Goal: Task Accomplishment & Management: Complete application form

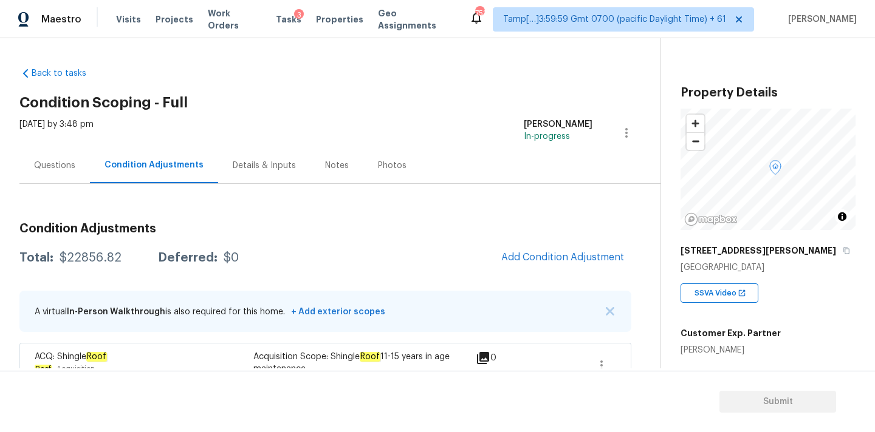
click at [59, 154] on div "Questions" at bounding box center [54, 166] width 70 height 36
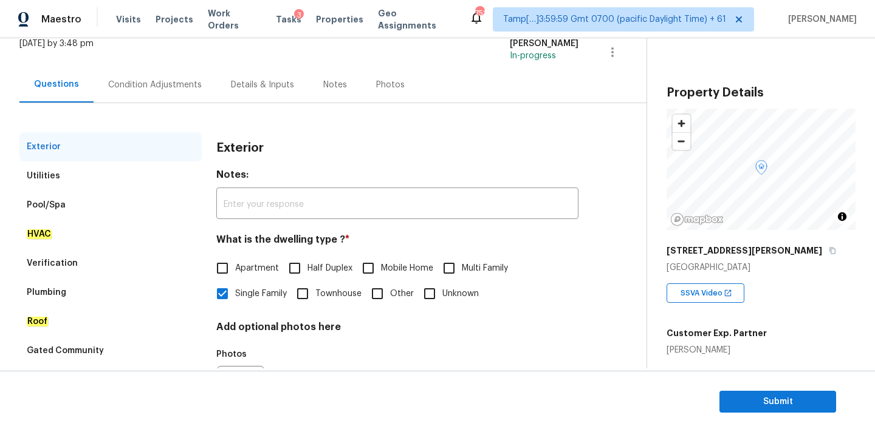
scroll to position [152, 0]
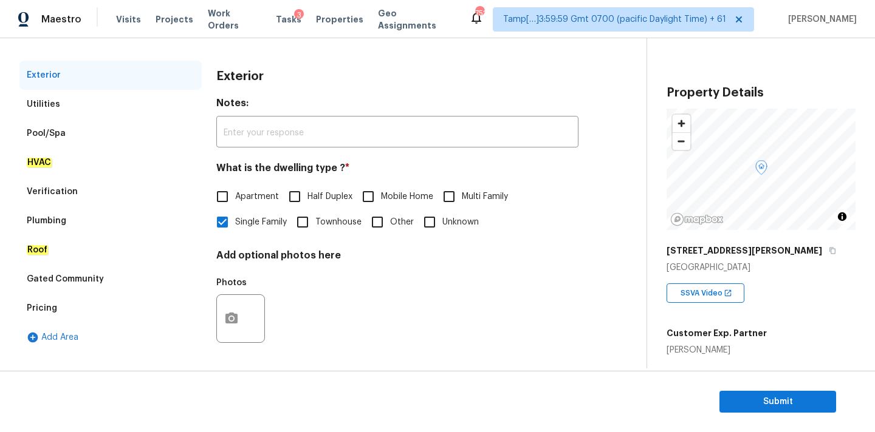
click at [61, 193] on div "Verification" at bounding box center [52, 192] width 51 height 12
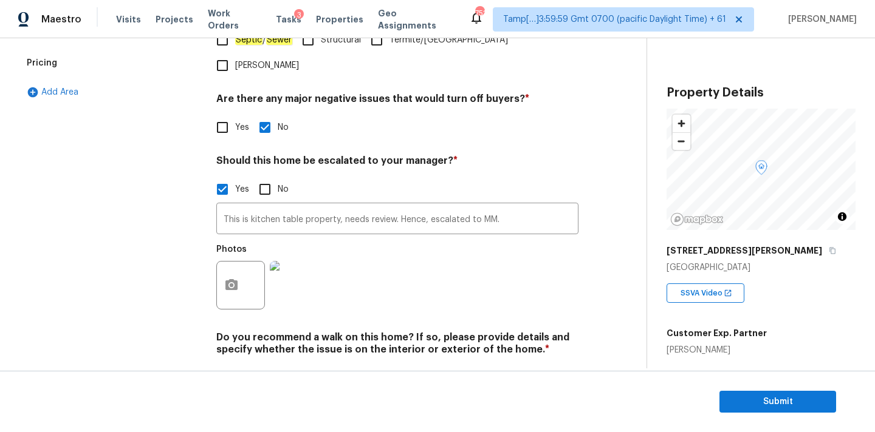
scroll to position [414, 0]
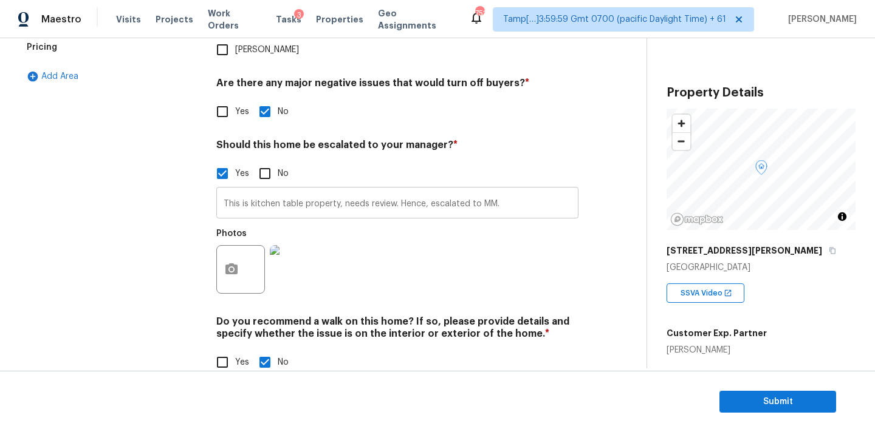
click at [323, 190] on input "This is kitchen table property, needs review. Hence, escalated to MM." at bounding box center [397, 204] width 362 height 29
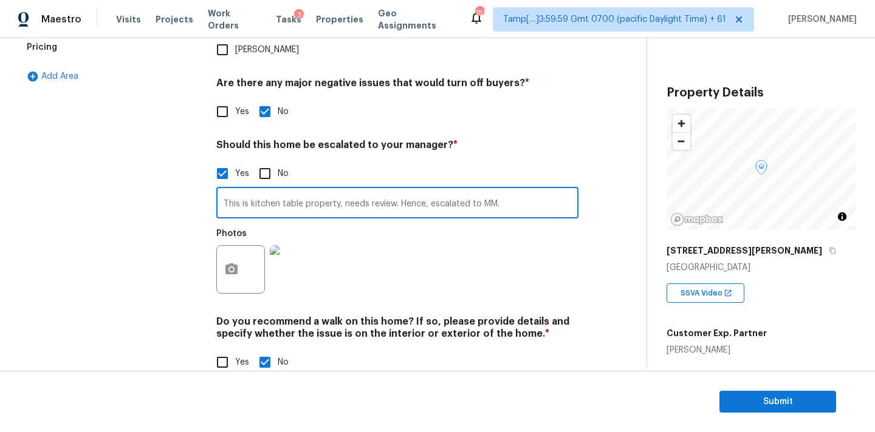
click at [344, 190] on input "This is kitchen table property, needs review. Hence, escalated to MM." at bounding box center [397, 204] width 362 height 29
type input "This is kitchen table property, condition of the pool is fair, pool cleaner is …"
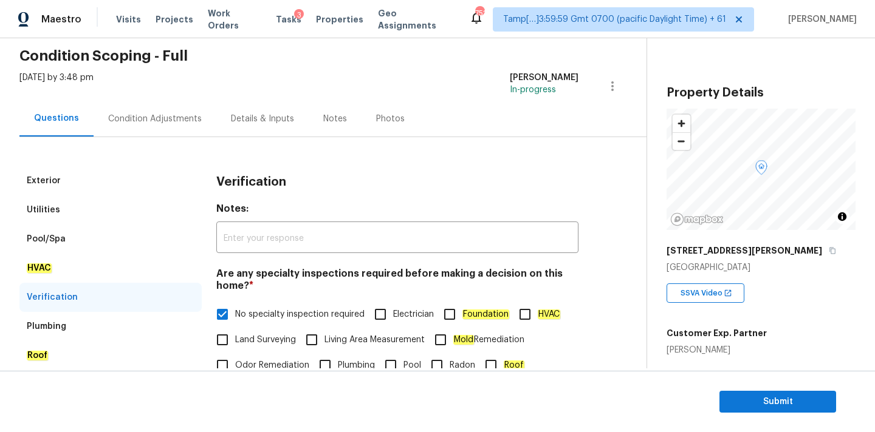
scroll to position [0, 0]
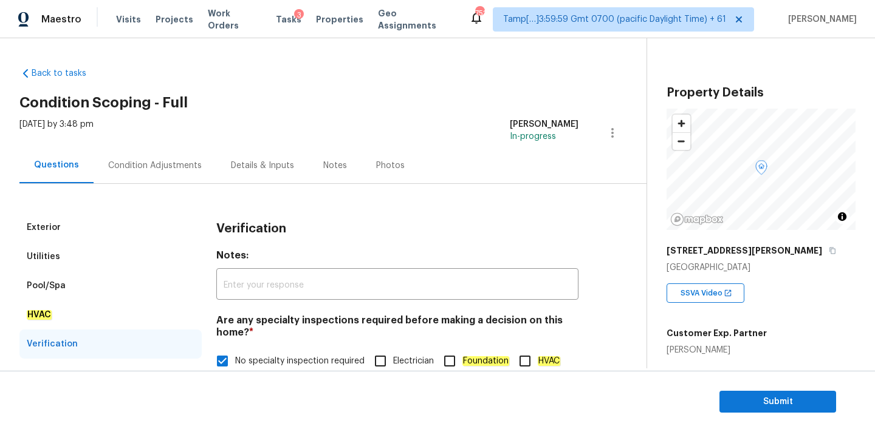
click at [169, 172] on div "Condition Adjustments" at bounding box center [155, 166] width 123 height 36
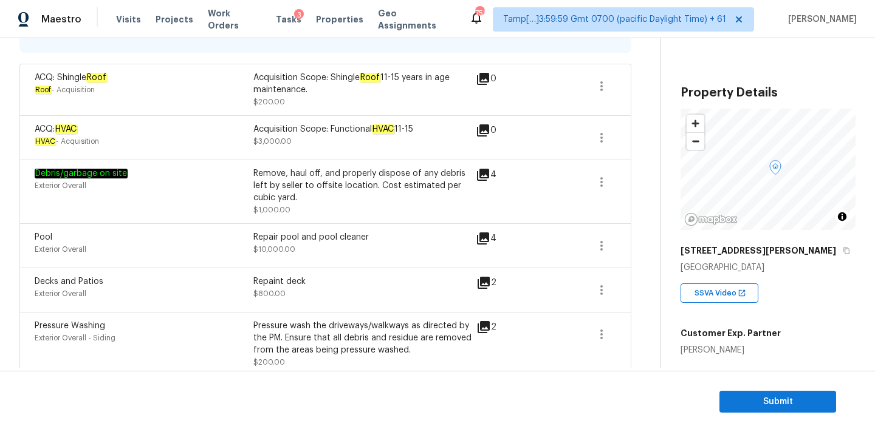
scroll to position [107, 0]
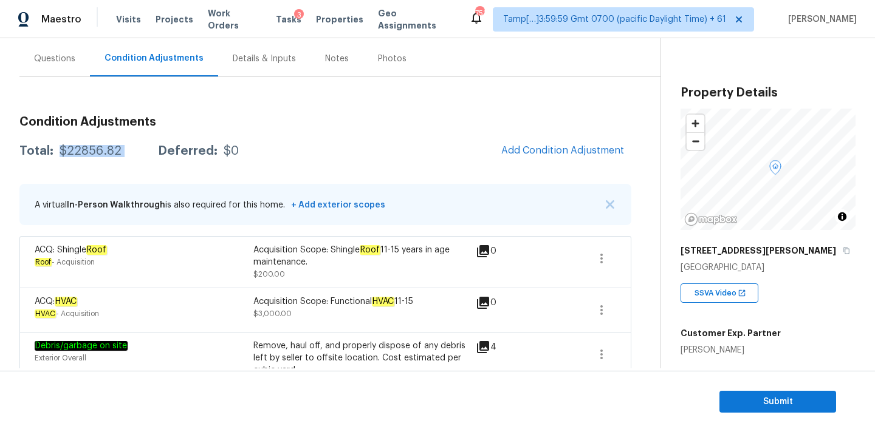
drag, startPoint x: 58, startPoint y: 152, endPoint x: 136, endPoint y: 151, distance: 78.4
click at [136, 151] on div "Total: $22856.82 Deferred: $0" at bounding box center [128, 151] width 219 height 12
copy div "$22856.82"
click at [62, 61] on div "Questions" at bounding box center [54, 59] width 41 height 12
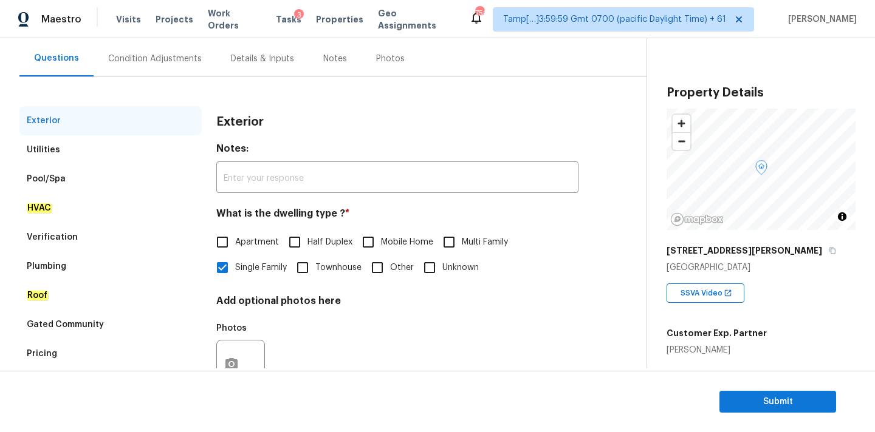
scroll to position [152, 0]
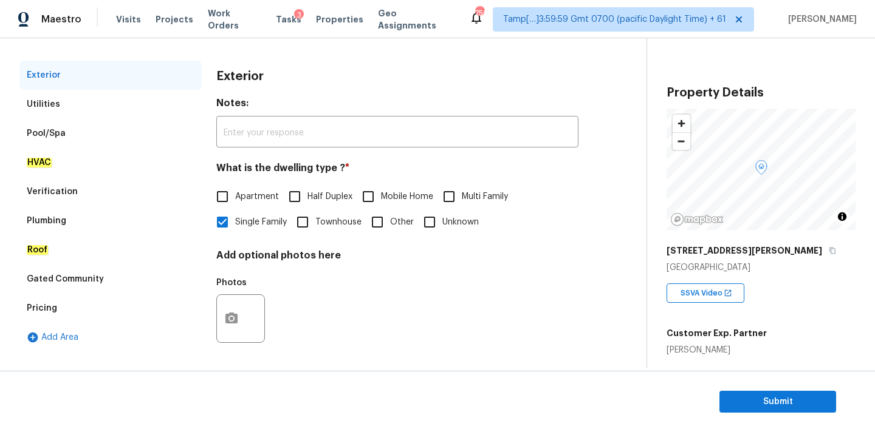
click at [54, 304] on div "Pricing" at bounding box center [42, 308] width 30 height 12
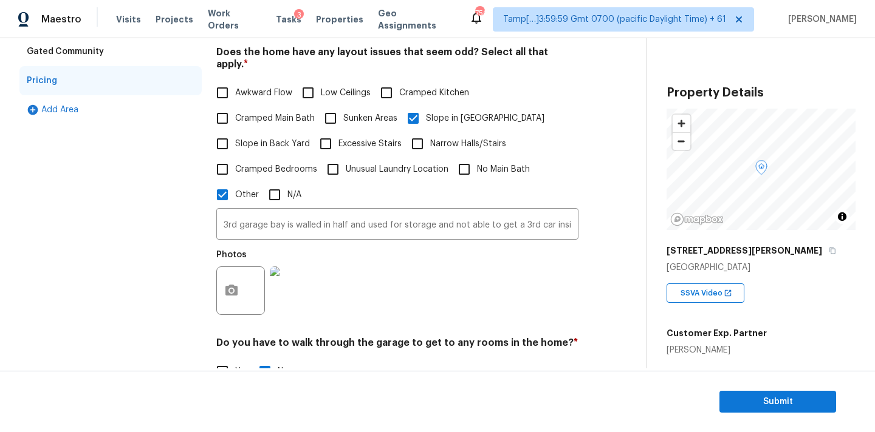
scroll to position [469, 0]
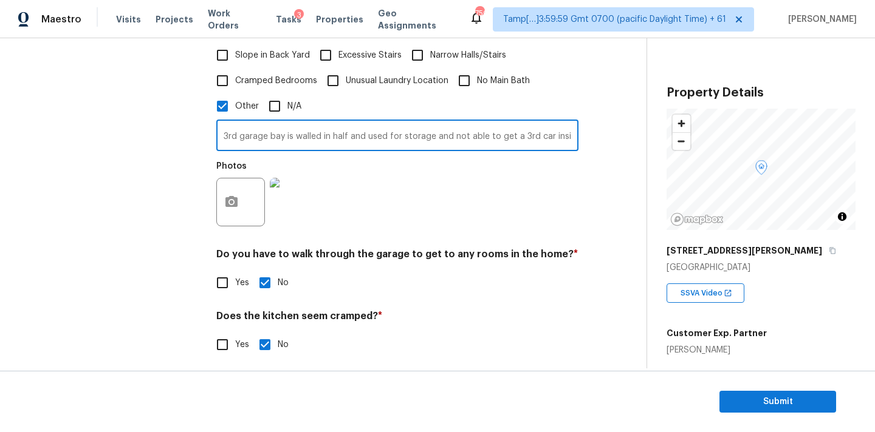
click at [353, 128] on input "3rd garage bay is walled in half and used for storage and not able to get a 3rd…" at bounding box center [397, 137] width 362 height 29
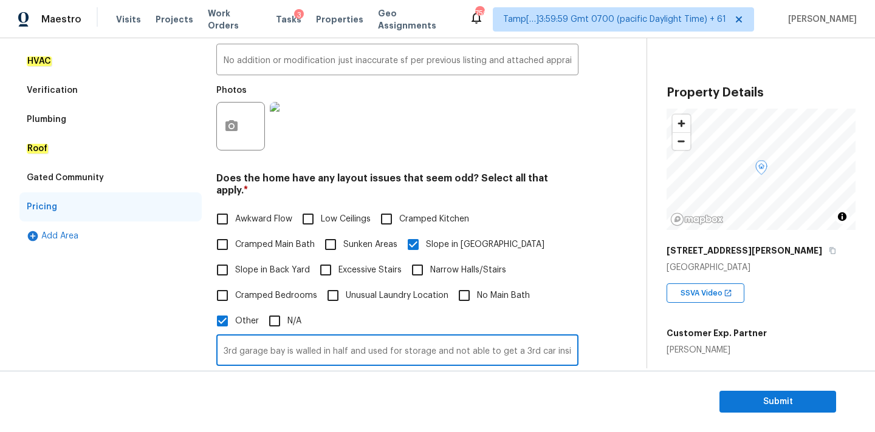
scroll to position [186, 0]
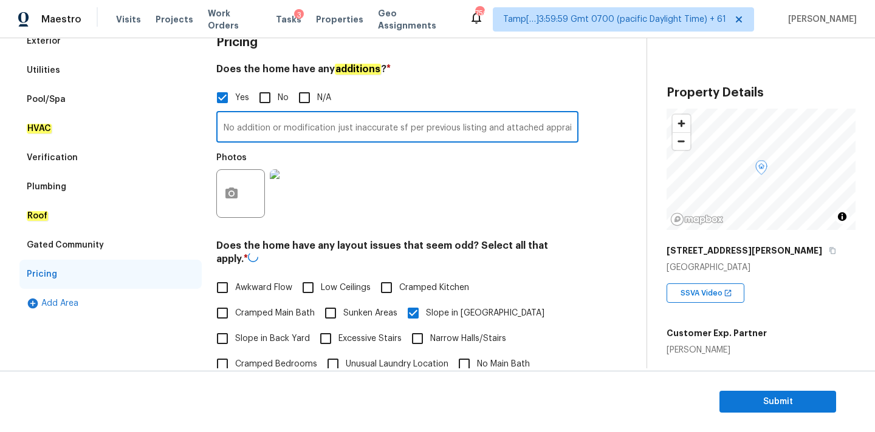
click at [425, 137] on input "No addition or modification just inaccurate sf per previous listing and attache…" at bounding box center [397, 128] width 362 height 29
click at [735, 392] on button "Submit" at bounding box center [777, 402] width 117 height 22
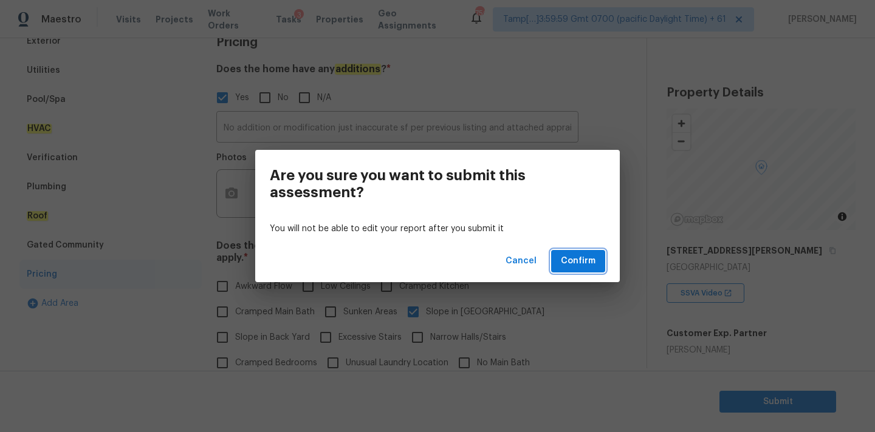
click at [578, 253] on button "Confirm" at bounding box center [578, 261] width 54 height 22
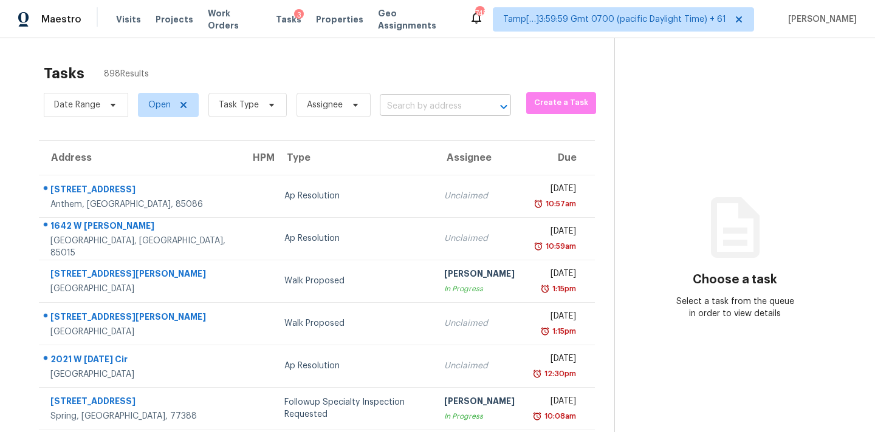
click at [416, 110] on input "text" at bounding box center [428, 106] width 97 height 19
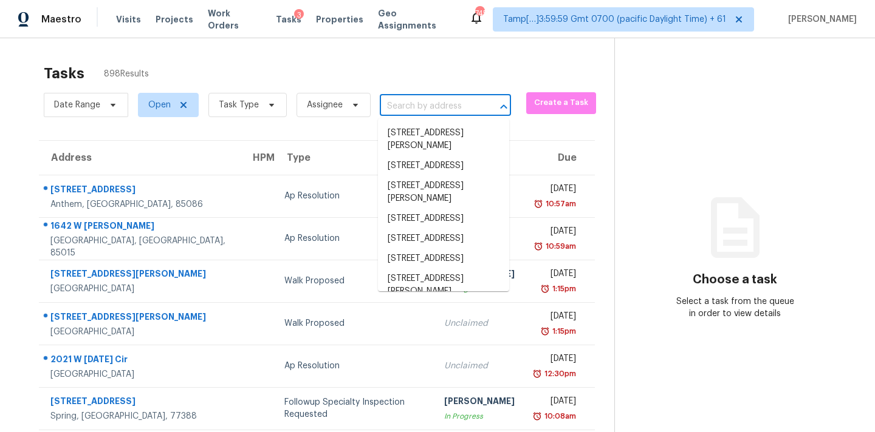
paste input "93 Sumac Dr Colorado Springs, CO, 80911"
type input "93 Sumac Dr Colorado Springs, CO, 80911"
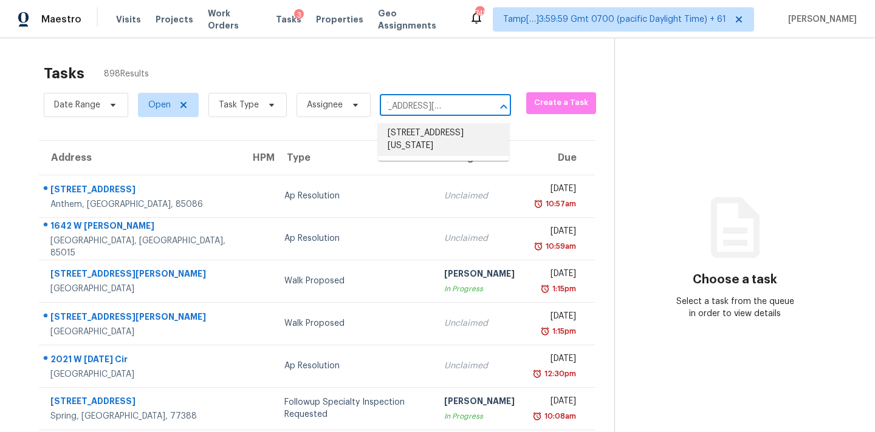
click at [418, 137] on li "93 Sumac Dr, Colorado Springs, CO 80911" at bounding box center [443, 139] width 131 height 33
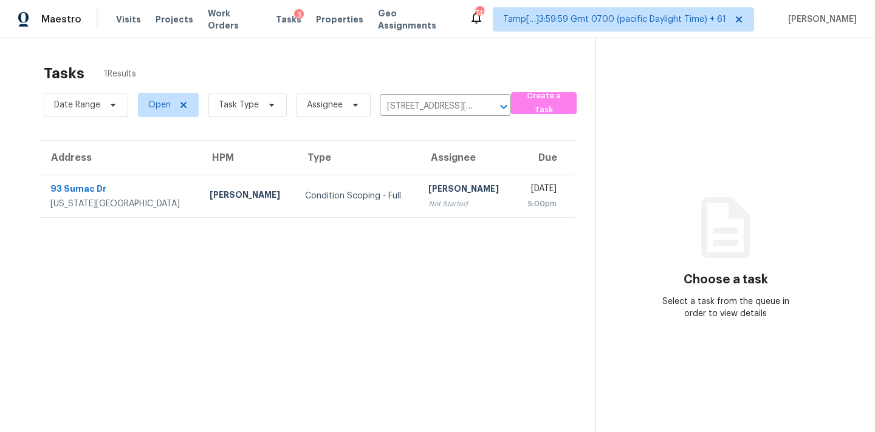
click at [428, 205] on div "Not Started" at bounding box center [466, 204] width 77 height 12
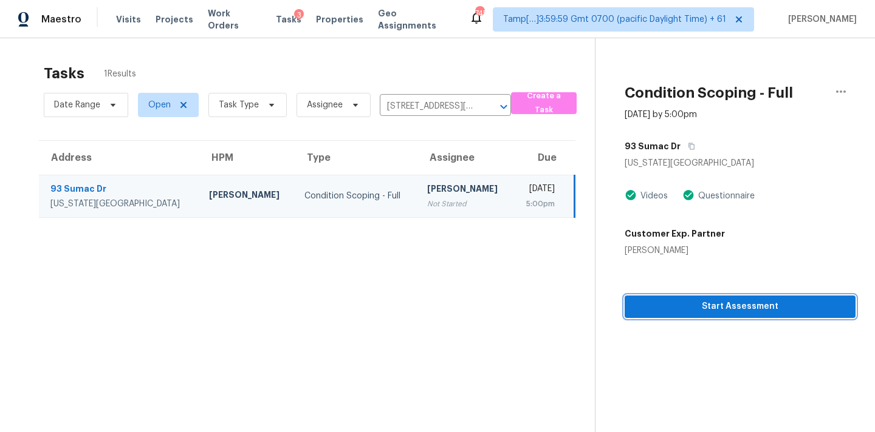
click at [695, 307] on span "Start Assessment" at bounding box center [739, 306] width 211 height 15
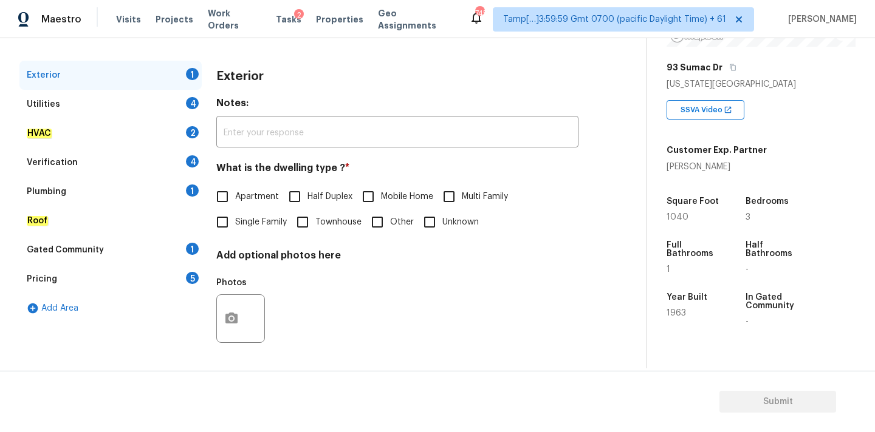
scroll to position [154, 0]
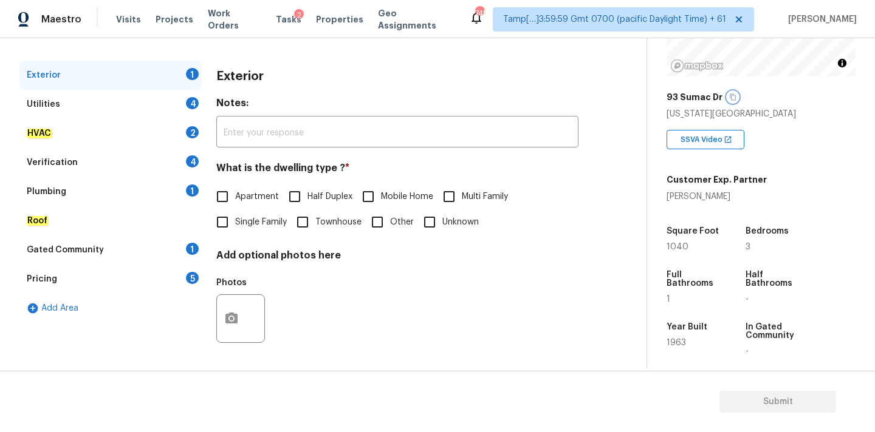
click at [732, 99] on icon "button" at bounding box center [732, 97] width 7 height 7
click at [237, 214] on label "Single Family" at bounding box center [248, 223] width 77 height 26
click at [235, 214] on input "Single Family" at bounding box center [223, 223] width 26 height 26
checkbox input "true"
click at [473, 139] on input "text" at bounding box center [397, 133] width 362 height 29
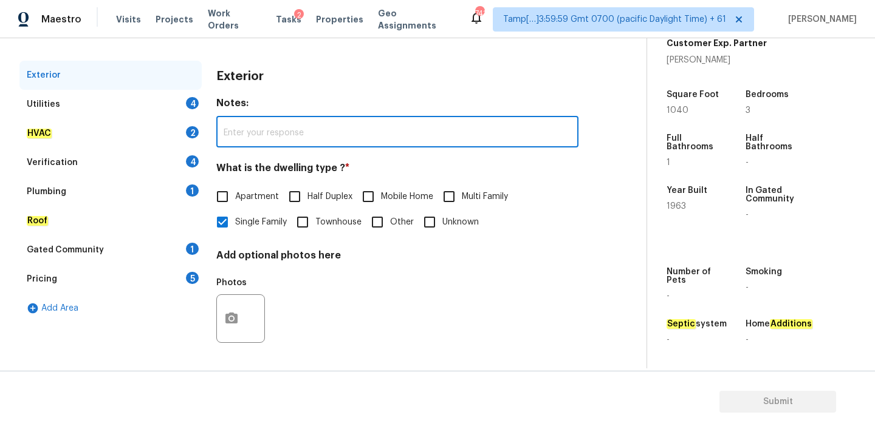
scroll to position [80, 0]
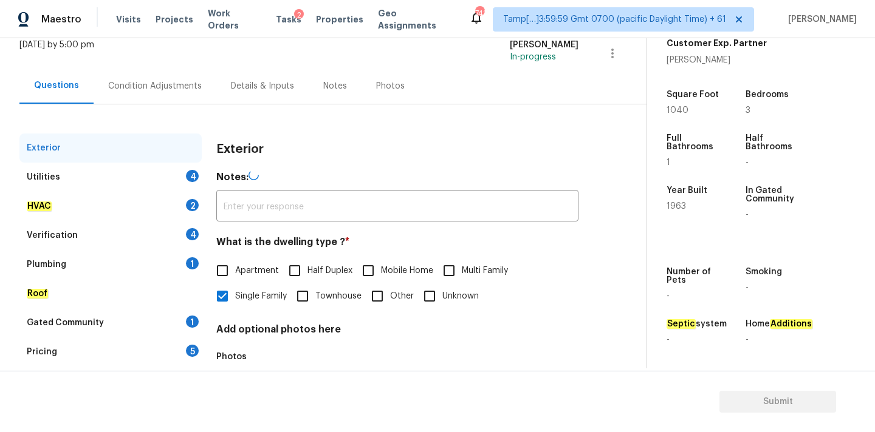
click at [185, 89] on div "Condition Adjustments" at bounding box center [155, 86] width 94 height 12
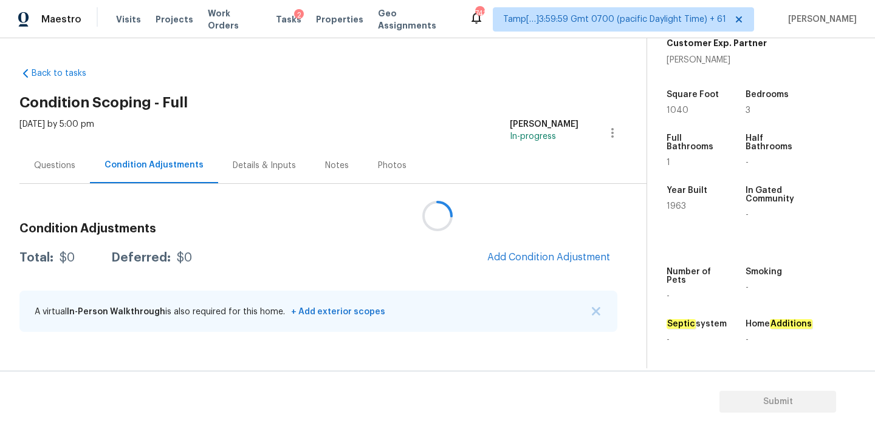
click at [515, 256] on div at bounding box center [437, 216] width 875 height 432
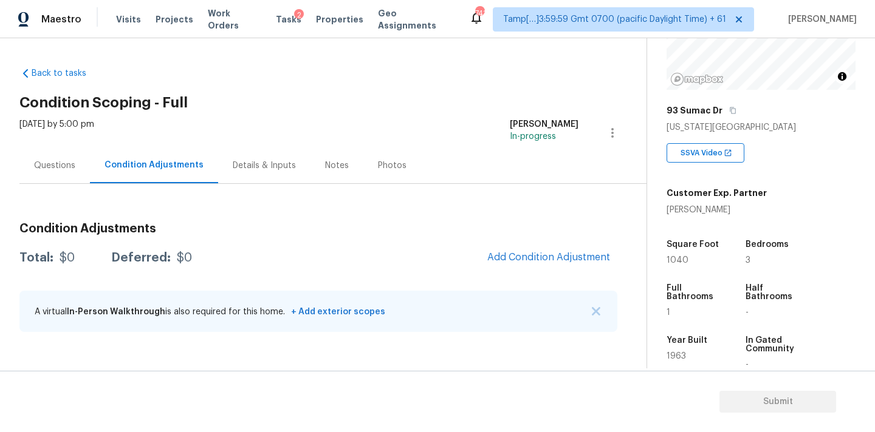
scroll to position [140, 0]
click at [517, 255] on span "Add Condition Adjustment" at bounding box center [548, 257] width 123 height 11
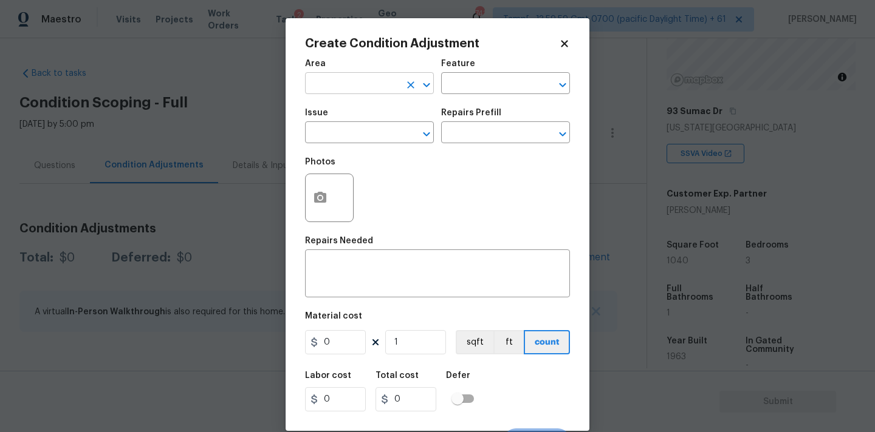
click at [355, 87] on input "text" at bounding box center [352, 84] width 95 height 19
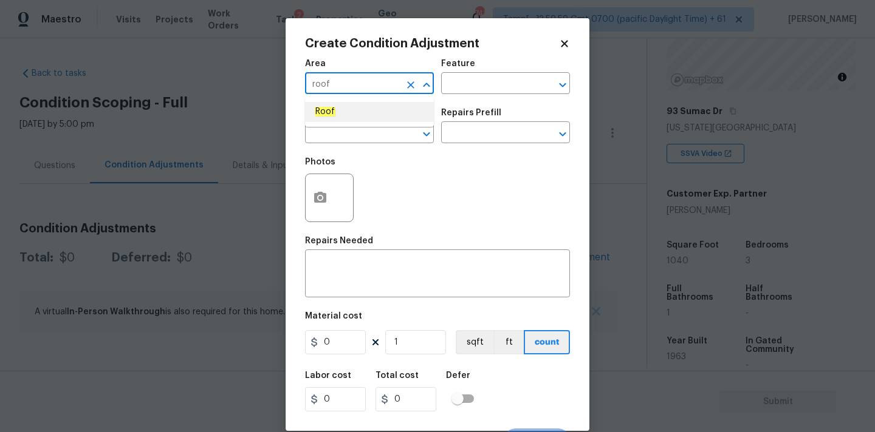
click at [352, 109] on li "Roof" at bounding box center [369, 112] width 129 height 20
type input "Roof"
click at [352, 133] on input "text" at bounding box center [352, 134] width 95 height 19
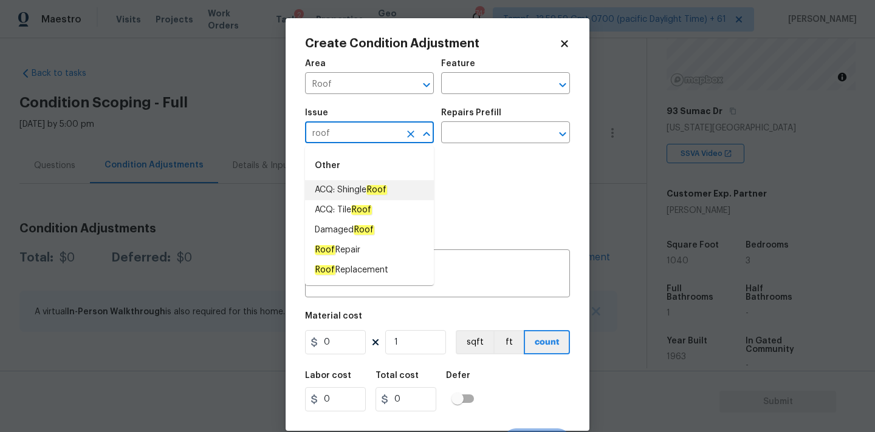
click at [360, 185] on span "ACQ: Shingle Roof" at bounding box center [351, 190] width 72 height 13
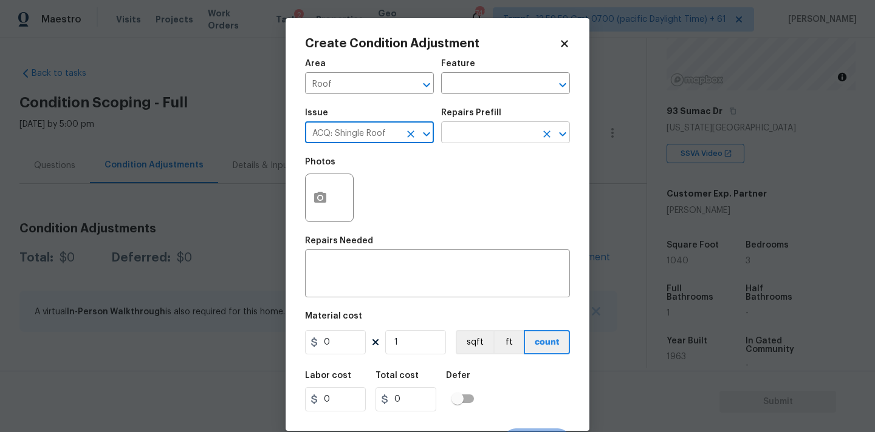
type input "ACQ: Shingle Roof"
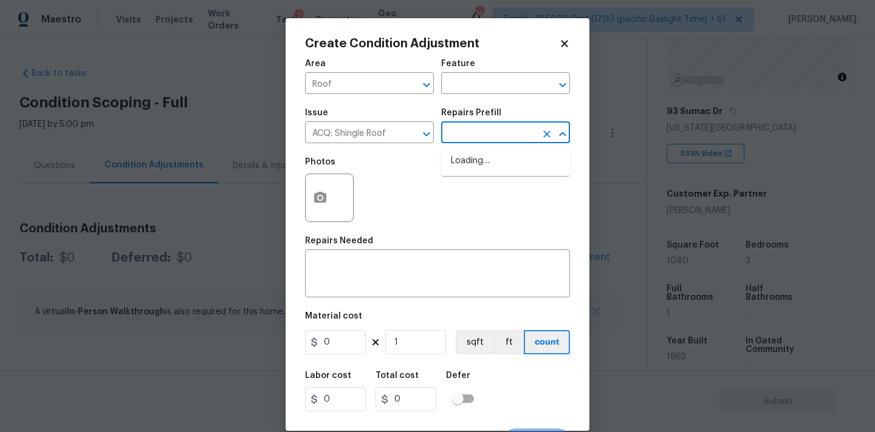
click at [471, 129] on input "text" at bounding box center [488, 134] width 95 height 19
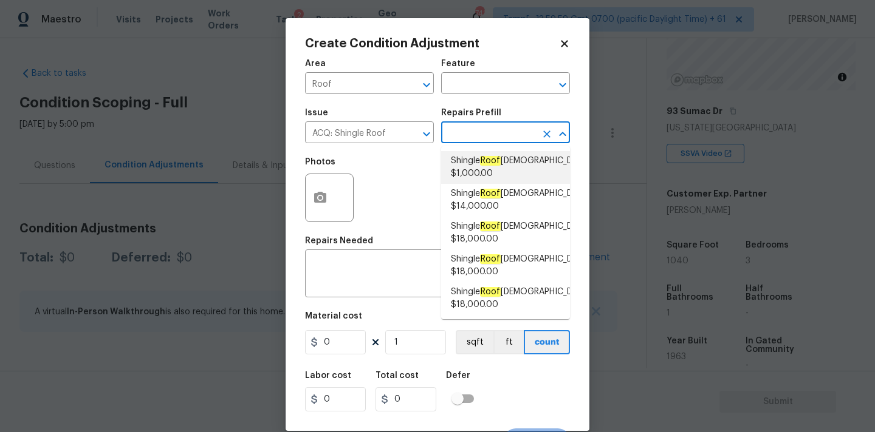
click at [478, 167] on span "Shingle Roof 0-10 Years Old $1,000.00" at bounding box center [520, 168] width 139 height 26
type input "Acquisition"
type textarea "Acquisition Scope: Shingle Roof 0-10 years in age maintenance."
type input "1000"
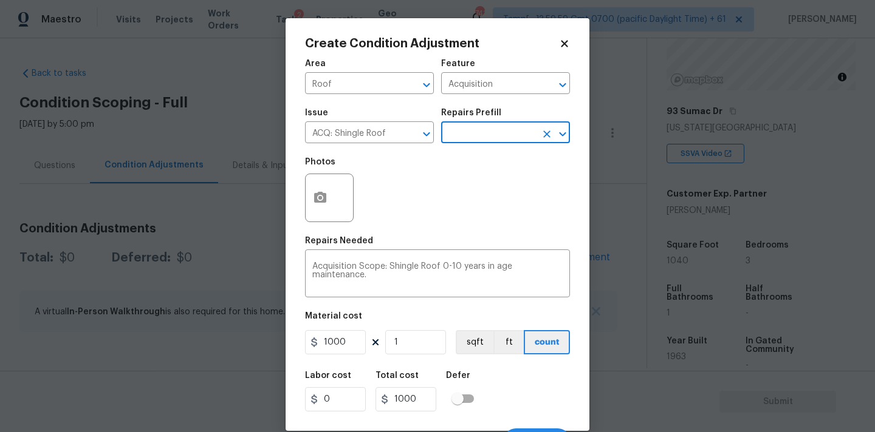
scroll to position [21, 0]
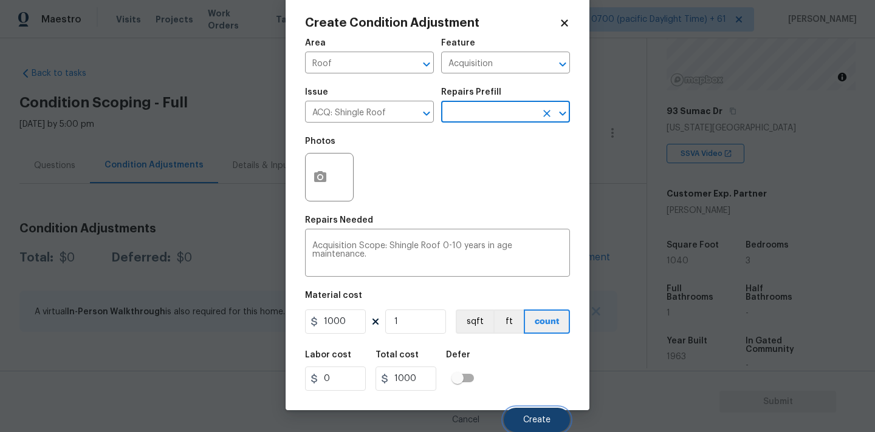
click at [533, 418] on span "Create" at bounding box center [536, 420] width 27 height 9
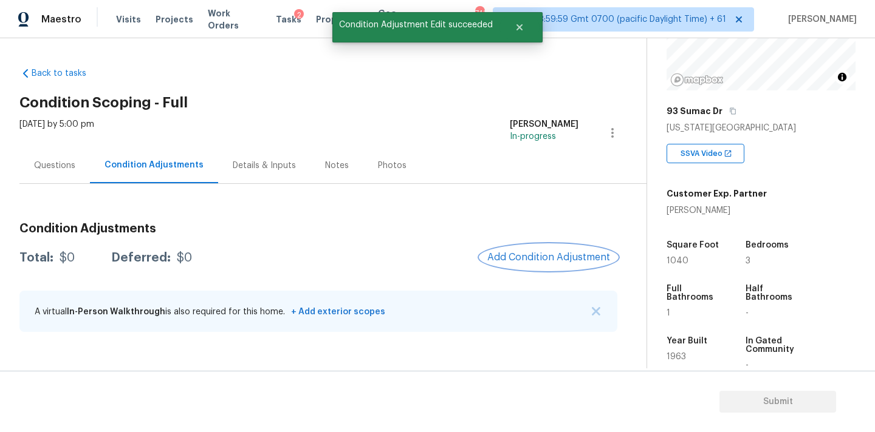
scroll to position [0, 0]
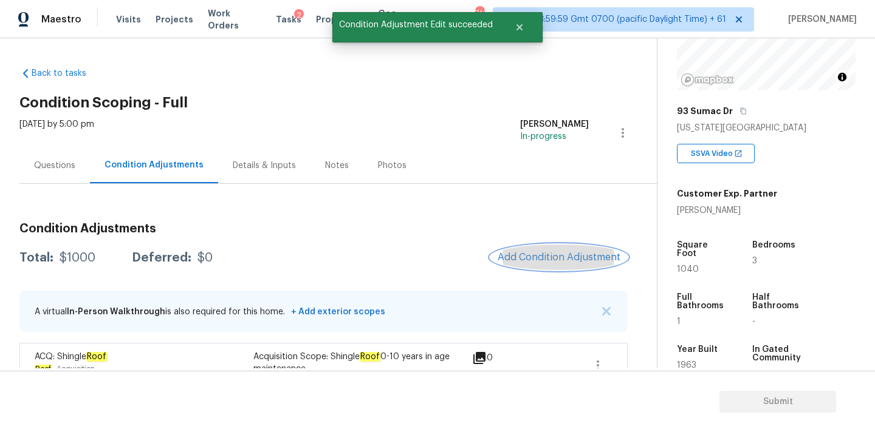
click at [540, 255] on span "Add Condition Adjustment" at bounding box center [558, 257] width 123 height 11
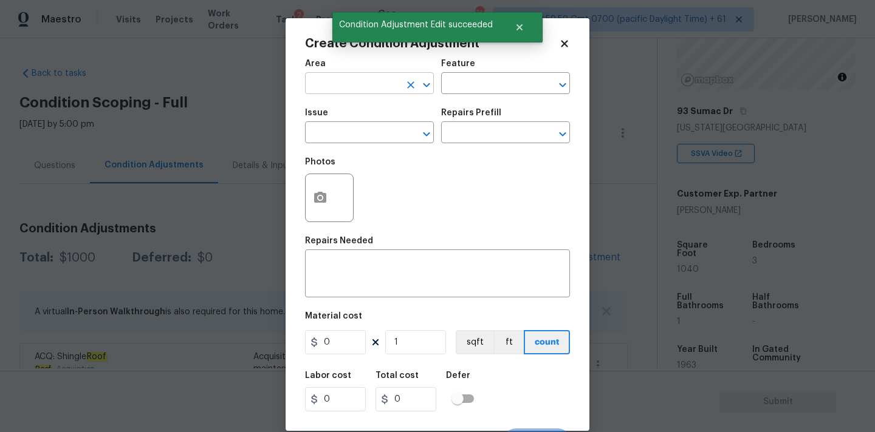
click at [363, 90] on input "text" at bounding box center [352, 84] width 95 height 19
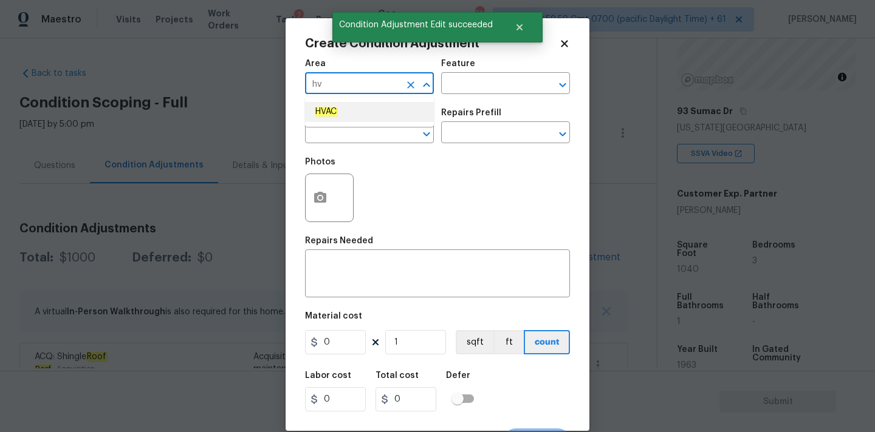
click at [356, 118] on li "HVAC" at bounding box center [369, 112] width 129 height 20
type input "HVAC"
click at [356, 141] on input "text" at bounding box center [352, 134] width 95 height 19
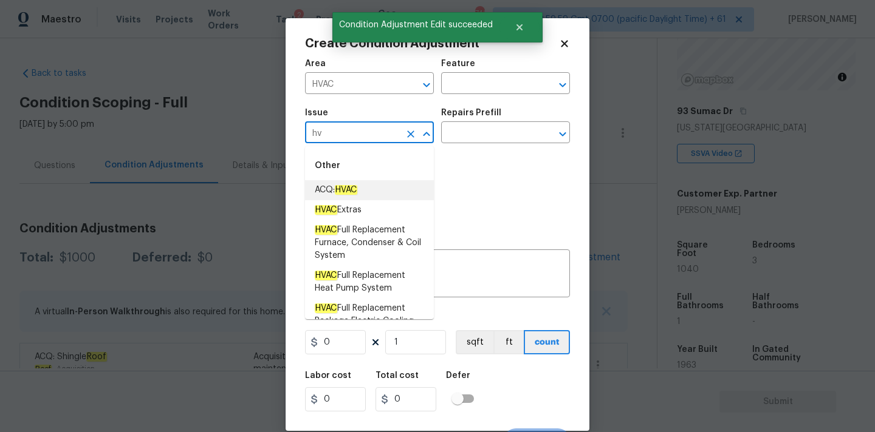
click at [357, 188] on em "HVAC" at bounding box center [346, 190] width 22 height 10
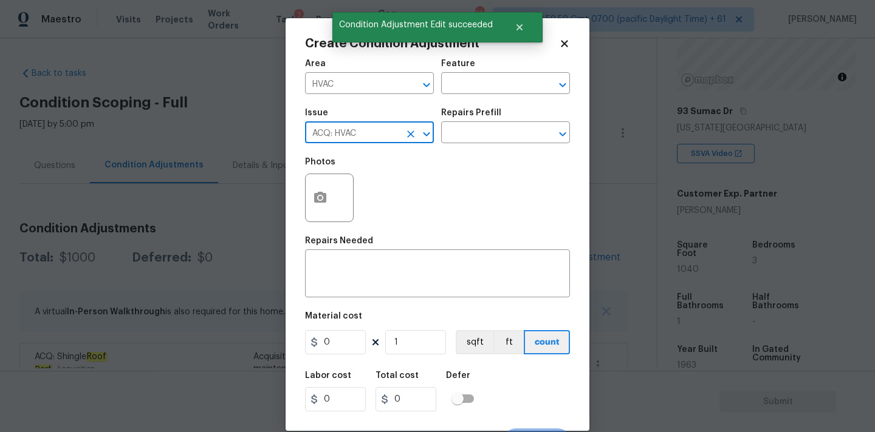
type input "ACQ: HVAC"
click at [497, 123] on div "Repairs Prefill" at bounding box center [505, 117] width 129 height 16
click at [497, 133] on input "text" at bounding box center [488, 134] width 95 height 19
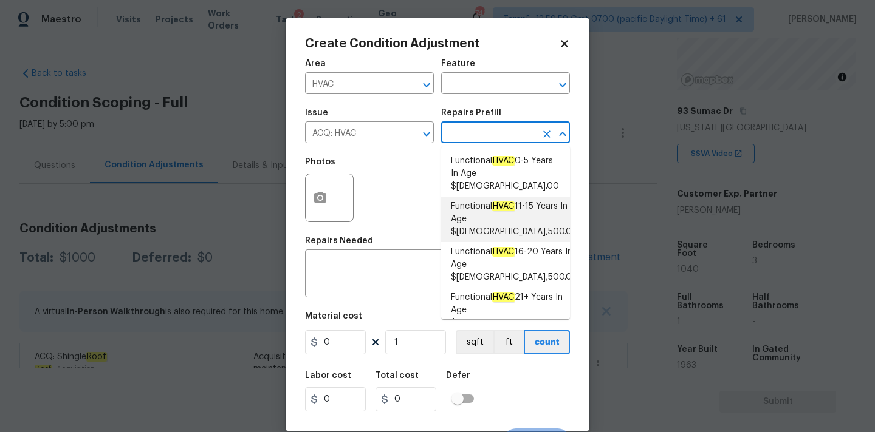
click at [503, 201] on span "Functional HVAC 11-15 Years In Age $7,500.00" at bounding box center [514, 219] width 127 height 38
type input "Acquisition"
type textarea "Acquisition Scope: Functional HVAC 11-15"
type input "7500"
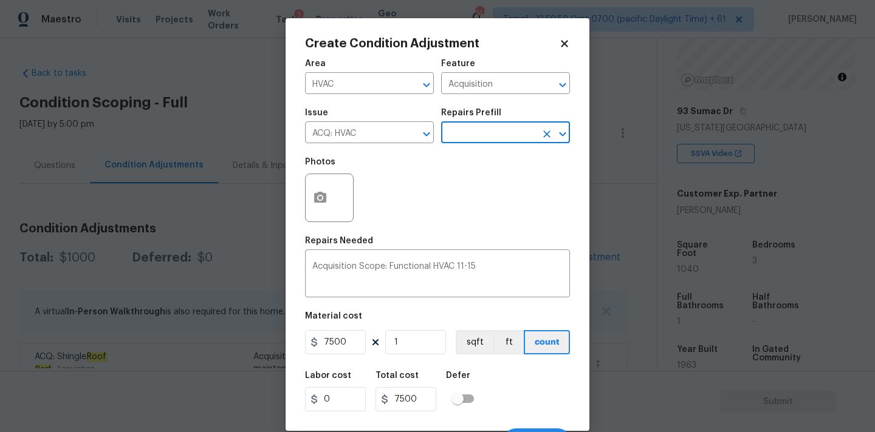
scroll to position [21, 0]
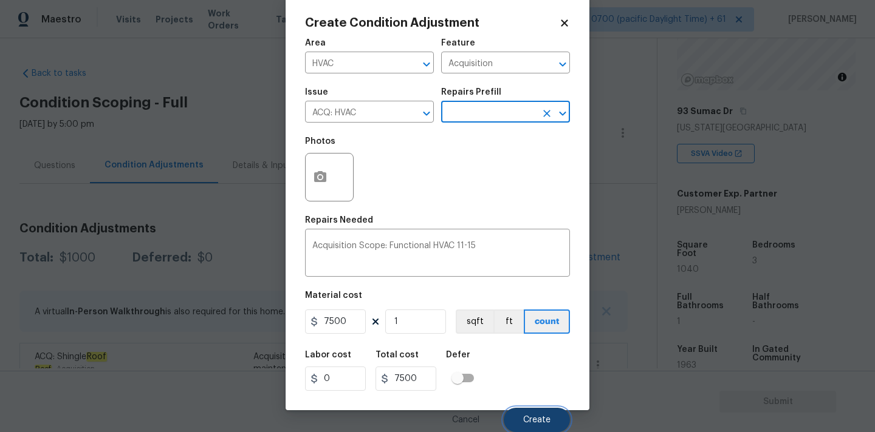
click at [524, 416] on span "Create" at bounding box center [536, 420] width 27 height 9
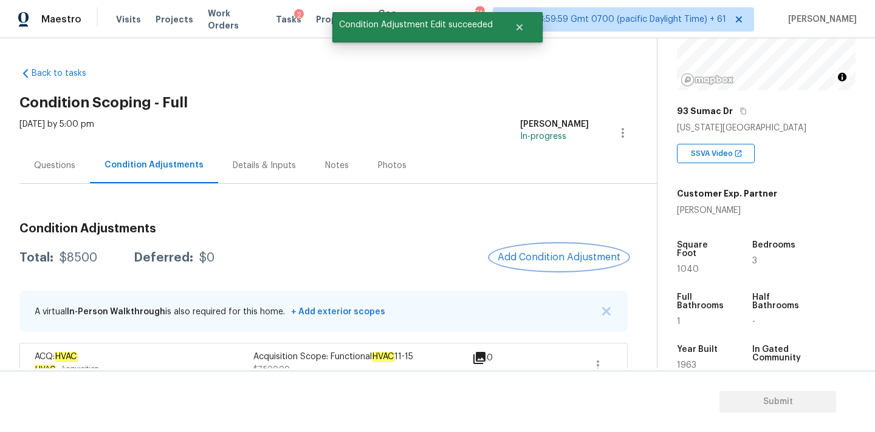
scroll to position [75, 0]
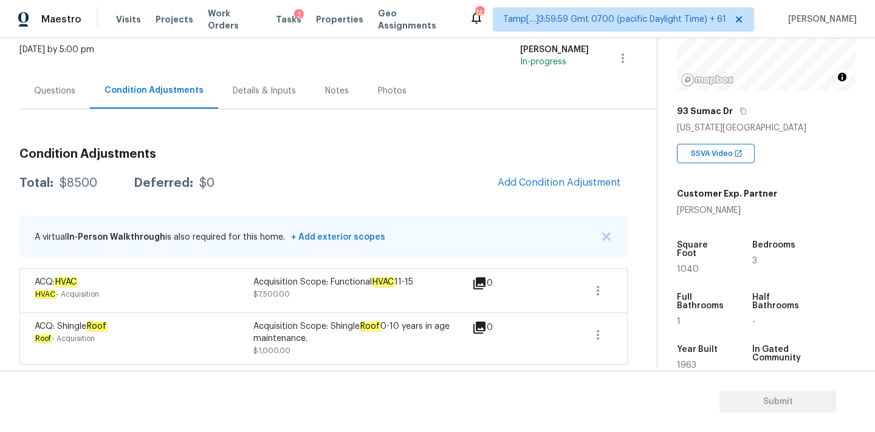
click at [66, 88] on div "Questions" at bounding box center [54, 91] width 41 height 12
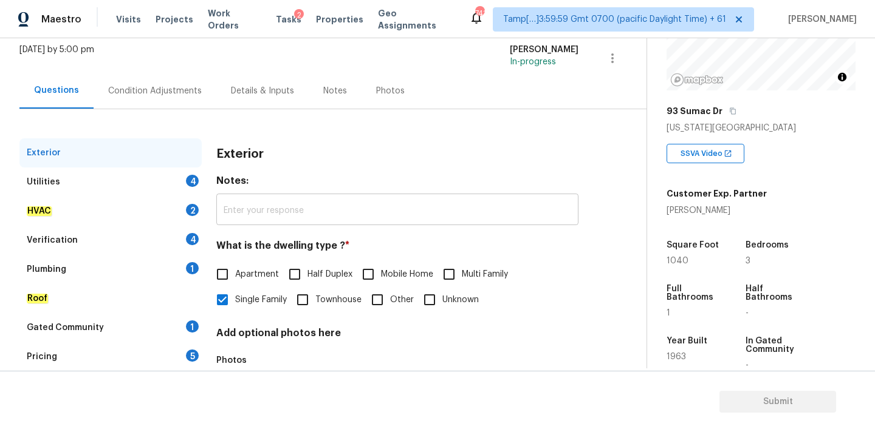
scroll to position [152, 0]
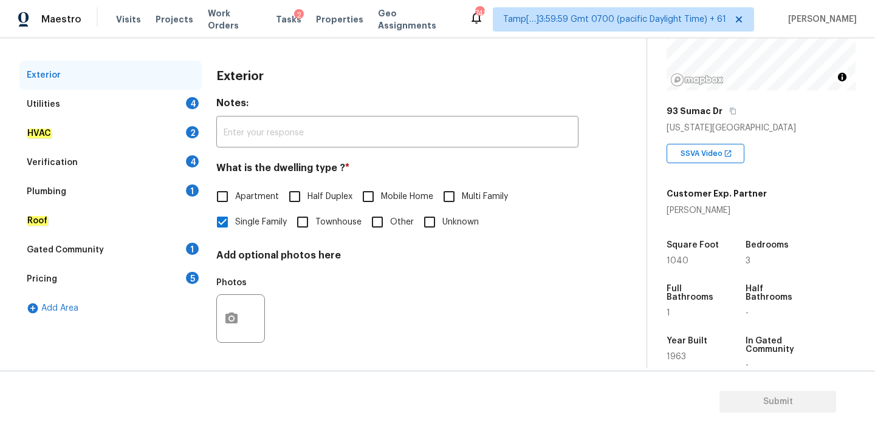
click at [88, 168] on div "Verification 4" at bounding box center [110, 162] width 182 height 29
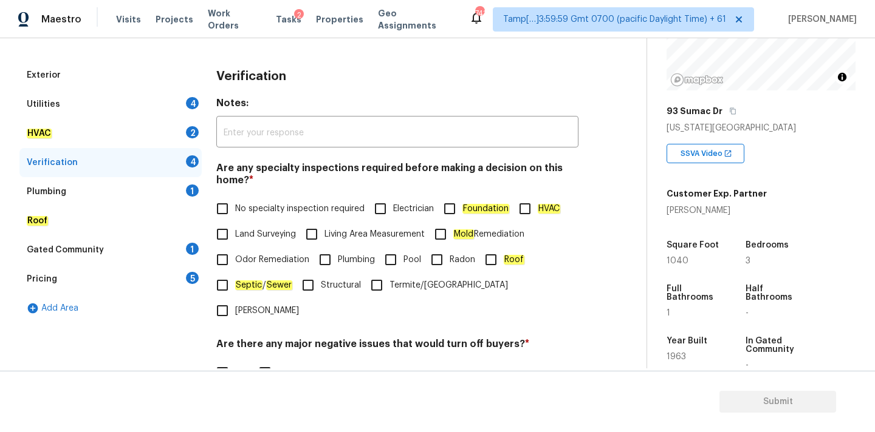
scroll to position [298, 0]
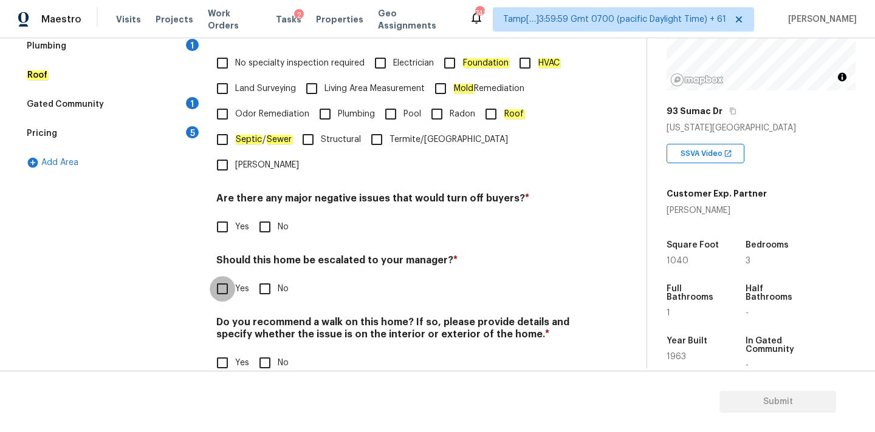
click at [227, 276] on input "Yes" at bounding box center [223, 289] width 26 height 26
checkbox input "true"
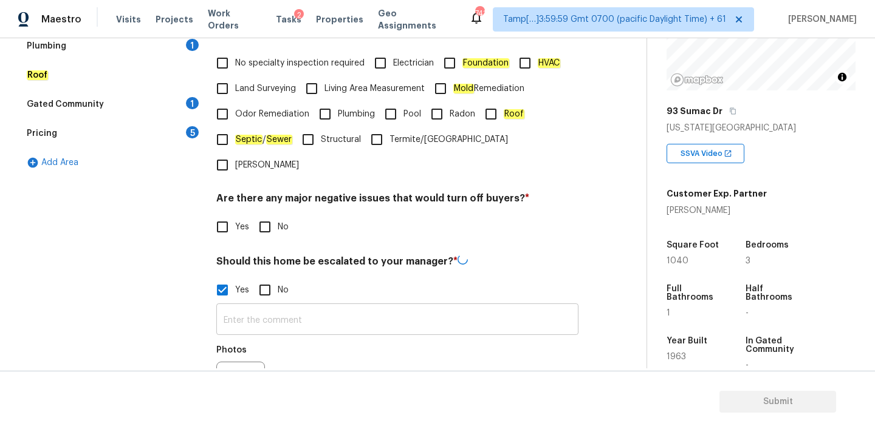
click at [290, 307] on input "text" at bounding box center [397, 321] width 362 height 29
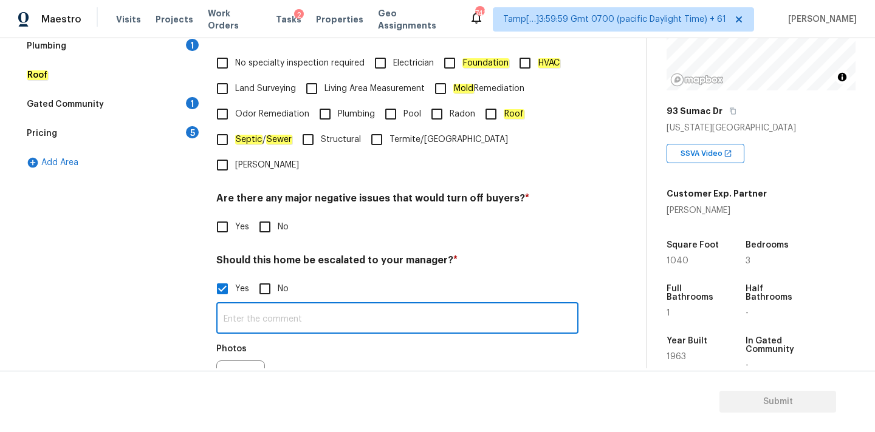
paste input "The pipe on the exterior of the home near the front door (I believe it’s a back…"
drag, startPoint x: 275, startPoint y: 295, endPoint x: 415, endPoint y: 290, distance: 141.0
click at [415, 306] on input "The pipe on the exterior of the home near the front door (I believe it’s a back…" at bounding box center [397, 320] width 362 height 29
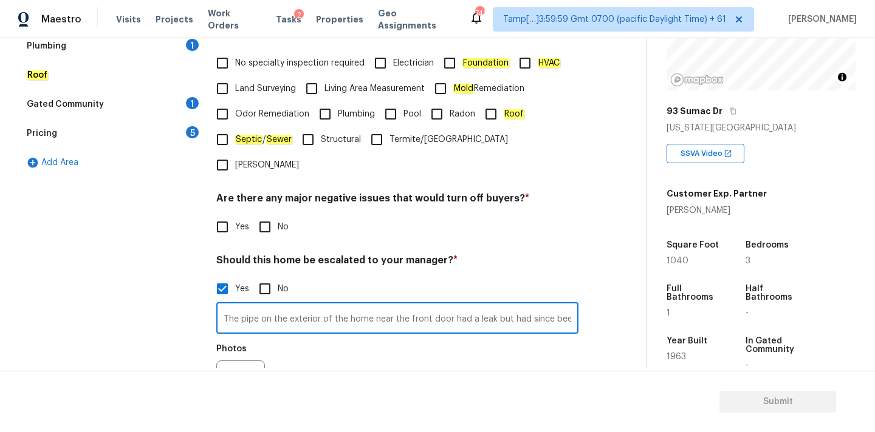
paste input "This is ALA / kitchen table property"
click at [274, 306] on input "This is ALA / kitchen table propertyThe pipe on the exterior of the home near t…" at bounding box center [397, 320] width 362 height 29
click at [340, 306] on input "This is kitchen table propertyThe pipe on the exterior of the home near the fro…" at bounding box center [397, 320] width 362 height 29
click at [374, 306] on input "This is kitchen table property. The pipe on the exterior of the home near the f…" at bounding box center [397, 320] width 362 height 29
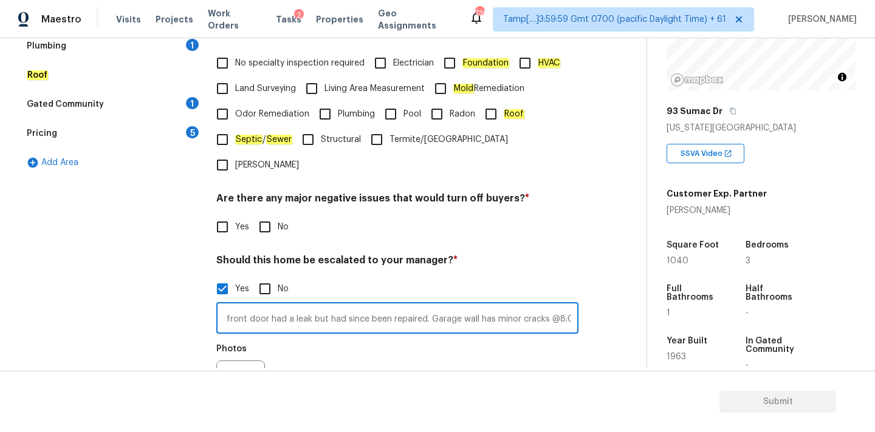
type input "This is kitchen table property. The pipe on the exterior of the home near the f…"
click at [228, 361] on button "button" at bounding box center [231, 384] width 29 height 47
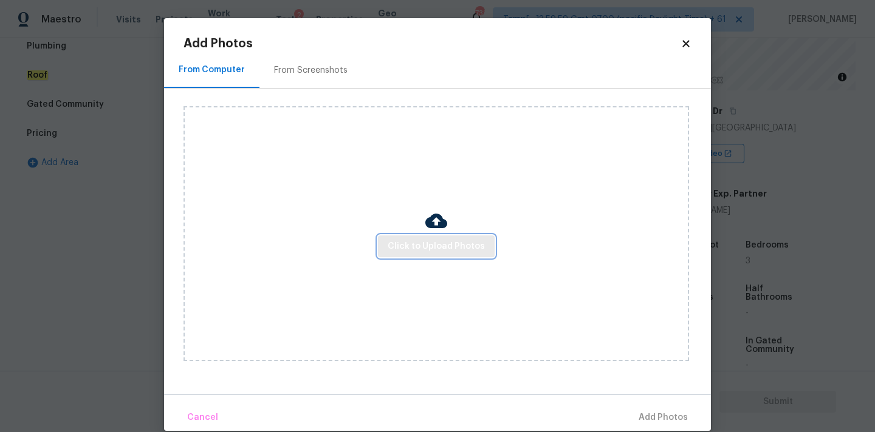
click at [398, 247] on span "Click to Upload Photos" at bounding box center [436, 246] width 97 height 15
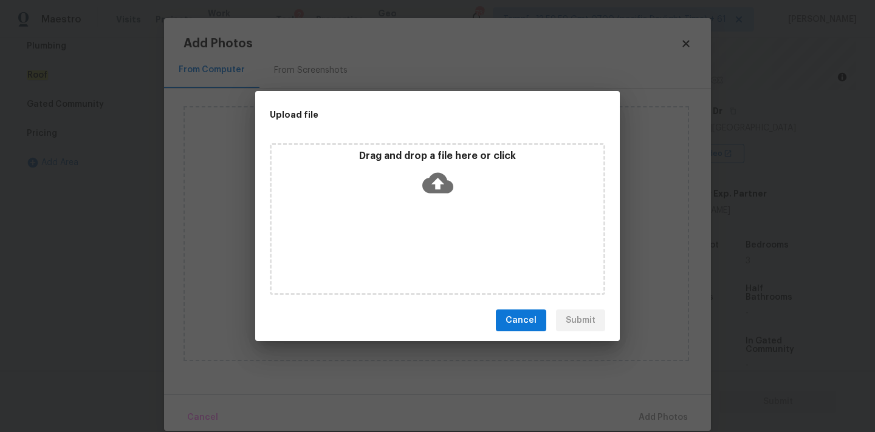
click at [430, 183] on icon at bounding box center [437, 183] width 31 height 21
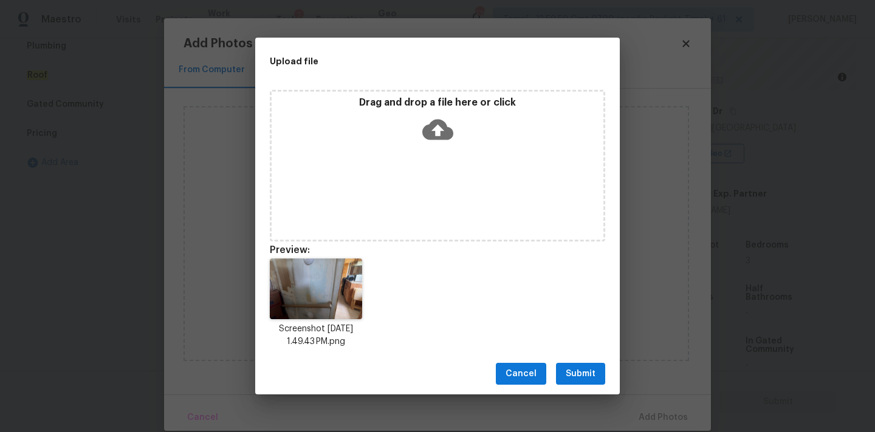
click at [575, 373] on span "Submit" at bounding box center [580, 374] width 30 height 15
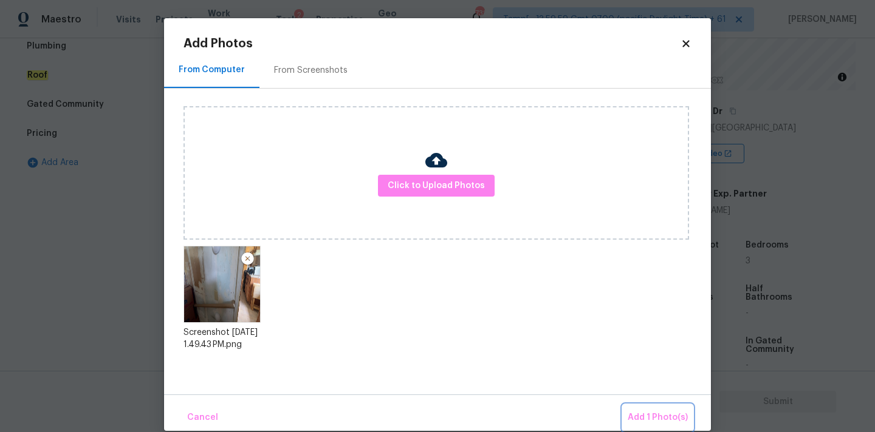
click at [652, 423] on span "Add 1 Photo(s)" at bounding box center [657, 418] width 60 height 15
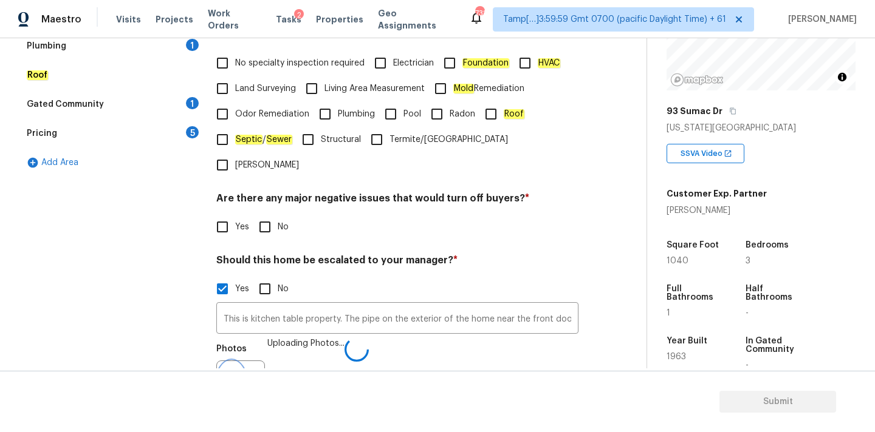
scroll to position [313, 0]
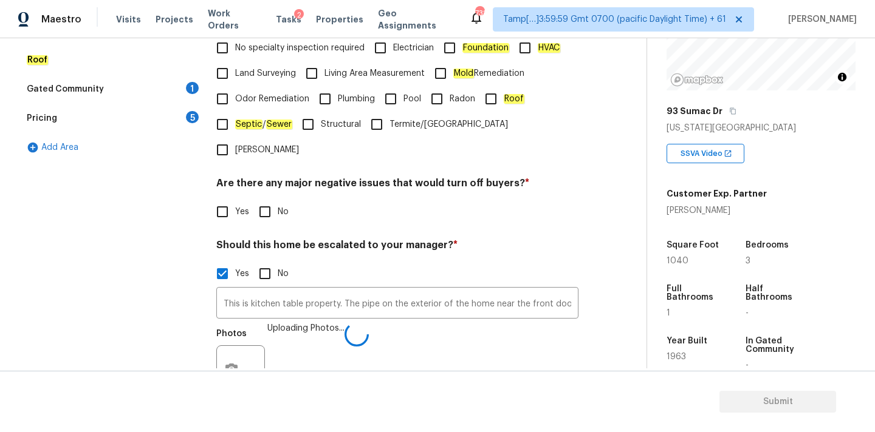
click at [262, 199] on input "No" at bounding box center [265, 212] width 26 height 26
checkbox input "true"
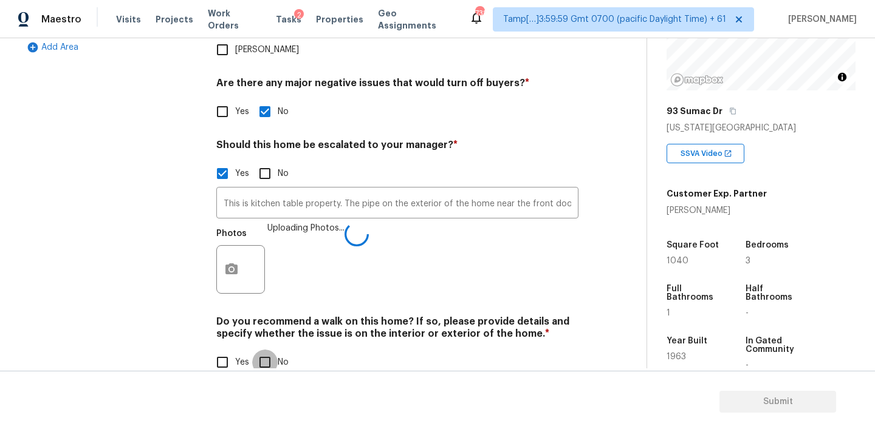
click at [261, 350] on input "No" at bounding box center [265, 363] width 26 height 26
checkbox input "true"
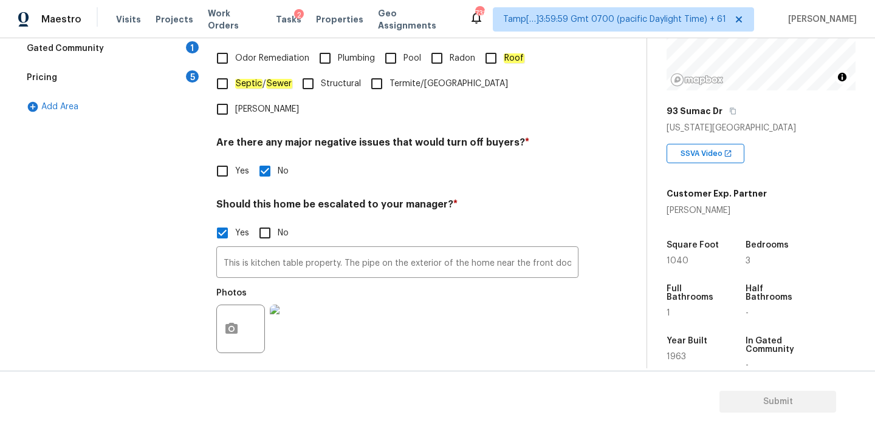
scroll to position [256, 0]
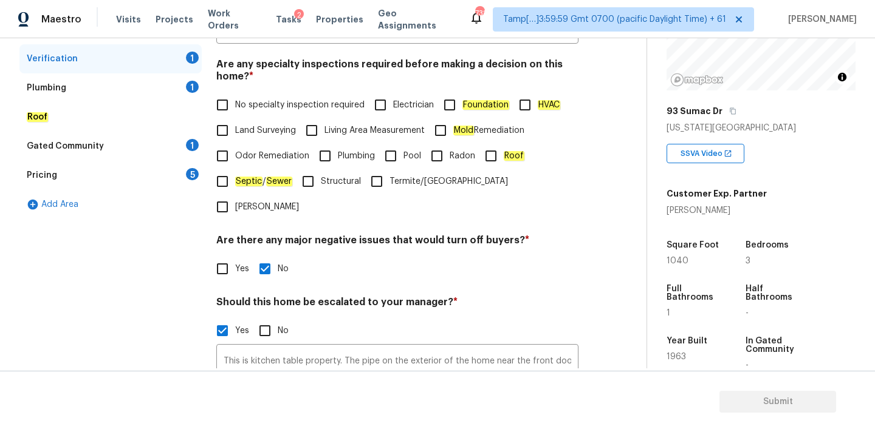
click at [271, 115] on label "No specialty inspection required" at bounding box center [287, 105] width 155 height 26
click at [235, 115] on input "No specialty inspection required" at bounding box center [223, 105] width 26 height 26
checkbox input "true"
click at [158, 79] on div "Plumbing 1" at bounding box center [110, 87] width 182 height 29
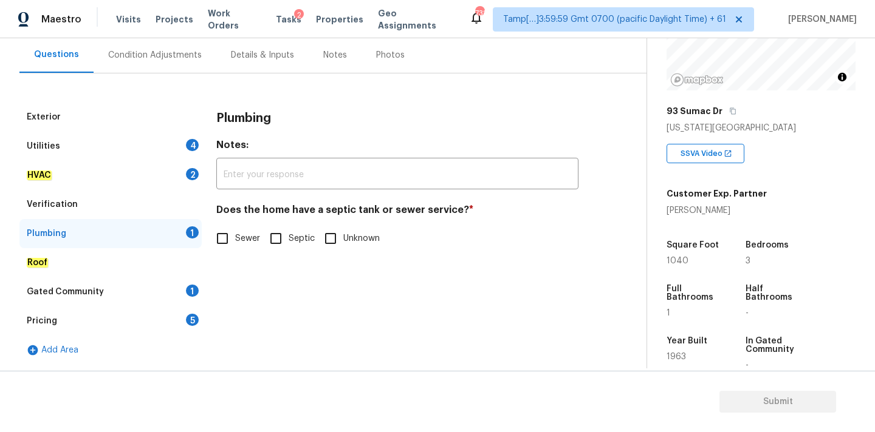
scroll to position [111, 0]
click at [232, 241] on input "Sewer" at bounding box center [223, 239] width 26 height 26
checkbox input "true"
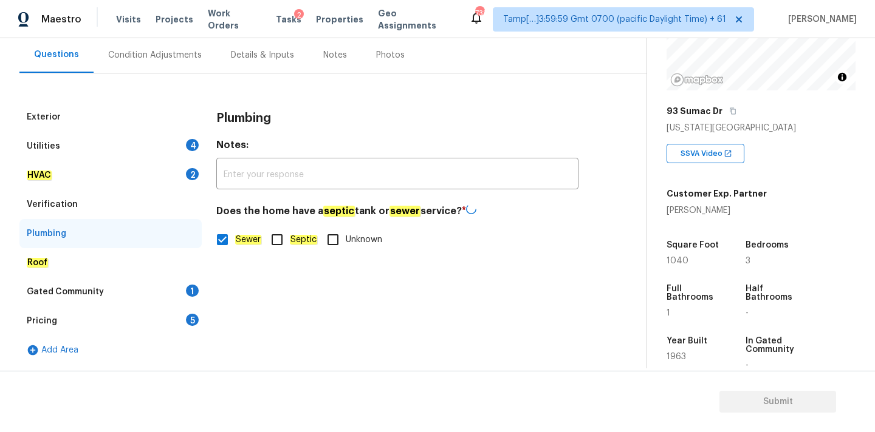
click at [176, 285] on div "Gated Community 1" at bounding box center [110, 292] width 182 height 29
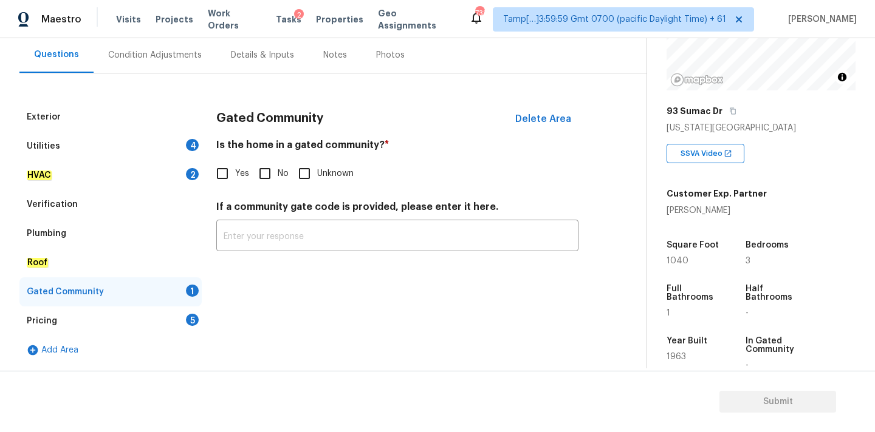
click at [278, 180] on label "No" at bounding box center [270, 174] width 36 height 26
click at [278, 180] on input "No" at bounding box center [265, 174] width 26 height 26
checkbox input "true"
click at [171, 319] on div "Pricing 5" at bounding box center [110, 321] width 182 height 29
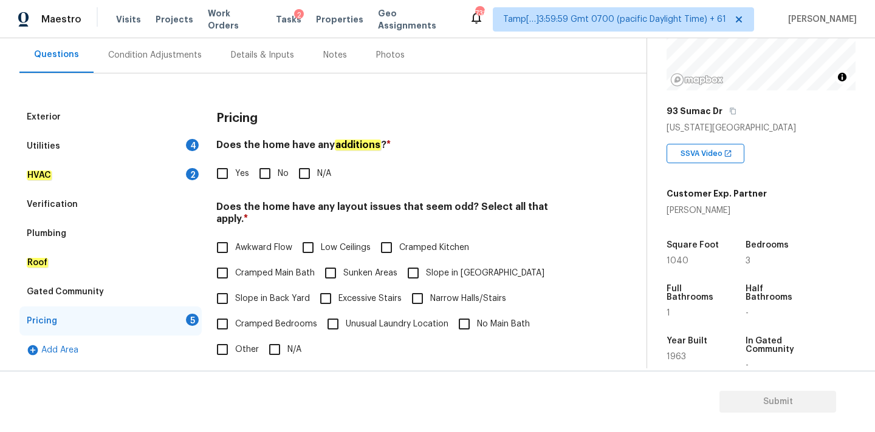
click at [270, 177] on input "No" at bounding box center [265, 174] width 26 height 26
checkbox input "true"
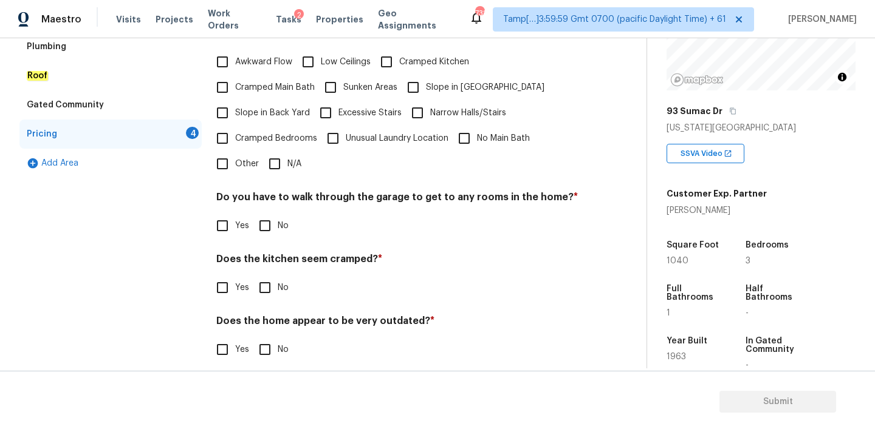
click at [279, 152] on input "N/A" at bounding box center [275, 164] width 26 height 26
checkbox input "true"
click at [273, 235] on div "Pricing Does the home have any additions ? * Yes No N/A Does the home have any …" at bounding box center [397, 148] width 362 height 462
click at [271, 223] on input "No" at bounding box center [265, 226] width 26 height 26
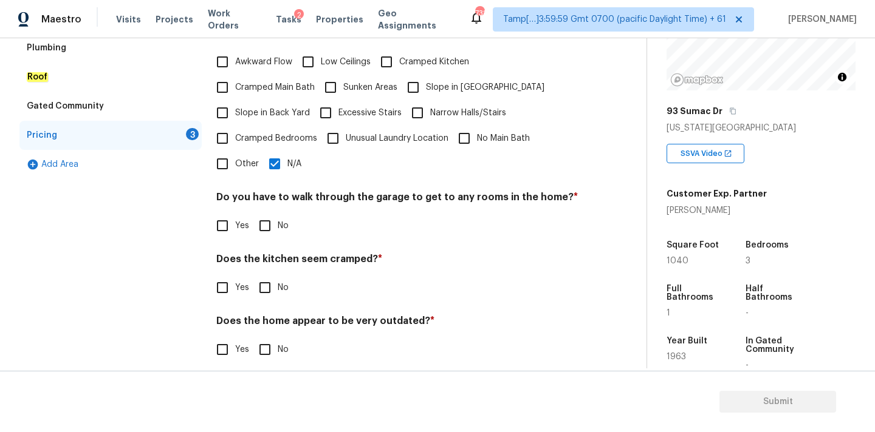
checkbox input "true"
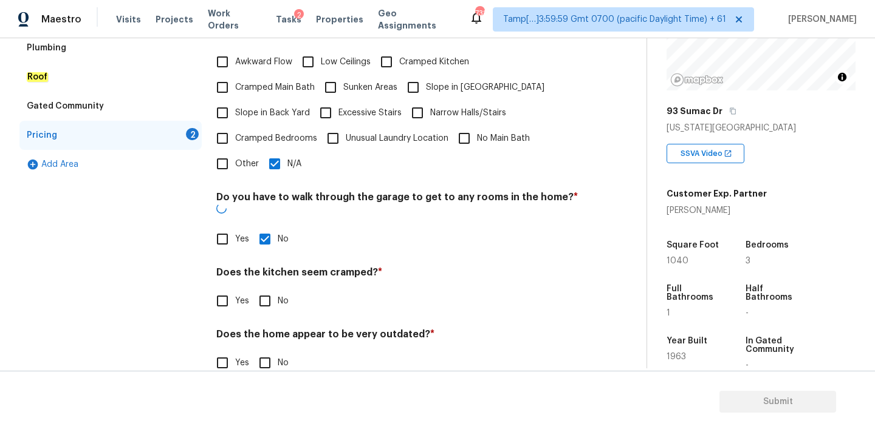
click at [271, 290] on div "Pricing Does the home have any additions ? * Yes No N/A Does the home have any …" at bounding box center [397, 154] width 362 height 474
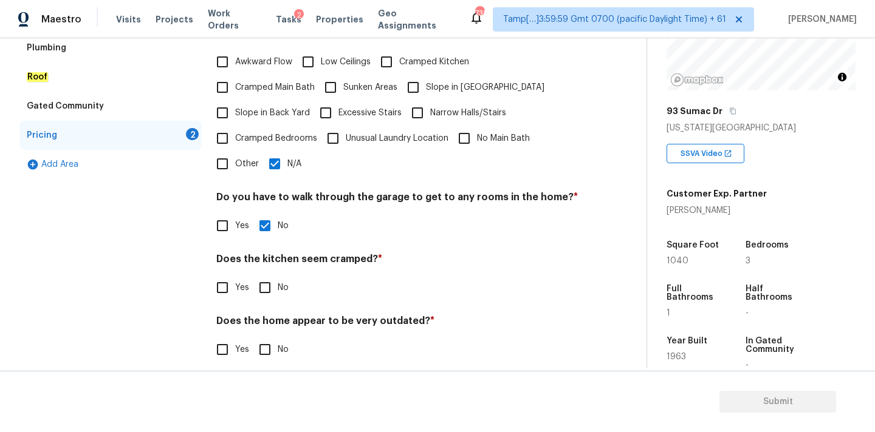
click at [270, 281] on input "No" at bounding box center [265, 288] width 26 height 26
checkbox input "true"
click at [270, 338] on input "No" at bounding box center [265, 351] width 26 height 26
checkbox input "true"
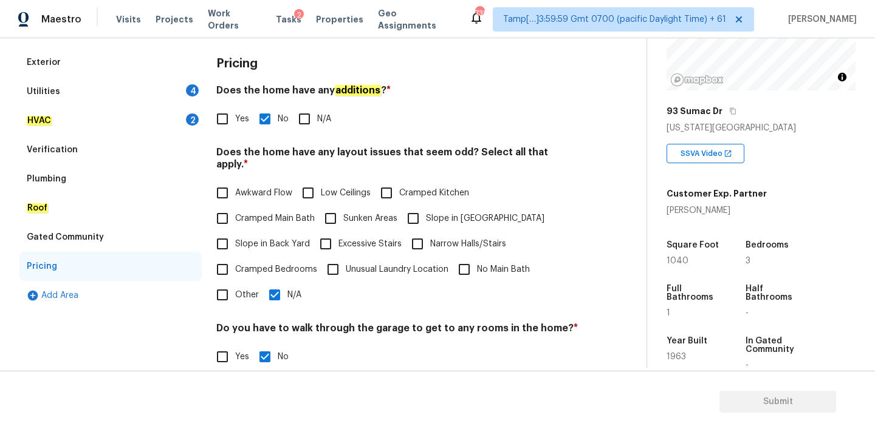
scroll to position [120, 0]
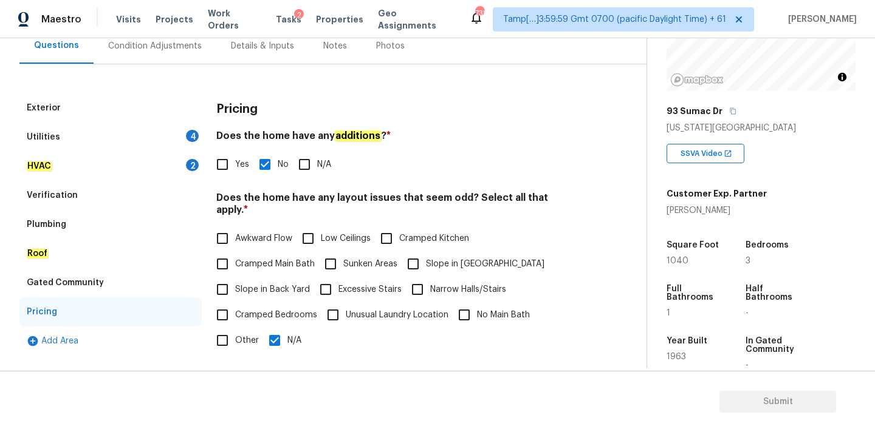
click at [177, 174] on div "HVAC 2" at bounding box center [110, 166] width 182 height 29
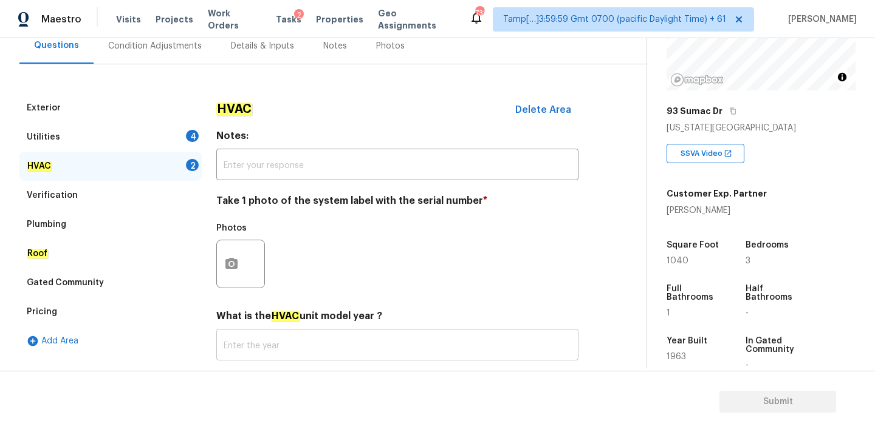
scroll to position [193, 0]
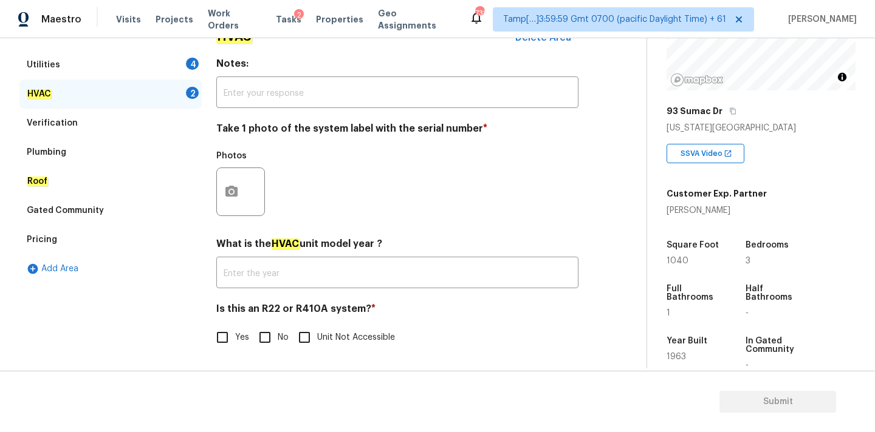
click at [261, 345] on input "No" at bounding box center [265, 338] width 26 height 26
checkbox input "true"
click at [229, 172] on button "button" at bounding box center [231, 191] width 29 height 47
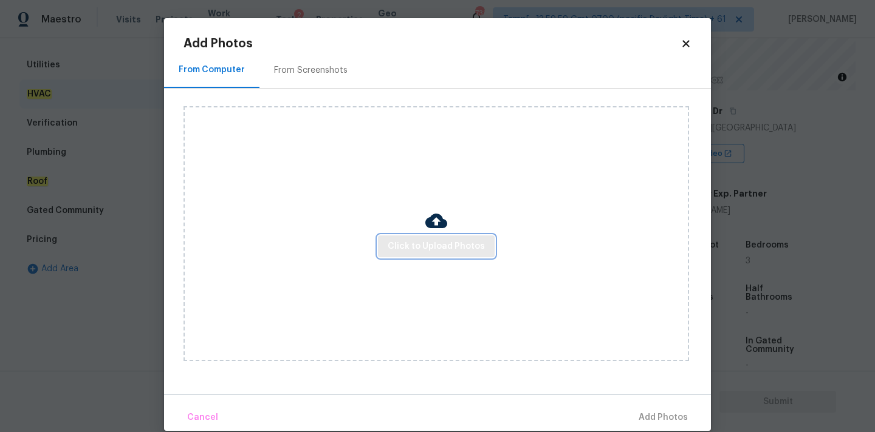
click at [394, 247] on span "Click to Upload Photos" at bounding box center [436, 246] width 97 height 15
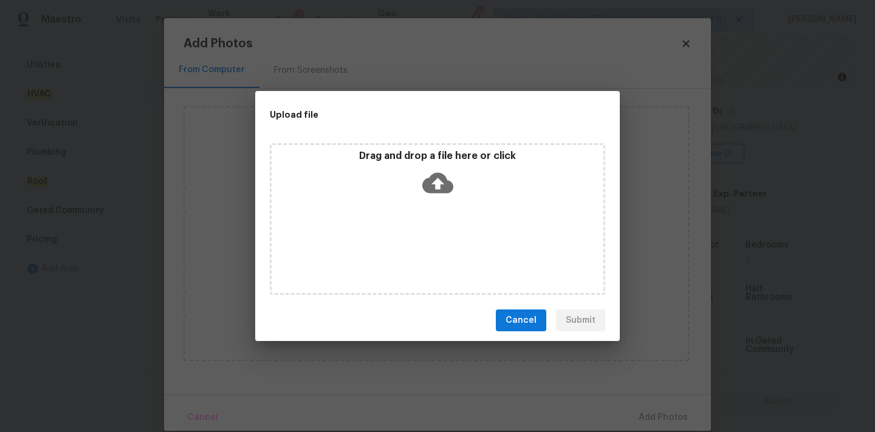
click at [437, 186] on icon at bounding box center [437, 183] width 31 height 31
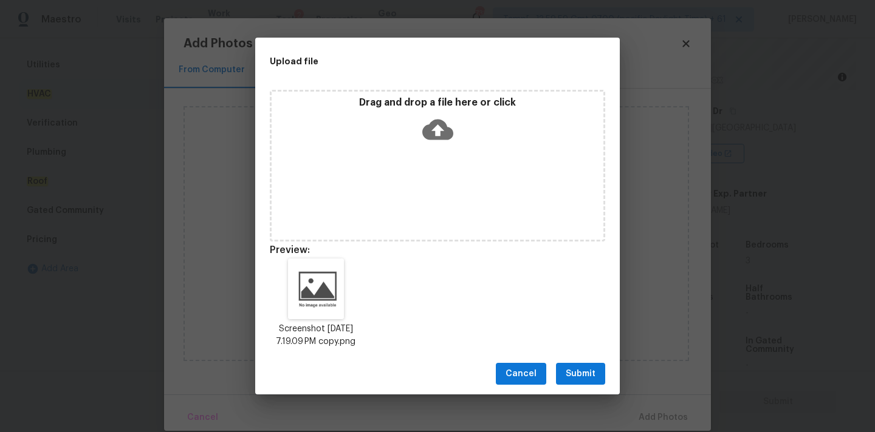
click at [580, 374] on span "Submit" at bounding box center [580, 374] width 30 height 15
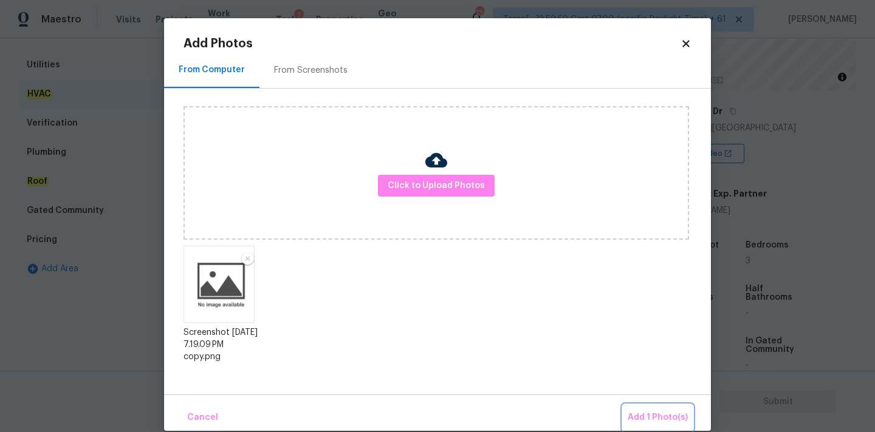
click at [637, 420] on span "Add 1 Photo(s)" at bounding box center [657, 418] width 60 height 15
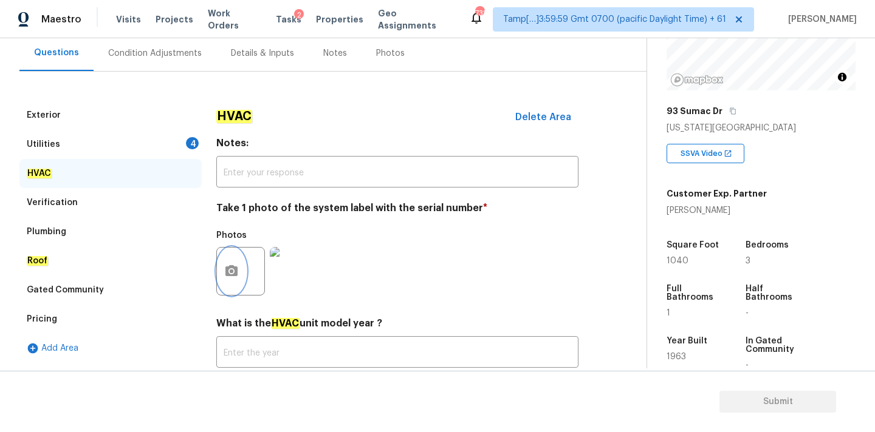
scroll to position [112, 0]
click at [171, 146] on div "Utilities 4" at bounding box center [110, 145] width 182 height 29
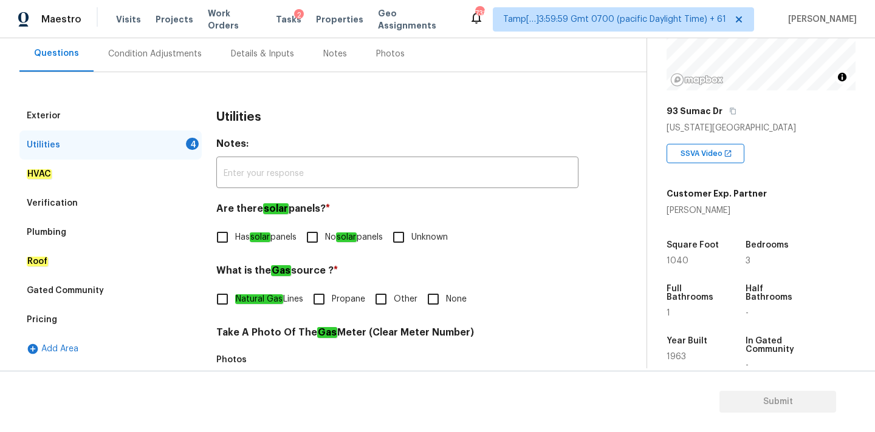
click at [323, 241] on input "No solar panels" at bounding box center [312, 238] width 26 height 26
checkbox input "true"
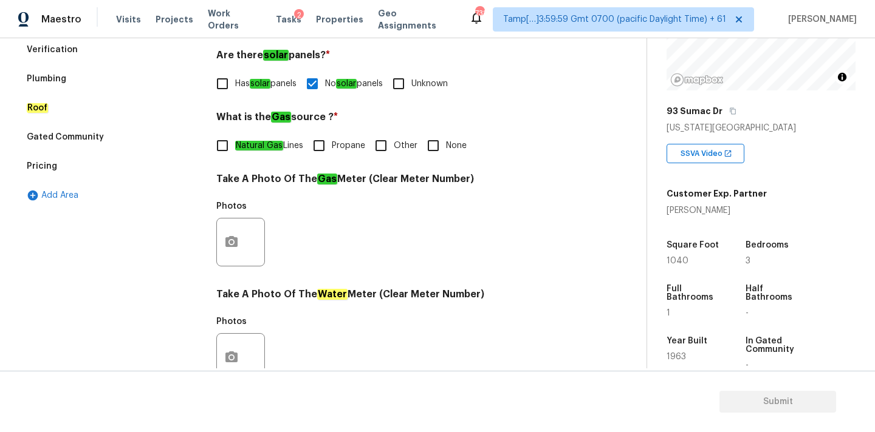
scroll to position [280, 0]
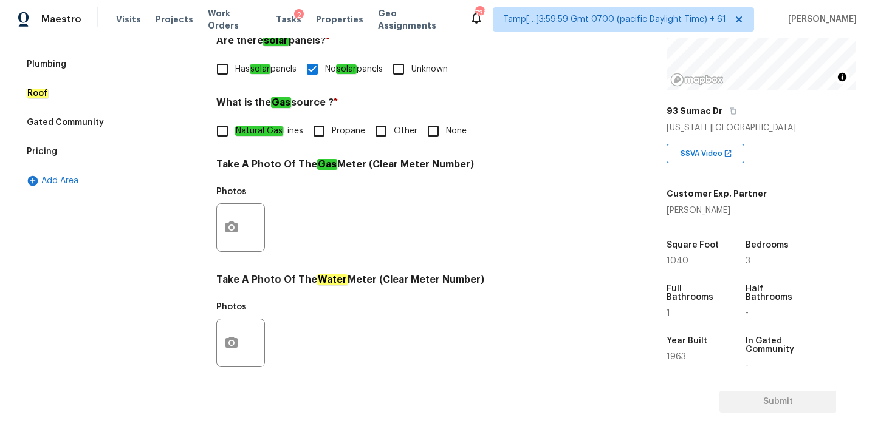
click at [273, 131] on em "Natural Gas" at bounding box center [259, 131] width 48 height 10
click at [235, 131] on input "Natural Gas Lines" at bounding box center [223, 131] width 26 height 26
checkbox input "true"
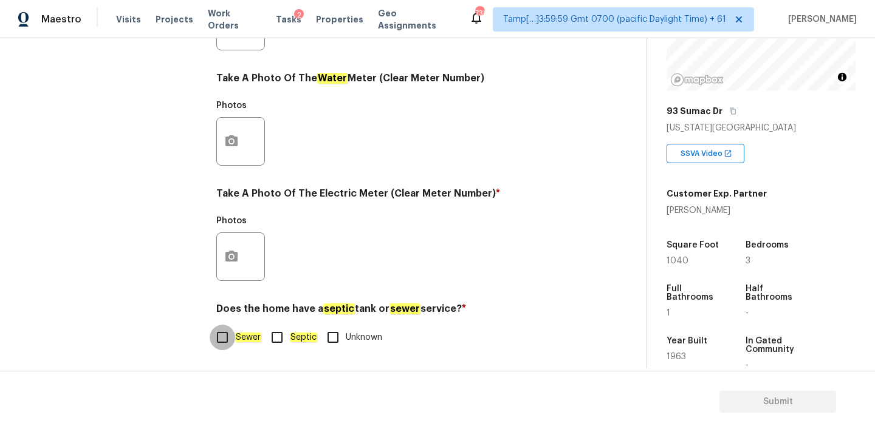
click at [227, 348] on input "Sewer" at bounding box center [223, 338] width 26 height 26
checkbox input "true"
click at [242, 249] on button "button" at bounding box center [231, 256] width 29 height 47
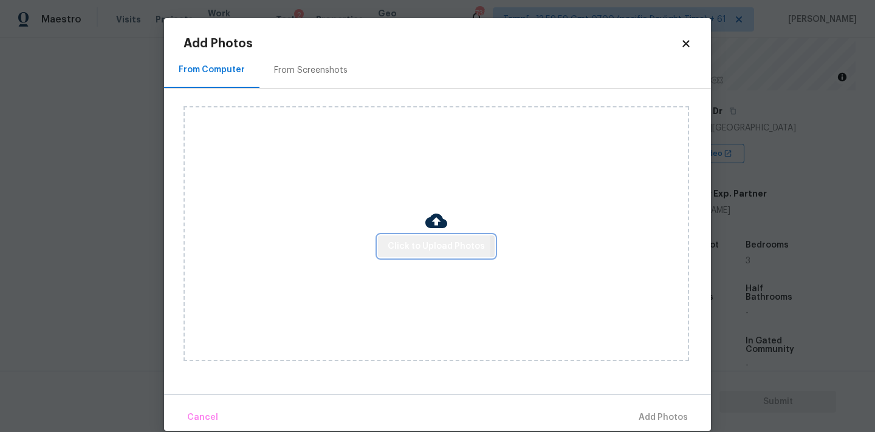
click at [384, 248] on button "Click to Upload Photos" at bounding box center [436, 247] width 117 height 22
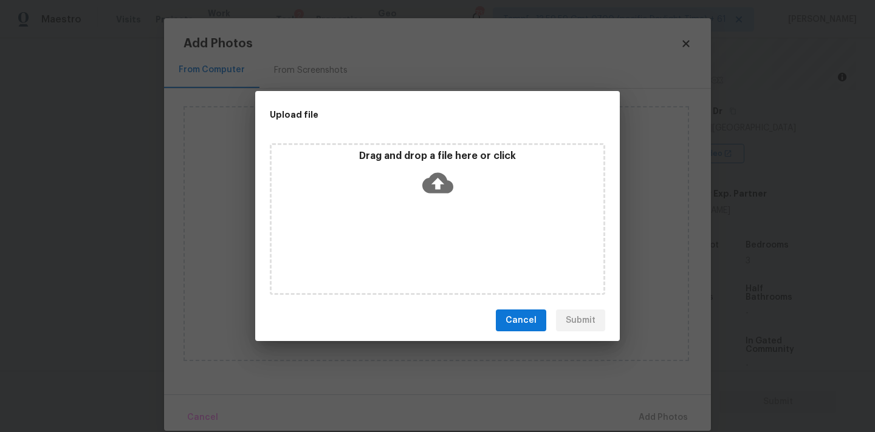
click at [452, 179] on div "Drag and drop a file here or click" at bounding box center [437, 176] width 332 height 52
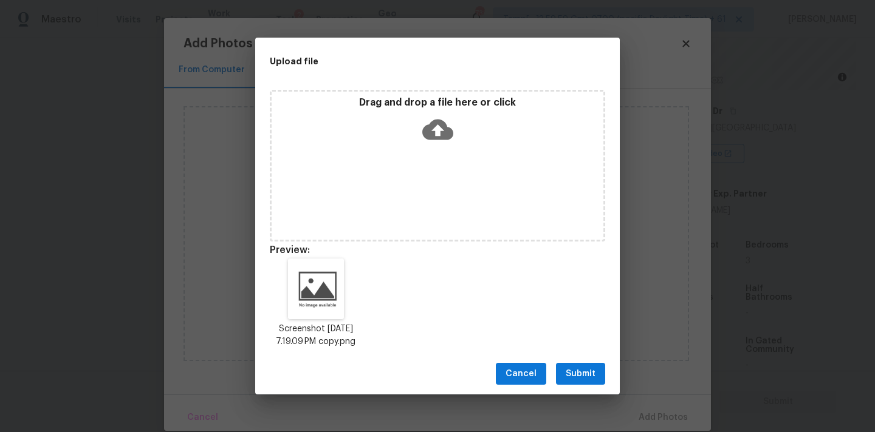
click at [589, 362] on div "Cancel Submit" at bounding box center [437, 374] width 364 height 42
click at [589, 374] on span "Submit" at bounding box center [580, 374] width 30 height 15
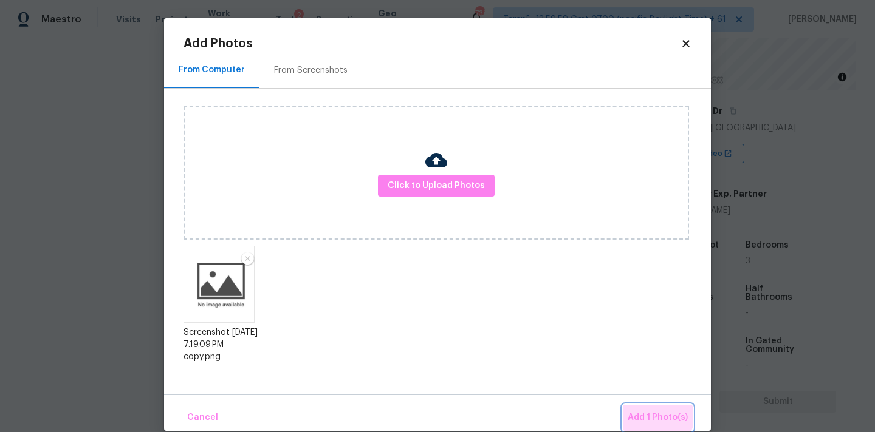
click at [638, 409] on button "Add 1 Photo(s)" at bounding box center [658, 418] width 70 height 26
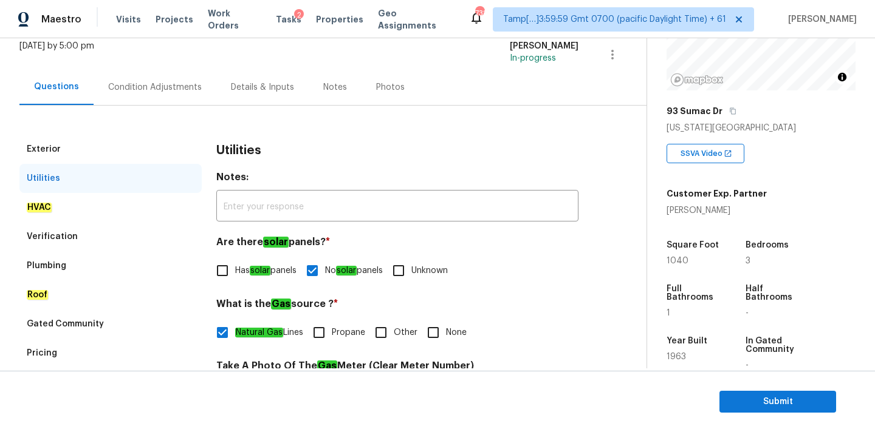
scroll to position [0, 0]
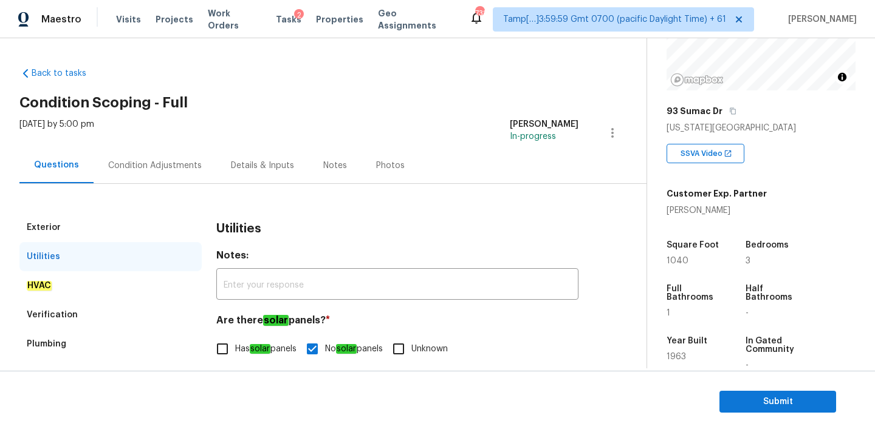
click at [179, 163] on div "Condition Adjustments" at bounding box center [155, 166] width 94 height 12
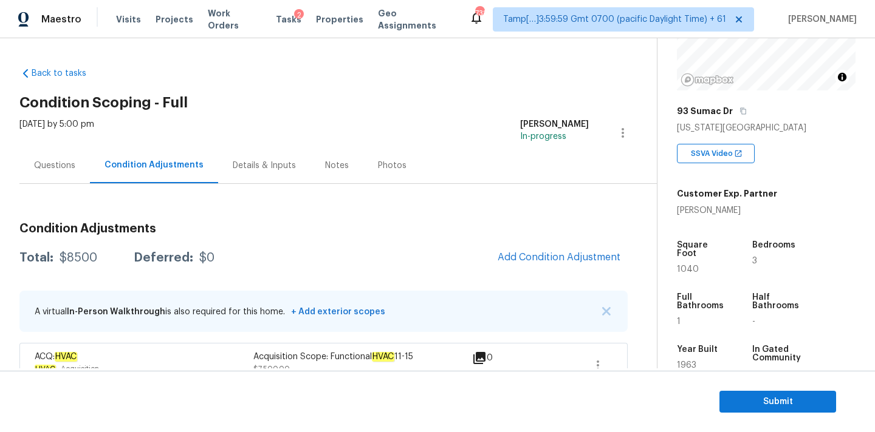
scroll to position [75, 0]
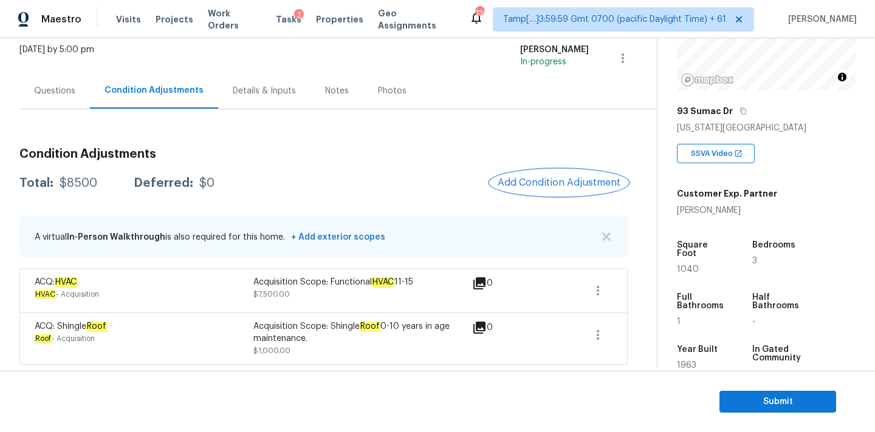
click at [515, 186] on span "Add Condition Adjustment" at bounding box center [558, 182] width 123 height 11
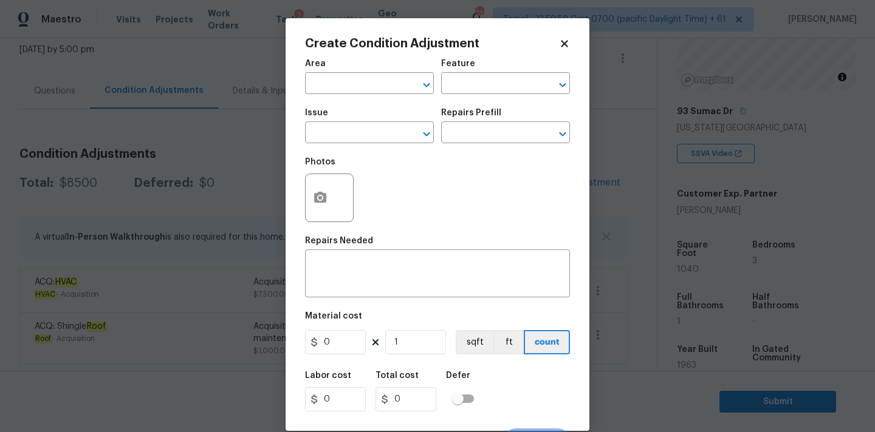
click at [302, 208] on div "Create Condition Adjustment Area ​ Feature ​ Issue ​ Repairs Prefill ​ Photos R…" at bounding box center [437, 224] width 304 height 413
click at [318, 205] on icon "button" at bounding box center [320, 198] width 15 height 15
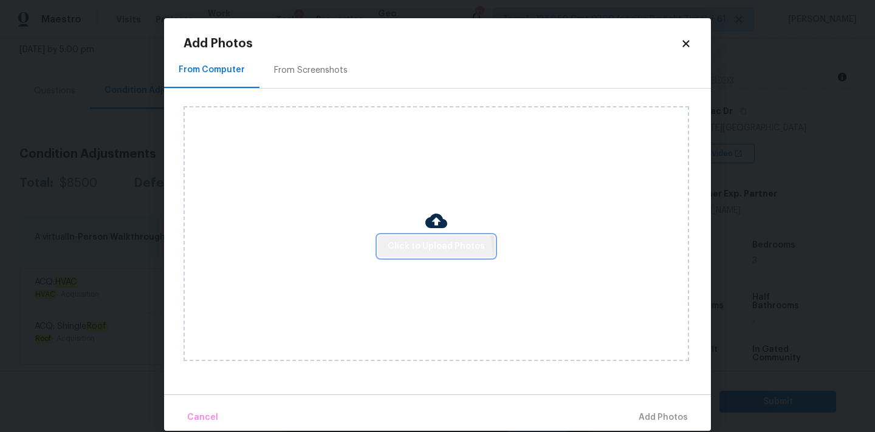
click at [419, 256] on button "Click to Upload Photos" at bounding box center [436, 247] width 117 height 22
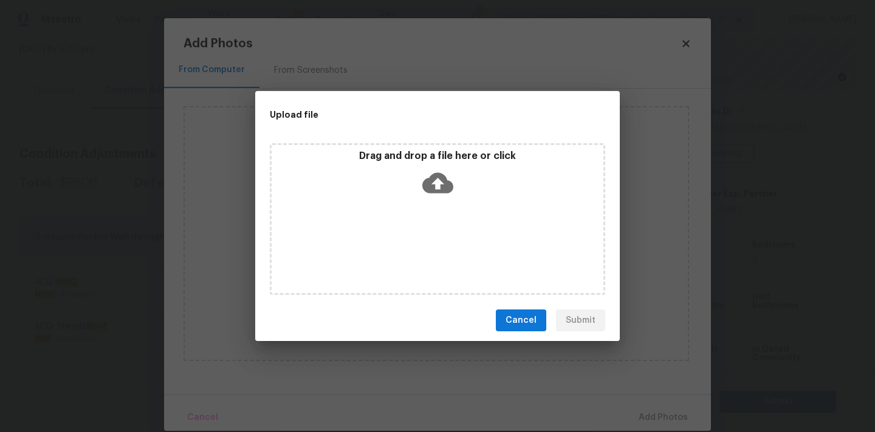
click at [444, 179] on icon at bounding box center [437, 183] width 31 height 21
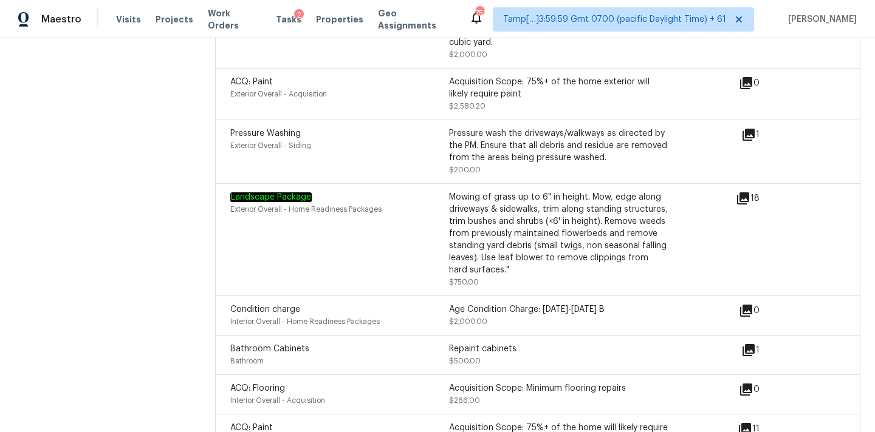
scroll to position [1882, 0]
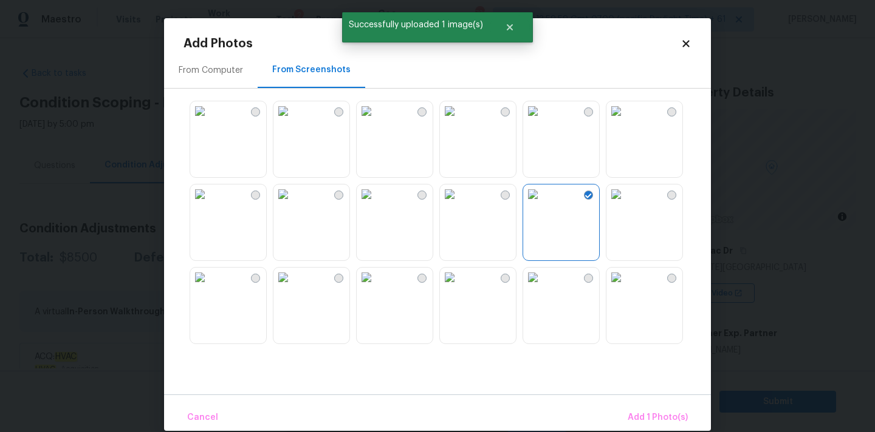
scroll to position [140, 0]
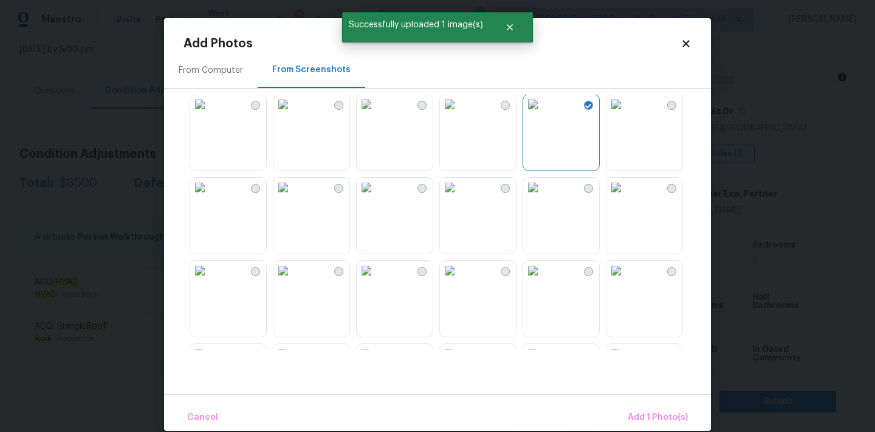
click at [459, 197] on img at bounding box center [449, 187] width 19 height 19
click at [542, 197] on img at bounding box center [532, 187] width 19 height 19
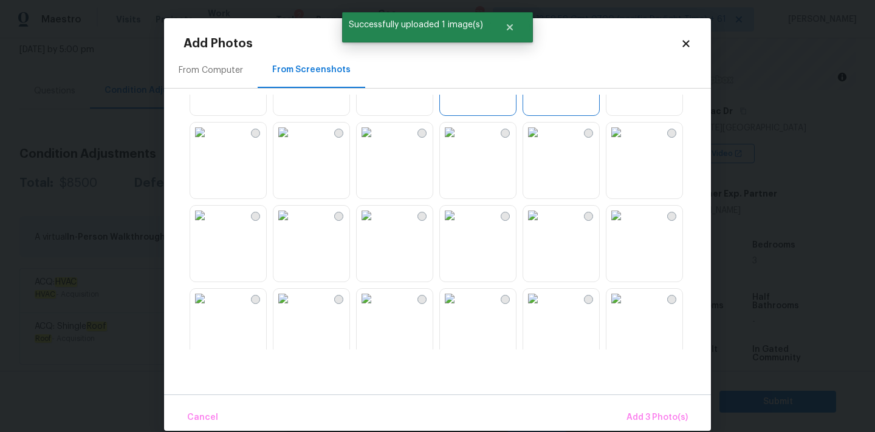
scroll to position [233, 0]
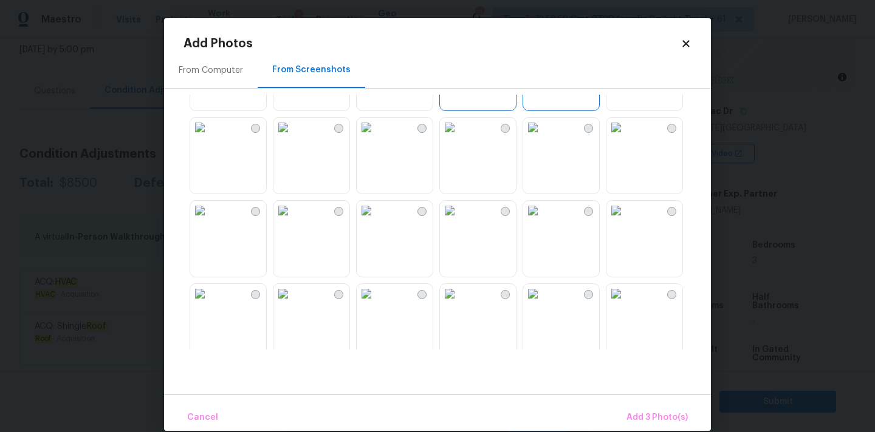
click at [459, 137] on img at bounding box center [449, 127] width 19 height 19
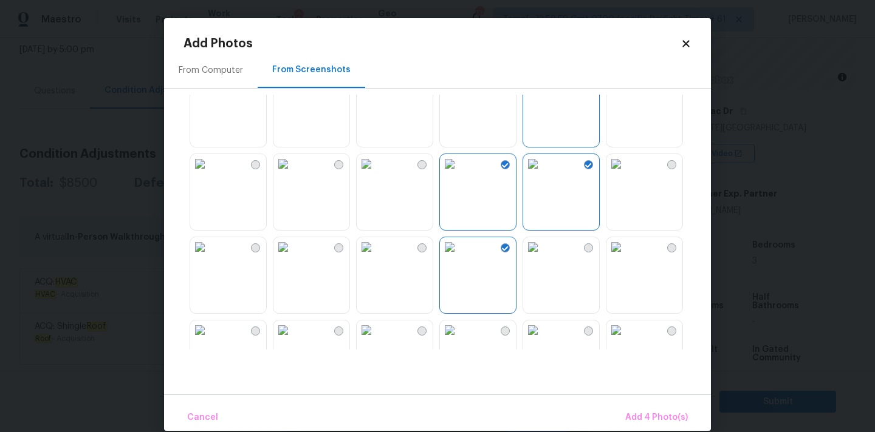
scroll to position [0, 0]
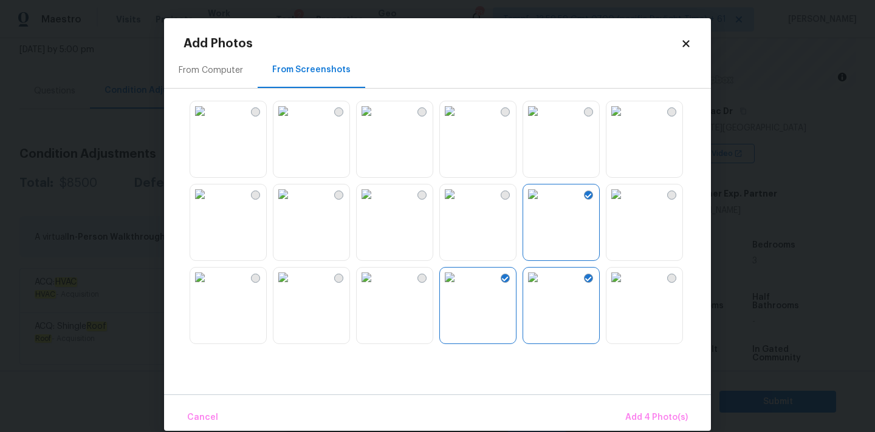
click at [626, 204] on img at bounding box center [615, 194] width 19 height 19
click at [626, 287] on img at bounding box center [615, 277] width 19 height 19
click at [658, 422] on span "Add 6 Photo(s)" at bounding box center [657, 418] width 62 height 15
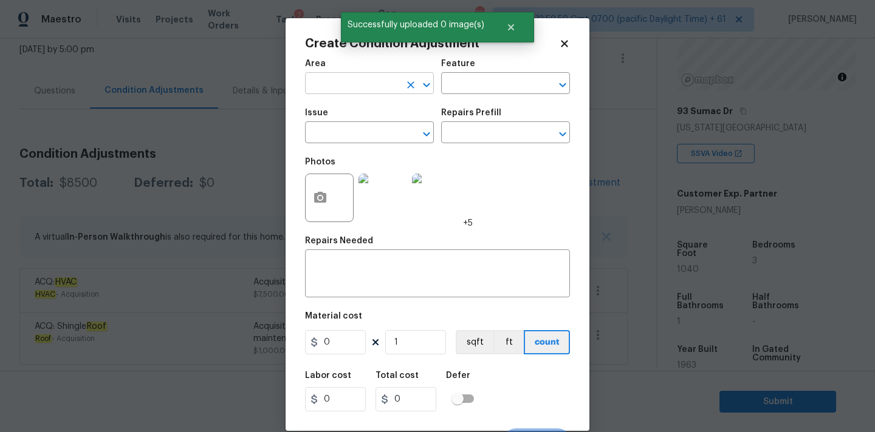
click at [366, 82] on input "text" at bounding box center [352, 84] width 95 height 19
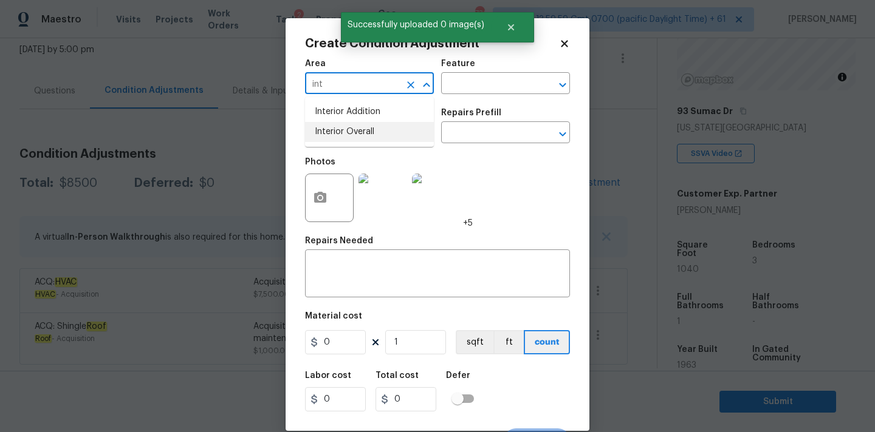
click at [358, 135] on li "Interior Overall" at bounding box center [369, 132] width 129 height 20
type input "Interior Overall"
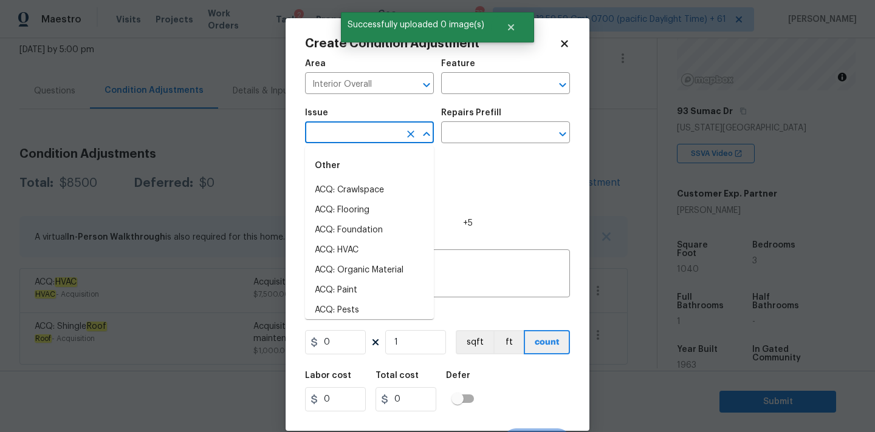
click at [358, 135] on input "text" at bounding box center [352, 134] width 95 height 19
click at [358, 287] on li "ACQ: Paint" at bounding box center [369, 291] width 129 height 20
type input "ACQ: Paint"
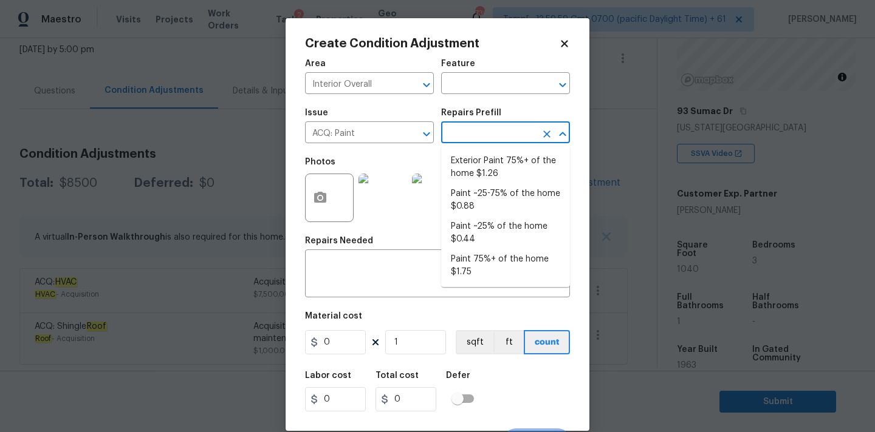
click at [497, 128] on input "text" at bounding box center [488, 134] width 95 height 19
click at [485, 190] on li "Paint ~25-75% of the home $0.88" at bounding box center [505, 200] width 129 height 33
type input "Acquisition"
type input "0.88"
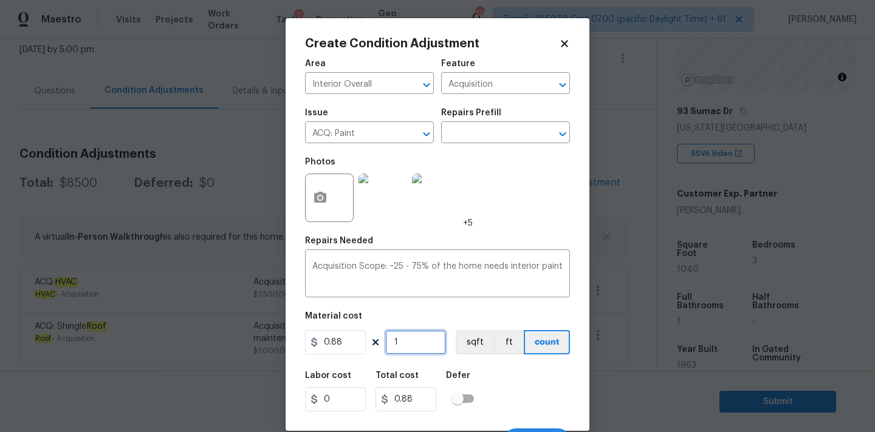
click at [412, 344] on input "1" at bounding box center [415, 342] width 61 height 24
type input "10"
type input "8.8"
type input "104"
type input "91.52"
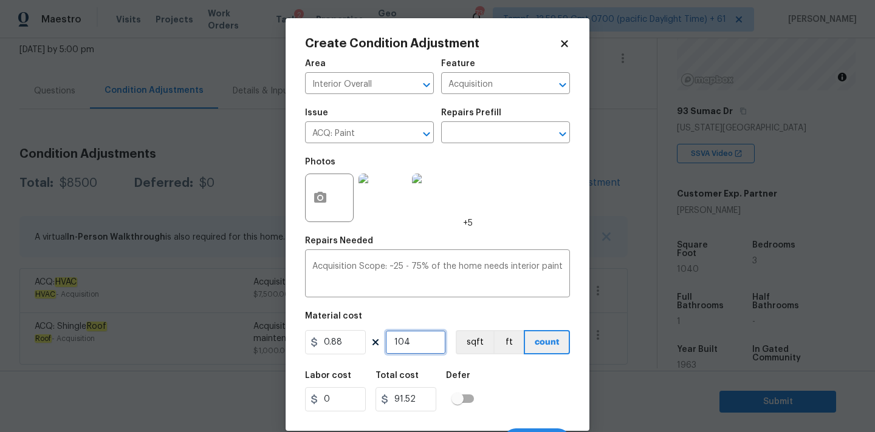
type input "1040"
type input "915.2"
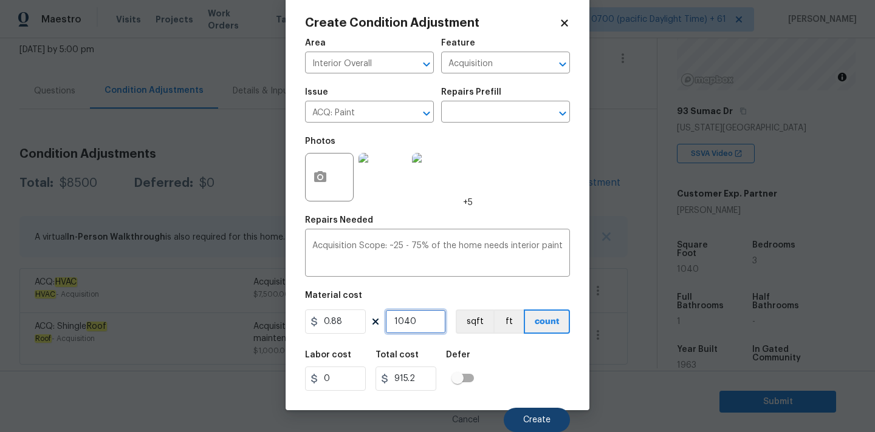
type input "1040"
click at [538, 415] on button "Create" at bounding box center [537, 420] width 66 height 24
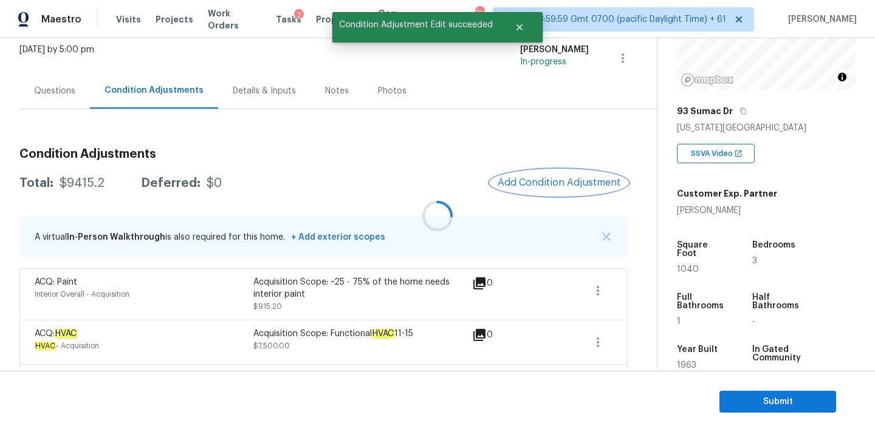
scroll to position [0, 0]
click at [516, 183] on span "Add Condition Adjustment" at bounding box center [558, 182] width 123 height 11
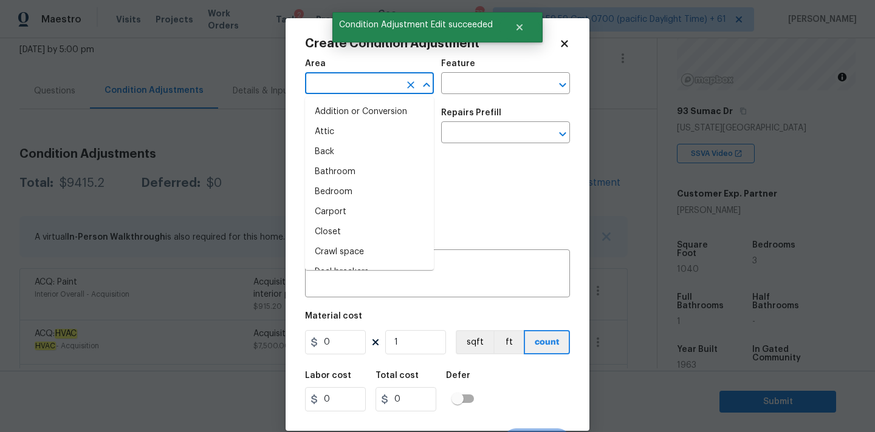
click at [359, 94] on input "text" at bounding box center [352, 84] width 95 height 19
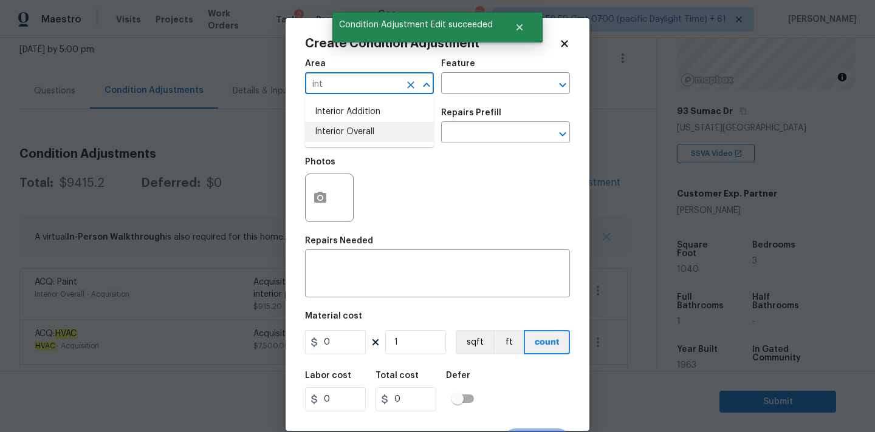
click at [361, 129] on li "Interior Overall" at bounding box center [369, 132] width 129 height 20
type input "Interior Overall"
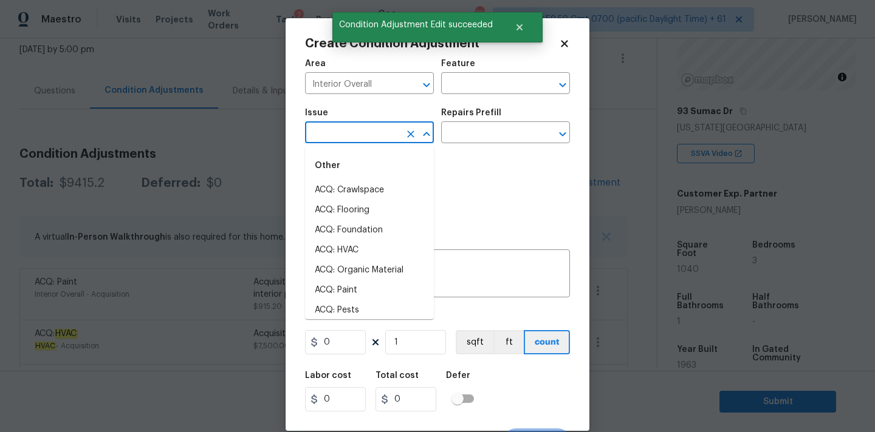
click at [361, 133] on input "text" at bounding box center [352, 134] width 95 height 19
click at [357, 209] on li "ACQ: Flooring" at bounding box center [369, 210] width 129 height 20
type input "ACQ: Flooring"
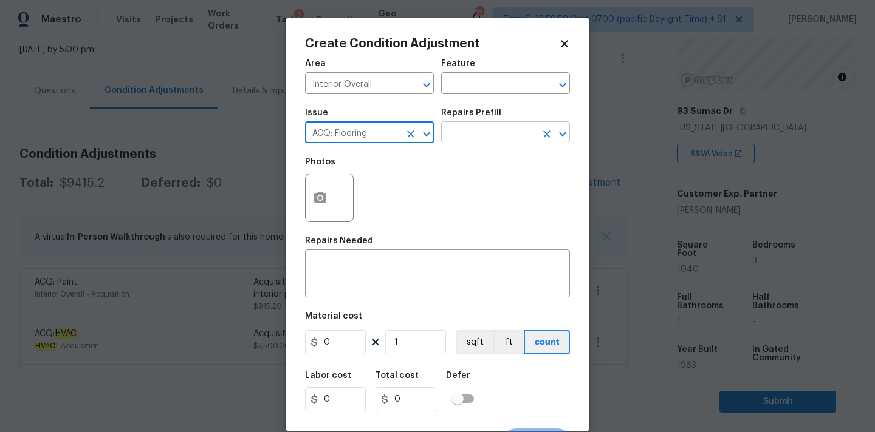
click at [501, 136] on input "text" at bounding box center [488, 134] width 95 height 19
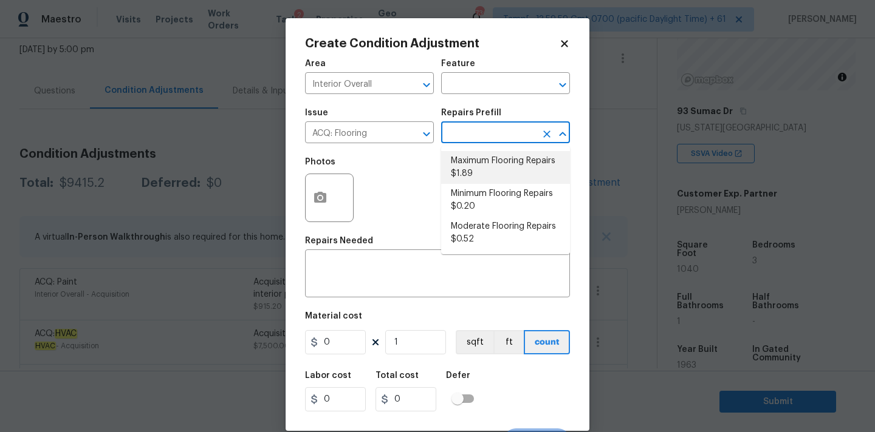
click at [490, 153] on li "Maximum Flooring Repairs $1.89" at bounding box center [505, 167] width 129 height 33
type input "Acquisition"
type textarea "Acquisition Scope: Maximum flooring repairs"
type input "1.89"
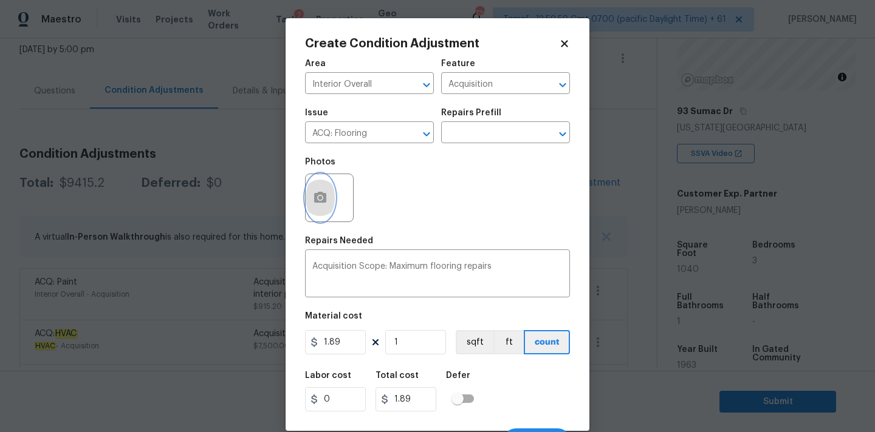
click at [323, 201] on icon "button" at bounding box center [320, 197] width 12 height 11
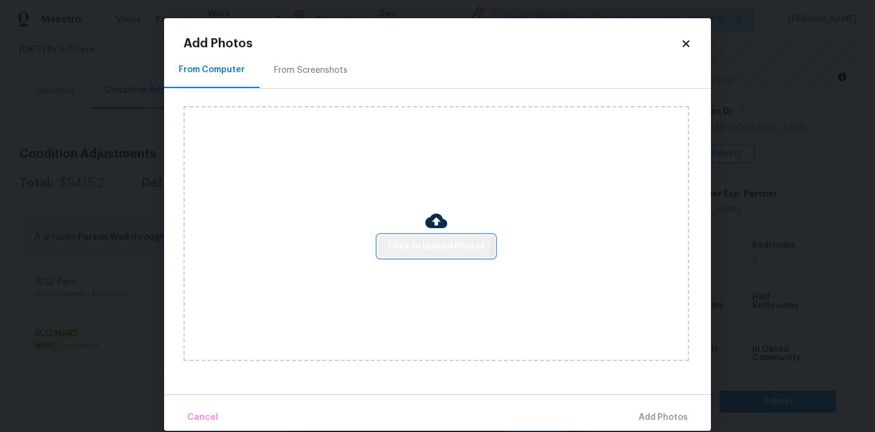
click at [393, 243] on span "Click to Upload Photos" at bounding box center [436, 246] width 97 height 15
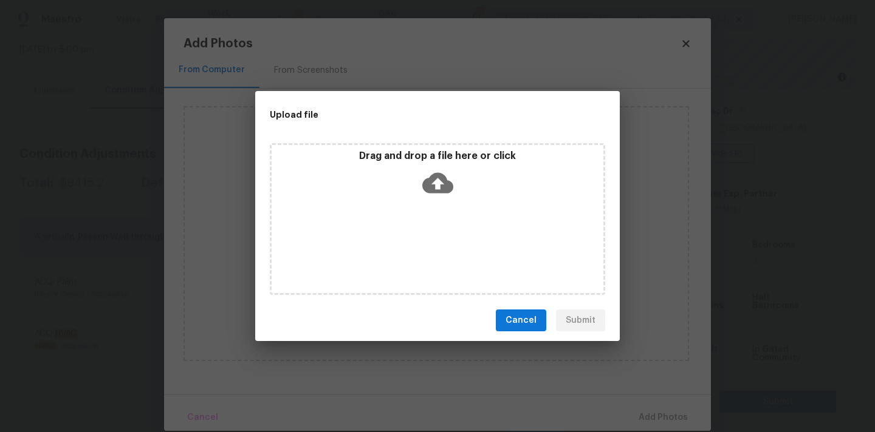
click at [431, 183] on icon at bounding box center [437, 183] width 31 height 21
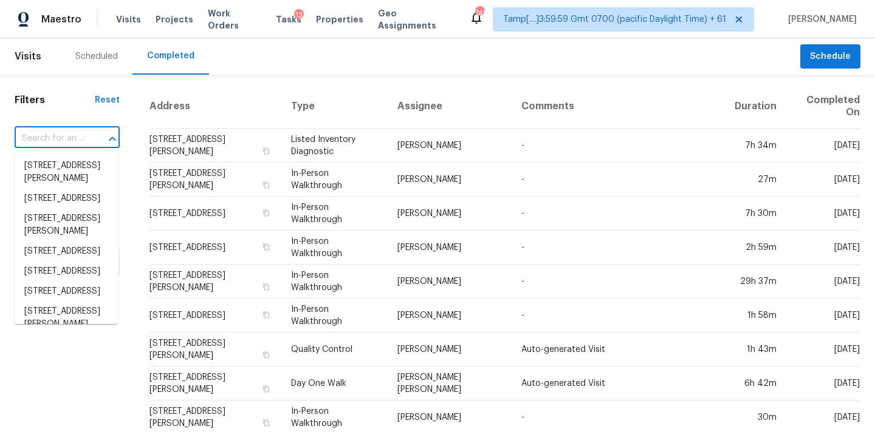
click at [32, 144] on input "text" at bounding box center [50, 138] width 71 height 19
paste input "21311 Davison Ave, Port Charlotte, FL 33954"
type input "21311 Davison Ave, Port Charlotte, FL 33954"
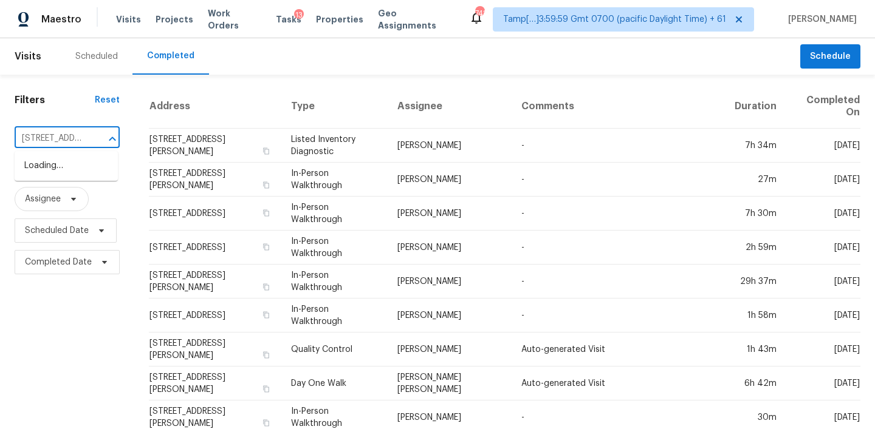
scroll to position [0, 110]
click at [47, 166] on li "21311 Davison Ave, Port Charlotte, FL 33954" at bounding box center [66, 172] width 103 height 33
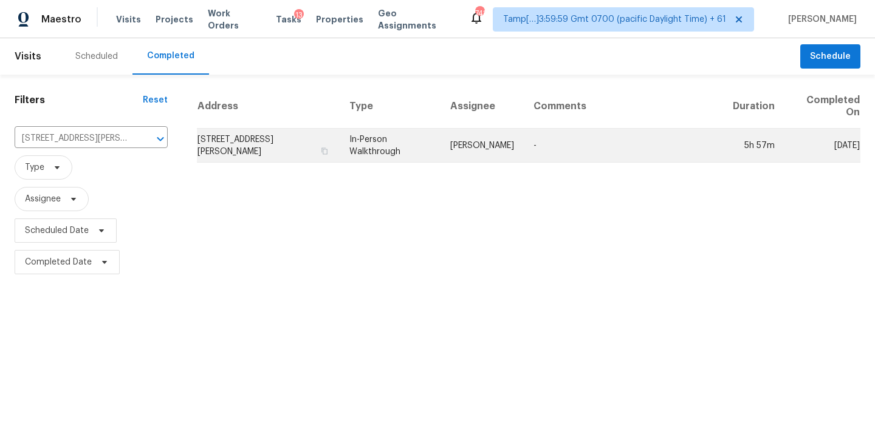
click at [479, 142] on td "Naomi Ferreira" at bounding box center [481, 146] width 83 height 34
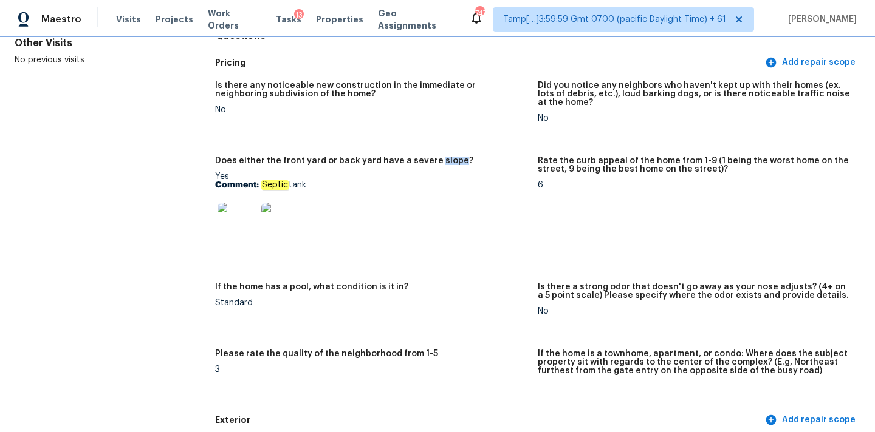
scroll to position [135, 0]
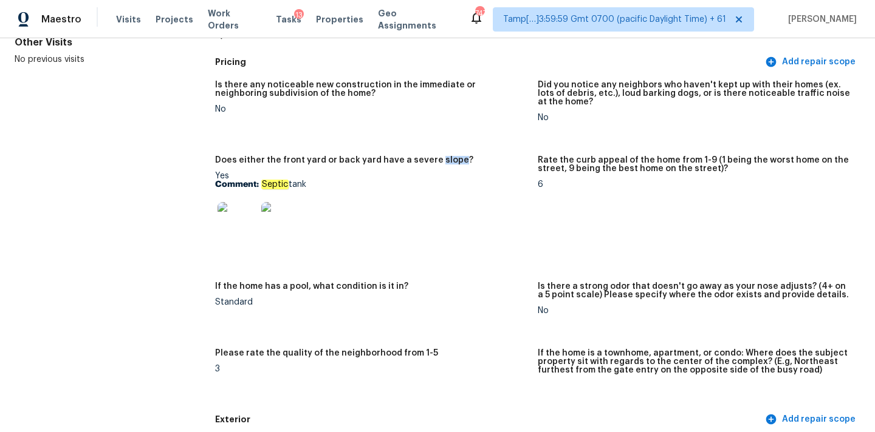
click at [237, 220] on img at bounding box center [236, 221] width 39 height 39
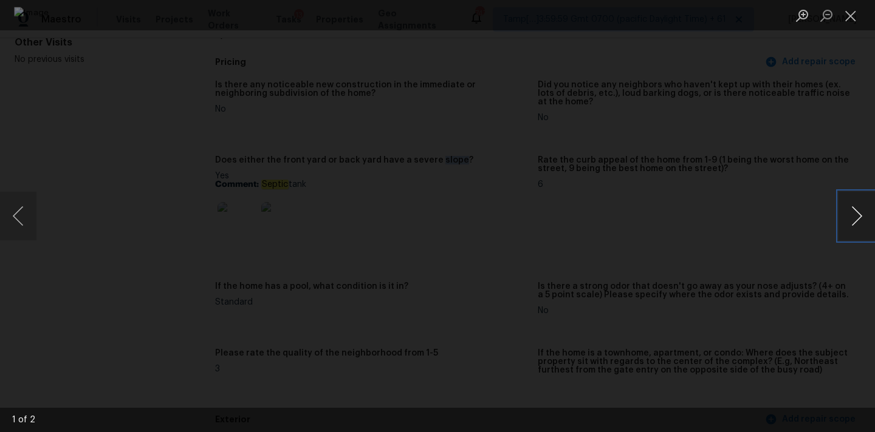
click at [855, 214] on button "Next image" at bounding box center [856, 216] width 36 height 49
click at [852, 19] on button "Close lightbox" at bounding box center [850, 15] width 24 height 21
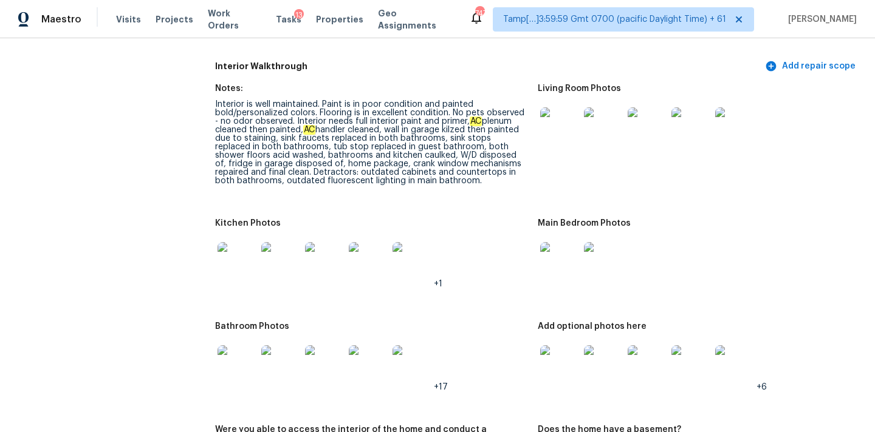
scroll to position [1558, 0]
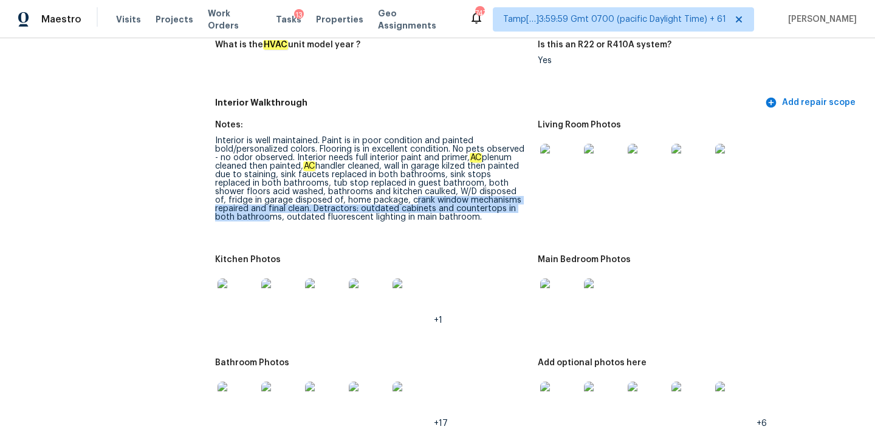
drag, startPoint x: 359, startPoint y: 191, endPoint x: 505, endPoint y: 196, distance: 146.5
click at [505, 196] on div "Interior is well maintained. Paint is in poor condition and painted bold/person…" at bounding box center [371, 179] width 313 height 85
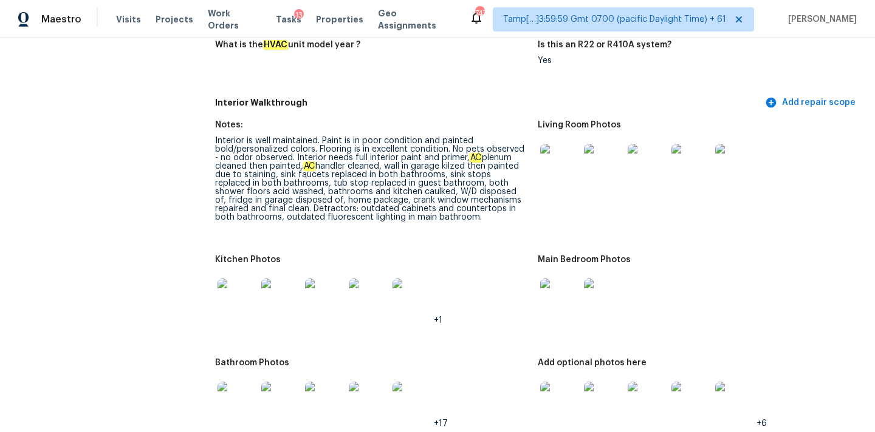
click at [277, 199] on div "Interior is well maintained. Paint is in poor condition and painted bold/person…" at bounding box center [371, 179] width 313 height 85
click at [559, 149] on img at bounding box center [559, 163] width 39 height 39
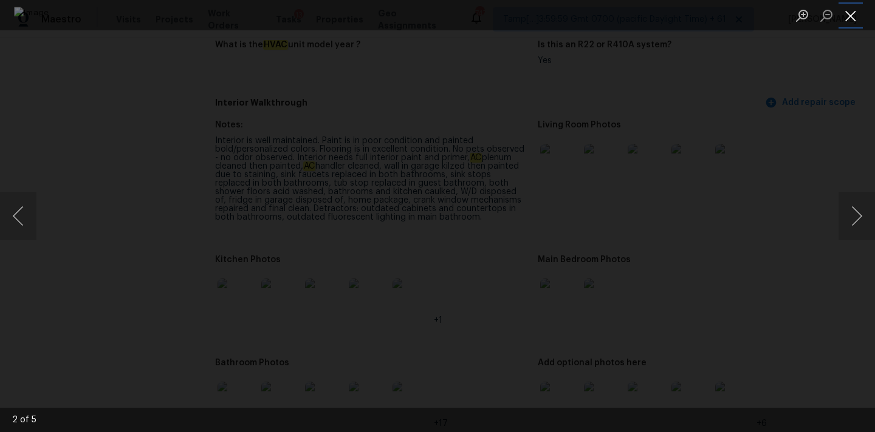
click at [853, 12] on button "Close lightbox" at bounding box center [850, 15] width 24 height 21
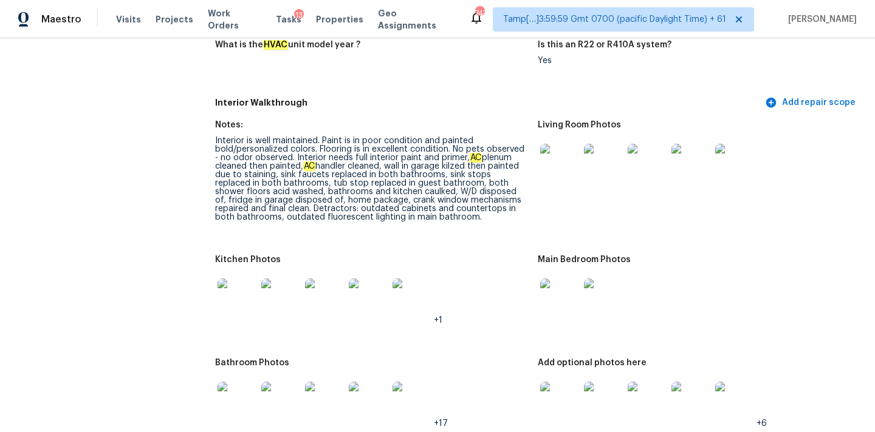
click at [554, 279] on img at bounding box center [559, 298] width 39 height 39
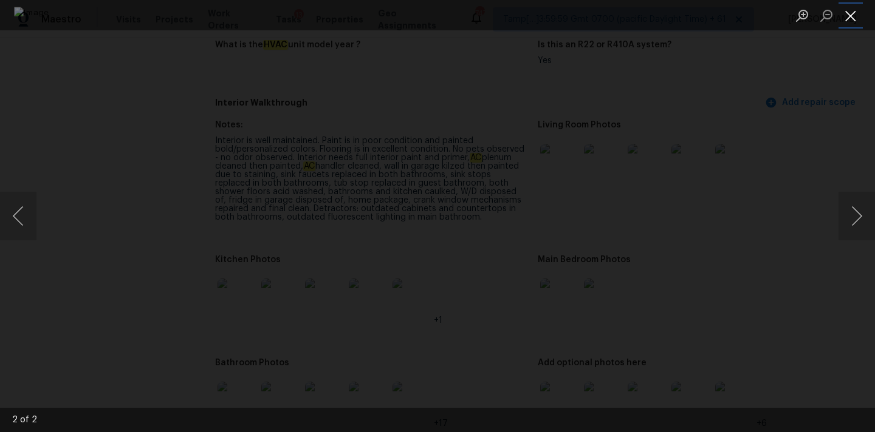
click at [847, 15] on button "Close lightbox" at bounding box center [850, 15] width 24 height 21
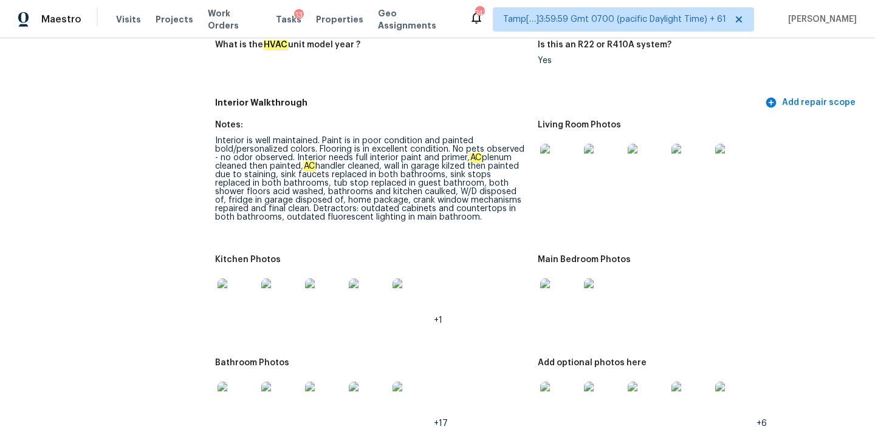
click at [233, 290] on img at bounding box center [236, 298] width 39 height 39
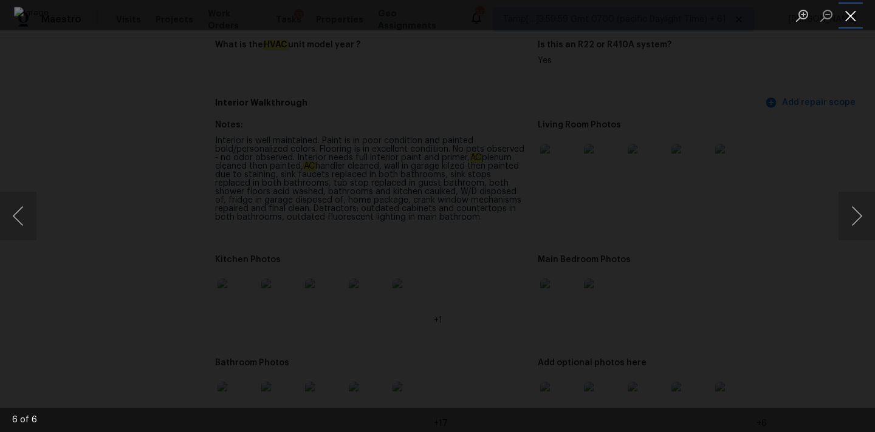
click at [850, 17] on button "Close lightbox" at bounding box center [850, 15] width 24 height 21
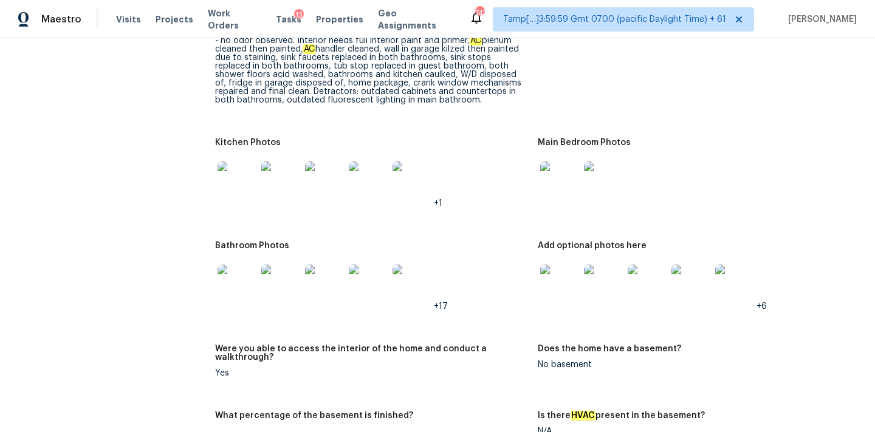
scroll to position [1692, 0]
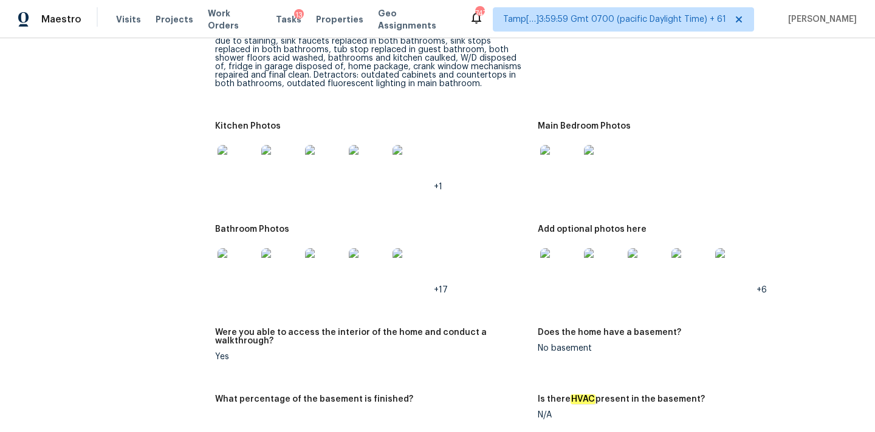
click at [247, 262] on img at bounding box center [236, 267] width 39 height 39
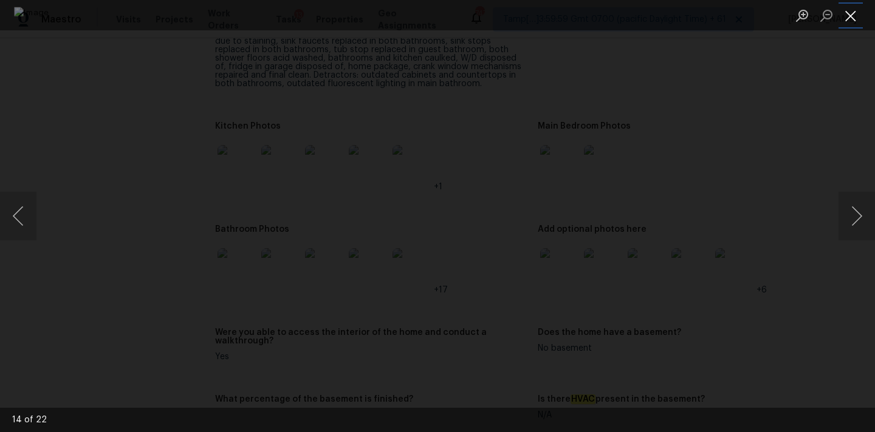
click at [843, 20] on button "Close lightbox" at bounding box center [850, 15] width 24 height 21
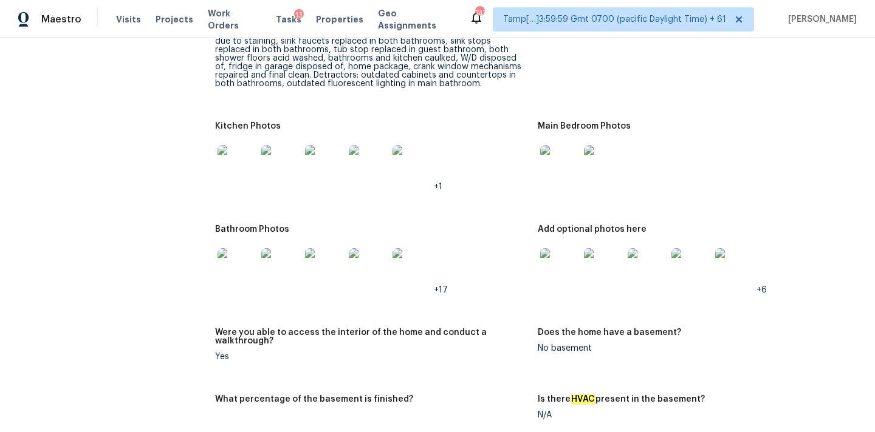
click at [559, 259] on img at bounding box center [559, 267] width 39 height 39
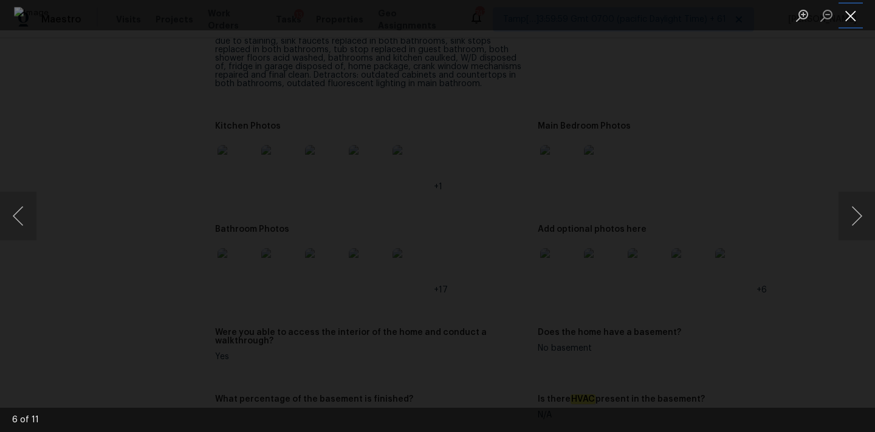
click at [847, 18] on button "Close lightbox" at bounding box center [850, 15] width 24 height 21
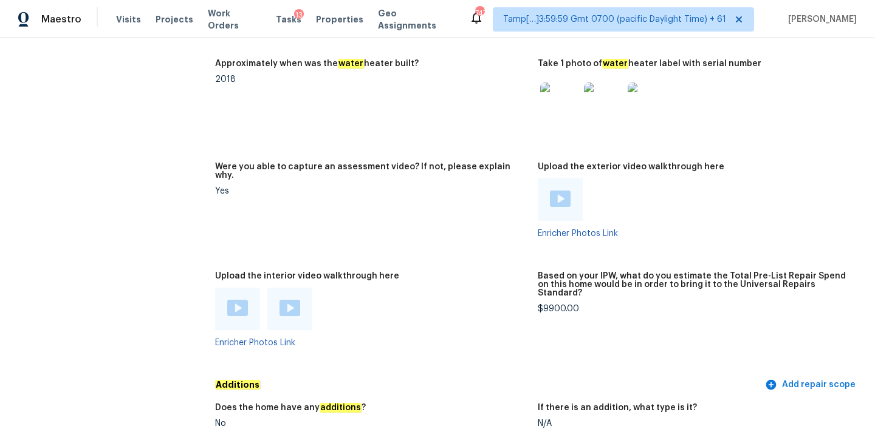
scroll to position [2575, 0]
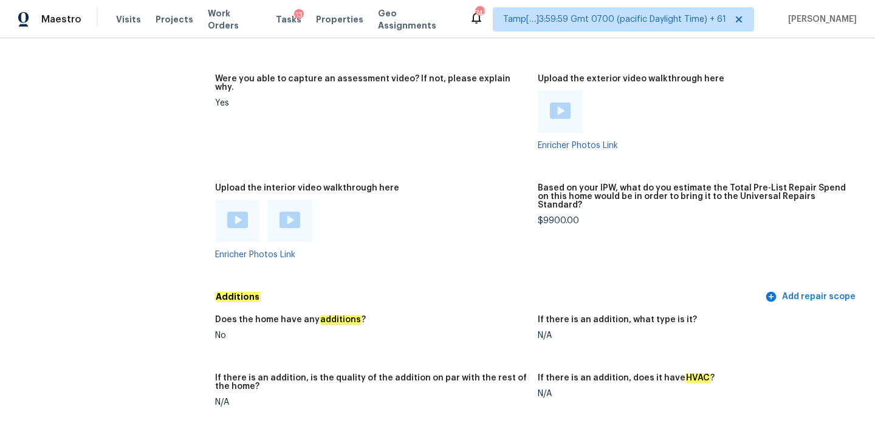
click at [239, 212] on img at bounding box center [237, 220] width 21 height 16
click at [289, 212] on img at bounding box center [289, 220] width 21 height 16
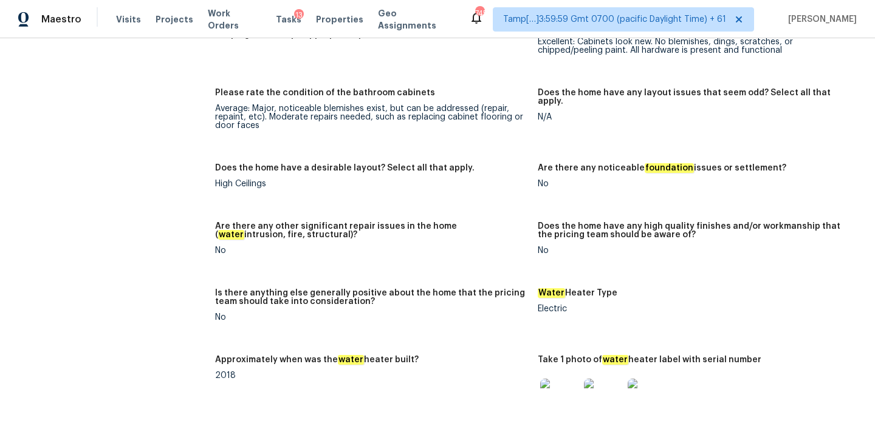
scroll to position [2375, 0]
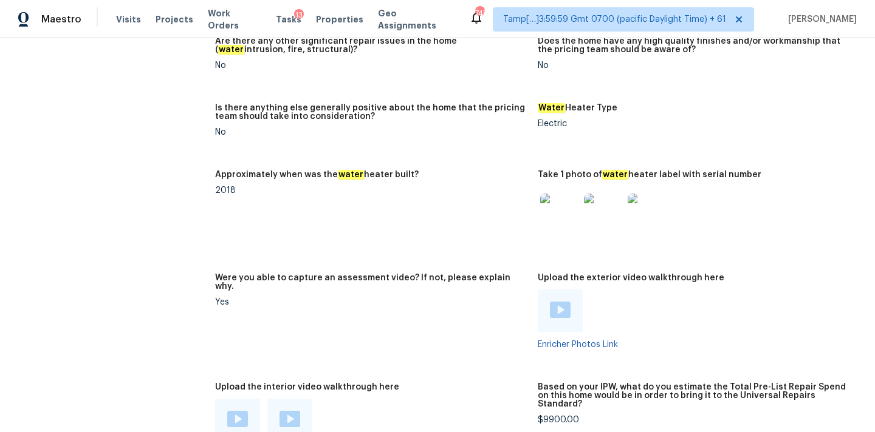
click at [551, 416] on div "$9900.00" at bounding box center [694, 420] width 313 height 9
copy div "$9900.00"
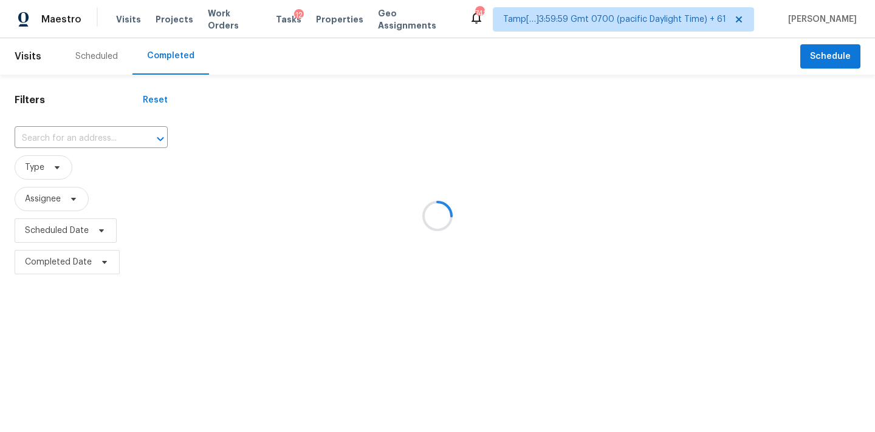
click at [63, 142] on div at bounding box center [437, 216] width 875 height 432
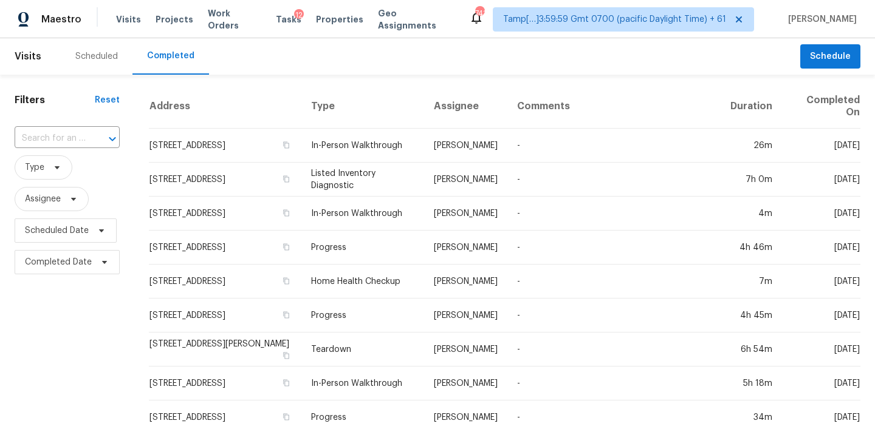
click at [63, 142] on input "text" at bounding box center [50, 138] width 71 height 19
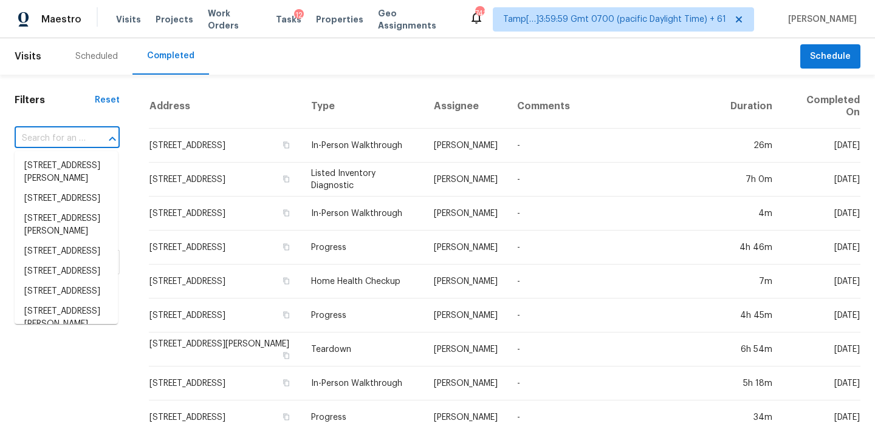
paste input "69 Dennis Ln N, Maplewood, MN 55119"
type input "69 Dennis Ln N, Maplewood, MN 55119"
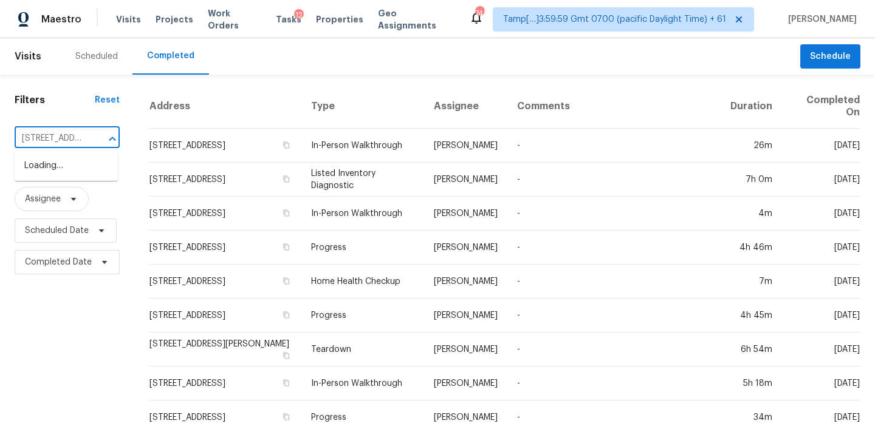
scroll to position [0, 91]
click at [64, 163] on li "69 Dennis Ln N, Maplewood, MN 55119" at bounding box center [66, 172] width 103 height 33
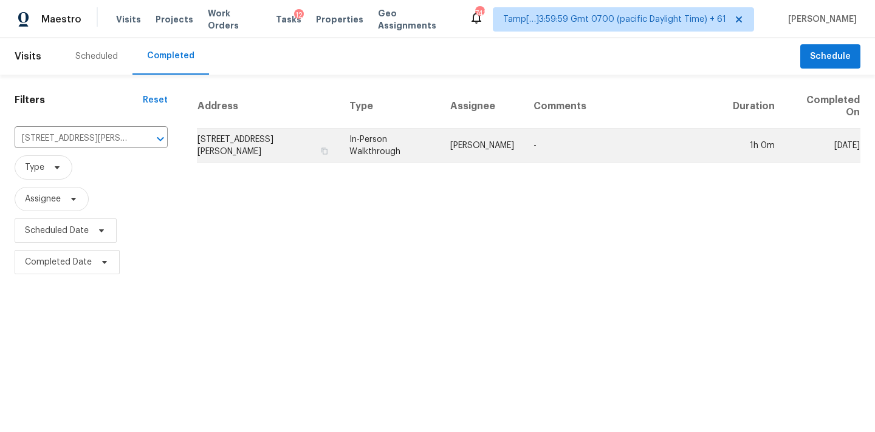
click at [411, 156] on td "In-Person Walkthrough" at bounding box center [390, 146] width 101 height 34
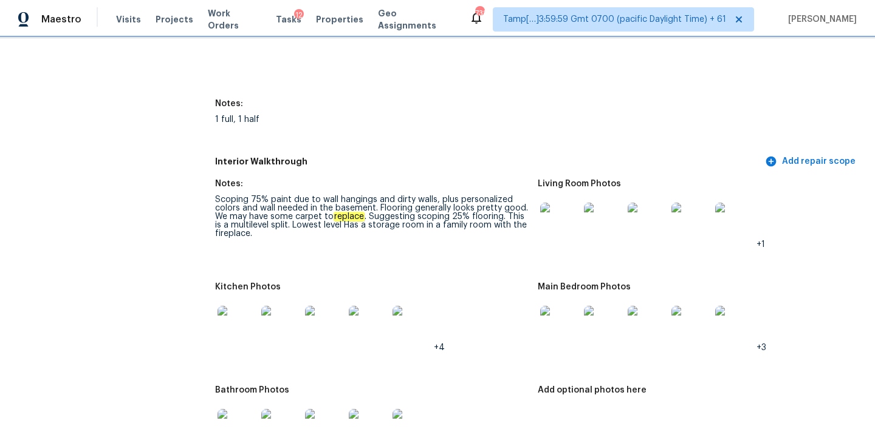
scroll to position [1340, 0]
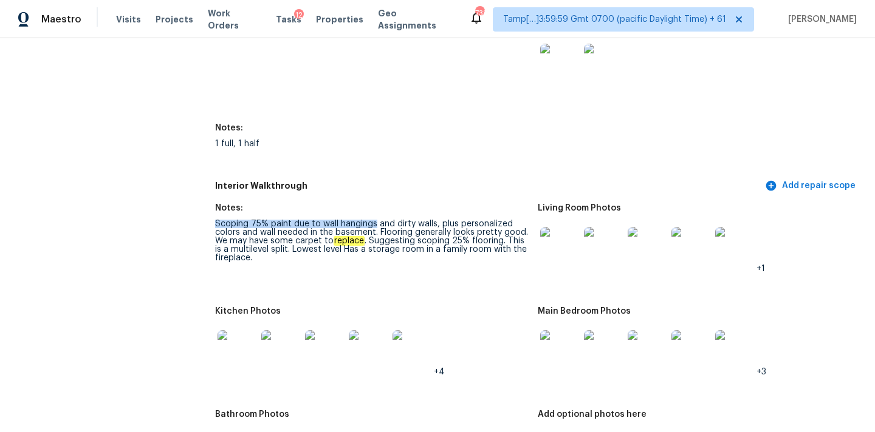
drag, startPoint x: 215, startPoint y: 214, endPoint x: 373, endPoint y: 218, distance: 158.0
click at [373, 220] on div "Scoping 75% paint due to wall hangings and dirty walls, plus personalized color…" at bounding box center [371, 241] width 313 height 43
drag, startPoint x: 392, startPoint y: 216, endPoint x: 510, endPoint y: 217, distance: 117.8
click at [510, 220] on div "Scoping 75% paint due to wall hangings and dirty walls, plus personalized color…" at bounding box center [371, 241] width 313 height 43
drag, startPoint x: 215, startPoint y: 224, endPoint x: 379, endPoint y: 225, distance: 164.0
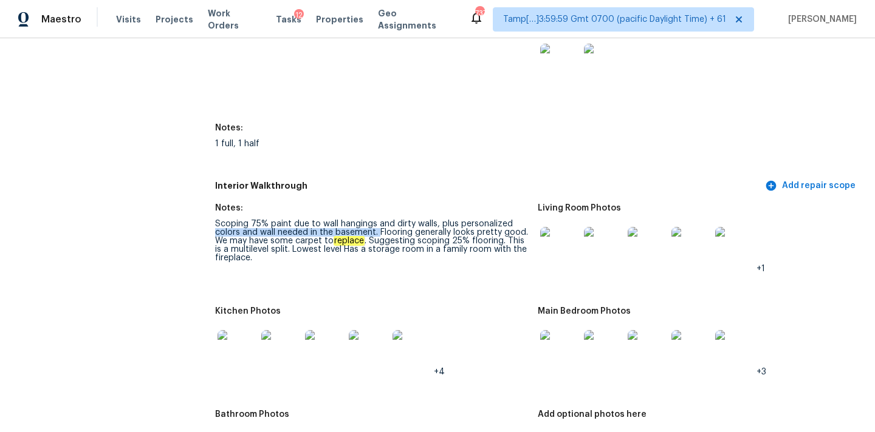
click at [379, 225] on div "Scoping 75% paint due to wall hangings and dirty walls, plus personalized color…" at bounding box center [371, 241] width 313 height 43
click at [381, 224] on div "Scoping 75% paint due to wall hangings and dirty walls, plus personalized color…" at bounding box center [371, 241] width 313 height 43
drag, startPoint x: 217, startPoint y: 233, endPoint x: 363, endPoint y: 233, distance: 145.8
click at [363, 233] on div "Scoping 75% paint due to wall hangings and dirty walls, plus personalized color…" at bounding box center [371, 241] width 313 height 43
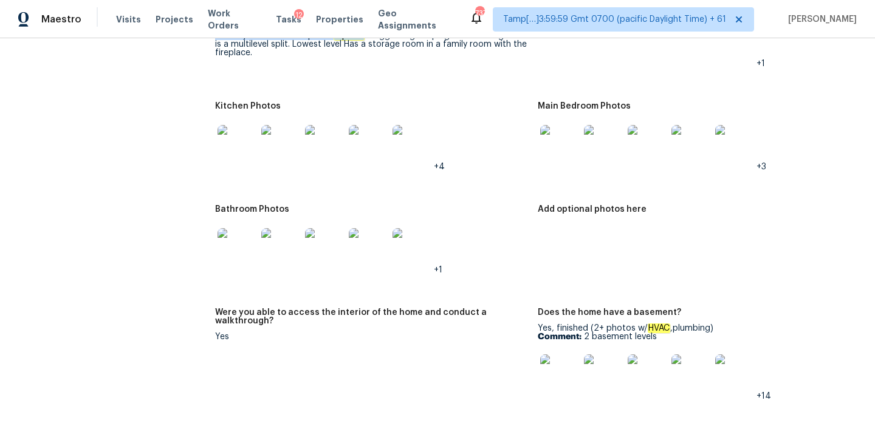
scroll to position [1498, 0]
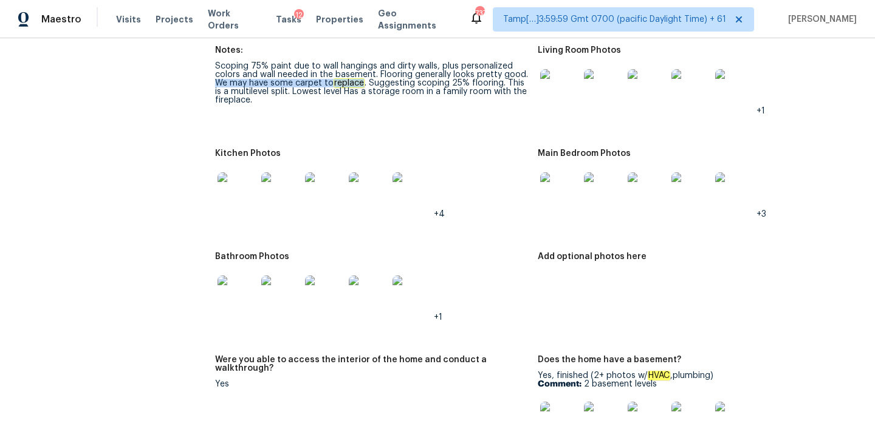
click at [559, 91] on img at bounding box center [559, 88] width 39 height 39
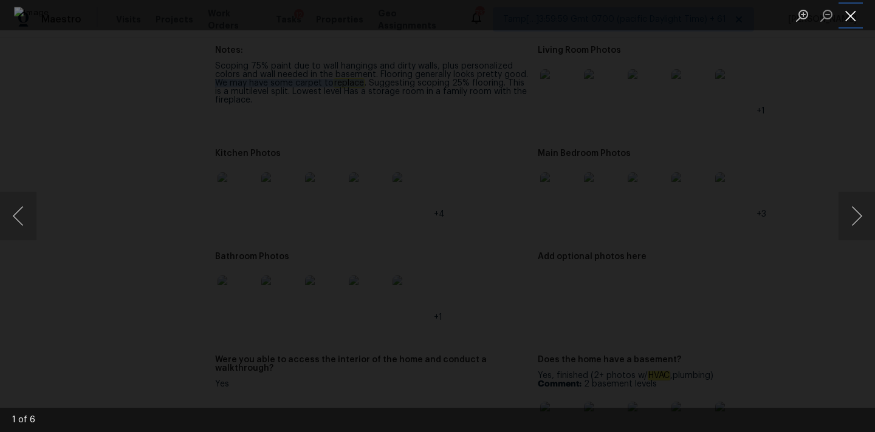
click at [844, 14] on button "Close lightbox" at bounding box center [850, 15] width 24 height 21
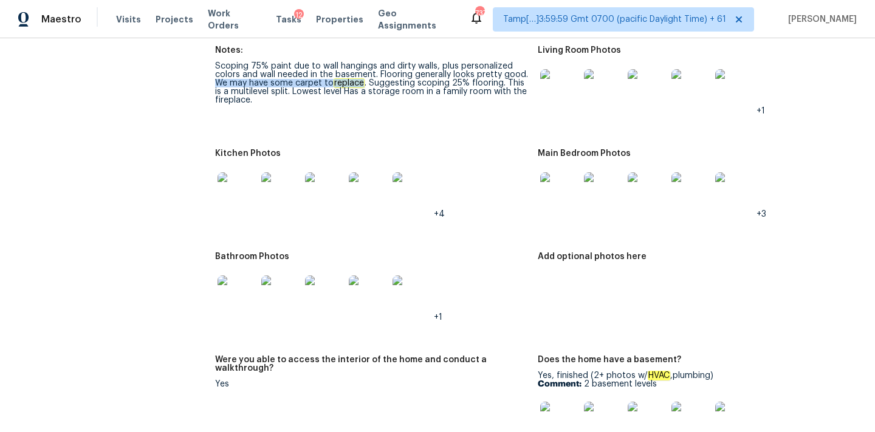
click at [564, 188] on img at bounding box center [559, 191] width 39 height 39
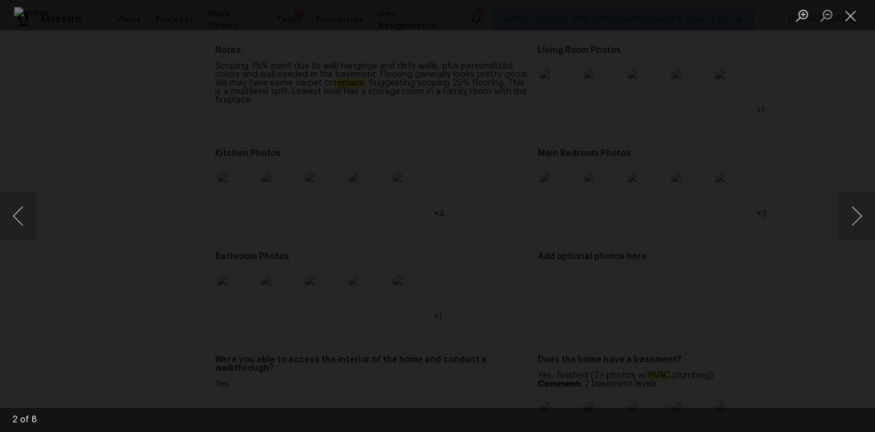
click at [849, 3] on li "Lightbox" at bounding box center [850, 15] width 24 height 30
click at [849, 18] on button "Close lightbox" at bounding box center [850, 15] width 24 height 21
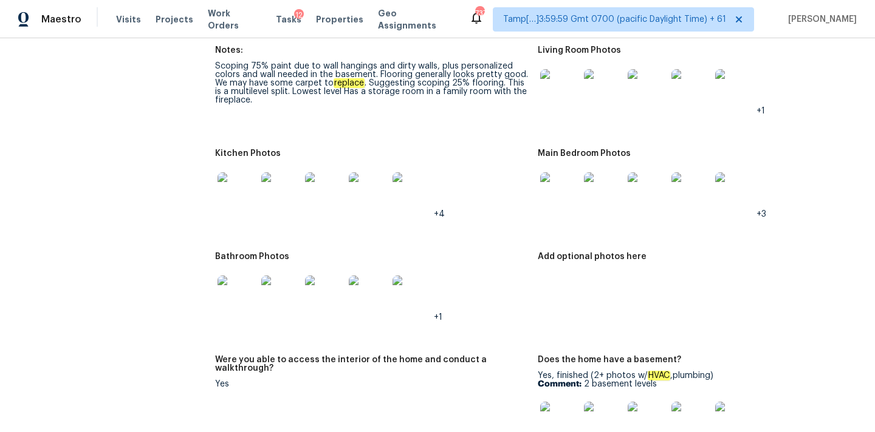
click at [234, 182] on img at bounding box center [236, 191] width 39 height 39
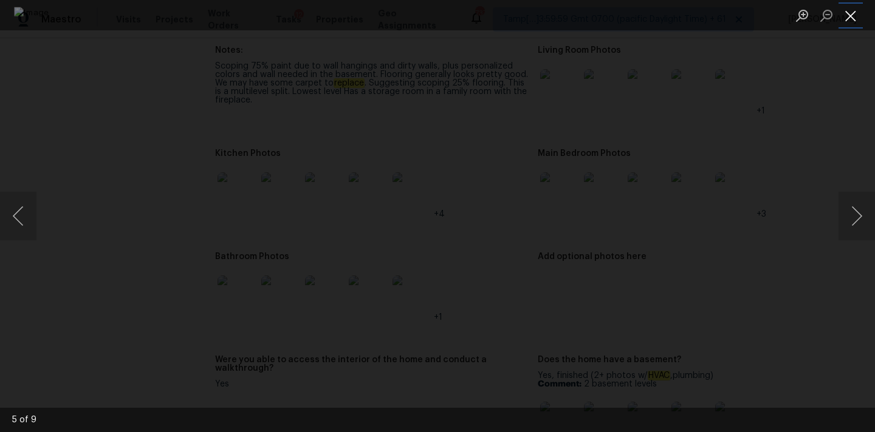
click at [860, 13] on button "Close lightbox" at bounding box center [850, 15] width 24 height 21
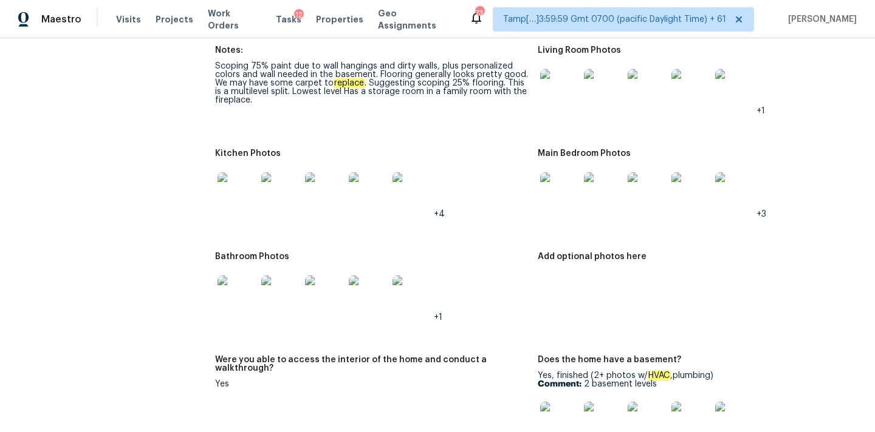
click at [231, 303] on img at bounding box center [236, 295] width 39 height 39
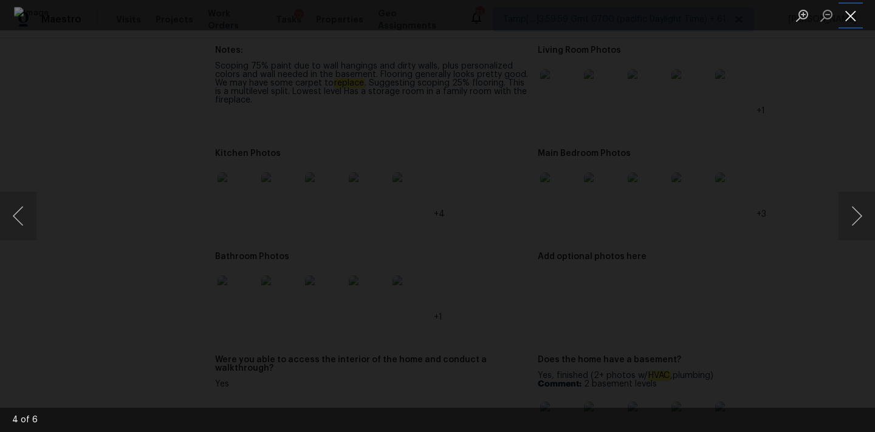
click at [855, 16] on button "Close lightbox" at bounding box center [850, 15] width 24 height 21
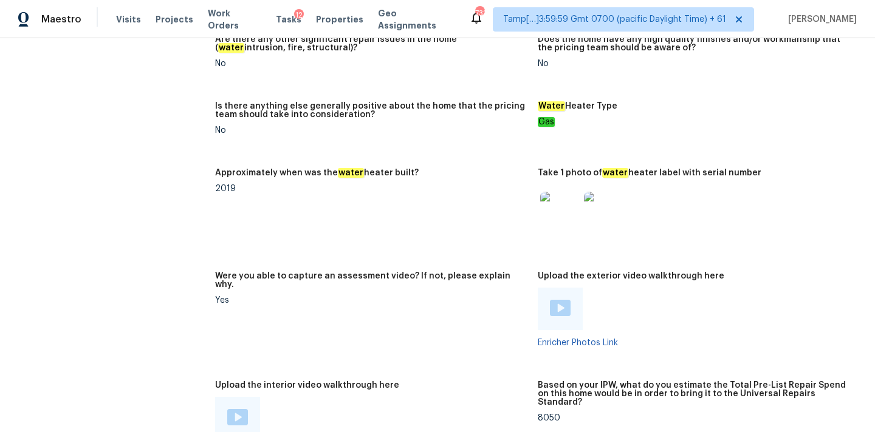
scroll to position [2446, 0]
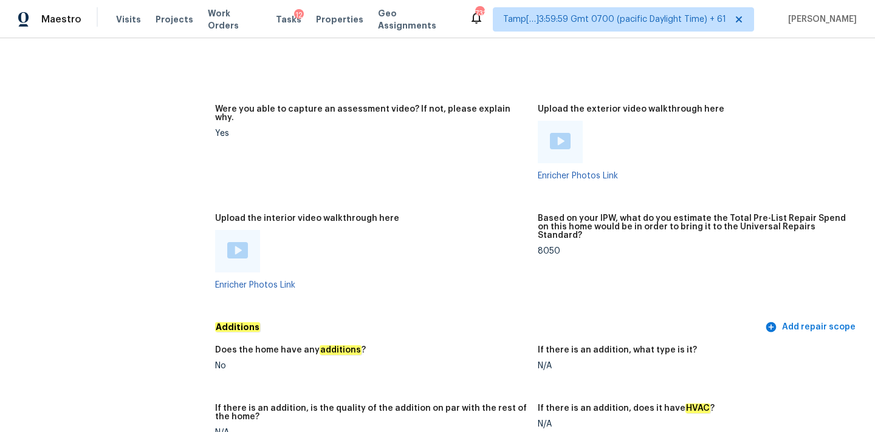
click at [243, 244] on img at bounding box center [237, 250] width 21 height 16
click at [547, 247] on div "8050" at bounding box center [694, 251] width 313 height 9
copy div "8050"
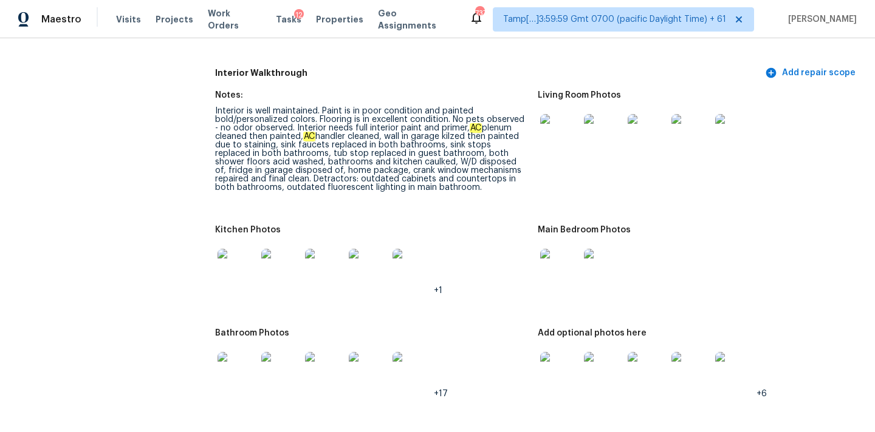
scroll to position [1587, 0]
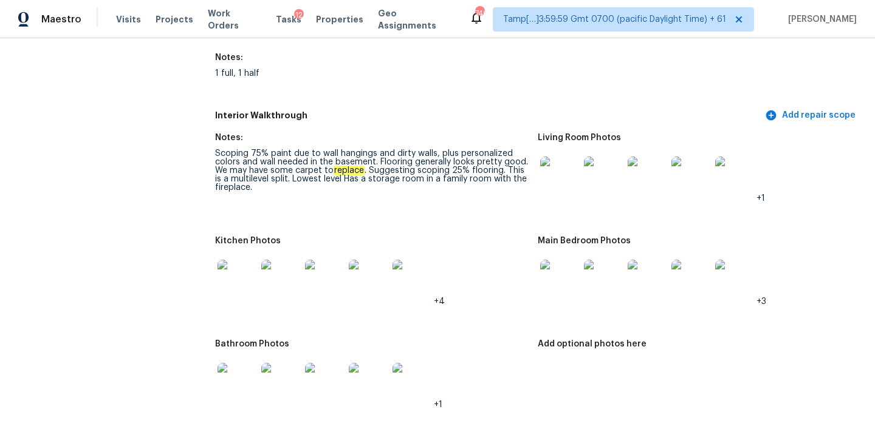
scroll to position [1411, 0]
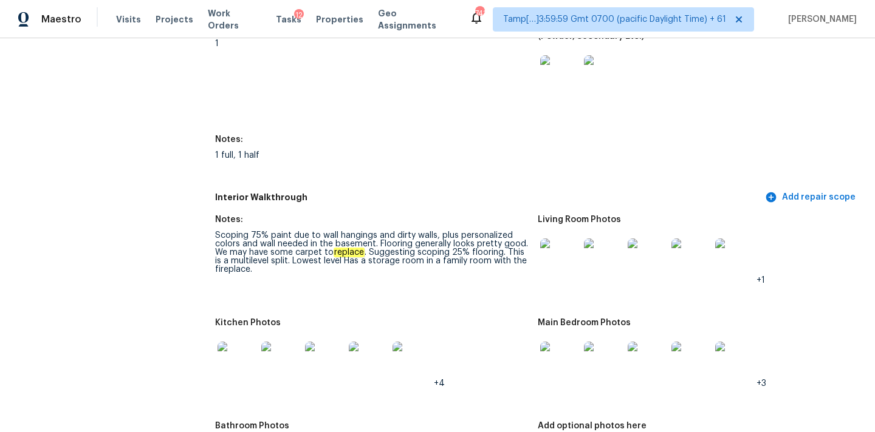
scroll to position [1614, 0]
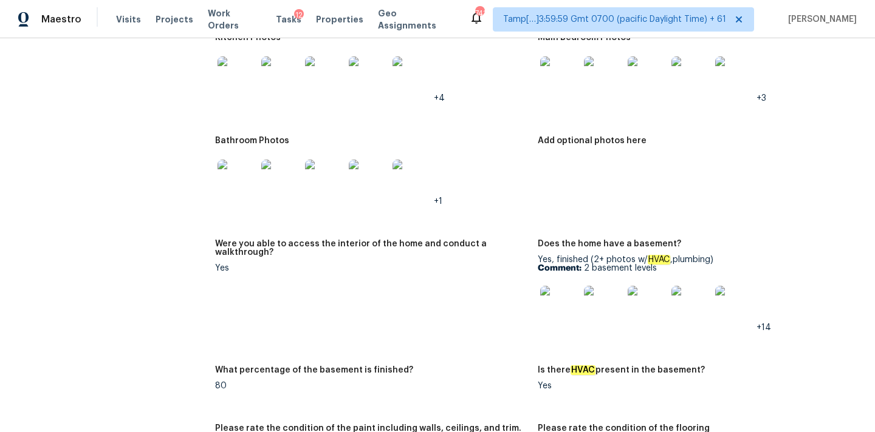
click at [556, 296] on img at bounding box center [559, 305] width 39 height 39
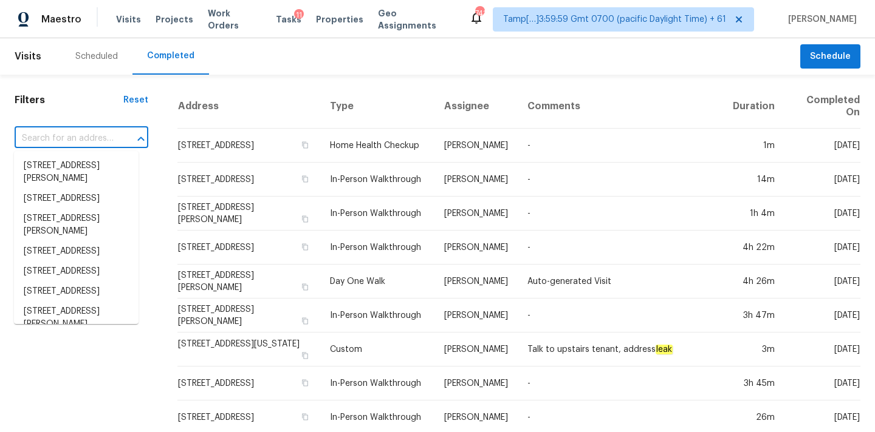
click at [40, 139] on input "text" at bounding box center [65, 138] width 100 height 19
paste input "705 Phyllis Ct, Conroe, TX 77303"
type input "705 Phyllis Ct, Conroe, TX 77303"
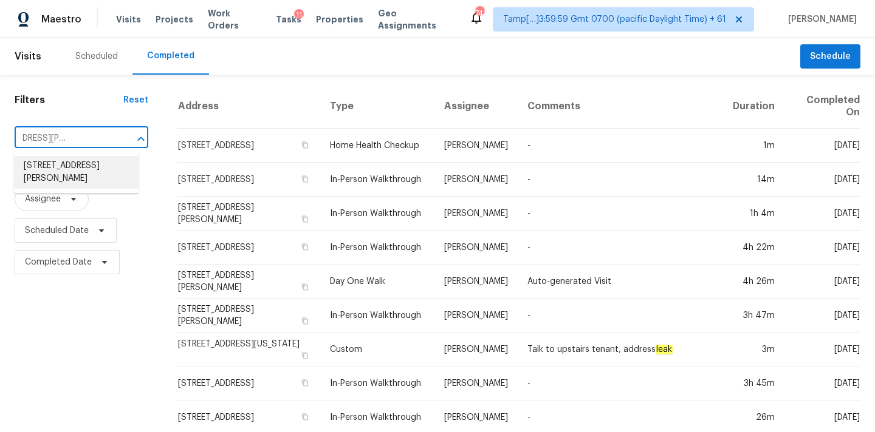
click at [75, 170] on li "705 Phyllis Ct, Conroe, TX 77303" at bounding box center [76, 172] width 125 height 33
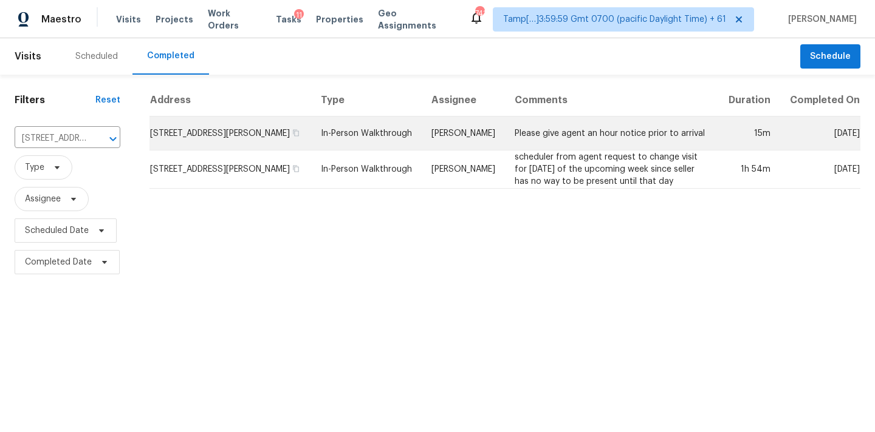
click at [494, 142] on td "Tyler Waltz" at bounding box center [463, 134] width 83 height 34
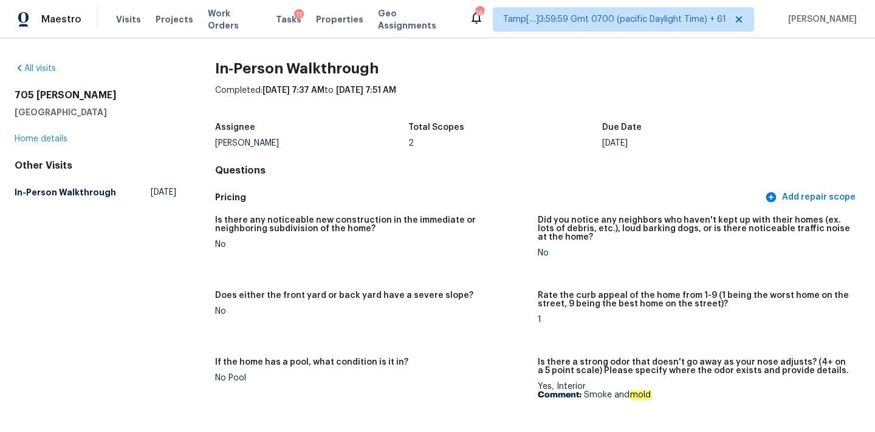
click at [558, 73] on h2 "In-Person Walkthrough" at bounding box center [537, 69] width 645 height 12
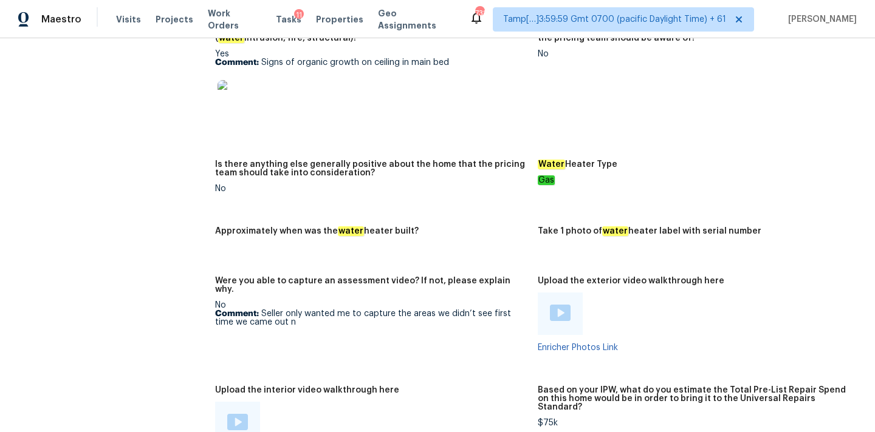
scroll to position [2248, 0]
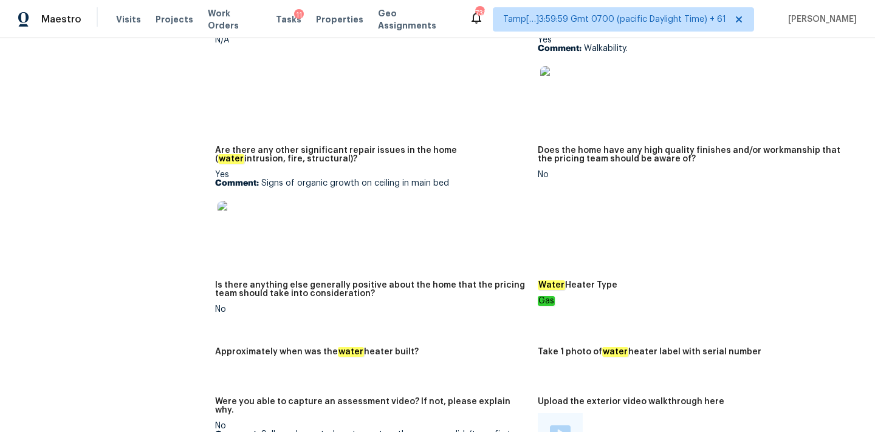
click at [242, 213] on img at bounding box center [236, 220] width 39 height 39
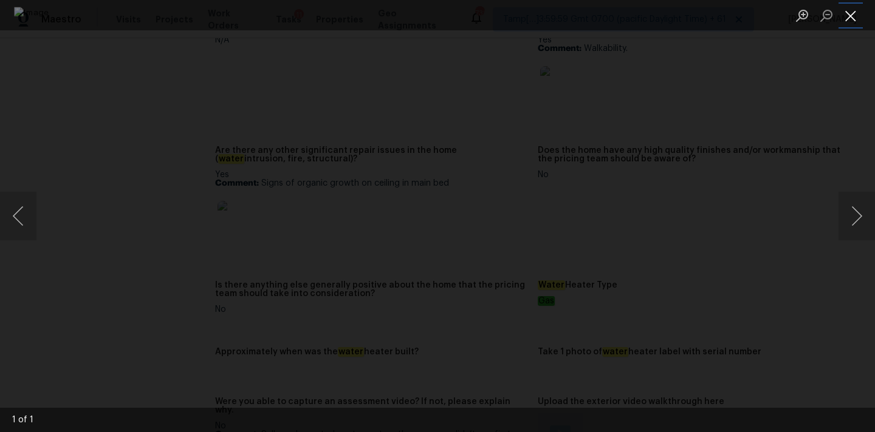
click at [851, 15] on button "Close lightbox" at bounding box center [850, 15] width 24 height 21
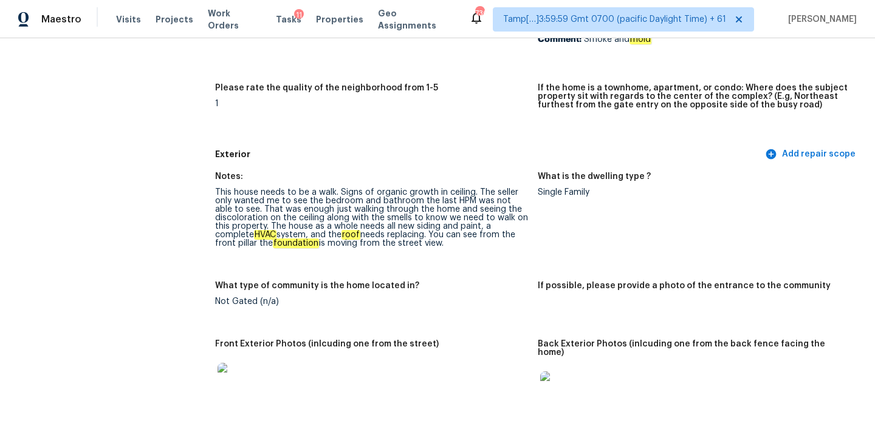
scroll to position [963, 0]
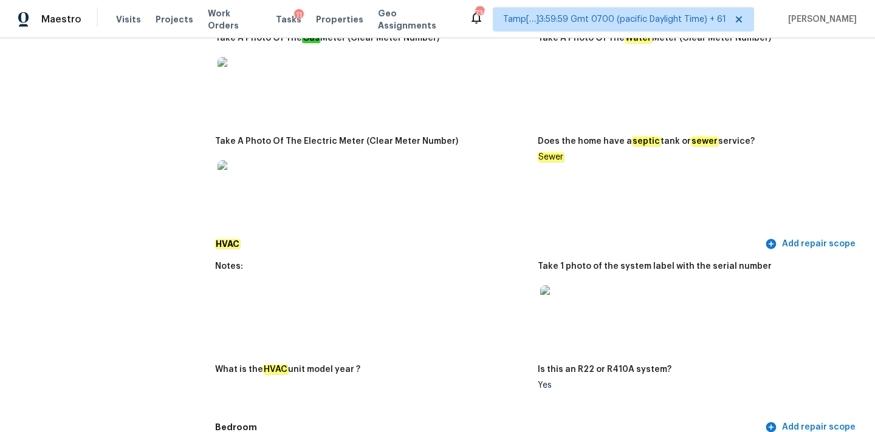
click at [570, 295] on img at bounding box center [559, 304] width 39 height 39
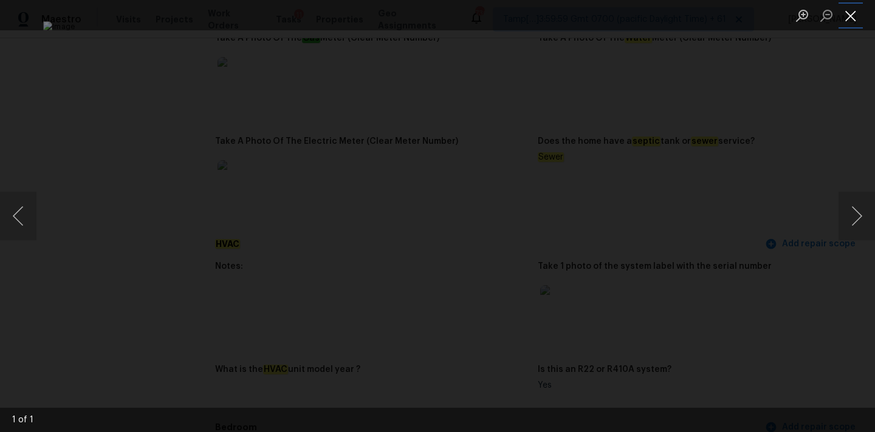
click at [847, 11] on button "Close lightbox" at bounding box center [850, 15] width 24 height 21
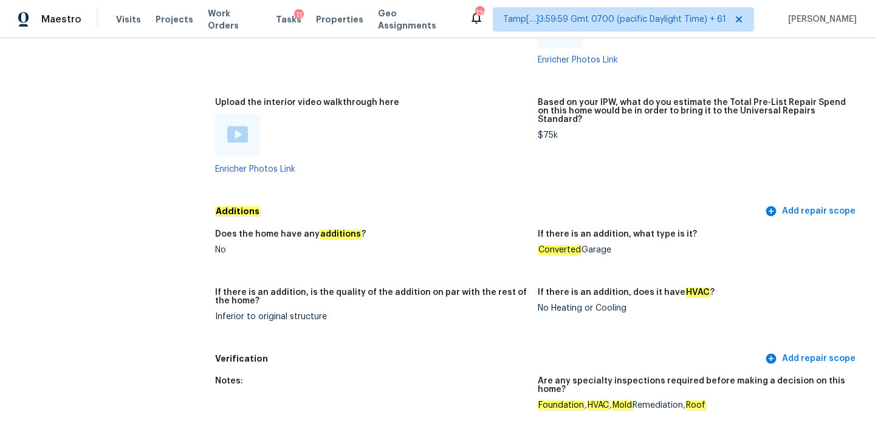
scroll to position [2728, 0]
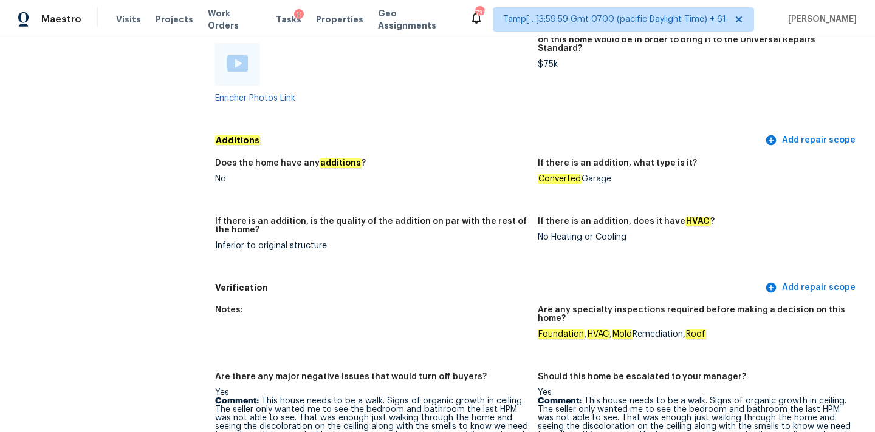
click at [545, 174] on em "Converted" at bounding box center [560, 179] width 44 height 10
copy div "Converted Garage"
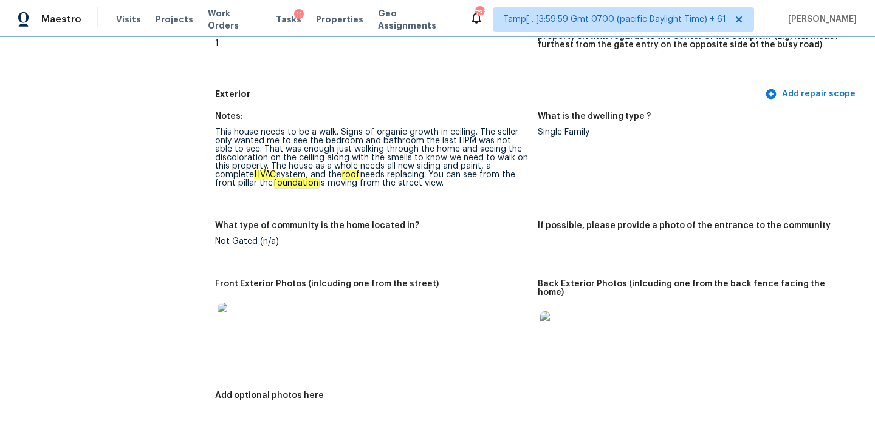
scroll to position [418, 0]
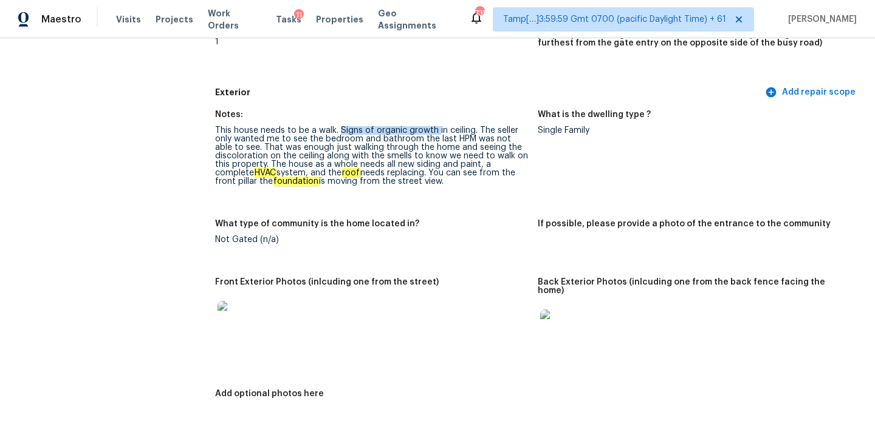
drag, startPoint x: 340, startPoint y: 131, endPoint x: 435, endPoint y: 131, distance: 96.0
click at [435, 131] on div "This house needs to be a walk. Signs of organic growth in ceiling. The seller o…" at bounding box center [371, 156] width 313 height 60
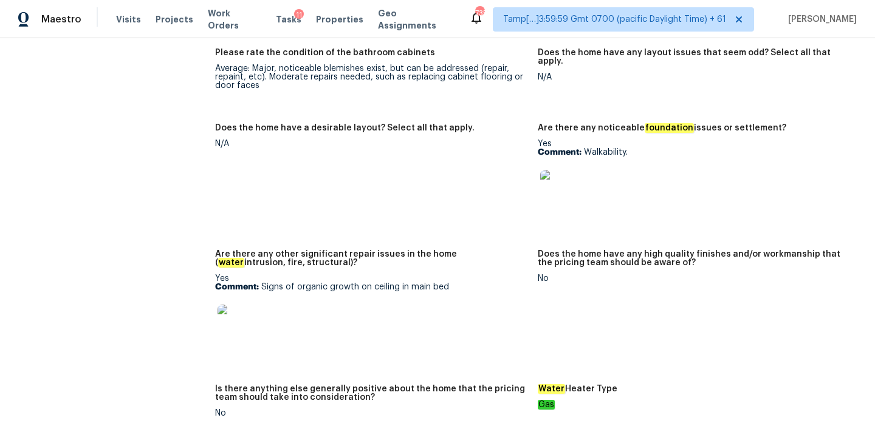
scroll to position [2157, 0]
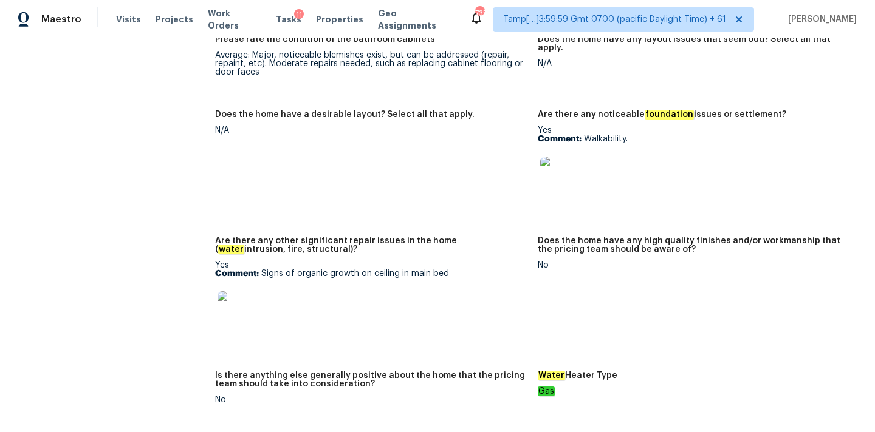
click at [551, 158] on img at bounding box center [559, 176] width 39 height 39
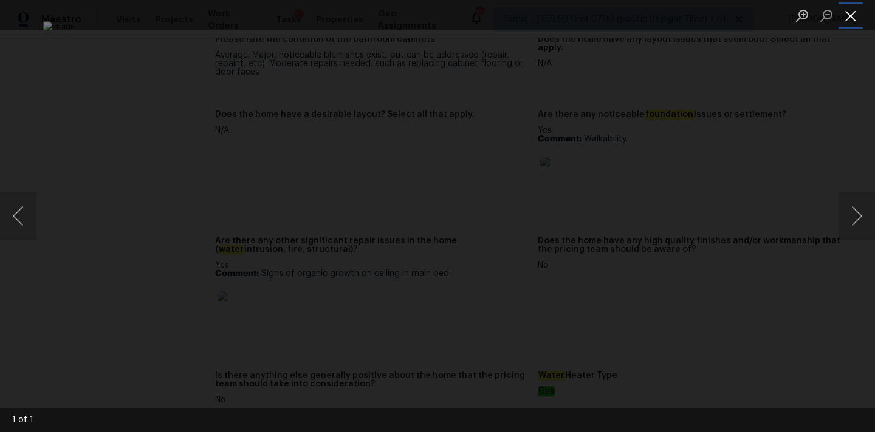
click at [852, 21] on button "Close lightbox" at bounding box center [850, 15] width 24 height 21
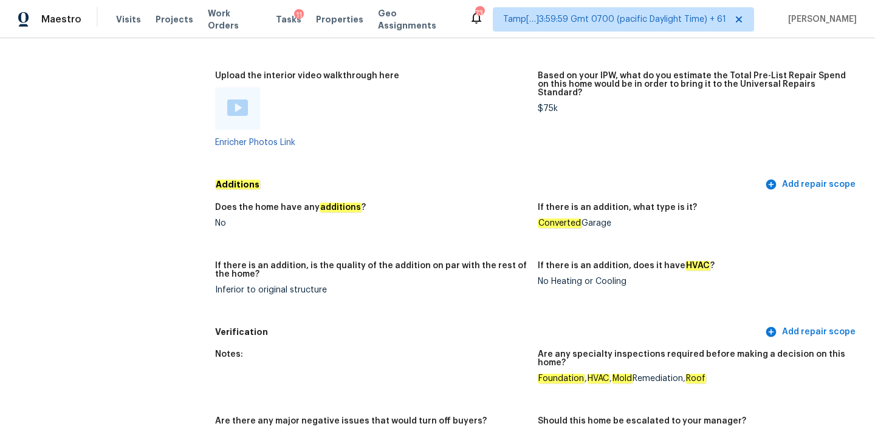
scroll to position [2644, 0]
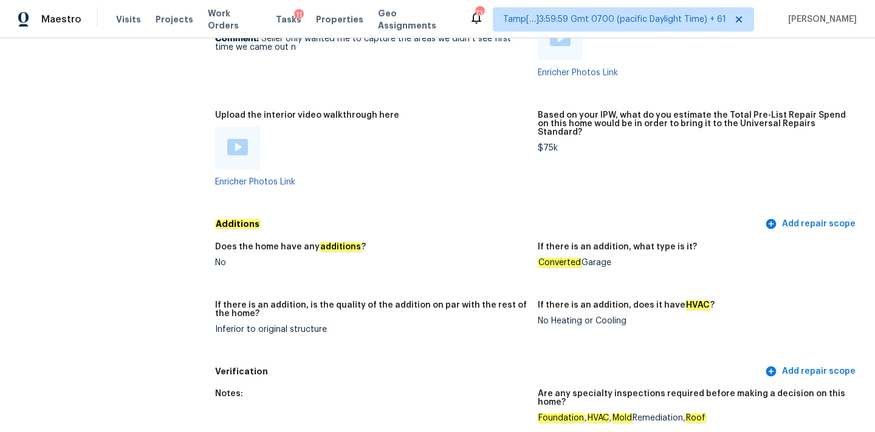
click at [236, 139] on img at bounding box center [237, 147] width 21 height 16
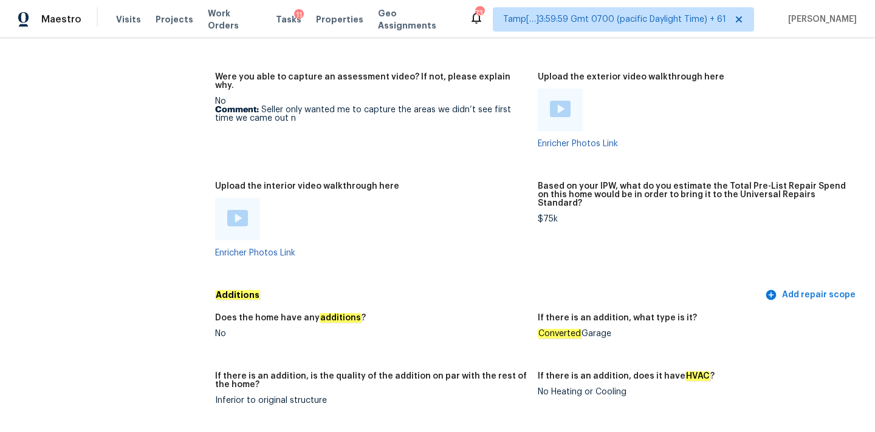
scroll to position [2566, 0]
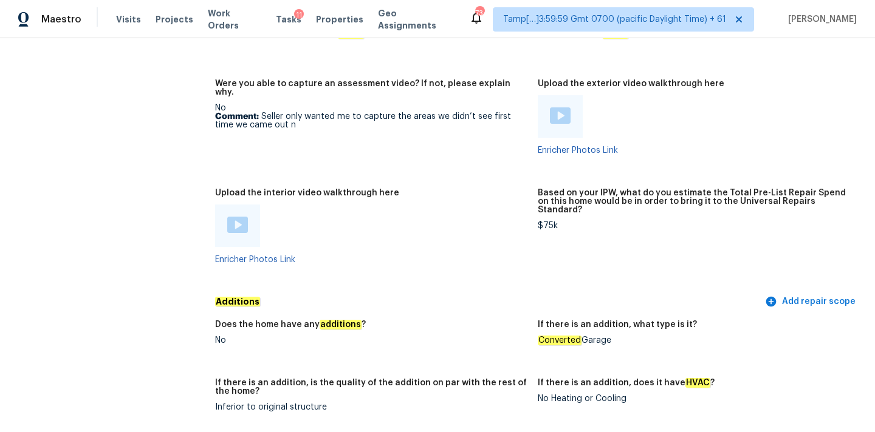
click at [556, 108] on img at bounding box center [560, 116] width 21 height 16
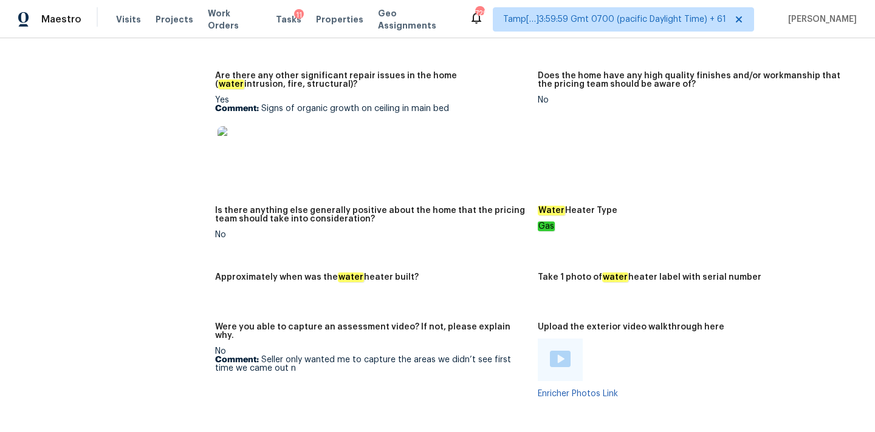
scroll to position [2511, 0]
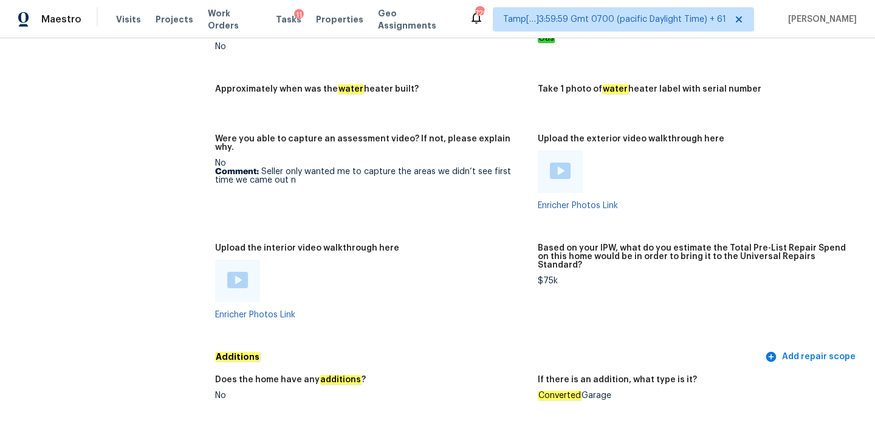
click at [563, 163] on img at bounding box center [560, 171] width 21 height 16
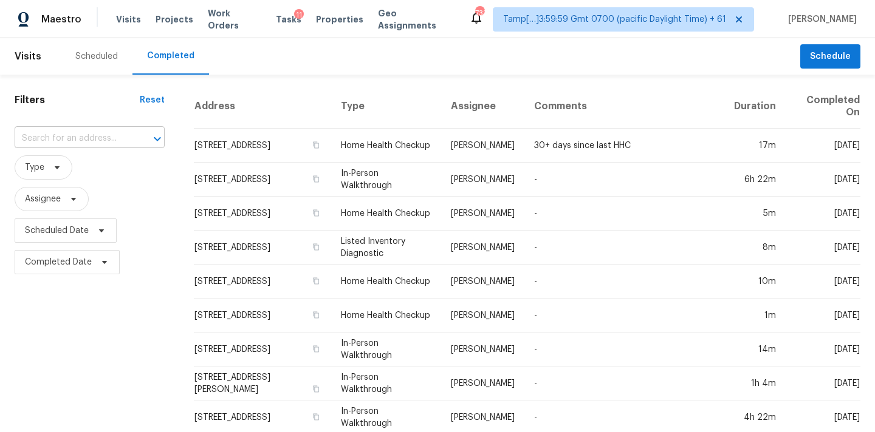
click at [88, 132] on input "text" at bounding box center [73, 138] width 116 height 19
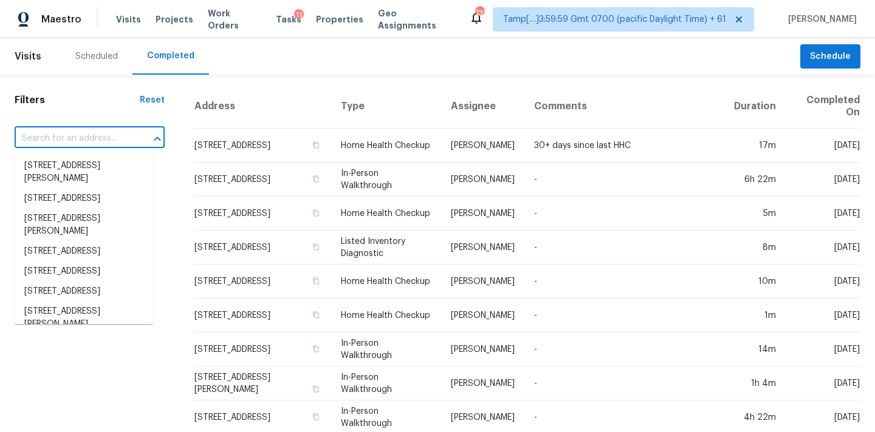
paste input "[STREET_ADDRESS][PERSON_NAME]"
type input "[STREET_ADDRESS][PERSON_NAME]"
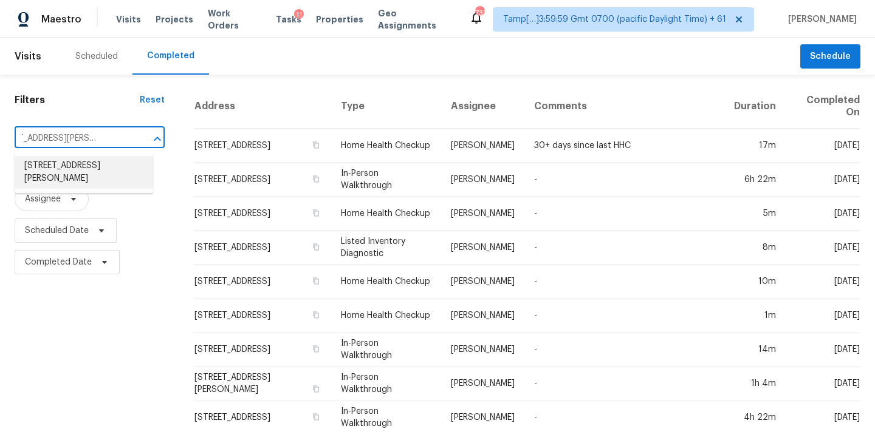
click at [88, 166] on li "[STREET_ADDRESS][PERSON_NAME]" at bounding box center [84, 172] width 138 height 33
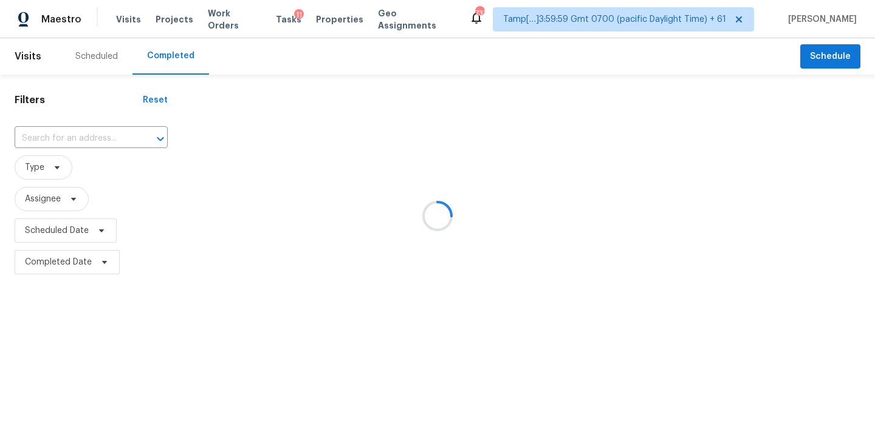
type input "[STREET_ADDRESS][PERSON_NAME]"
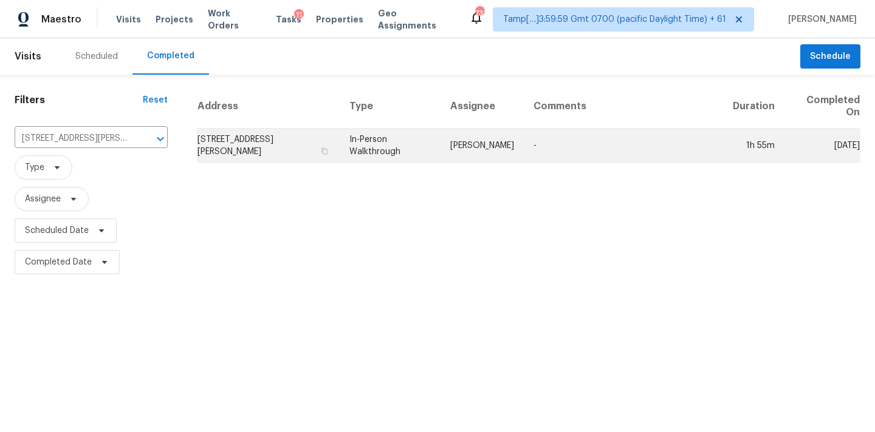
click at [499, 157] on td "[PERSON_NAME]" at bounding box center [481, 146] width 83 height 34
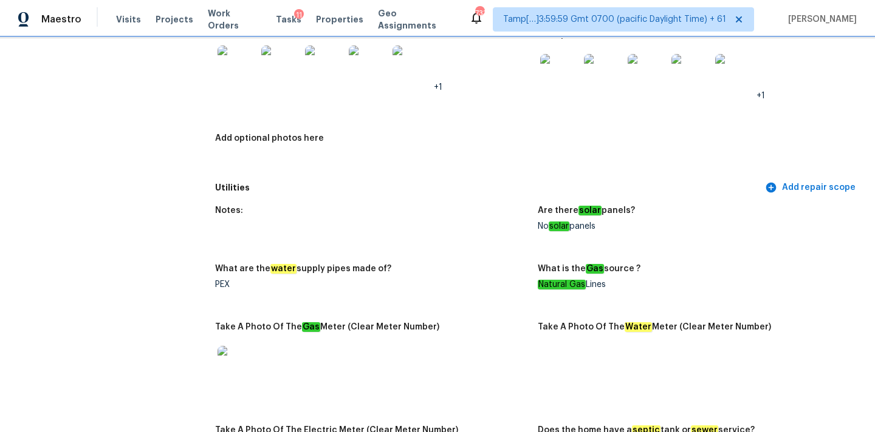
scroll to position [619, 0]
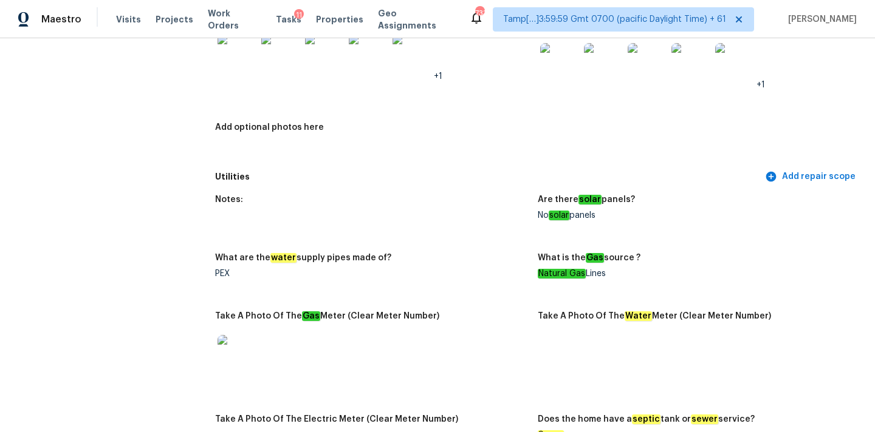
click at [606, 61] on img at bounding box center [603, 62] width 39 height 39
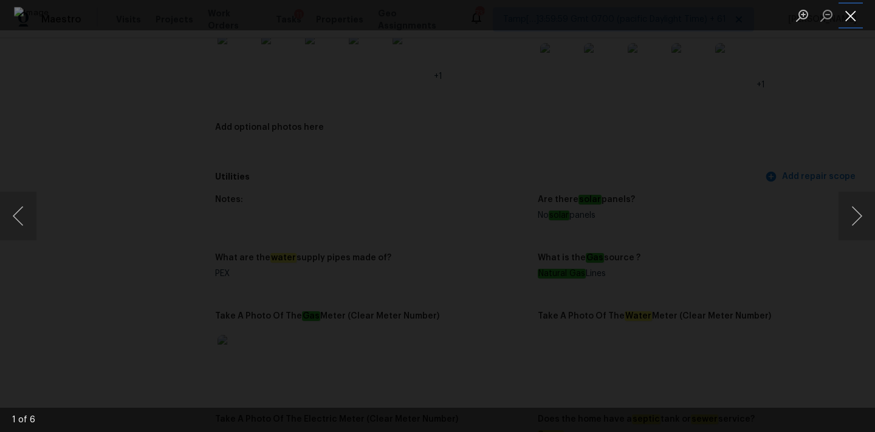
click at [850, 13] on button "Close lightbox" at bounding box center [850, 15] width 24 height 21
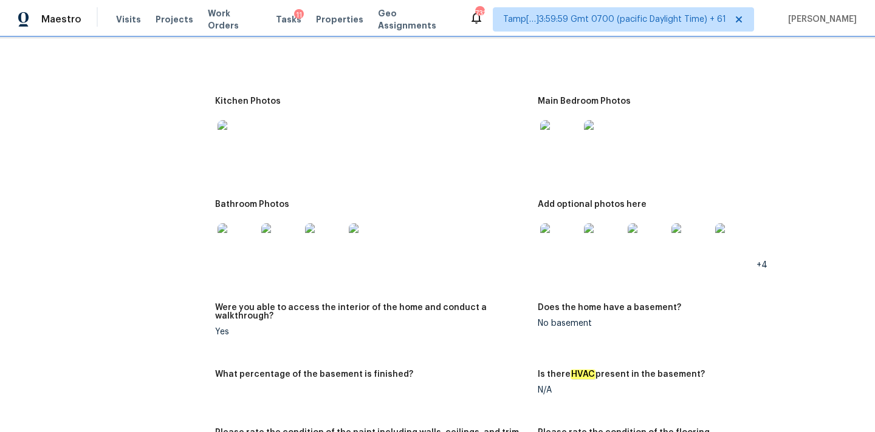
scroll to position [1326, 0]
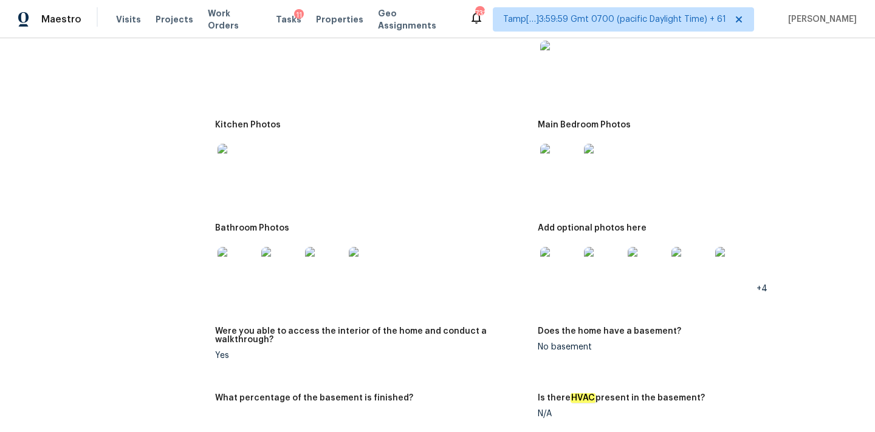
click at [548, 56] on img at bounding box center [559, 60] width 39 height 39
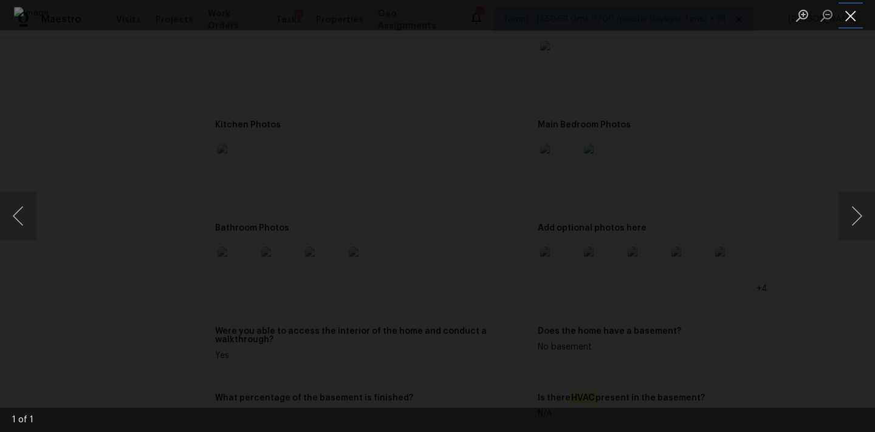
click at [847, 16] on button "Close lightbox" at bounding box center [850, 15] width 24 height 21
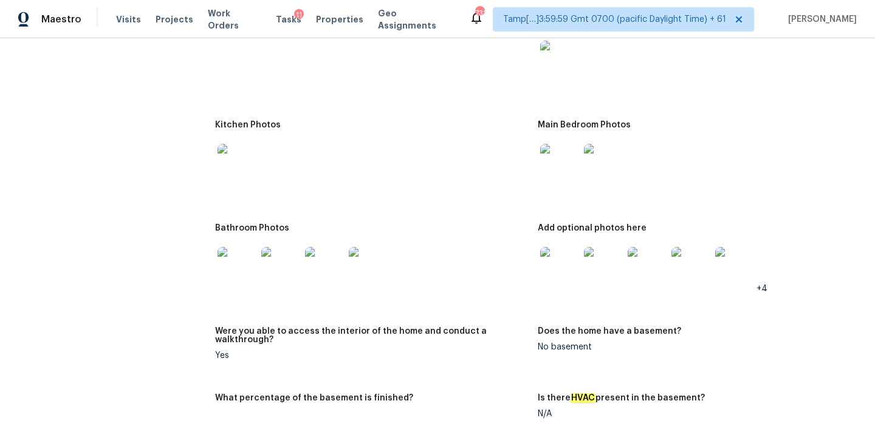
click at [550, 159] on img at bounding box center [559, 163] width 39 height 39
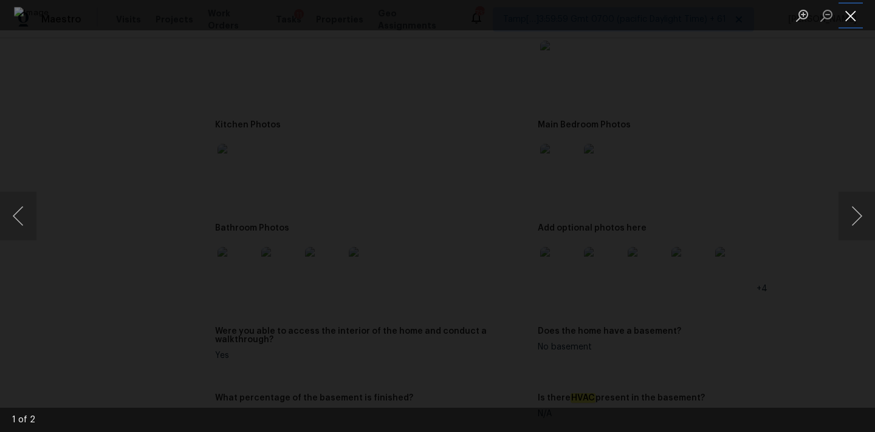
click at [847, 13] on button "Close lightbox" at bounding box center [850, 15] width 24 height 21
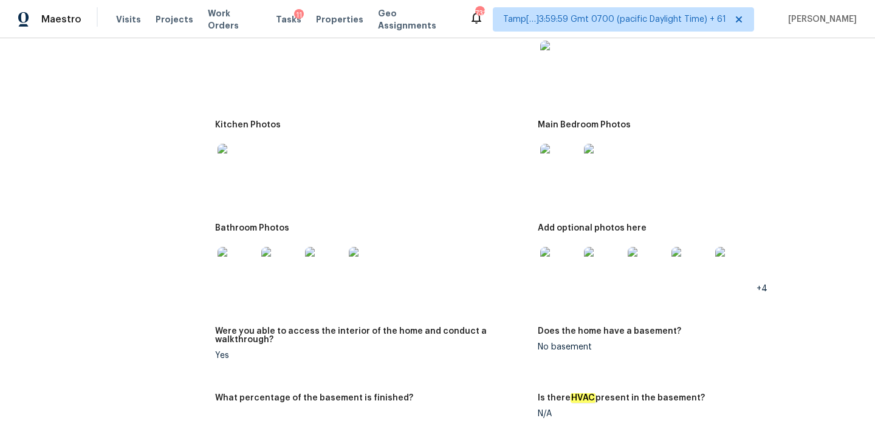
click at [239, 159] on img at bounding box center [236, 163] width 39 height 39
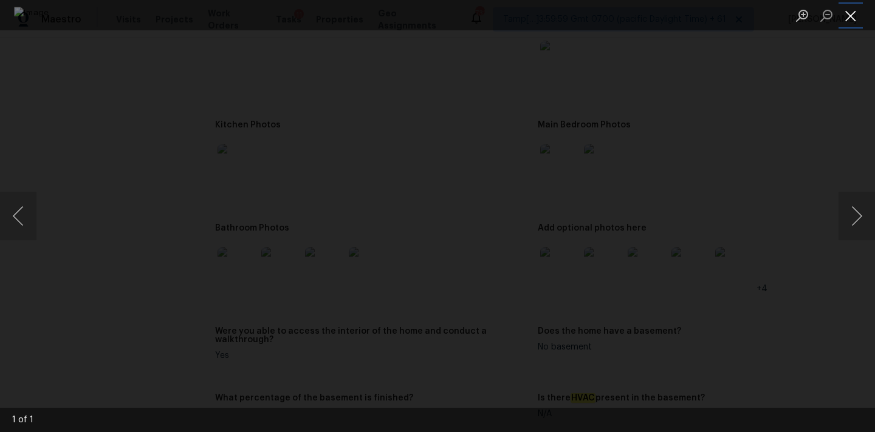
click at [847, 15] on button "Close lightbox" at bounding box center [850, 15] width 24 height 21
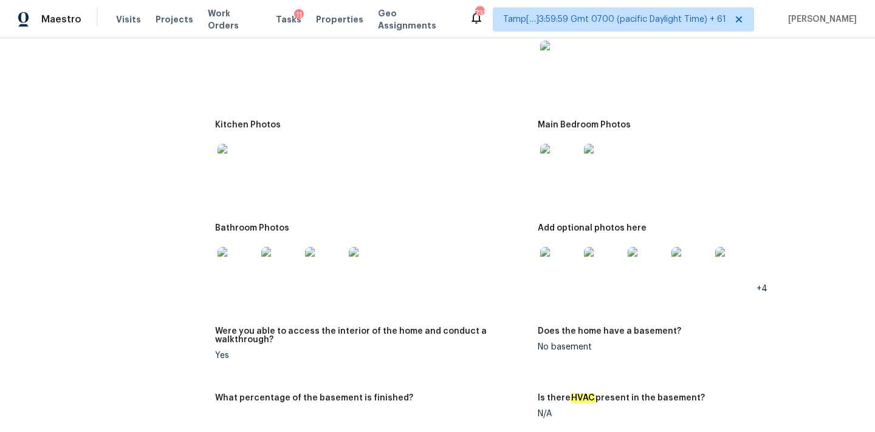
click at [244, 259] on img at bounding box center [236, 266] width 39 height 39
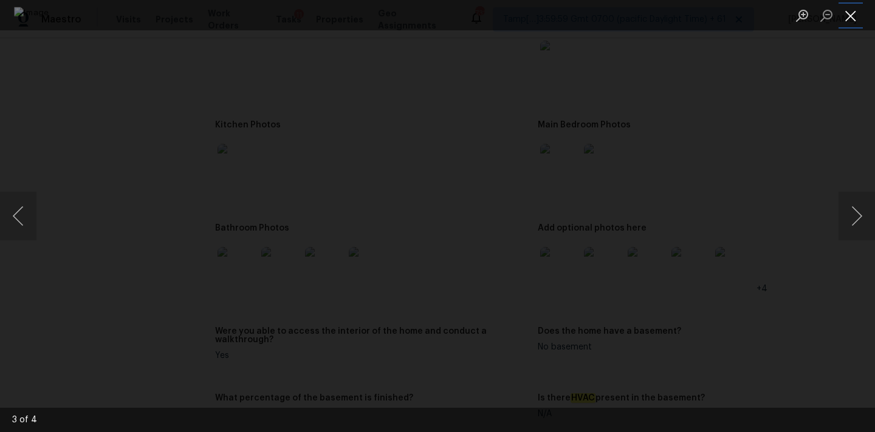
click at [849, 12] on button "Close lightbox" at bounding box center [850, 15] width 24 height 21
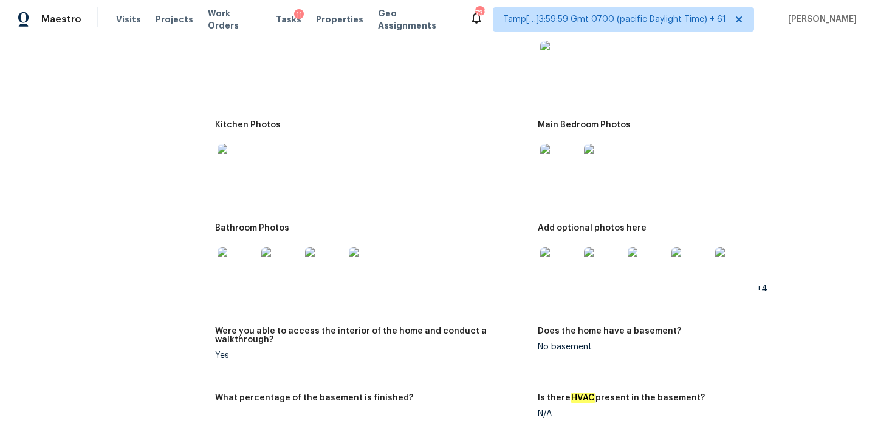
click at [553, 256] on img at bounding box center [559, 266] width 39 height 39
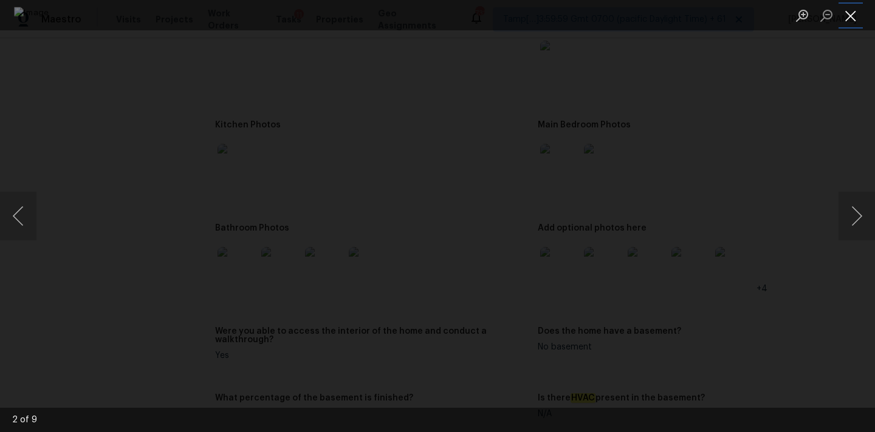
click at [853, 22] on button "Close lightbox" at bounding box center [850, 15] width 24 height 21
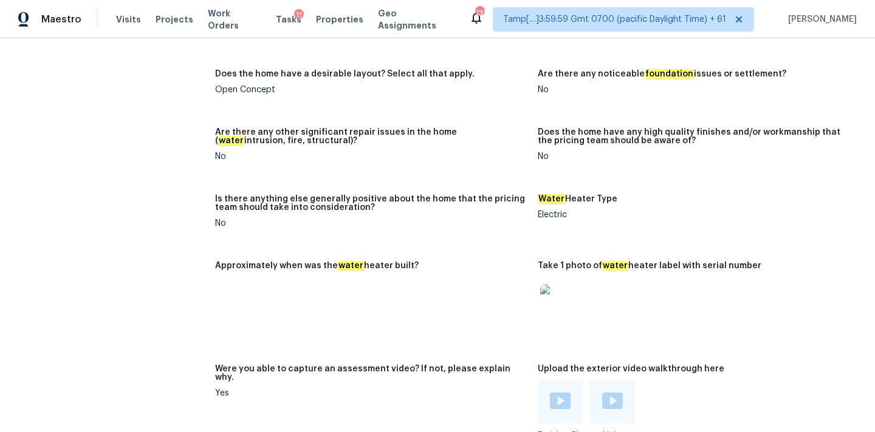
scroll to position [1883, 0]
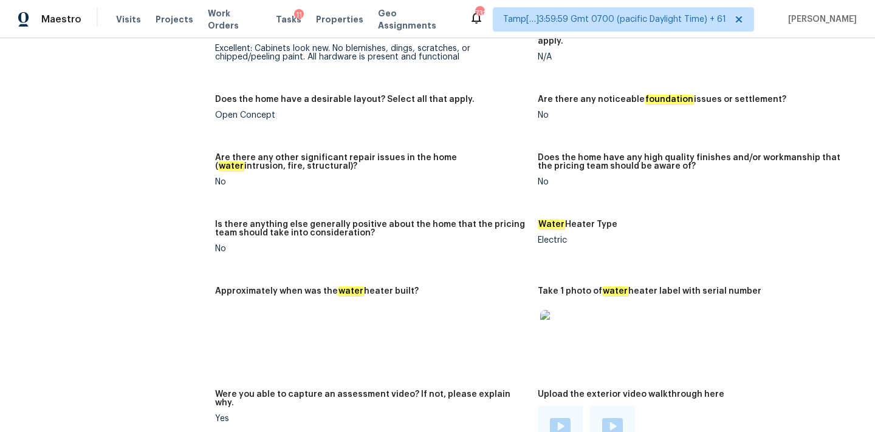
click at [560, 406] on div at bounding box center [560, 427] width 45 height 43
click at [560, 418] on img at bounding box center [560, 426] width 21 height 16
click at [608, 418] on img at bounding box center [612, 426] width 21 height 16
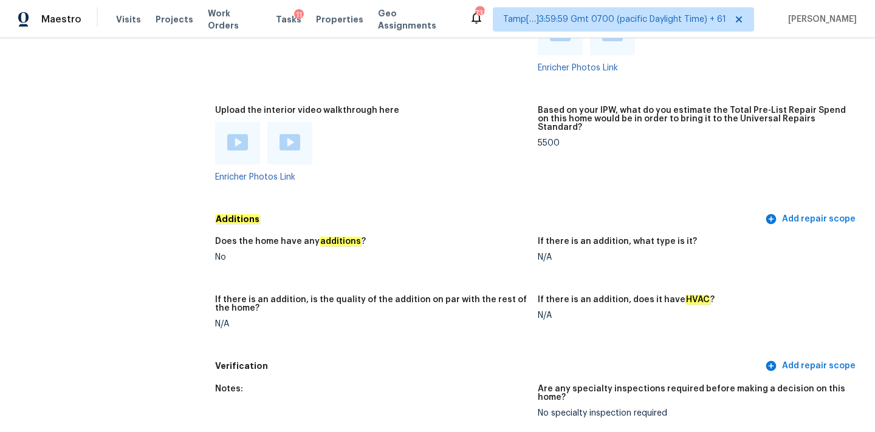
scroll to position [2219, 0]
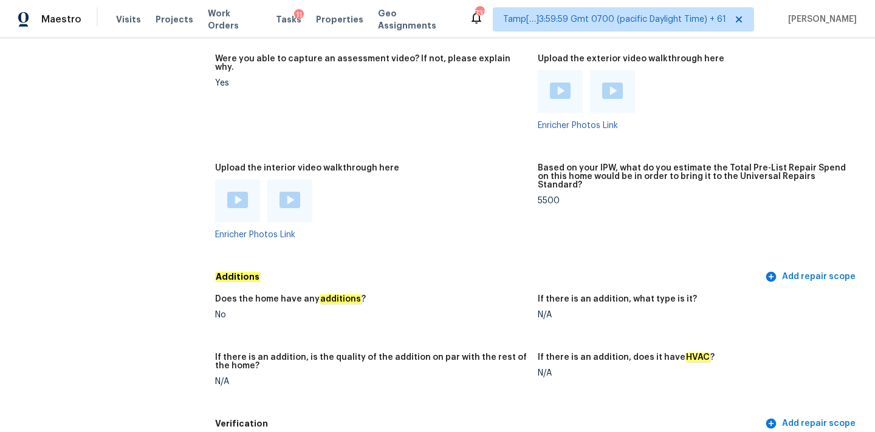
click at [551, 197] on div "5500" at bounding box center [694, 201] width 313 height 9
copy div "5500"
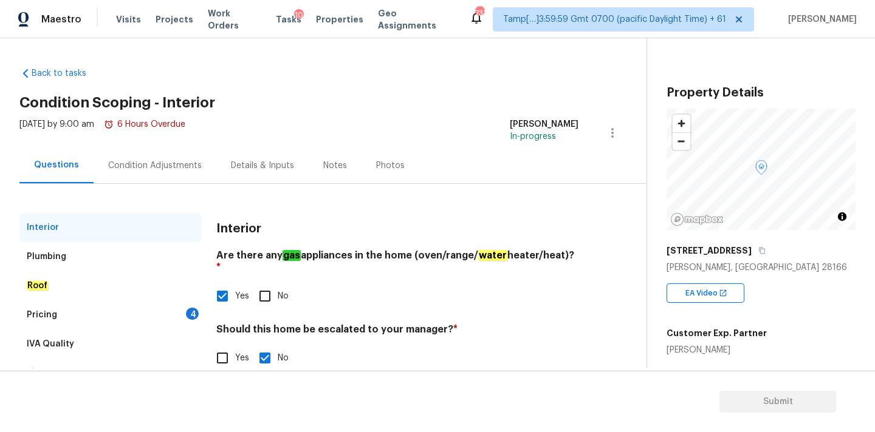
scroll to position [23, 0]
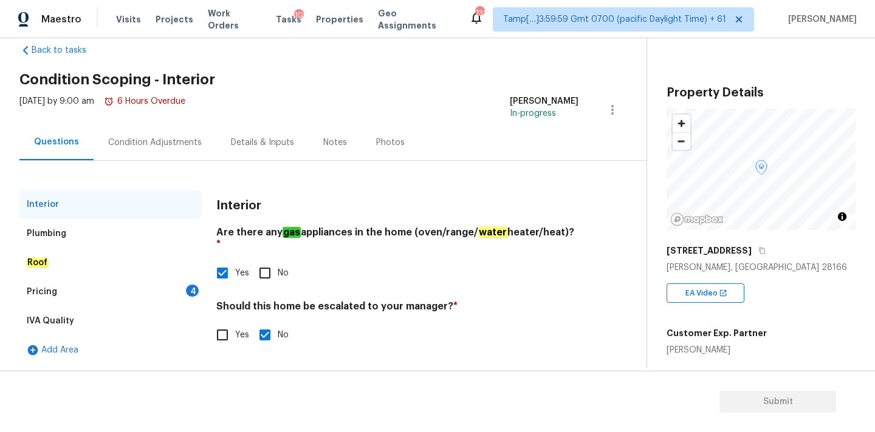
click at [193, 291] on div "4" at bounding box center [192, 291] width 13 height 12
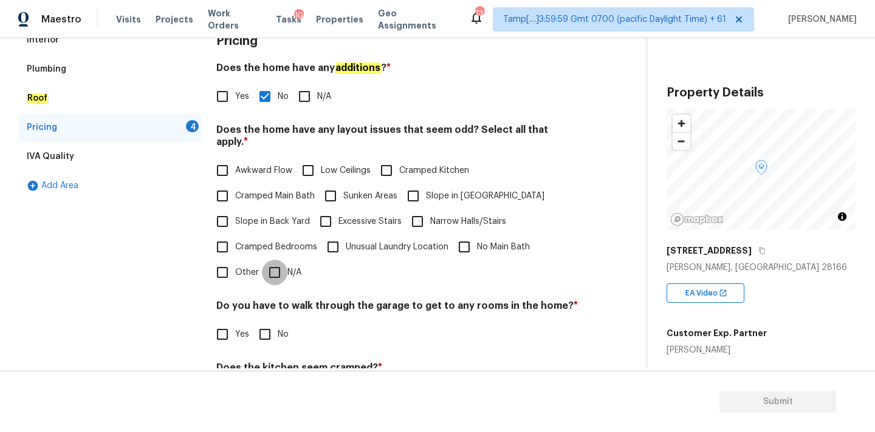
click at [281, 270] on input "N/A" at bounding box center [275, 273] width 26 height 26
checkbox input "true"
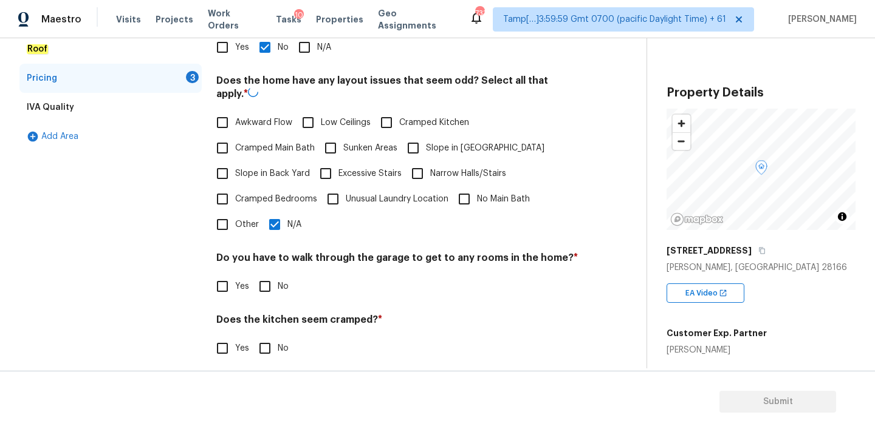
scroll to position [296, 0]
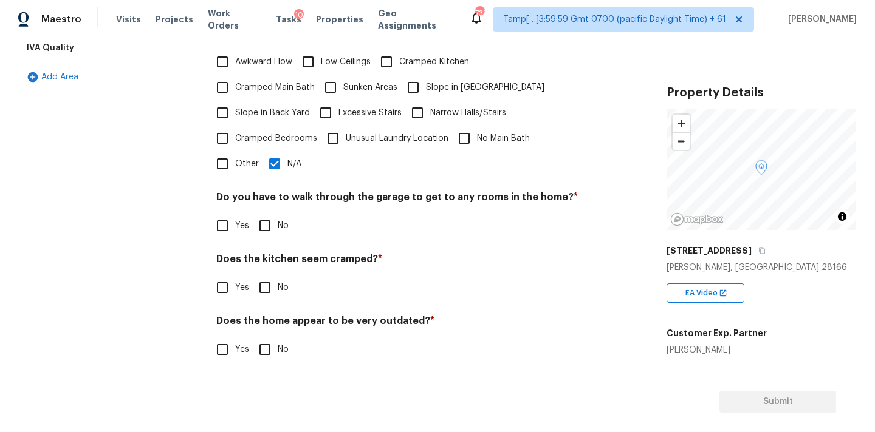
click at [270, 223] on input "No" at bounding box center [265, 226] width 26 height 26
checkbox input "true"
click at [267, 276] on input "No" at bounding box center [265, 288] width 26 height 26
checkbox input "true"
click at [267, 325] on div "Does the home appear to be very outdated? * Yes No" at bounding box center [397, 339] width 362 height 47
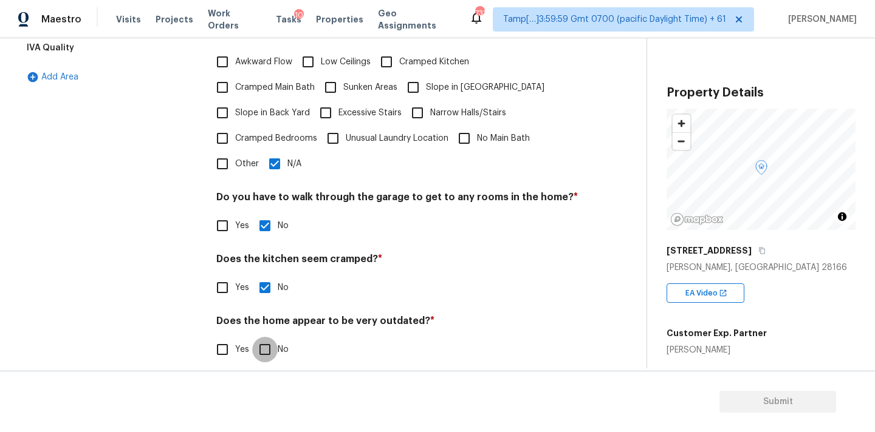
click at [268, 337] on input "No" at bounding box center [265, 350] width 26 height 26
checkbox input "true"
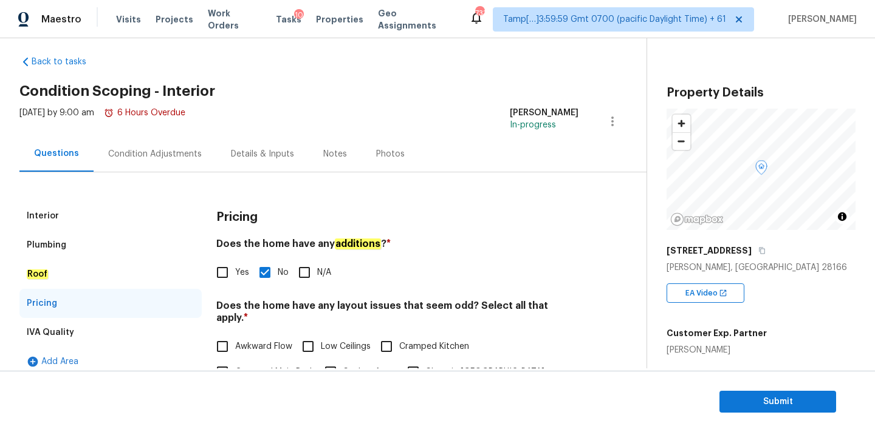
click at [125, 216] on div "Interior" at bounding box center [110, 216] width 182 height 29
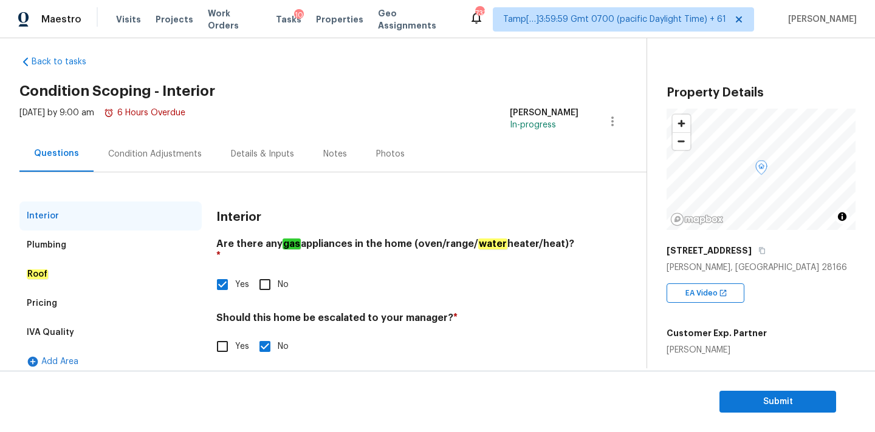
scroll to position [23, 0]
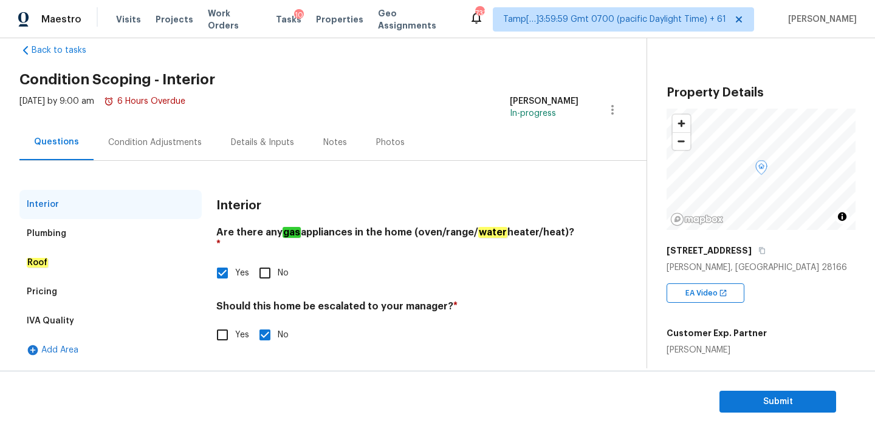
click at [177, 149] on div "Condition Adjustments" at bounding box center [155, 143] width 123 height 36
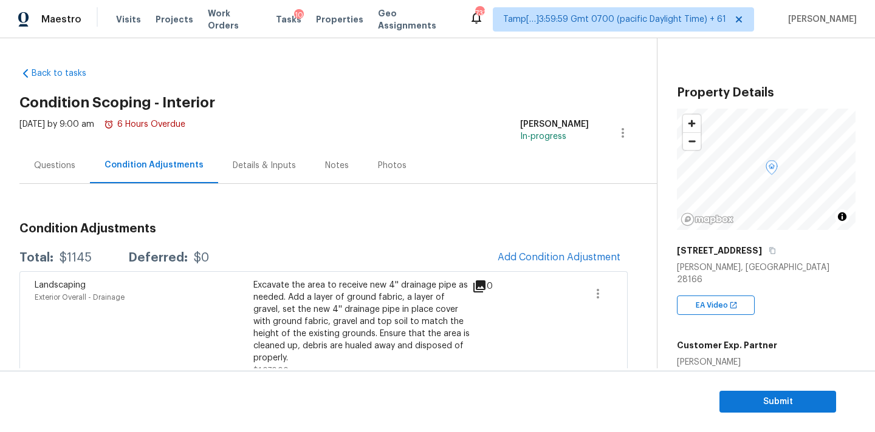
scroll to position [120, 0]
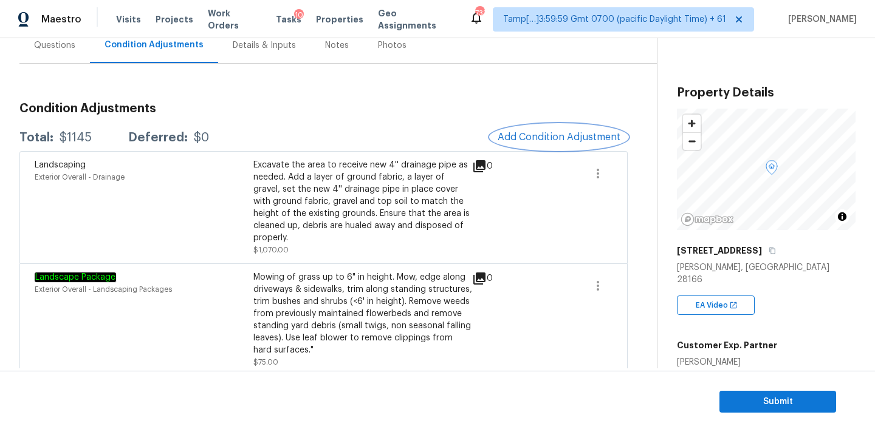
click at [527, 134] on span "Add Condition Adjustment" at bounding box center [558, 137] width 123 height 11
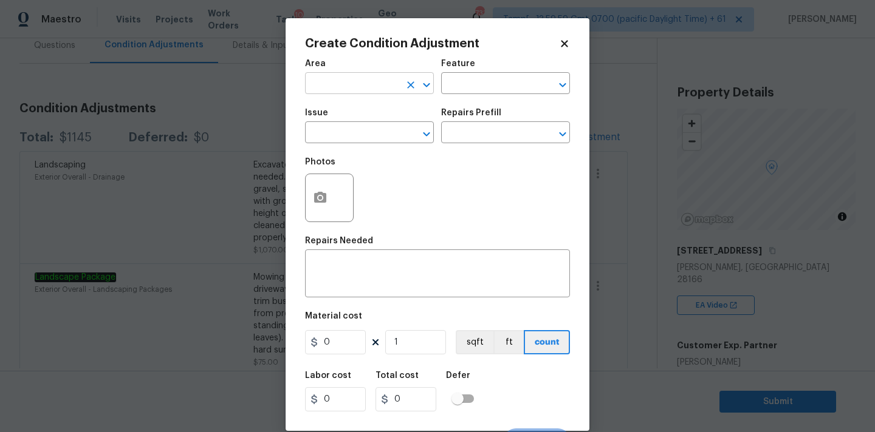
click at [377, 90] on input "text" at bounding box center [352, 84] width 95 height 19
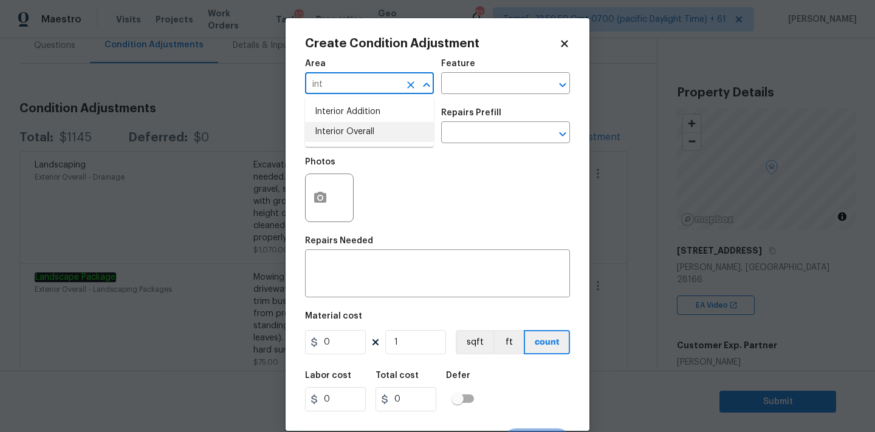
click at [365, 135] on li "Interior Overall" at bounding box center [369, 132] width 129 height 20
type input "Interior Overall"
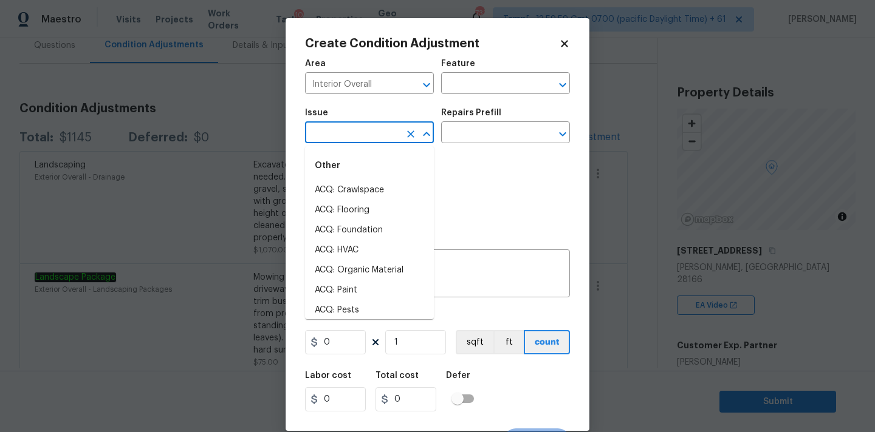
click at [365, 137] on input "text" at bounding box center [352, 134] width 95 height 19
click at [366, 291] on li "ACQ: Paint" at bounding box center [369, 291] width 129 height 20
type input "ACQ: Paint"
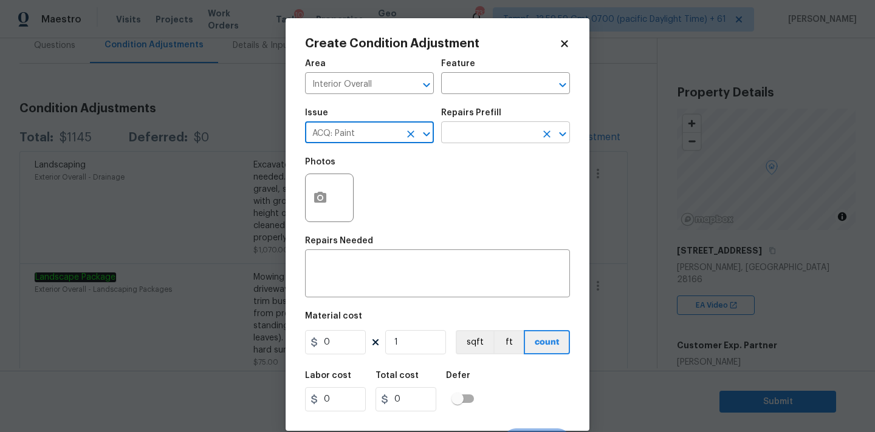
click at [477, 138] on input "text" at bounding box center [488, 134] width 95 height 19
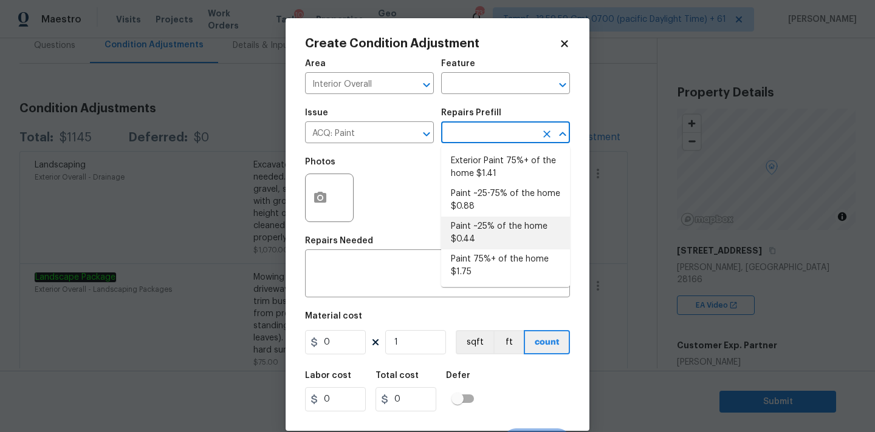
click at [479, 220] on li "Paint ~25% of the home $0.44" at bounding box center [505, 233] width 129 height 33
type input "Acquisition"
type textarea "Acquisition Scope: ~25% of the home needs interior paint"
type input "0.44"
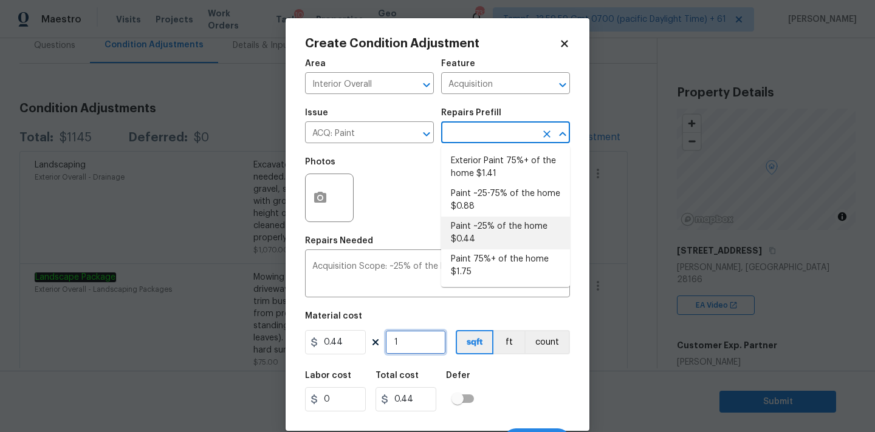
click at [409, 343] on input "1" at bounding box center [415, 342] width 61 height 24
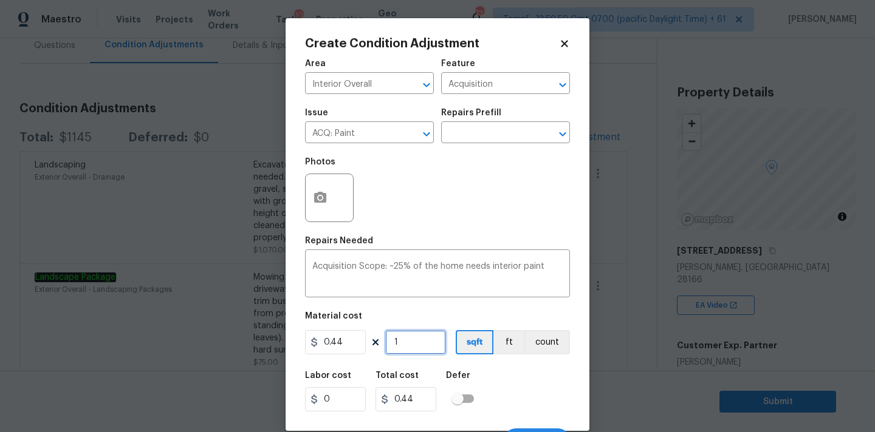
click at [409, 343] on input "1" at bounding box center [415, 342] width 61 height 24
type input "2"
type input "0.88"
type input "25"
type input "11"
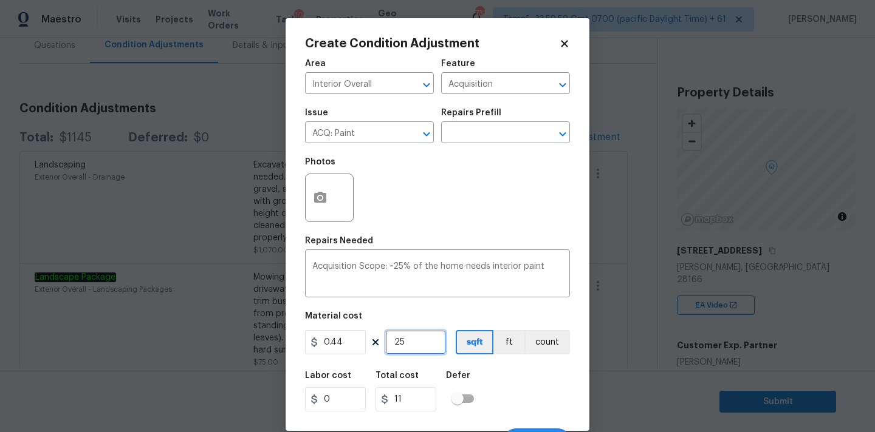
type input "250"
type input "110"
type input "2500"
type input "1100"
type input "2500"
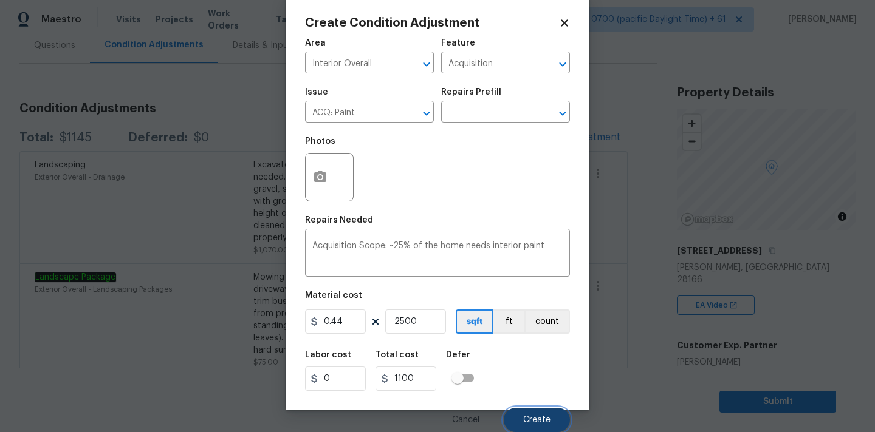
click at [538, 410] on button "Create" at bounding box center [537, 420] width 66 height 24
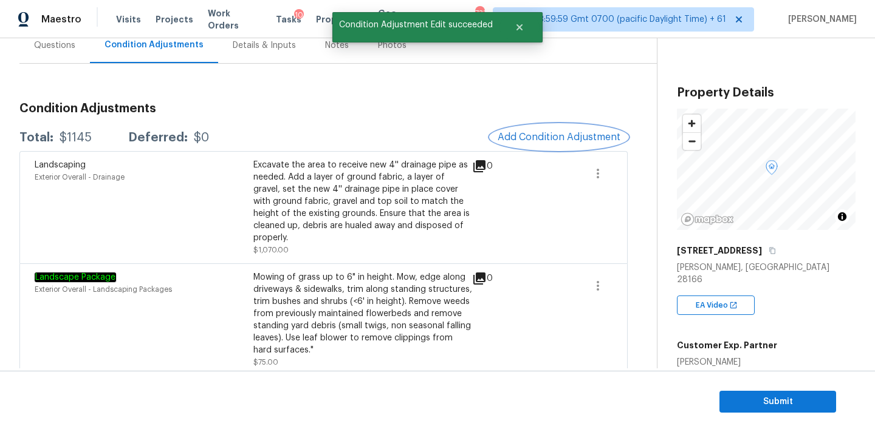
scroll to position [0, 0]
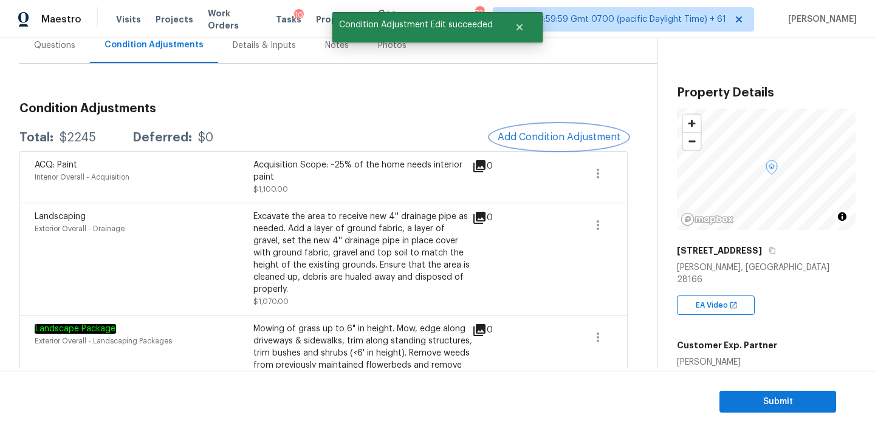
click at [537, 136] on span "Add Condition Adjustment" at bounding box center [558, 137] width 123 height 11
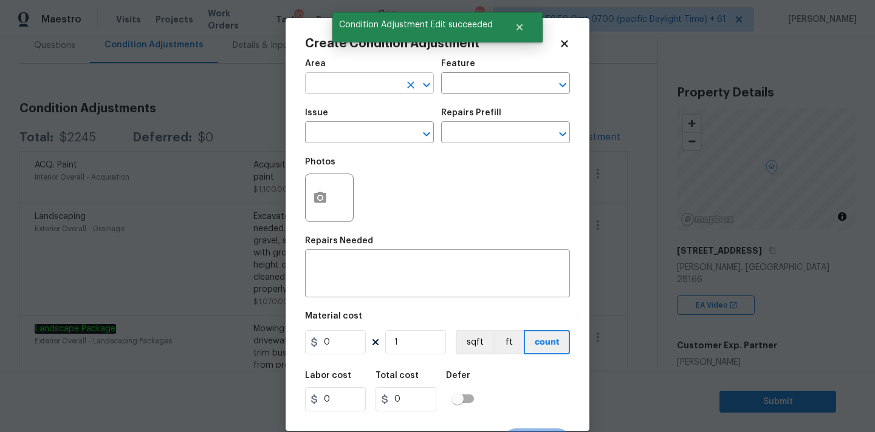
click at [348, 90] on input "text" at bounding box center [352, 84] width 95 height 19
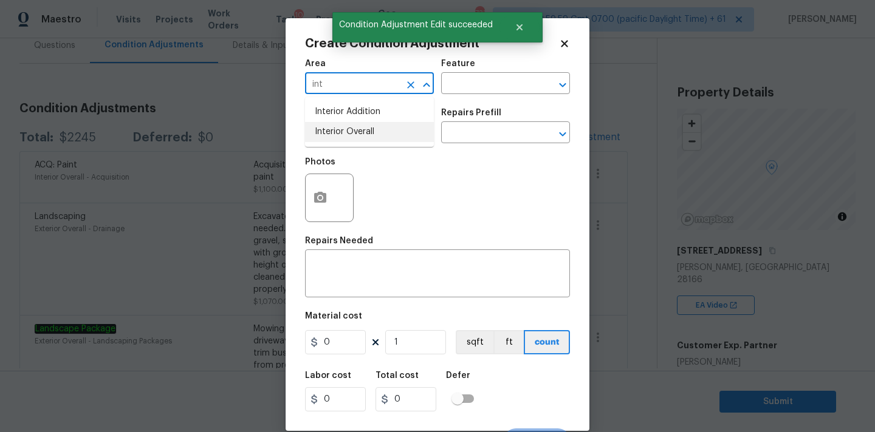
click at [349, 132] on li "Interior Overall" at bounding box center [369, 132] width 129 height 20
type input "Interior Overall"
click at [349, 137] on input "text" at bounding box center [352, 134] width 95 height 19
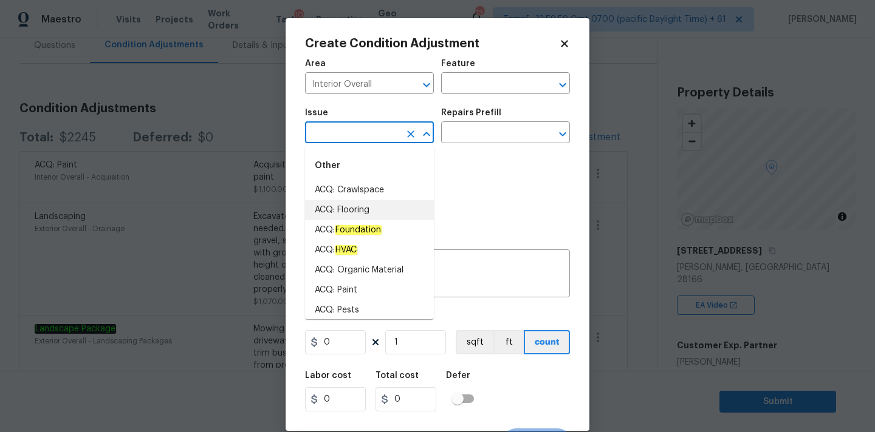
click at [353, 203] on li "ACQ: Flooring" at bounding box center [369, 210] width 129 height 20
type input "ACQ: Flooring"
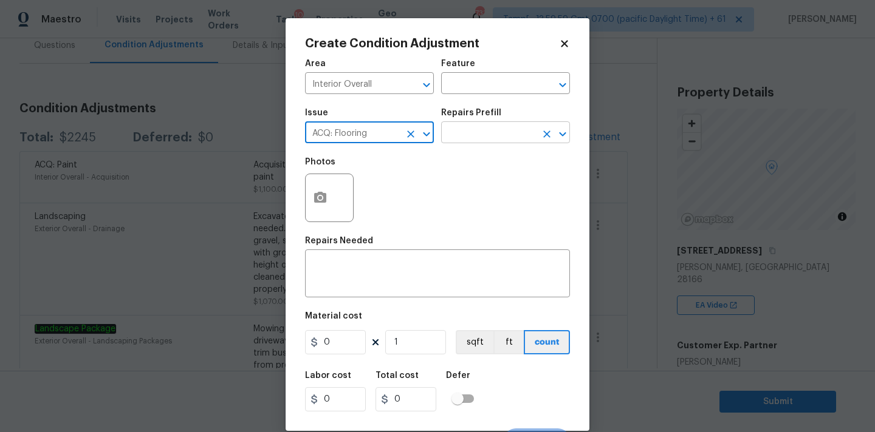
click at [483, 129] on input "text" at bounding box center [488, 134] width 95 height 19
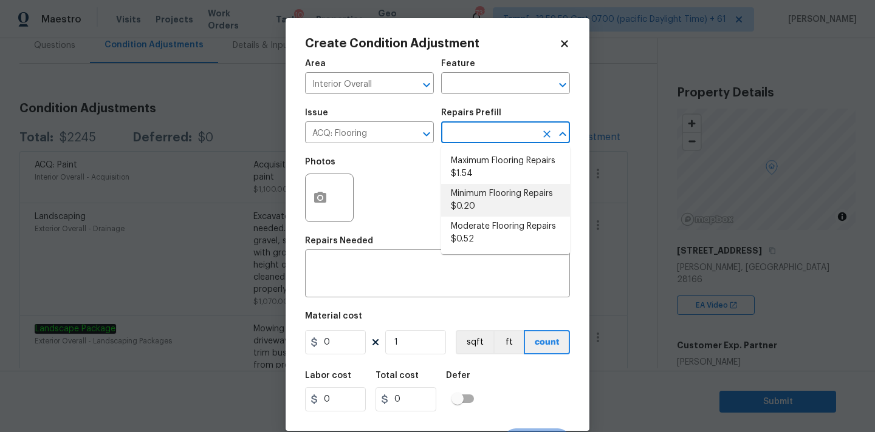
click at [467, 203] on li "Minimum Flooring Repairs $0.20" at bounding box center [505, 200] width 129 height 33
type input "Acquisition"
type textarea "Acquisition Scope: Minimum flooring repairs"
type input "0.2"
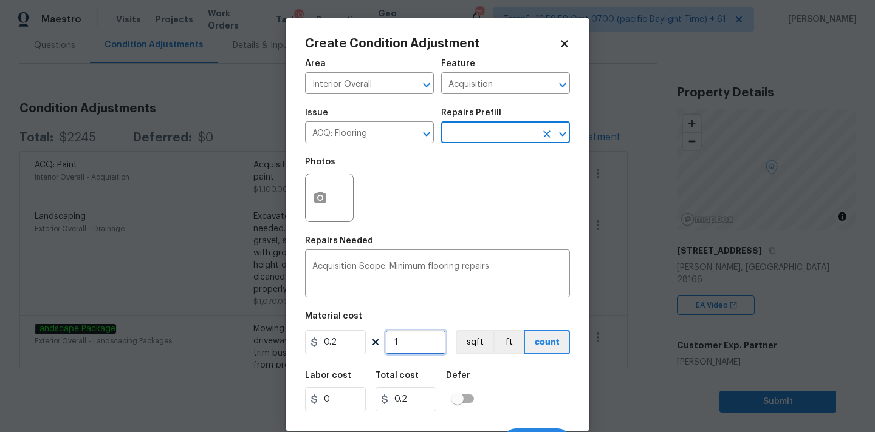
click at [408, 341] on input "1" at bounding box center [415, 342] width 61 height 24
type input "2"
type input "0.4"
type input "25"
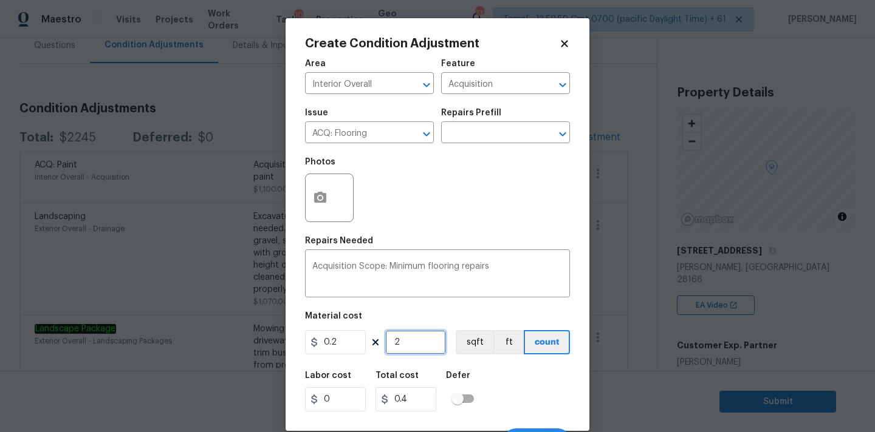
type input "5"
type input "250"
type input "50"
type input "2500"
type input "500"
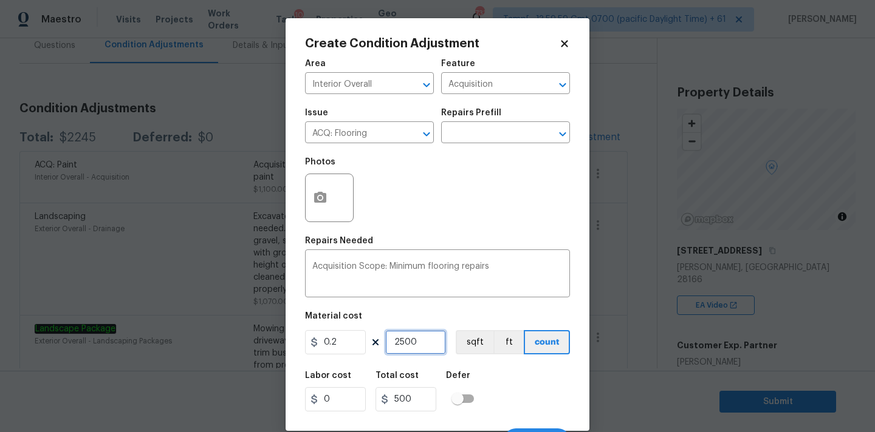
type input "2500"
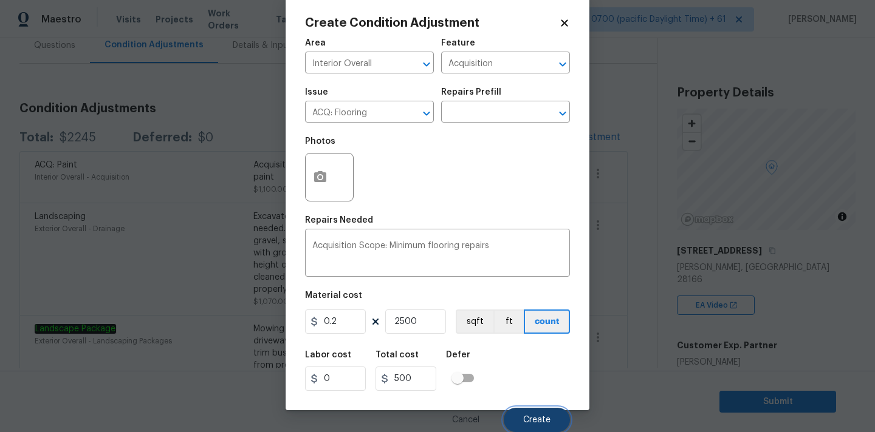
click at [525, 414] on button "Create" at bounding box center [537, 420] width 66 height 24
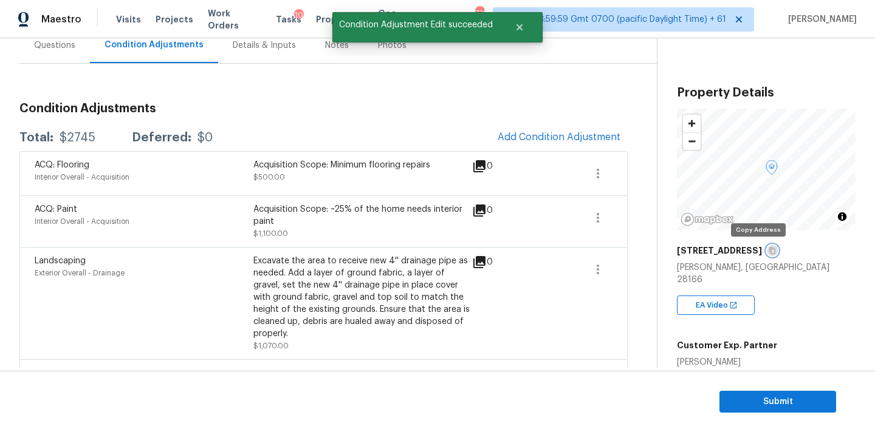
click at [767, 251] on button "button" at bounding box center [772, 250] width 11 height 11
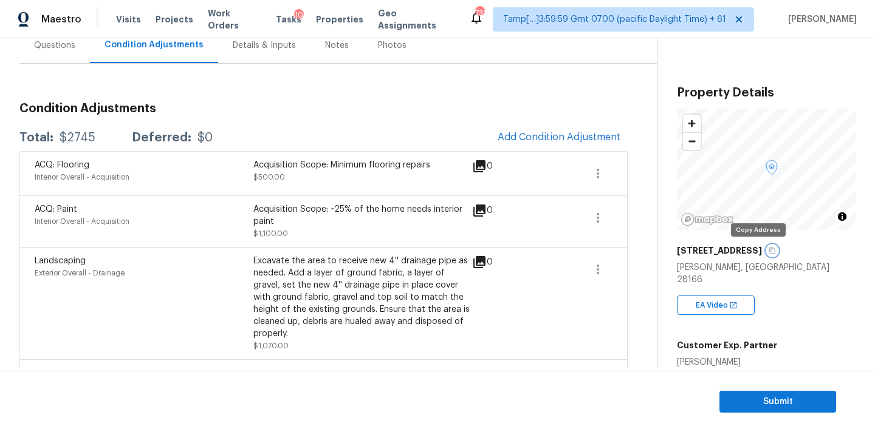
click at [768, 250] on icon "button" at bounding box center [771, 250] width 7 height 7
click at [80, 142] on div "$2745" at bounding box center [78, 138] width 36 height 12
copy div "$2745"
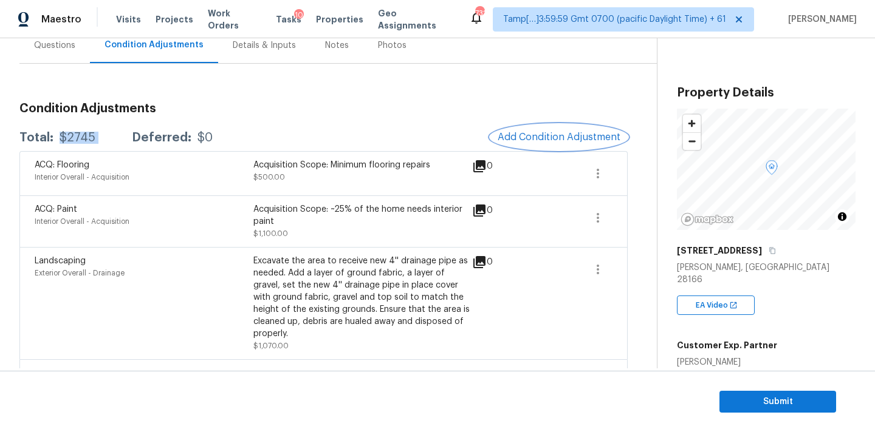
click at [500, 131] on button "Add Condition Adjustment" at bounding box center [558, 138] width 137 height 26
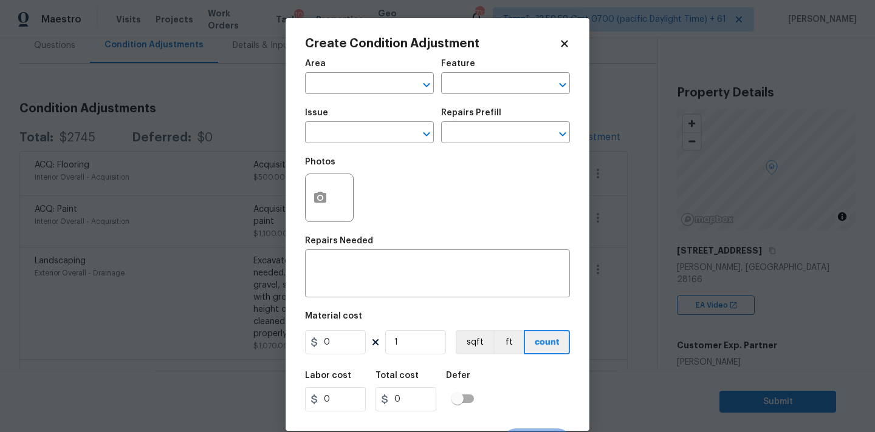
click at [351, 73] on div "Area" at bounding box center [369, 68] width 129 height 16
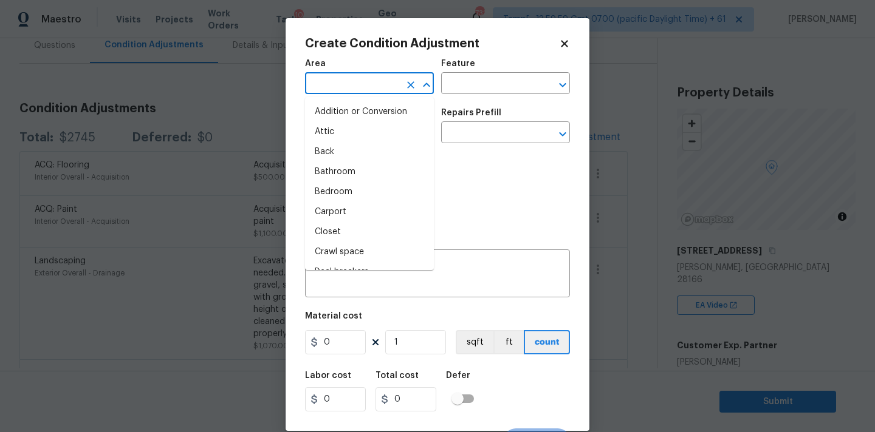
click at [350, 86] on input "text" at bounding box center [352, 84] width 95 height 19
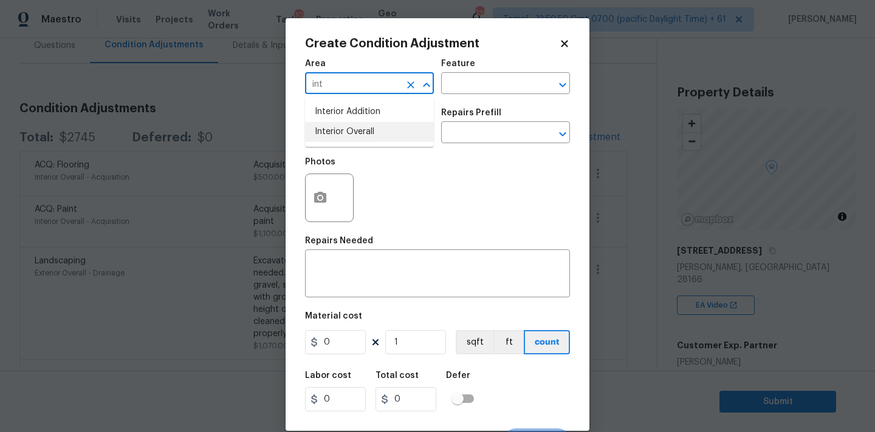
click at [348, 124] on li "Interior Overall" at bounding box center [369, 132] width 129 height 20
type input "Interior Overall"
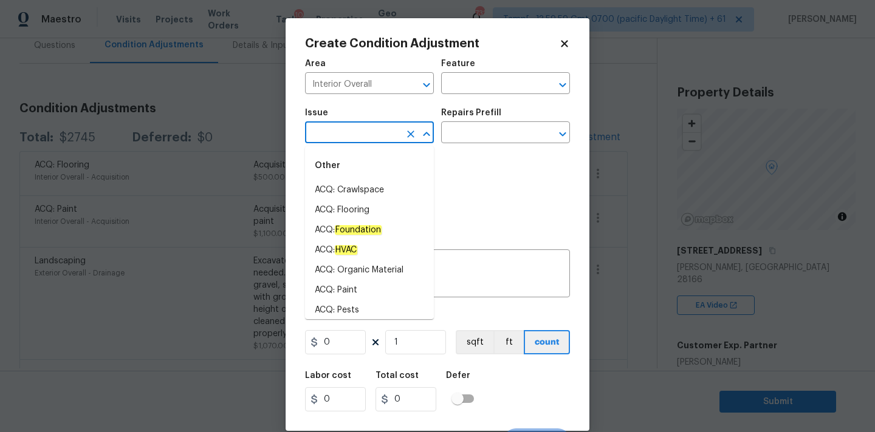
click at [348, 136] on input "text" at bounding box center [352, 134] width 95 height 19
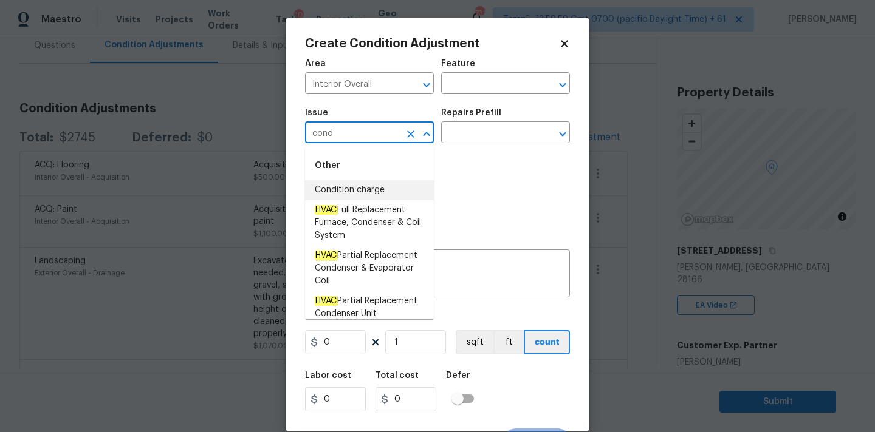
click at [359, 186] on li "Condition charge" at bounding box center [369, 190] width 129 height 20
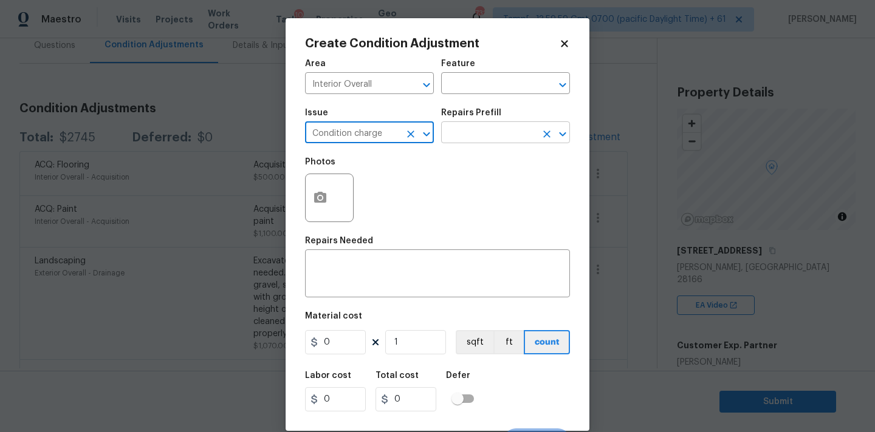
type input "Condition charge"
click at [483, 135] on input "text" at bounding box center [488, 134] width 95 height 19
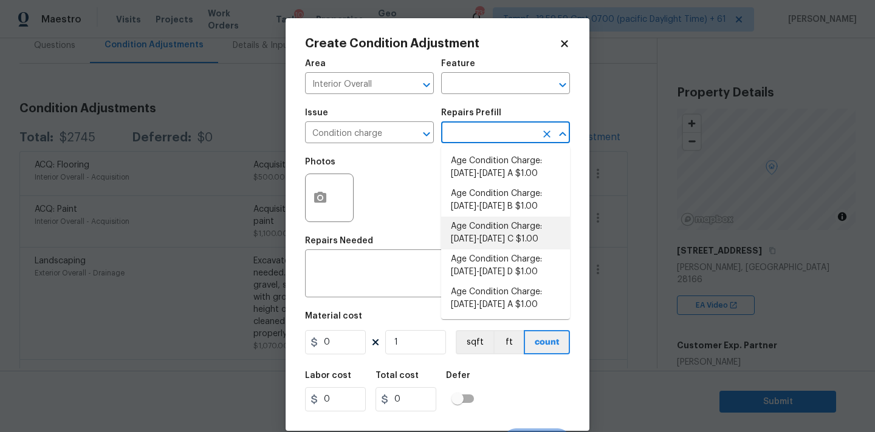
scroll to position [414, 0]
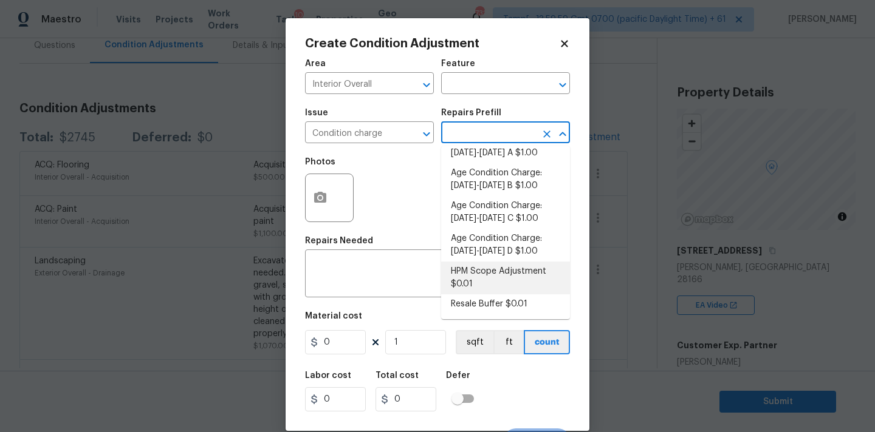
click at [464, 271] on li "HPM Scope Adjustment $0.01" at bounding box center [505, 278] width 129 height 33
type input "Home Readiness Packages"
type textarea "HPM Scope Adjustment"
type input "0.01"
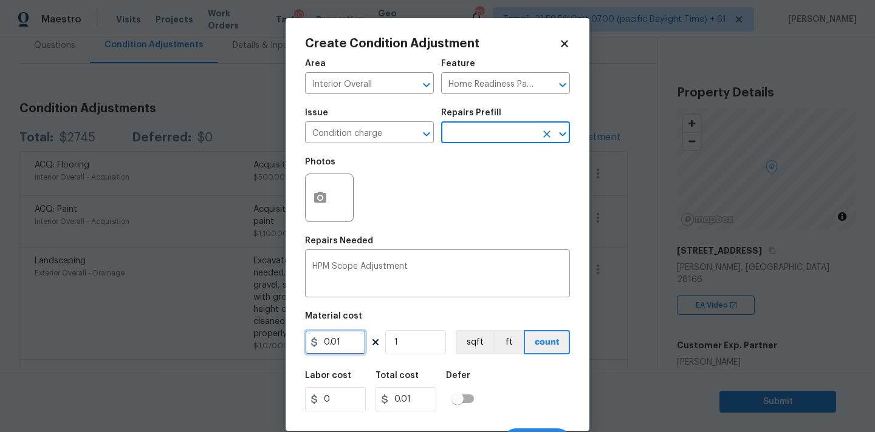
click at [341, 340] on input "0.01" at bounding box center [335, 342] width 61 height 24
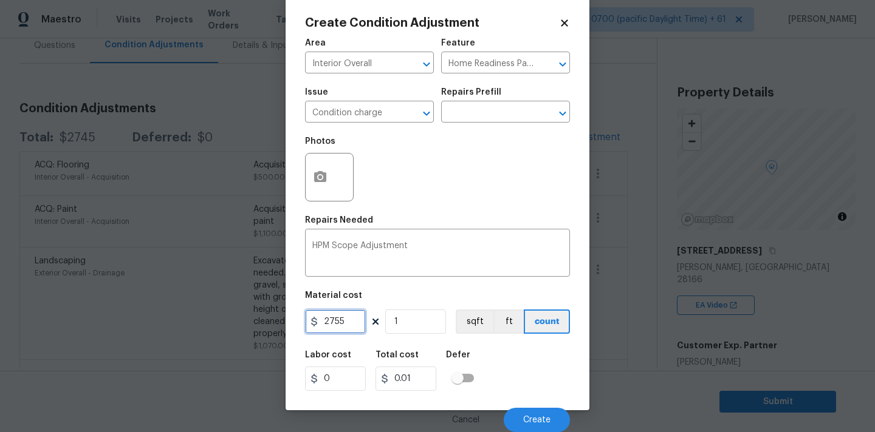
type input "2755"
click at [418, 319] on input "1" at bounding box center [415, 322] width 61 height 24
click at [530, 409] on button "Create" at bounding box center [537, 420] width 66 height 24
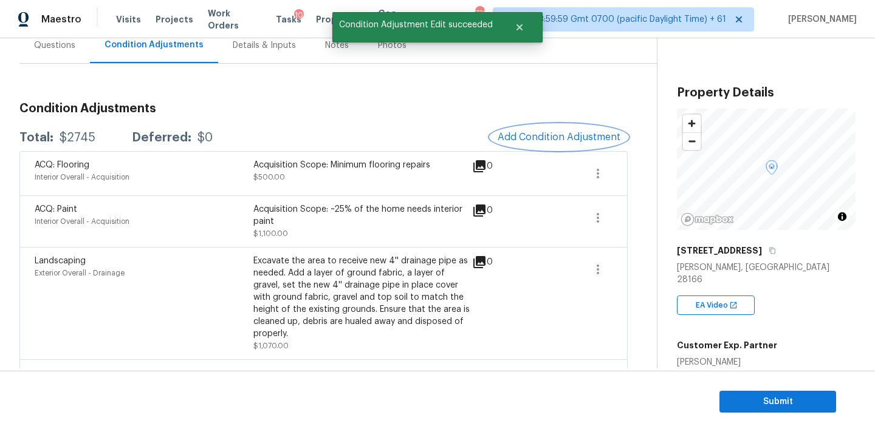
scroll to position [0, 0]
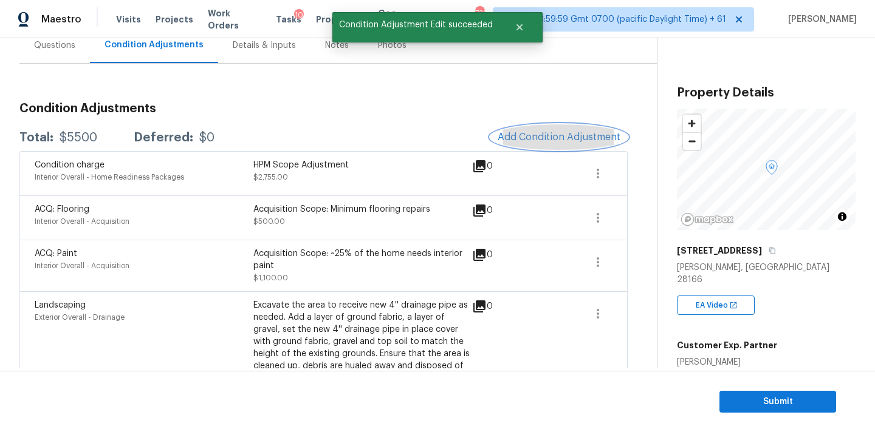
click at [539, 137] on span "Add Condition Adjustment" at bounding box center [558, 137] width 123 height 11
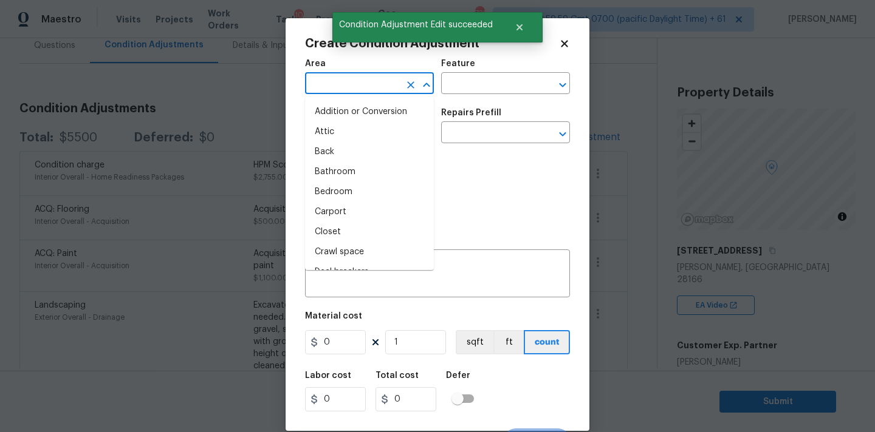
click at [357, 87] on input "text" at bounding box center [352, 84] width 95 height 19
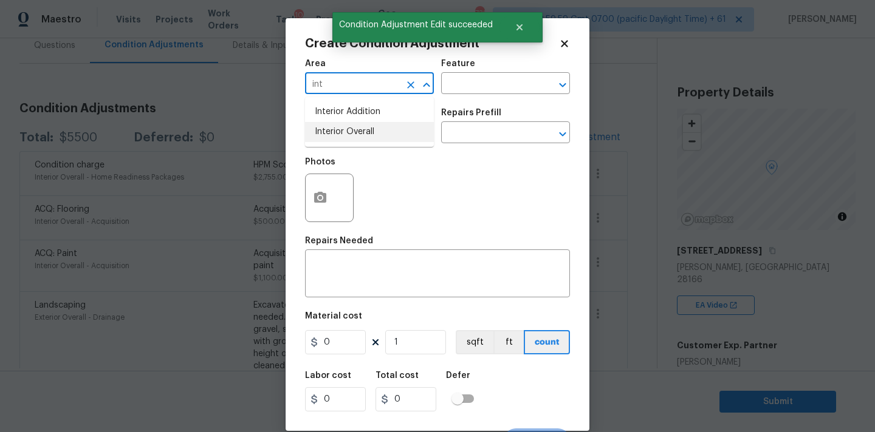
click at [357, 131] on li "Interior Overall" at bounding box center [369, 132] width 129 height 20
type input "Interior Overall"
click at [357, 133] on input "text" at bounding box center [352, 134] width 95 height 19
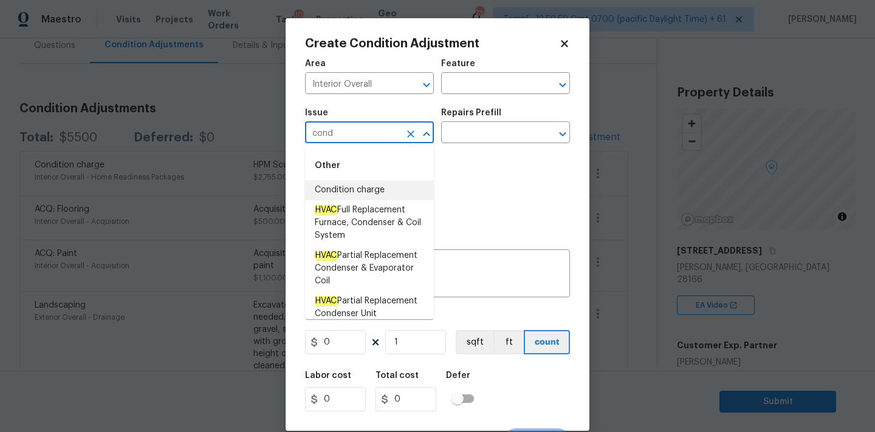
click at [358, 189] on li "Condition charge" at bounding box center [369, 190] width 129 height 20
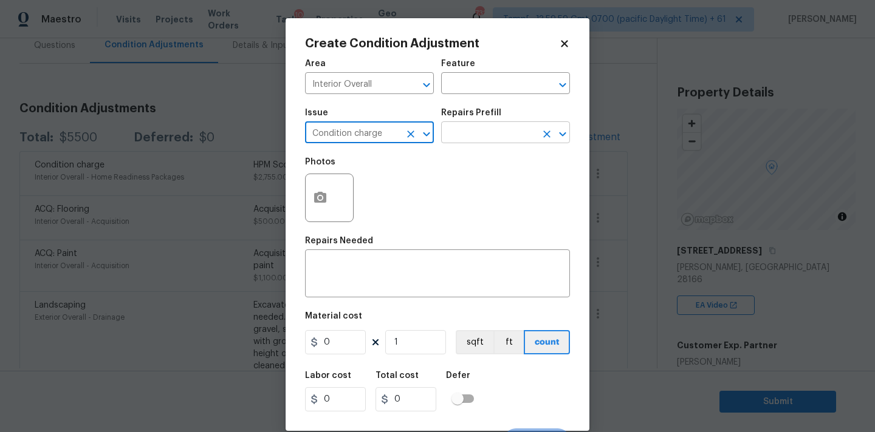
type input "Condition charge"
click at [484, 137] on input "text" at bounding box center [488, 134] width 95 height 19
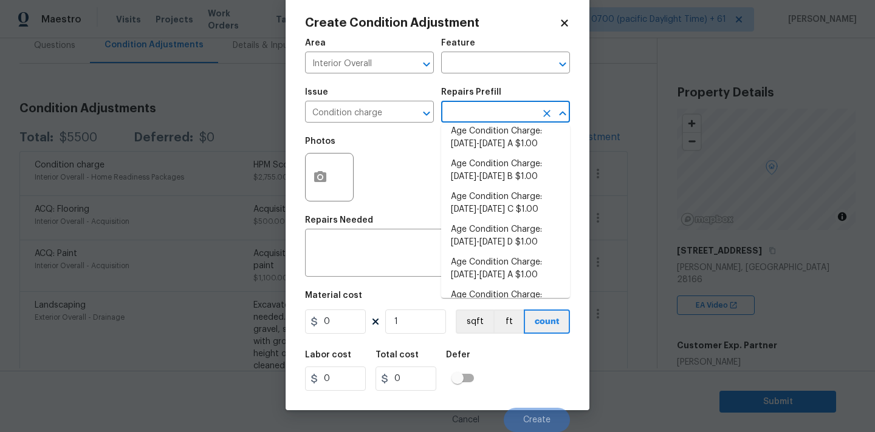
scroll to position [414, 0]
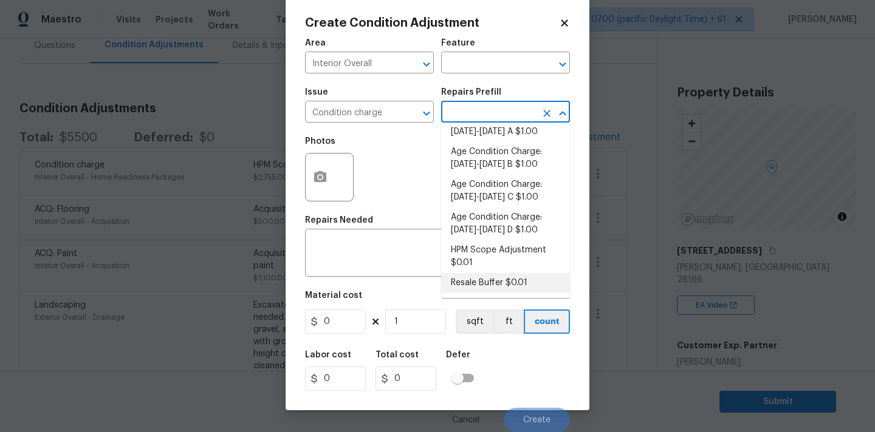
click at [480, 282] on li "Resale Buffer $0.01" at bounding box center [505, 283] width 129 height 20
type input "Home Readiness Packages"
type textarea "Resale Buffer"
type input "0.01"
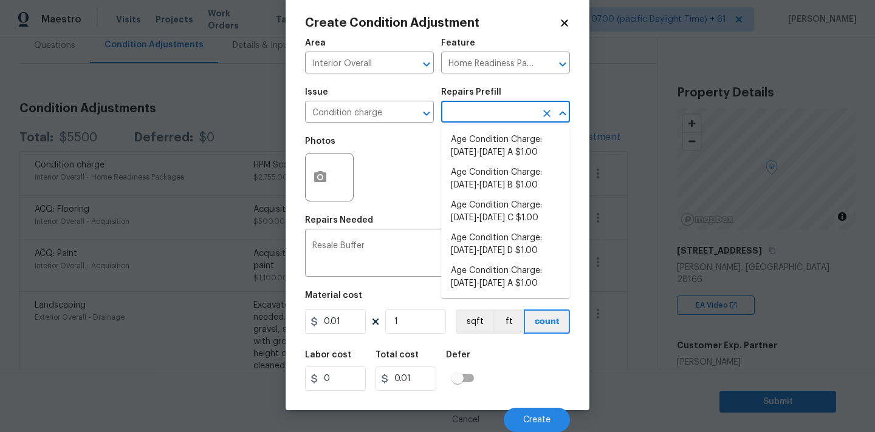
scroll to position [409, 0]
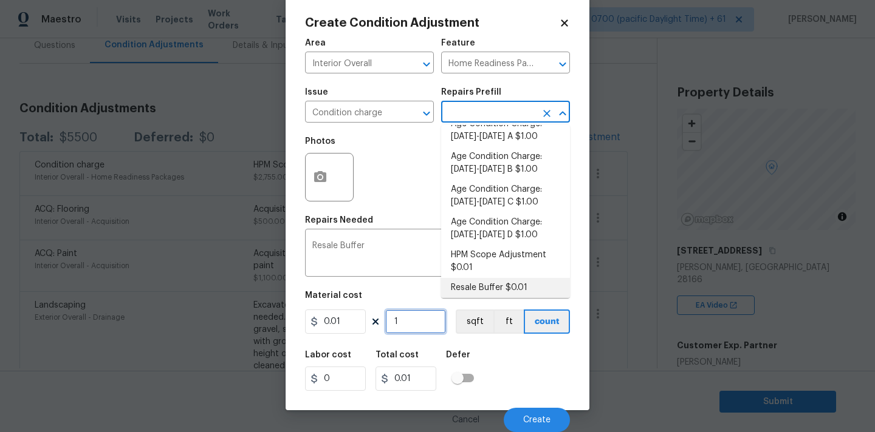
click at [411, 326] on input "1" at bounding box center [415, 322] width 61 height 24
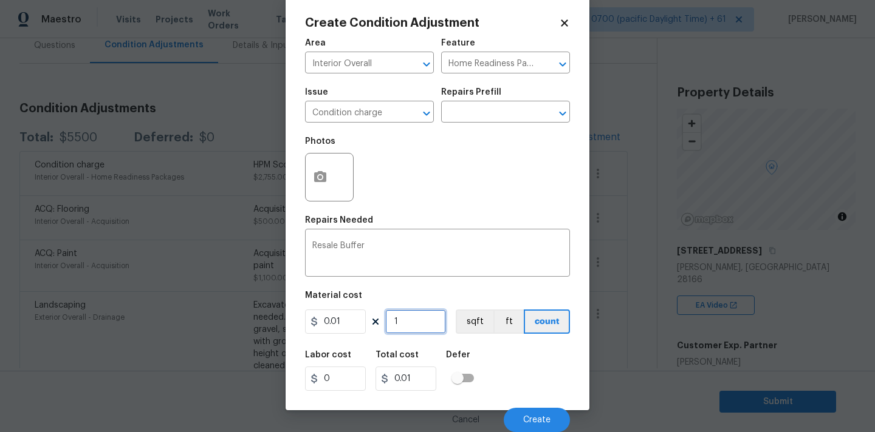
click at [411, 326] on input "1" at bounding box center [415, 322] width 61 height 24
type input "2"
type input "0.02"
type input "28"
type input "0.28"
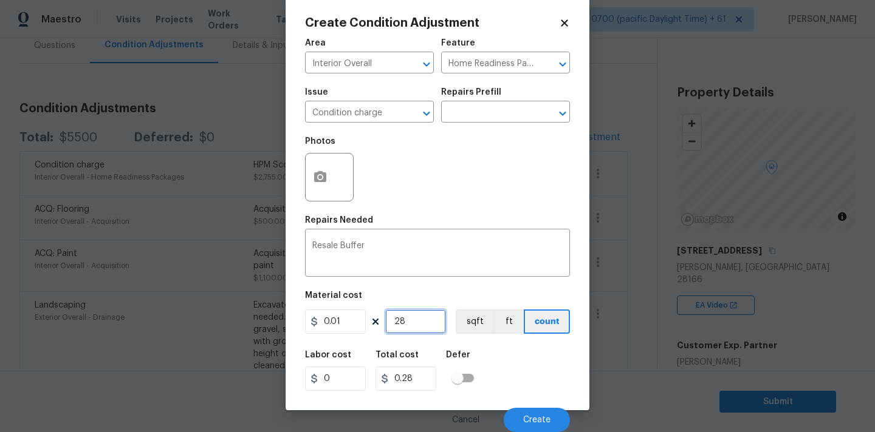
type input "280"
type input "2.8"
type input "2800"
type input "28"
type input "2800"
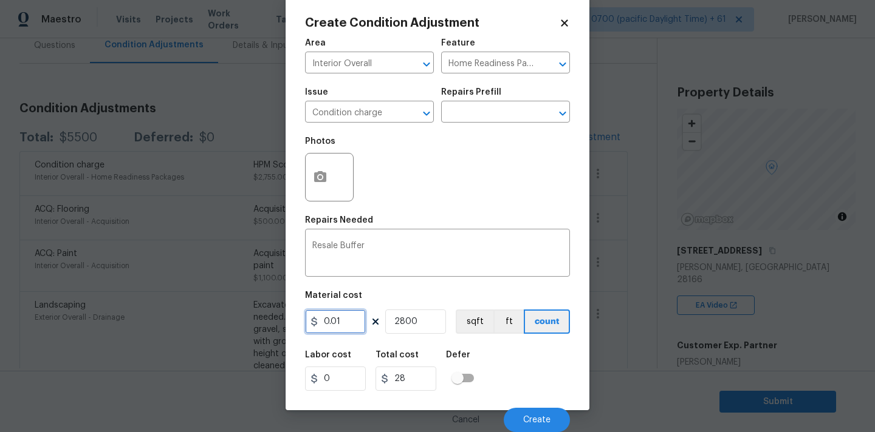
click at [347, 322] on input "0.01" at bounding box center [335, 322] width 61 height 24
type input "2800"
type input "7840000"
type input "1"
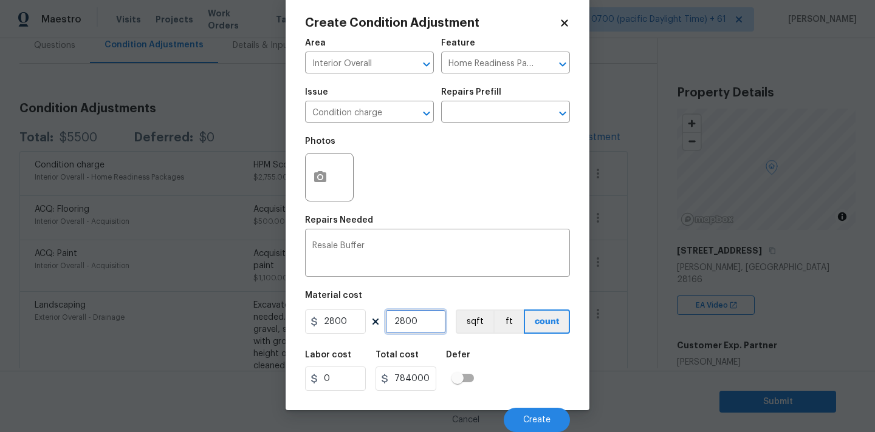
type input "2800"
type input "1"
click at [535, 423] on span "Create" at bounding box center [536, 420] width 27 height 9
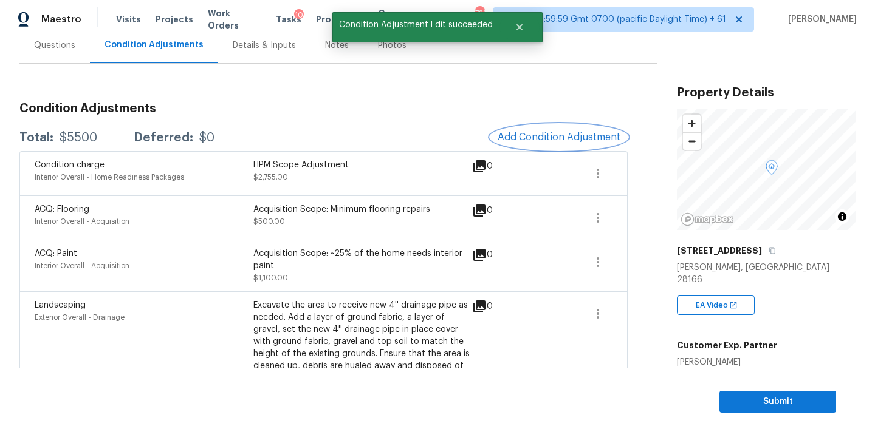
scroll to position [0, 0]
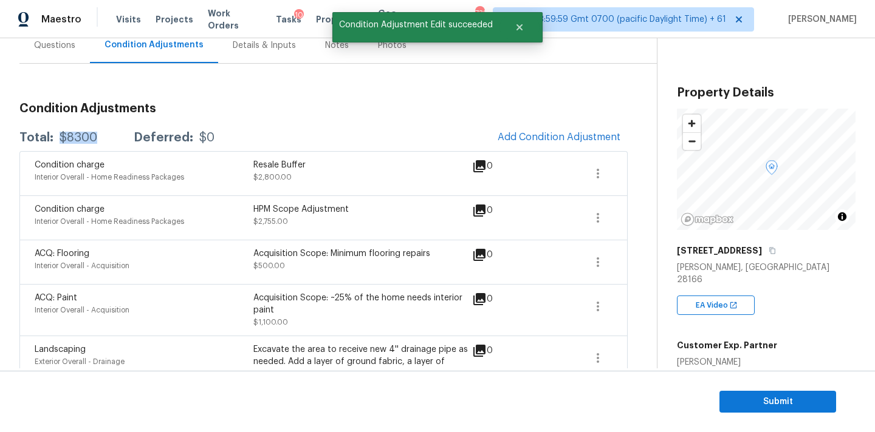
drag, startPoint x: 58, startPoint y: 139, endPoint x: 109, endPoint y: 139, distance: 51.0
click at [109, 139] on div "Total: $8300 Deferred: $0" at bounding box center [116, 138] width 195 height 12
copy div "$8300"
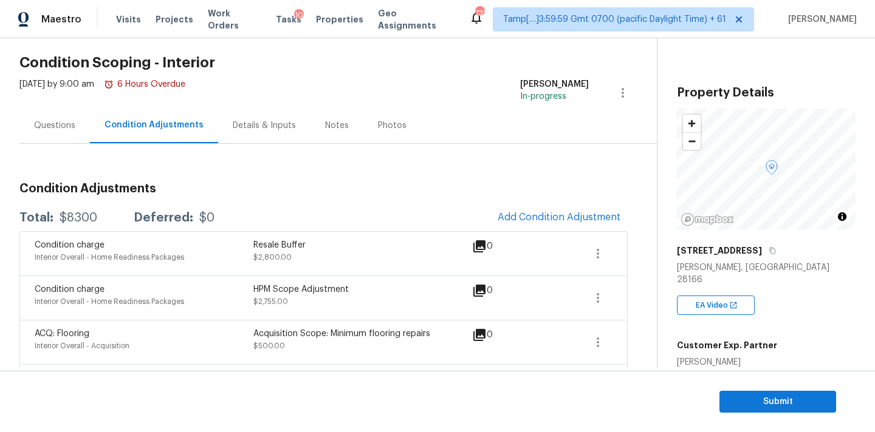
click at [67, 125] on div "Questions" at bounding box center [54, 126] width 41 height 12
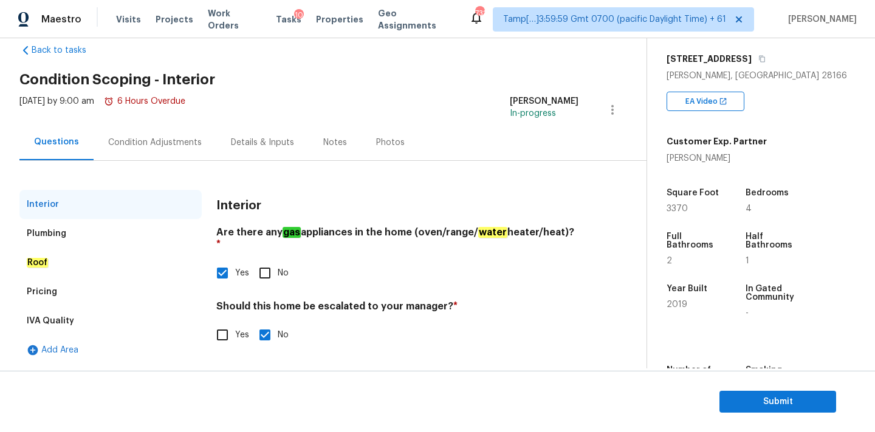
scroll to position [209, 0]
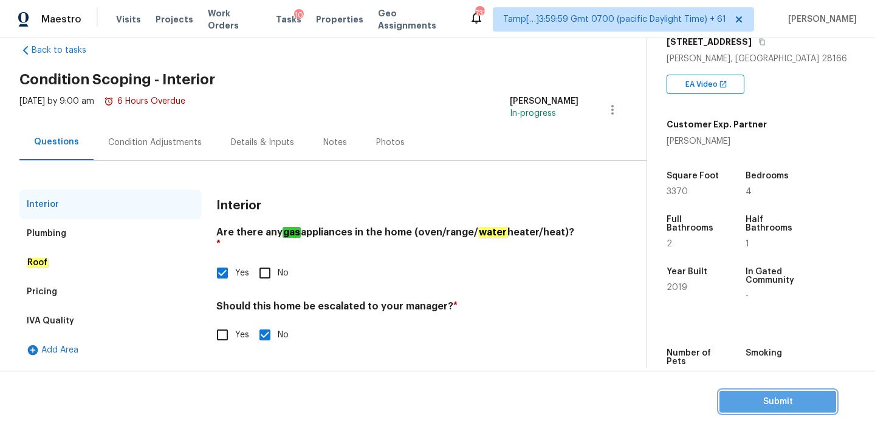
click at [756, 400] on span "Submit" at bounding box center [777, 402] width 97 height 15
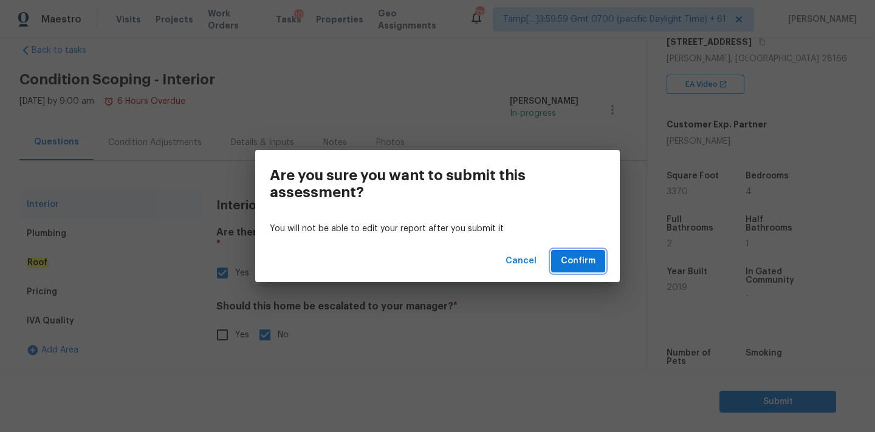
click at [582, 266] on span "Confirm" at bounding box center [578, 261] width 35 height 15
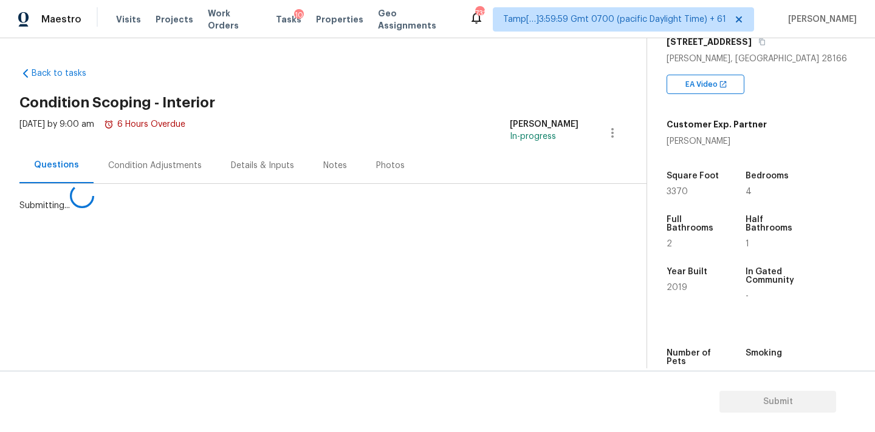
scroll to position [0, 0]
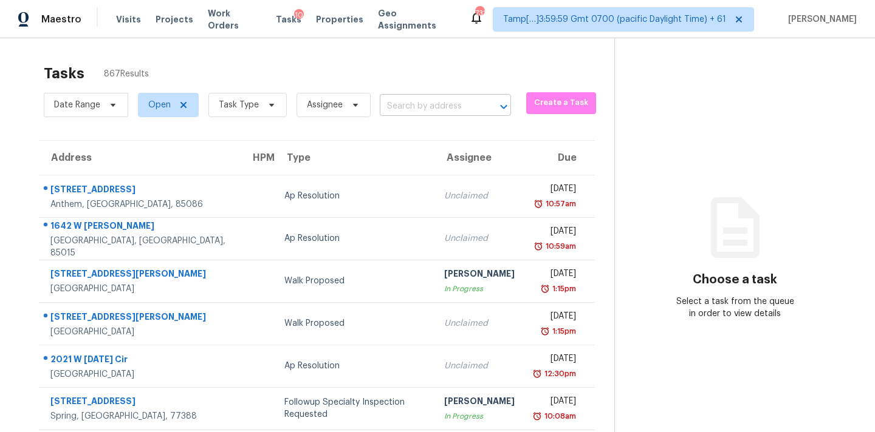
click at [421, 112] on input "text" at bounding box center [428, 106] width 97 height 19
paste input "310 Marian St Baytown, TX, 77520"
type input "310 Marian St Baytown, TX, 77520"
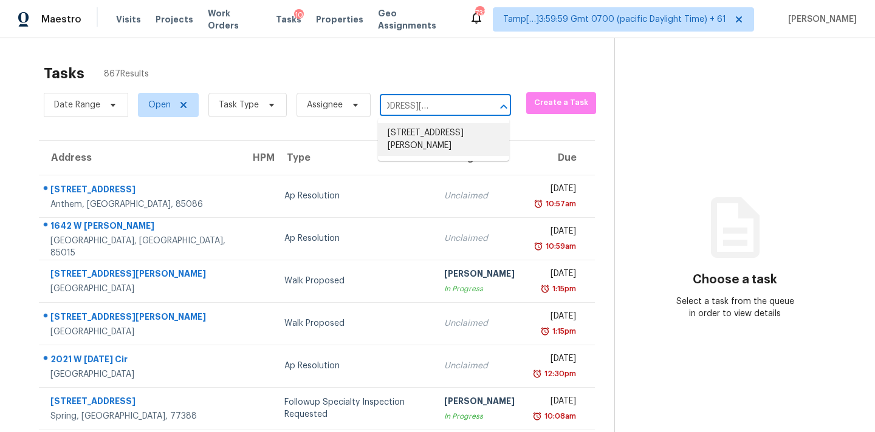
click at [419, 138] on li "310 Marian St, Baytown, TX 77520" at bounding box center [443, 139] width 131 height 33
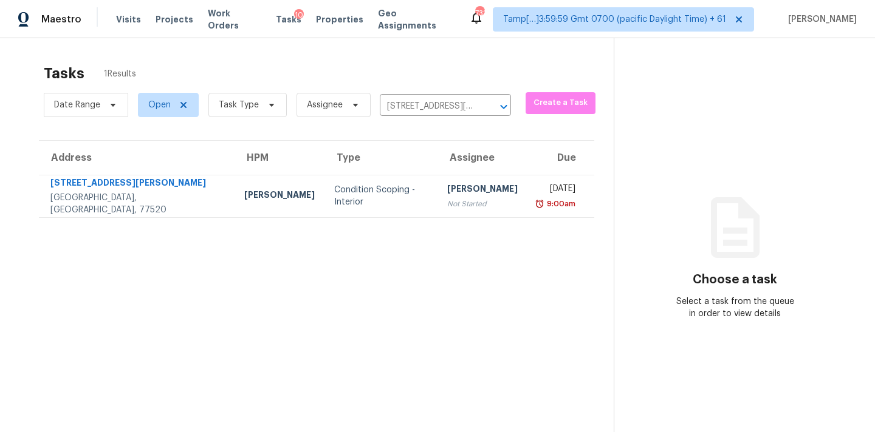
click at [417, 218] on section "Tasks 1 Results Date Range Open Task Type Assignee 310 Marian St, Baytown, TX 7…" at bounding box center [316, 264] width 594 height 413
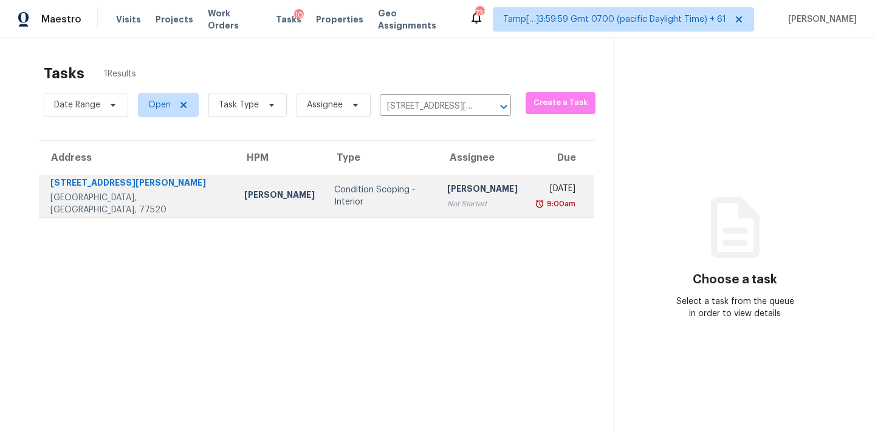
click at [453, 195] on td "Pavithran Omsekar Not Started" at bounding box center [482, 196] width 90 height 43
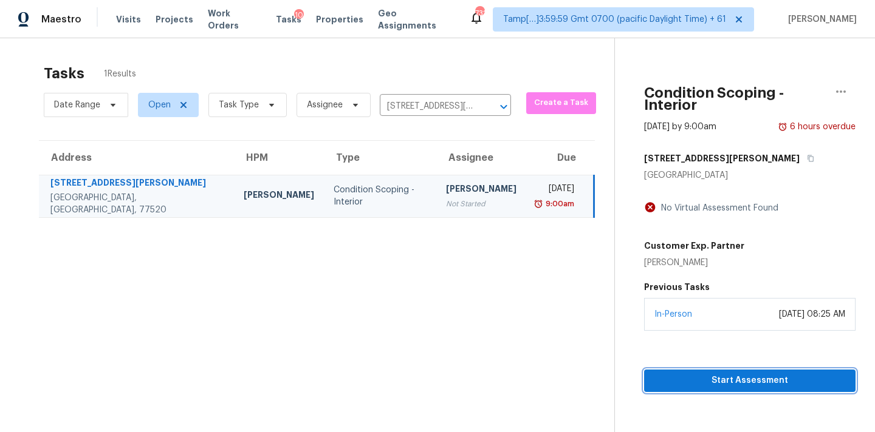
click at [742, 374] on span "Start Assessment" at bounding box center [750, 381] width 192 height 15
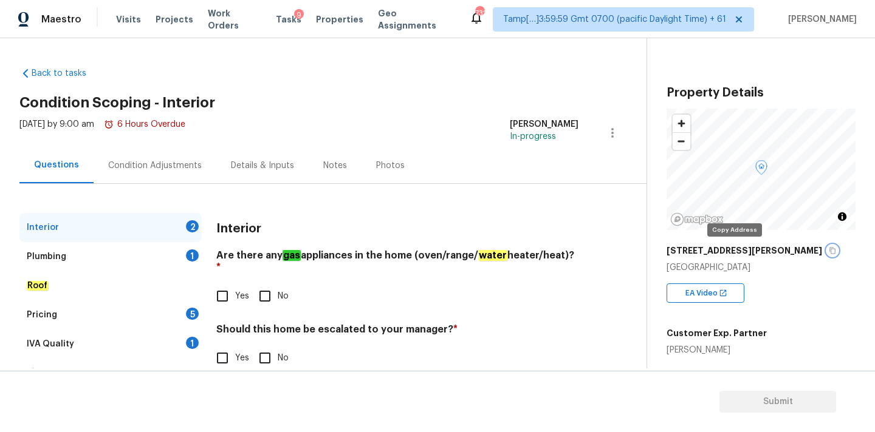
click at [828, 252] on icon "button" at bounding box center [831, 250] width 7 height 7
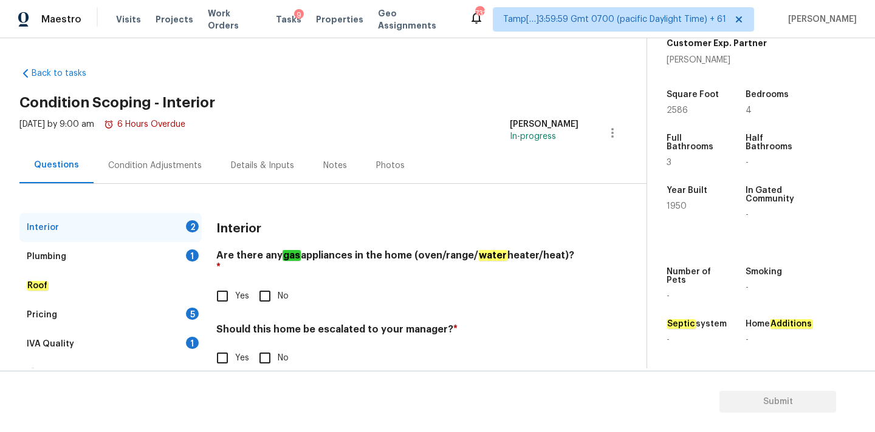
scroll to position [263, 0]
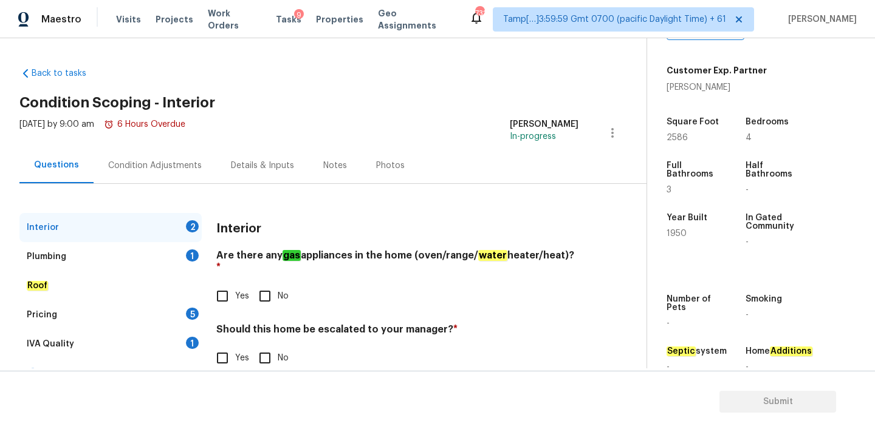
click at [241, 352] on span "Yes" at bounding box center [242, 358] width 14 height 13
click at [235, 346] on input "Yes" at bounding box center [223, 359] width 26 height 26
checkbox input "true"
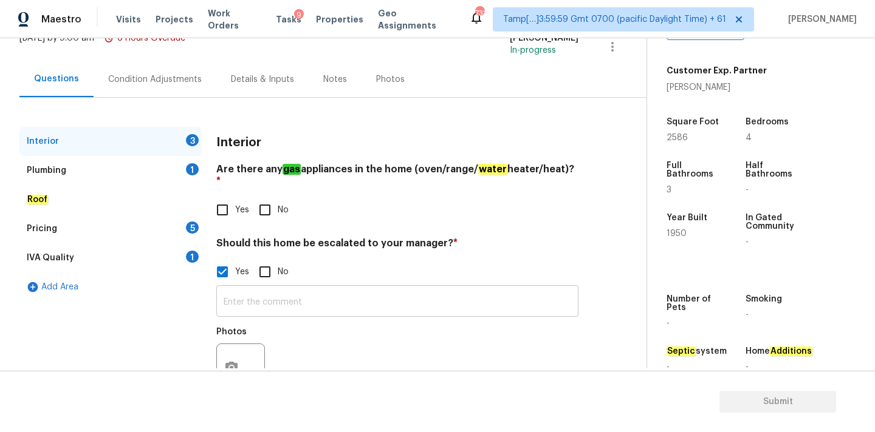
click at [290, 292] on input "text" at bounding box center [397, 303] width 362 height 29
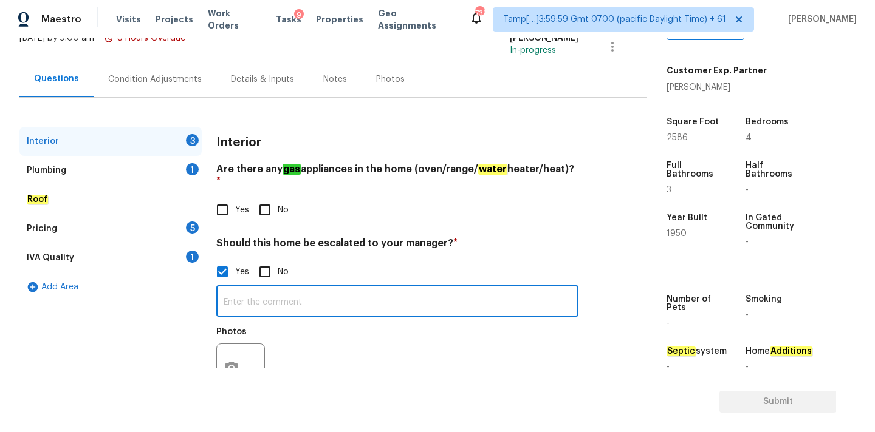
paste input "Leak in garage"
type input "Leak in garage"
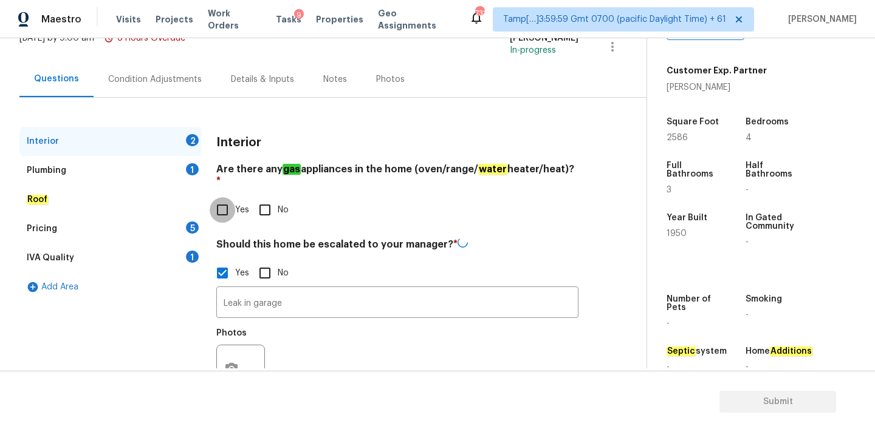
click at [231, 202] on input "Yes" at bounding box center [223, 210] width 26 height 26
checkbox input "true"
click at [165, 177] on div "Plumbing 1" at bounding box center [110, 170] width 182 height 29
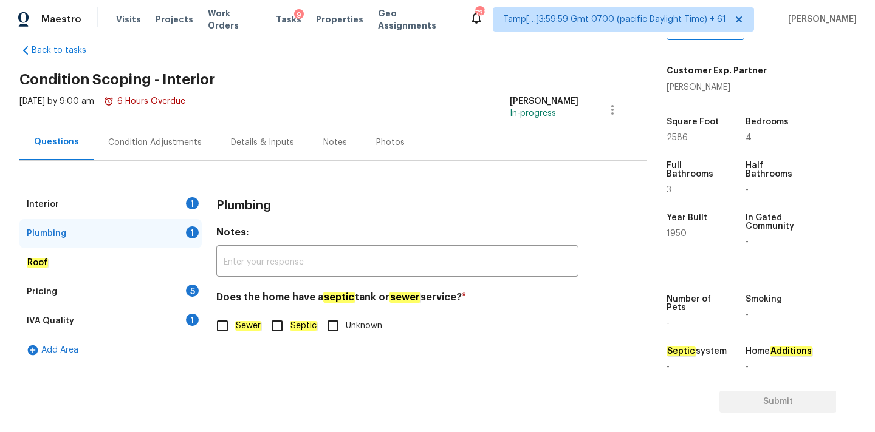
click at [238, 313] on label "Sewer" at bounding box center [236, 326] width 52 height 26
click at [235, 313] on input "Sewer" at bounding box center [223, 326] width 26 height 26
checkbox input "true"
click at [181, 312] on div "IVA Quality 1" at bounding box center [110, 321] width 182 height 29
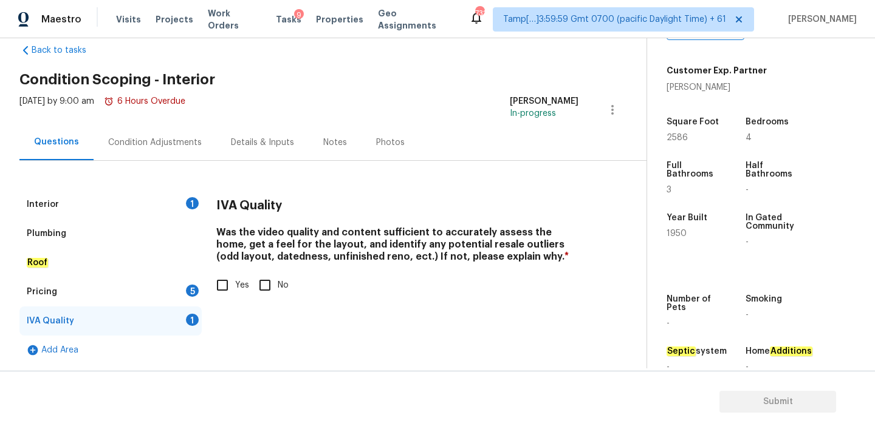
click at [239, 292] on label "Yes" at bounding box center [229, 286] width 39 height 26
click at [235, 292] on input "Yes" at bounding box center [223, 286] width 26 height 26
checkbox input "true"
click at [166, 290] on div "Pricing 5" at bounding box center [110, 292] width 182 height 29
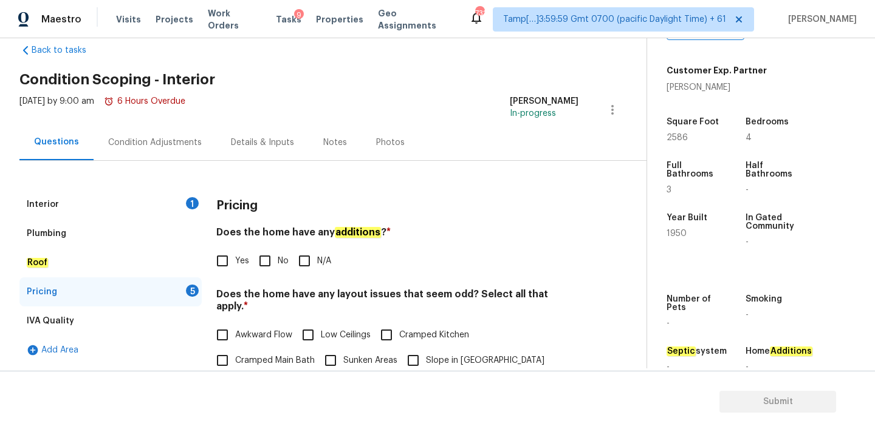
click at [241, 264] on span "Yes" at bounding box center [242, 261] width 14 height 13
click at [235, 264] on input "Yes" at bounding box center [223, 261] width 26 height 26
checkbox input "true"
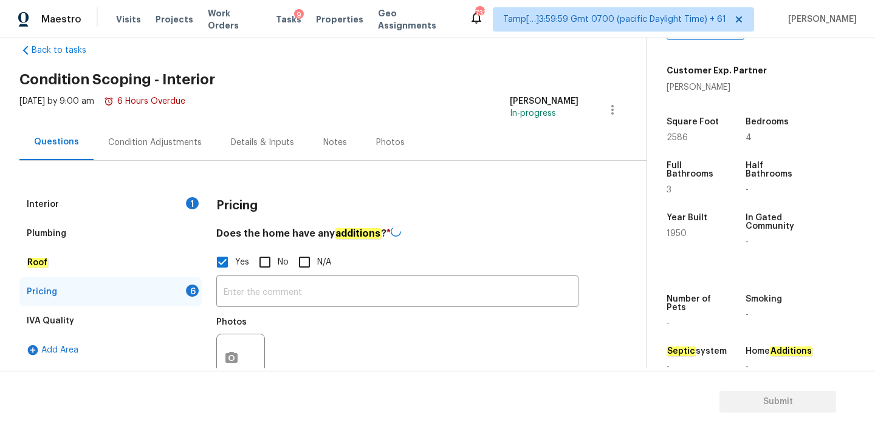
scroll to position [163, 0]
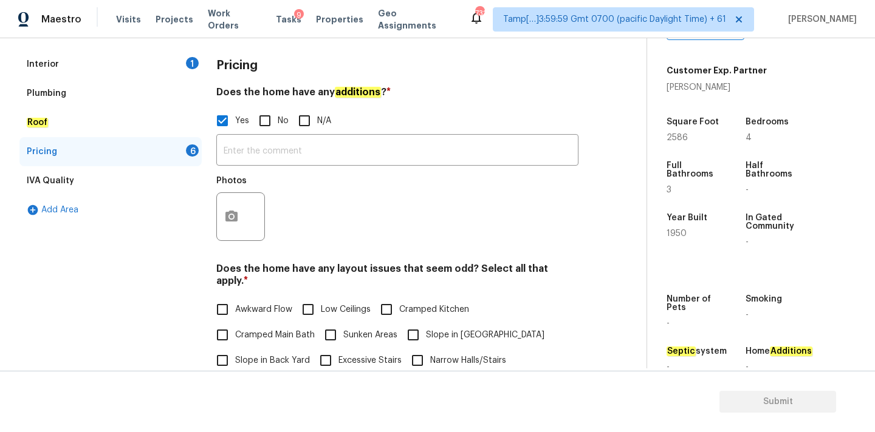
click at [286, 169] on div "​ Photos" at bounding box center [397, 191] width 362 height 115
click at [301, 151] on input "text" at bounding box center [397, 151] width 362 height 29
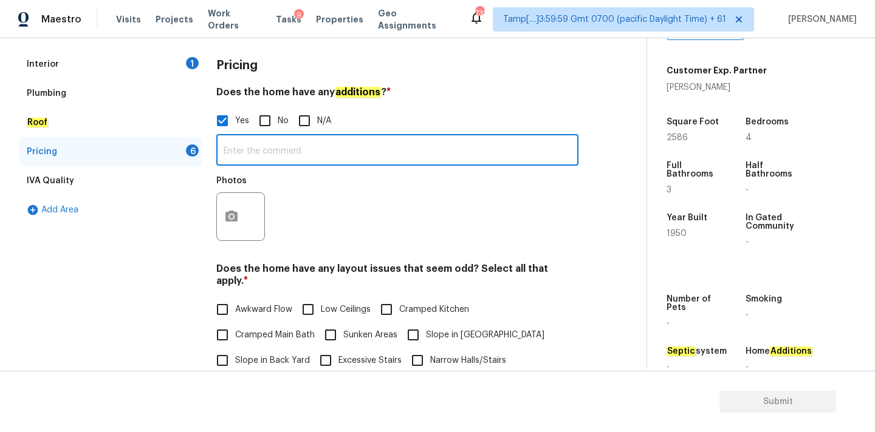
paste input "Additional footage at rear of garage"
type input "Additional footage at rear of garage"
click at [244, 222] on button "button" at bounding box center [231, 216] width 29 height 47
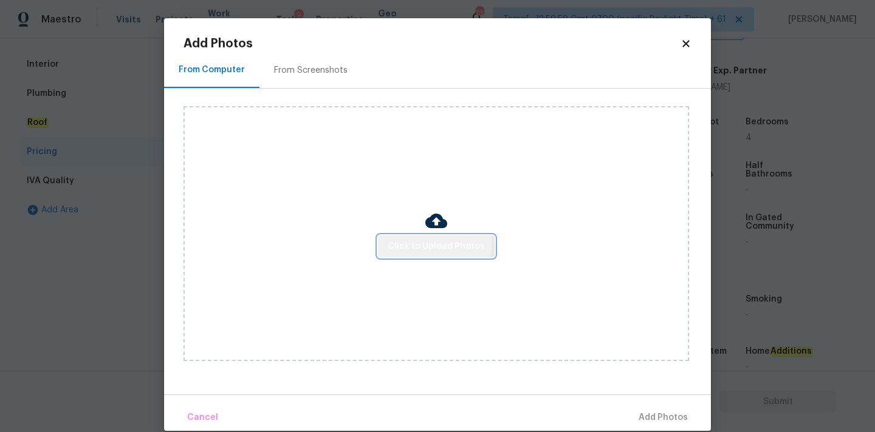
click at [403, 241] on span "Click to Upload Photos" at bounding box center [436, 246] width 97 height 15
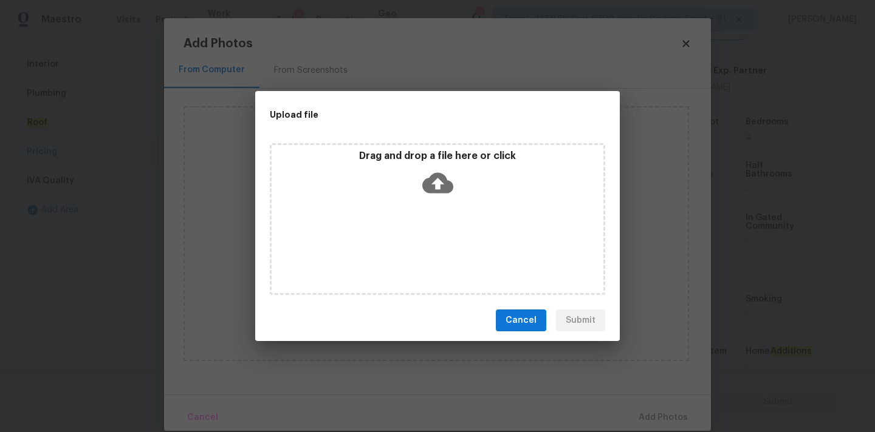
click at [438, 185] on icon at bounding box center [437, 183] width 31 height 31
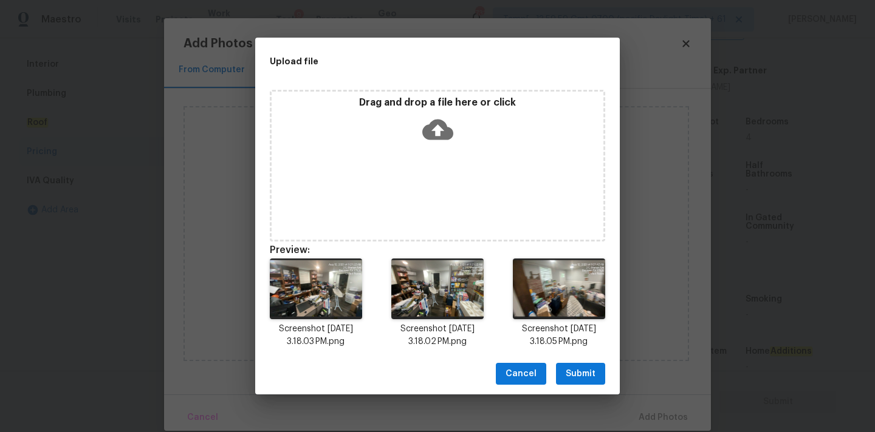
drag, startPoint x: 582, startPoint y: 375, endPoint x: 629, endPoint y: 400, distance: 53.0
click at [582, 375] on span "Submit" at bounding box center [580, 374] width 30 height 15
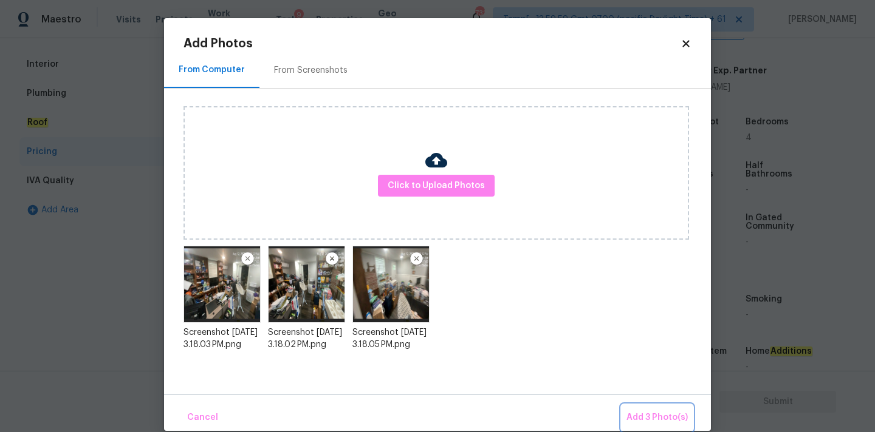
click at [644, 412] on span "Add 3 Photo(s)" at bounding box center [656, 418] width 61 height 15
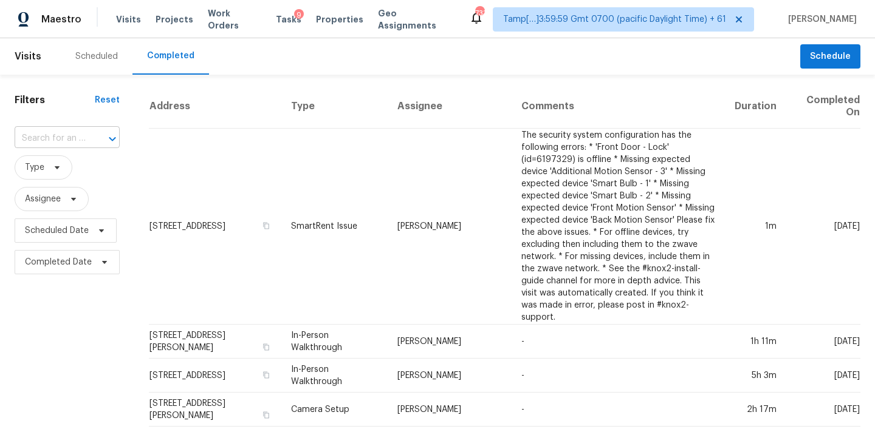
click at [61, 141] on input "text" at bounding box center [50, 138] width 71 height 19
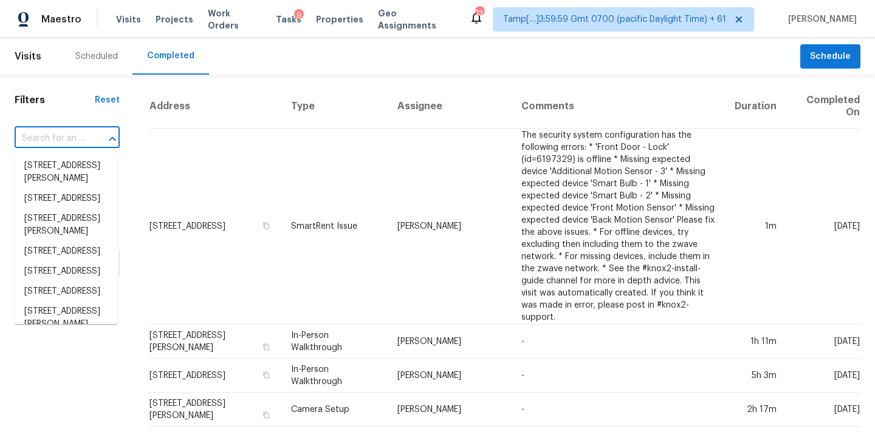
paste input "310 Marian St, Baytown, TX 77520"
type input "310 Marian St, Baytown, TX 77520"
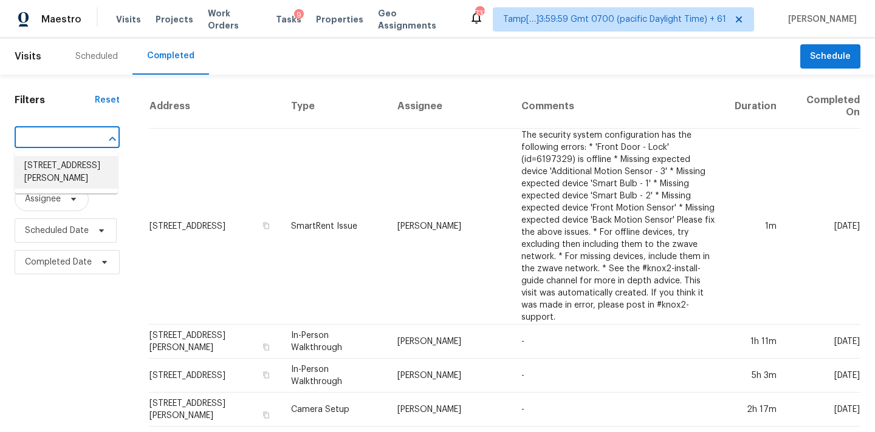
click at [67, 174] on li "310 Marian St, Baytown, TX 77520" at bounding box center [66, 172] width 103 height 33
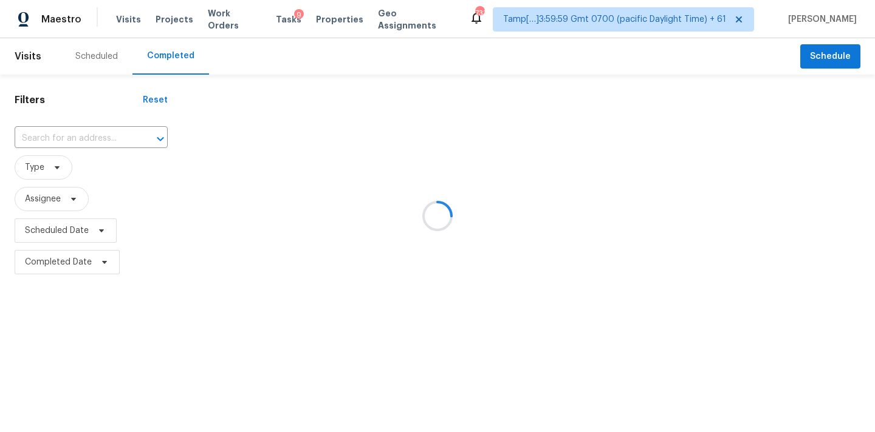
click at [67, 143] on div at bounding box center [437, 216] width 875 height 432
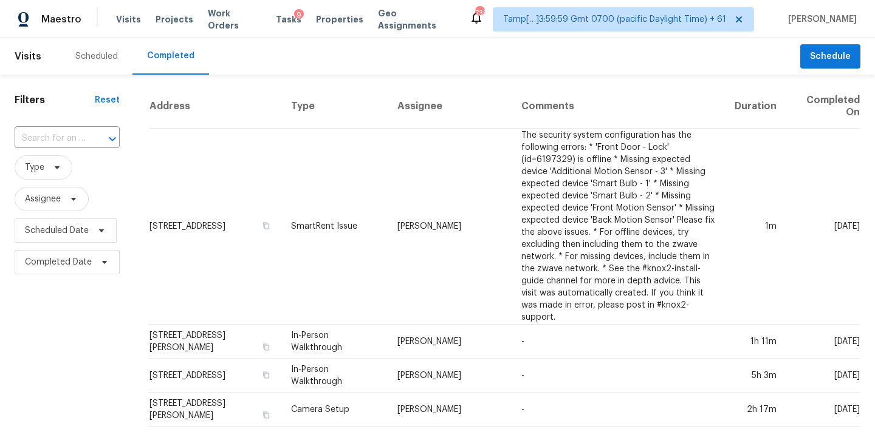
click at [67, 143] on input "text" at bounding box center [50, 138] width 71 height 19
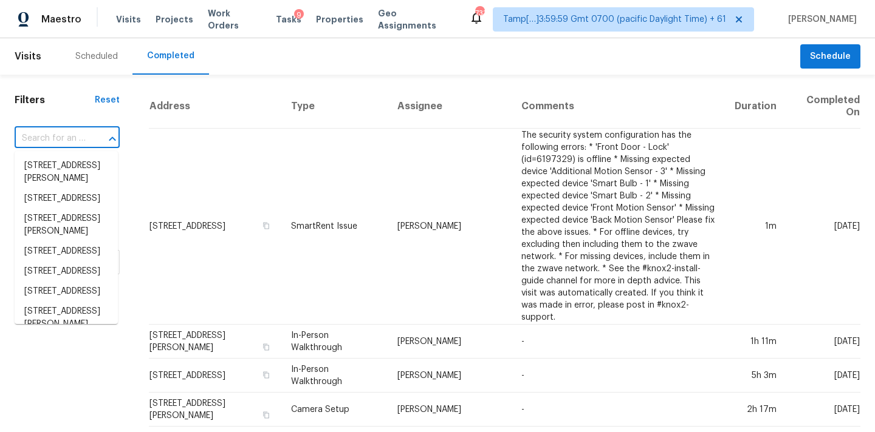
paste input "310 Marian St, Baytown, TX 77520"
type input "310 Marian St, Baytown, TX 77520"
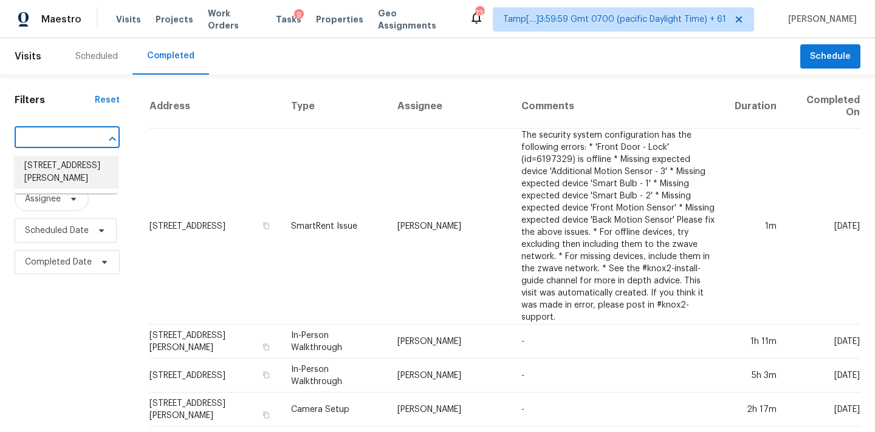
click at [67, 174] on li "310 Marian St, Baytown, TX 77520" at bounding box center [66, 172] width 103 height 33
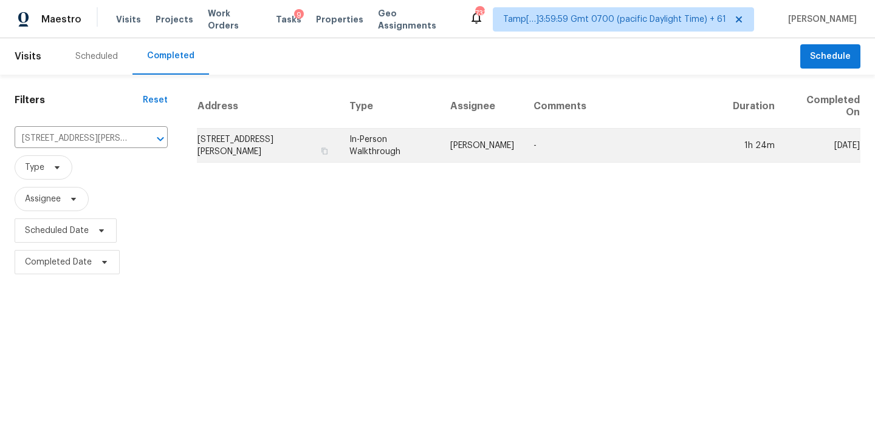
click at [465, 151] on td "Andy Taylor" at bounding box center [481, 146] width 83 height 34
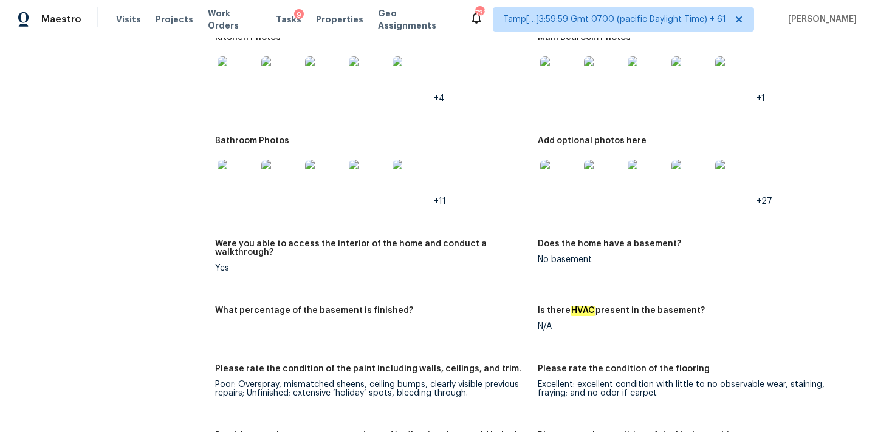
scroll to position [2294, 0]
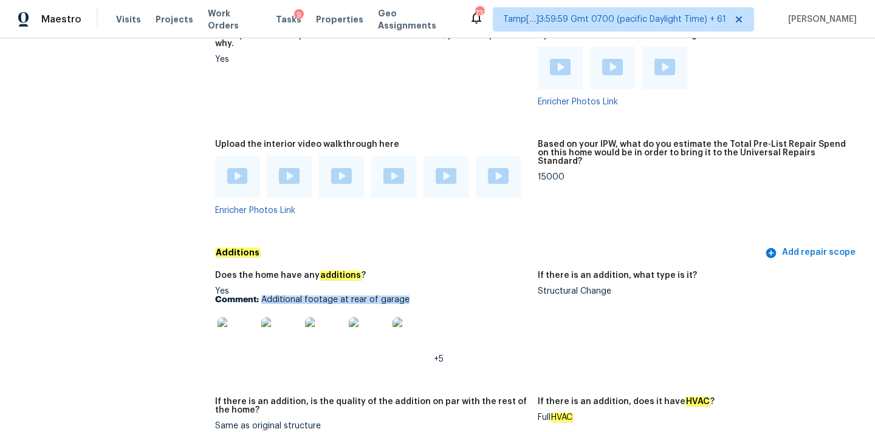
drag, startPoint x: 262, startPoint y: 282, endPoint x: 420, endPoint y: 282, distance: 157.3
click at [420, 296] on p "Comment: Additional footage at rear of garage" at bounding box center [371, 300] width 313 height 9
copy p "Additional footage at rear of garage"
click at [231, 321] on img at bounding box center [236, 337] width 39 height 39
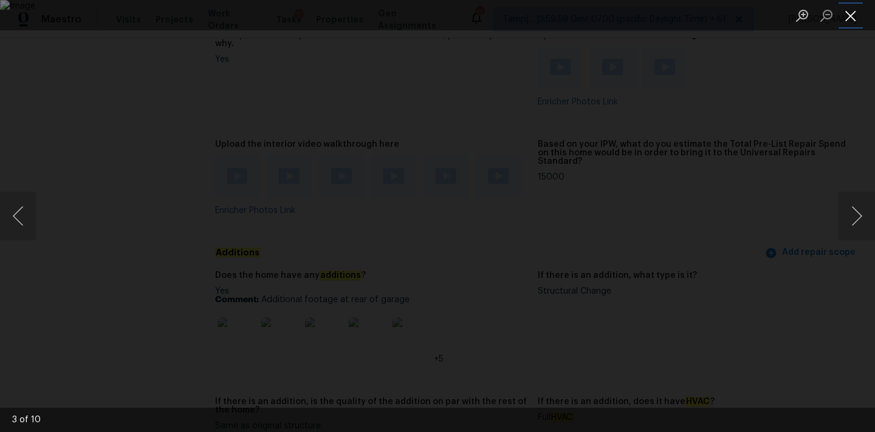
click at [857, 18] on button "Close lightbox" at bounding box center [850, 15] width 24 height 21
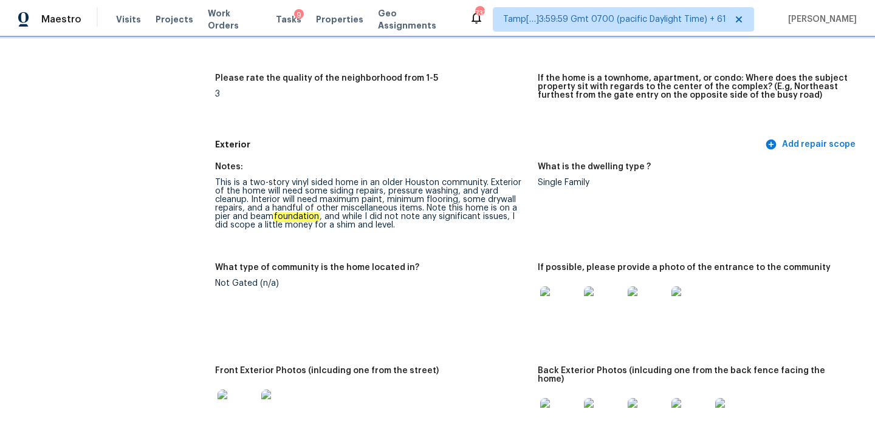
scroll to position [352, 0]
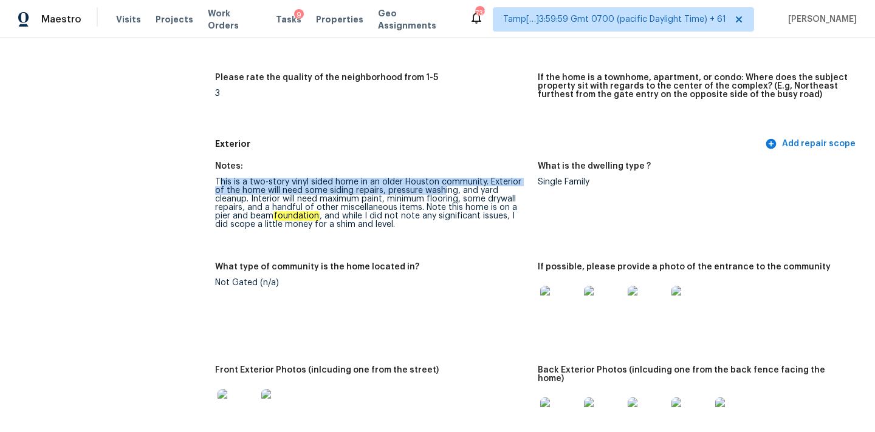
drag, startPoint x: 217, startPoint y: 183, endPoint x: 440, endPoint y: 193, distance: 223.1
click at [440, 193] on div "This is a two-story vinyl sided home in an older Houston community. Exterior of…" at bounding box center [371, 203] width 313 height 51
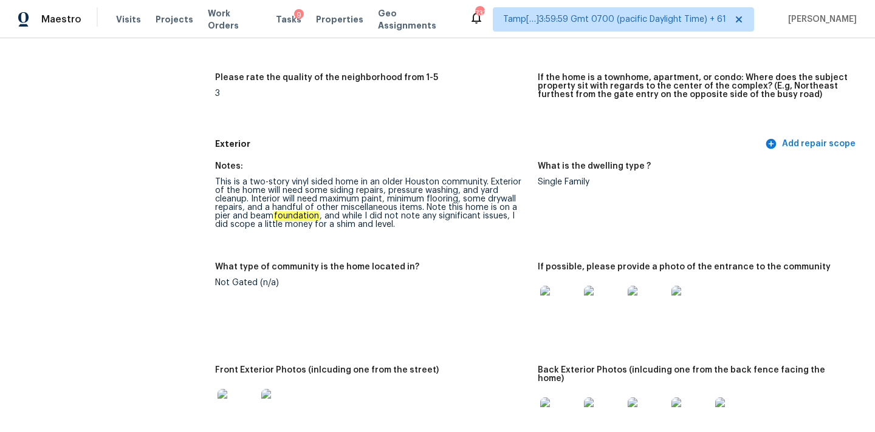
click at [361, 202] on div "This is a two-story vinyl sided home in an older Houston community. Exterior of…" at bounding box center [371, 203] width 313 height 51
copy div "some siding repairs, pressure washing, and yard cleanup."
drag, startPoint x: 304, startPoint y: 192, endPoint x: 250, endPoint y: 199, distance: 55.1
click at [250, 199] on div "This is a two-story vinyl sided home in an older Houston community. Exterior of…" at bounding box center [371, 203] width 313 height 51
drag, startPoint x: 252, startPoint y: 200, endPoint x: 339, endPoint y: 198, distance: 86.9
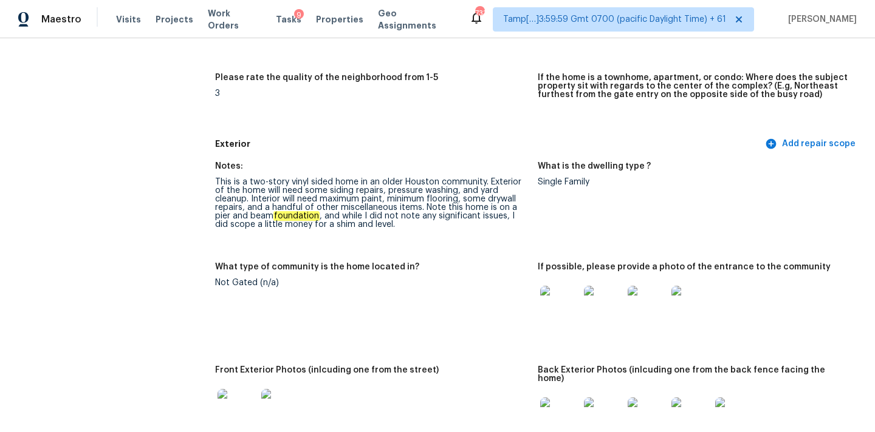
click at [339, 198] on div "This is a two-story vinyl sided home in an older Houston community. Exterior of…" at bounding box center [371, 203] width 313 height 51
copy div "maximum paint, minimum flooring"
drag, startPoint x: 320, startPoint y: 199, endPoint x: 457, endPoint y: 195, distance: 136.7
click at [457, 195] on div "This is a two-story vinyl sided home in an older Houston community. Exterior of…" at bounding box center [371, 203] width 313 height 51
drag, startPoint x: 465, startPoint y: 200, endPoint x: 529, endPoint y: 199, distance: 64.4
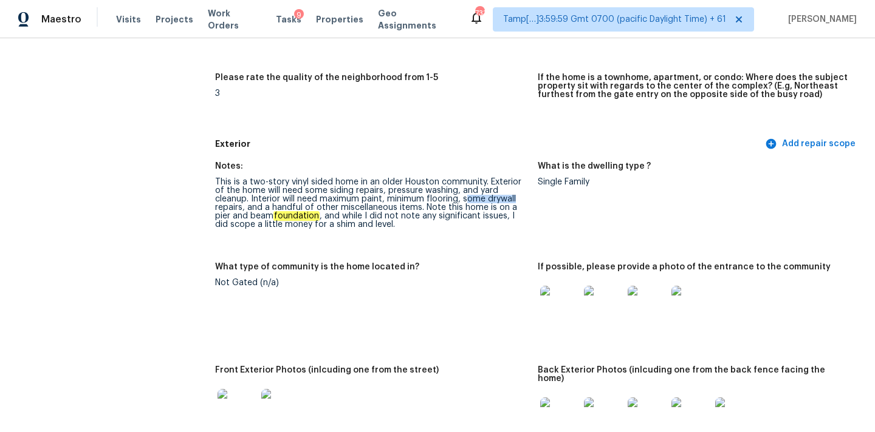
click at [529, 199] on figure "Notes: This is a two-story vinyl sided home in an older Houston community. Exte…" at bounding box center [376, 205] width 323 height 86
click at [462, 201] on div "This is a two-story vinyl sided home in an older Houston community. Exterior of…" at bounding box center [371, 203] width 313 height 51
copy div "some drywall repairs,"
drag, startPoint x: 462, startPoint y: 201, endPoint x: 244, endPoint y: 211, distance: 218.3
click at [244, 211] on div "This is a two-story vinyl sided home in an older Houston community. Exterior of…" at bounding box center [371, 203] width 313 height 51
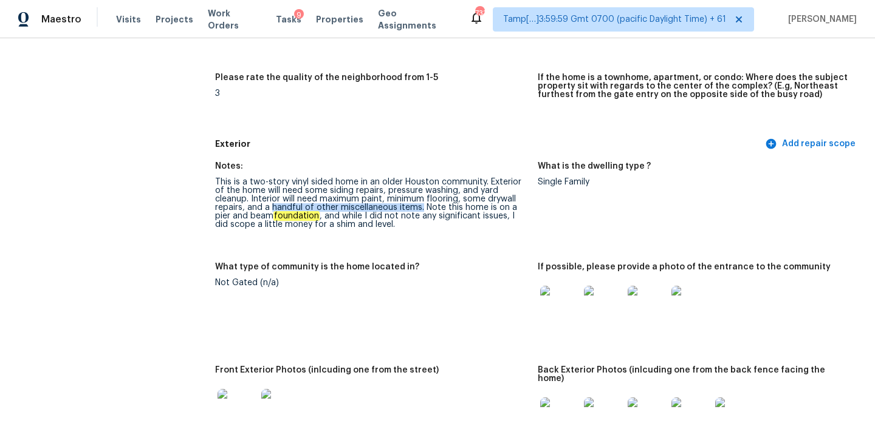
drag, startPoint x: 271, startPoint y: 208, endPoint x: 419, endPoint y: 206, distance: 148.2
click at [419, 206] on div "This is a two-story vinyl sided home in an older Houston community. Exterior of…" at bounding box center [371, 203] width 313 height 51
drag, startPoint x: 423, startPoint y: 206, endPoint x: 319, endPoint y: 212, distance: 104.0
click at [319, 212] on div "This is a two-story vinyl sided home in an older Houston community. Exterior of…" at bounding box center [371, 203] width 313 height 51
copy div "Note this home is on a pier and beam foundation"
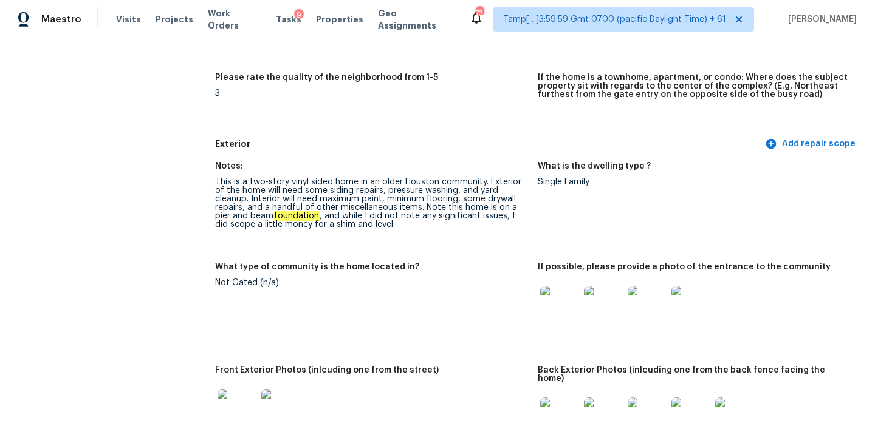
click at [505, 217] on div "This is a two-story vinyl sided home in an older Houston community. Exterior of…" at bounding box center [371, 203] width 313 height 51
copy div "I did scope a little money for a shim and level."
drag, startPoint x: 509, startPoint y: 217, endPoint x: 509, endPoint y: 224, distance: 7.3
click at [509, 224] on div "This is a two-story vinyl sided home in an older Houston community. Exterior of…" at bounding box center [371, 203] width 313 height 51
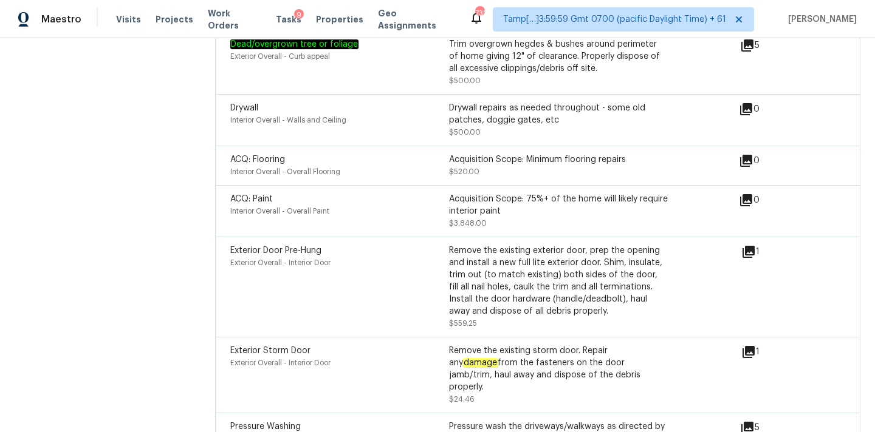
scroll to position [3270, 0]
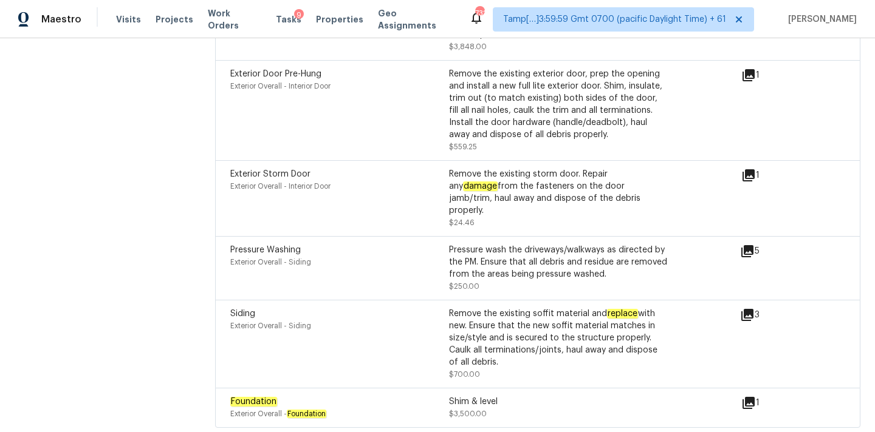
click at [751, 397] on icon at bounding box center [748, 403] width 12 height 12
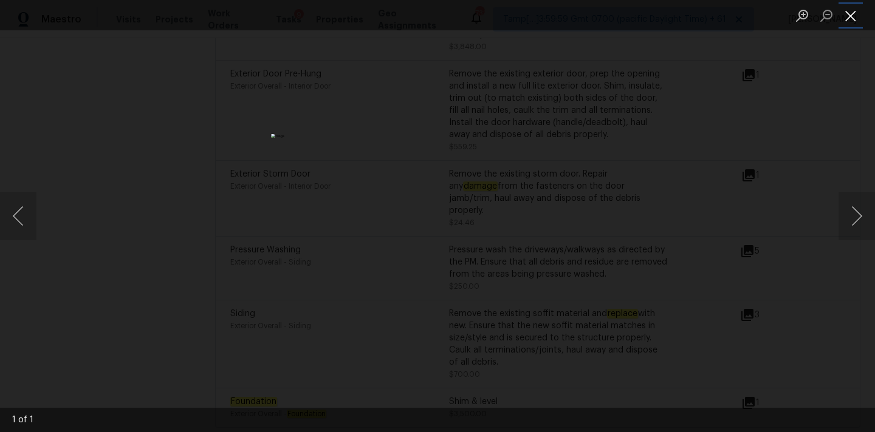
click at [852, 16] on button "Close lightbox" at bounding box center [850, 15] width 24 height 21
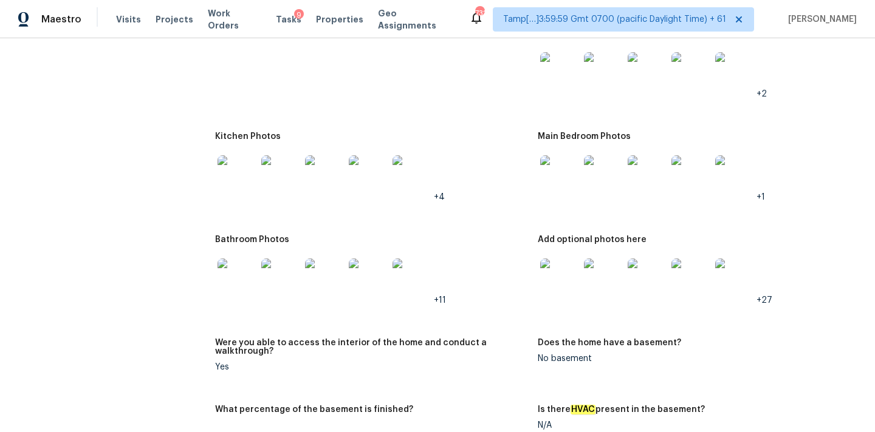
scroll to position [1311, 0]
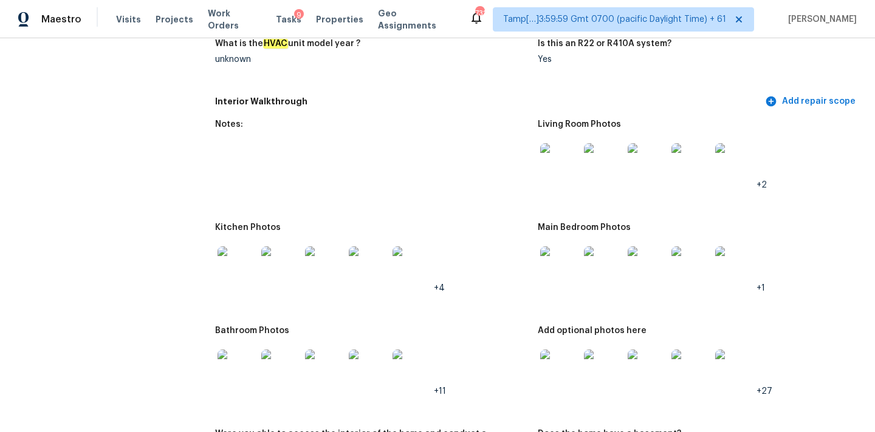
click at [541, 155] on img at bounding box center [559, 162] width 39 height 39
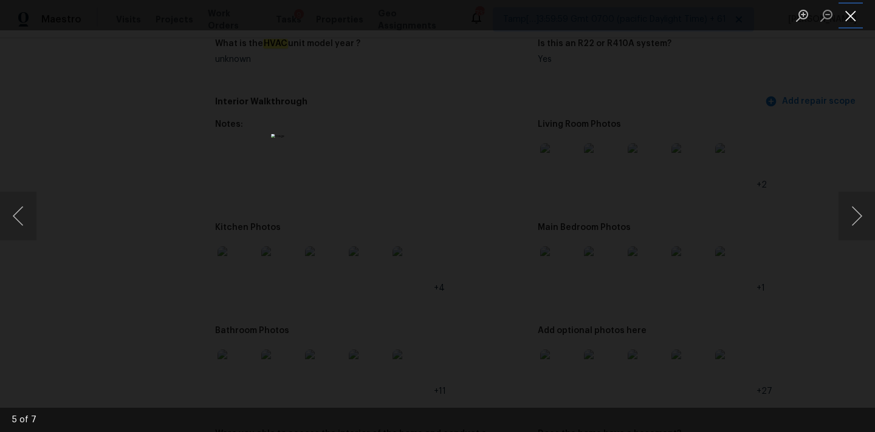
click at [841, 12] on button "Close lightbox" at bounding box center [850, 15] width 24 height 21
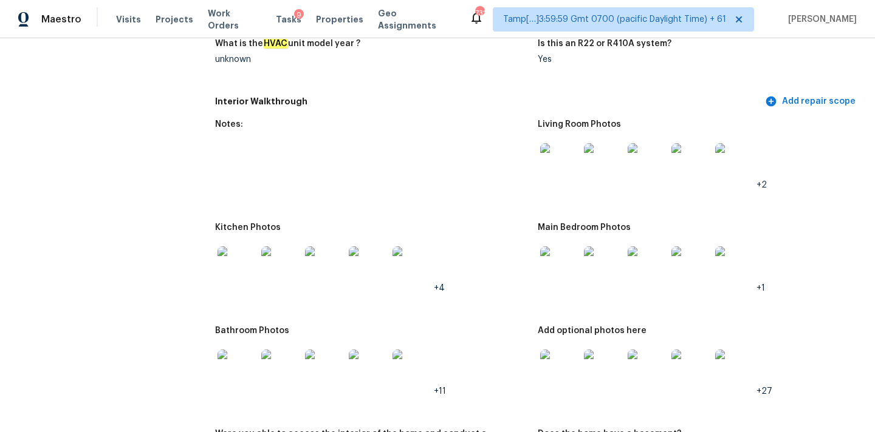
click at [553, 248] on img at bounding box center [559, 266] width 39 height 39
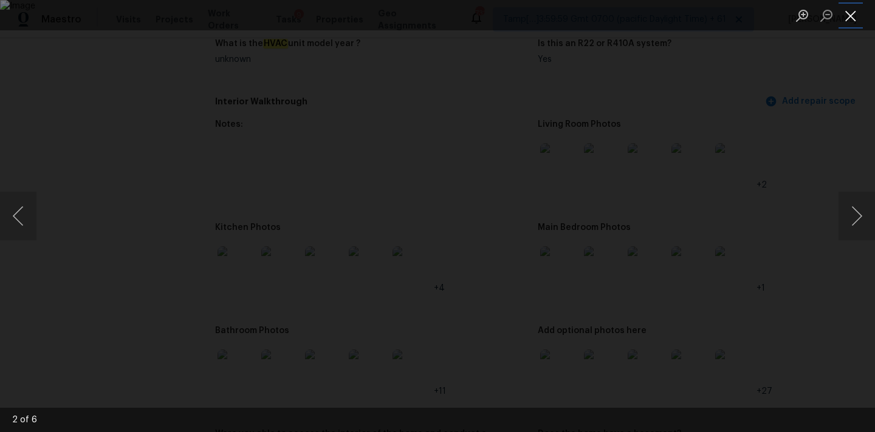
click at [844, 15] on button "Close lightbox" at bounding box center [850, 15] width 24 height 21
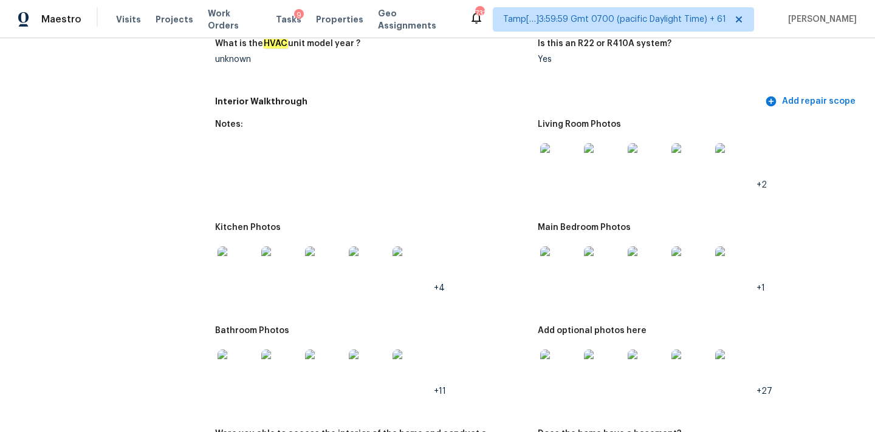
click at [560, 352] on img at bounding box center [559, 369] width 39 height 39
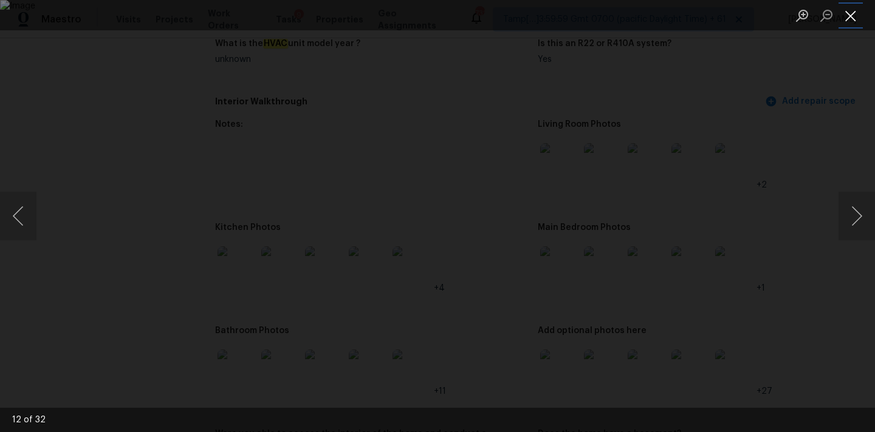
click at [853, 10] on button "Close lightbox" at bounding box center [850, 15] width 24 height 21
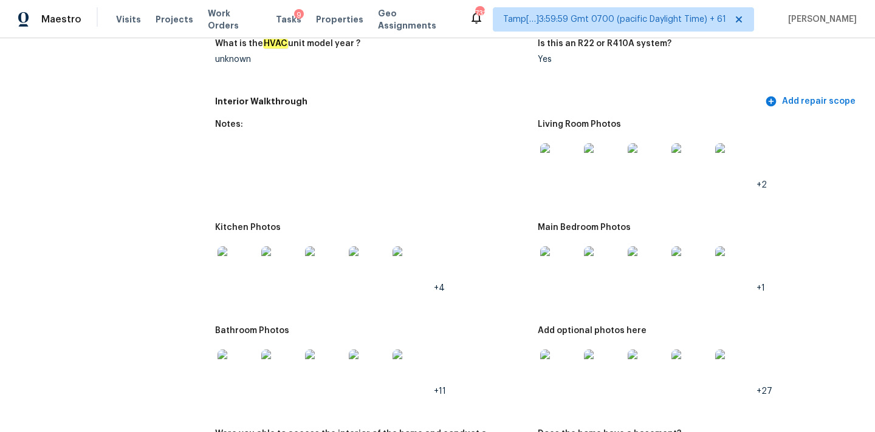
click at [233, 350] on img at bounding box center [236, 369] width 39 height 39
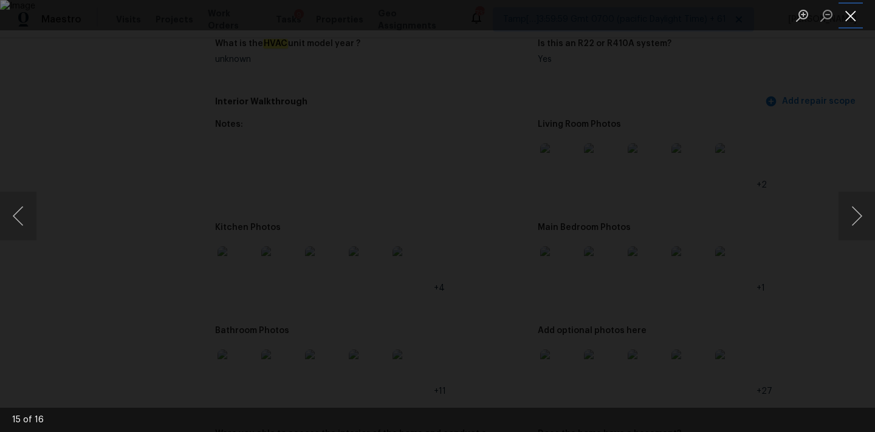
click at [854, 17] on button "Close lightbox" at bounding box center [850, 15] width 24 height 21
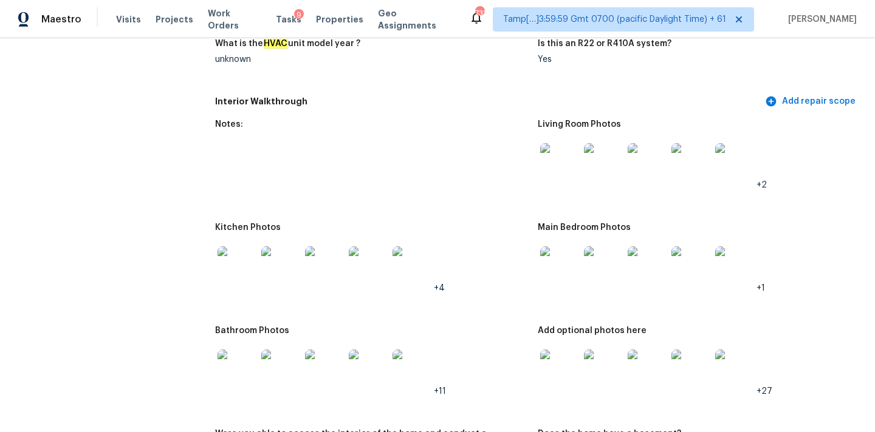
click at [242, 266] on img at bounding box center [236, 266] width 39 height 39
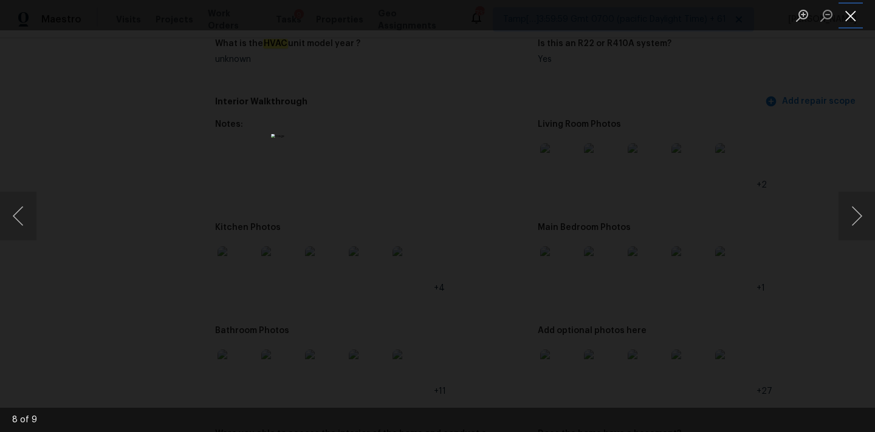
click at [854, 14] on button "Close lightbox" at bounding box center [850, 15] width 24 height 21
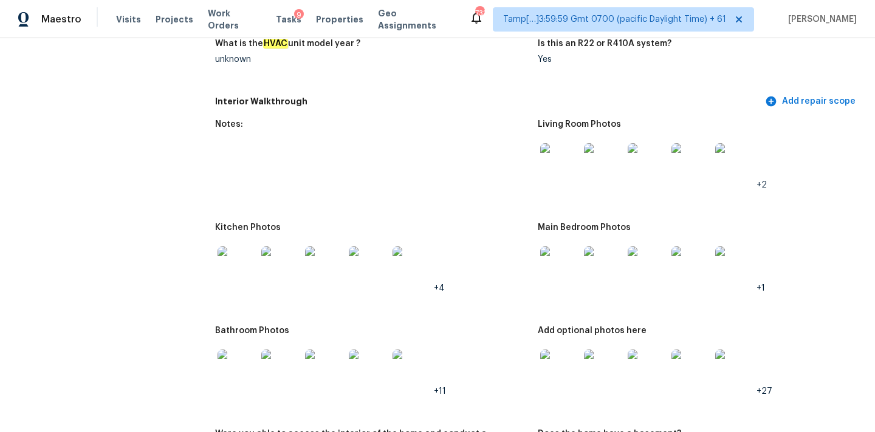
scroll to position [2341, 0]
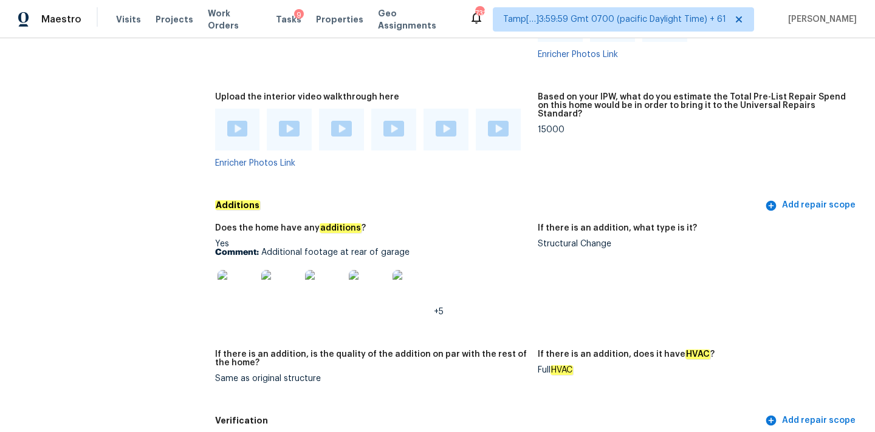
click at [236, 279] on img at bounding box center [236, 289] width 39 height 39
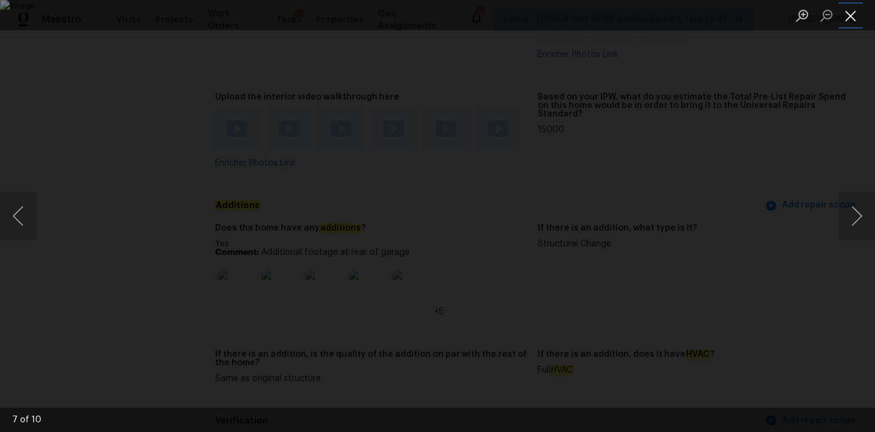
click at [854, 18] on button "Close lightbox" at bounding box center [850, 15] width 24 height 21
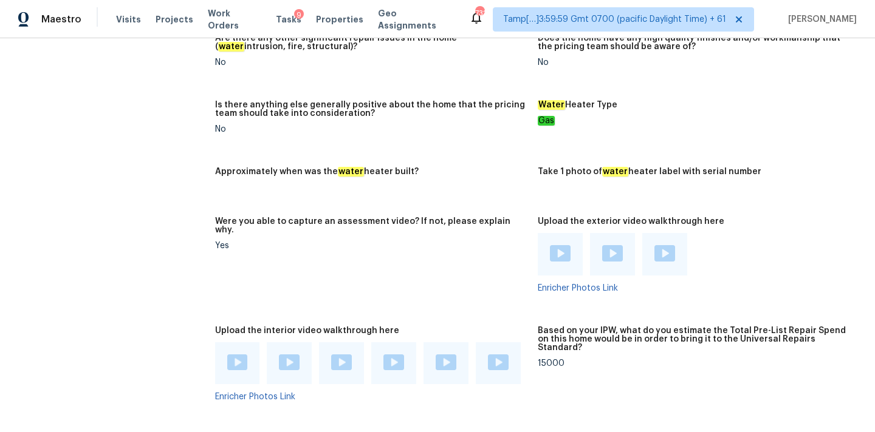
scroll to position [2235, 0]
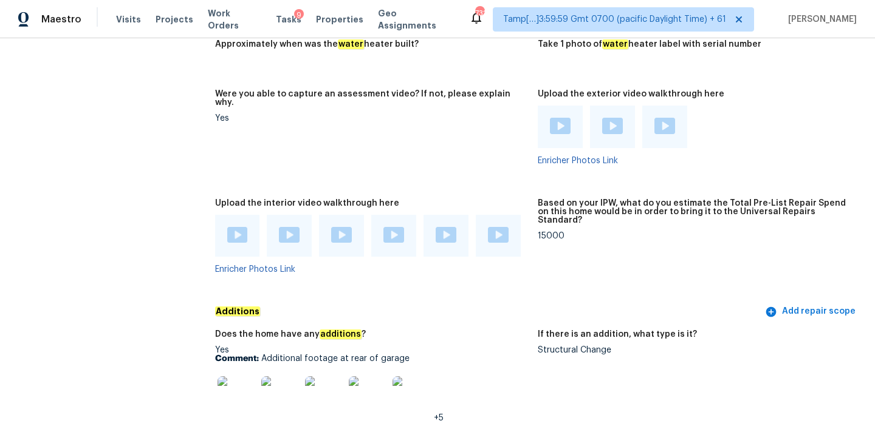
click at [490, 227] on img at bounding box center [498, 235] width 21 height 16
click at [439, 227] on img at bounding box center [445, 235] width 21 height 16
click at [396, 227] on img at bounding box center [393, 235] width 21 height 16
click at [340, 227] on img at bounding box center [341, 235] width 21 height 16
click at [237, 227] on img at bounding box center [237, 235] width 21 height 16
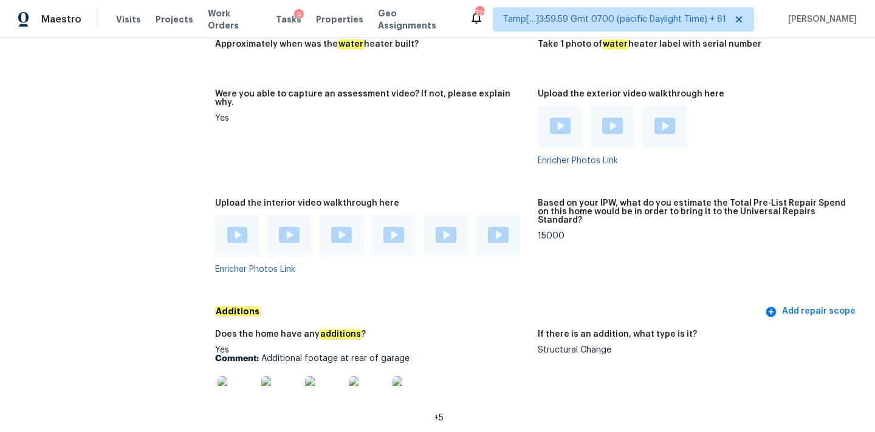
click at [286, 227] on img at bounding box center [289, 235] width 21 height 16
click at [240, 383] on img at bounding box center [236, 396] width 39 height 39
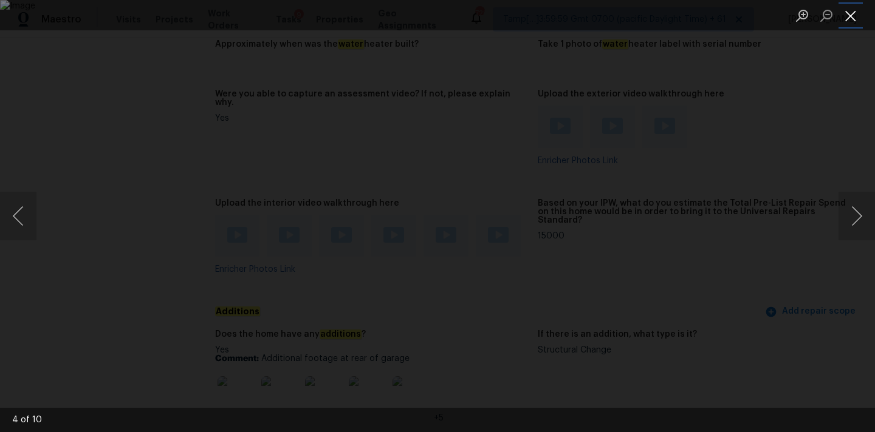
click at [847, 16] on button "Close lightbox" at bounding box center [850, 15] width 24 height 21
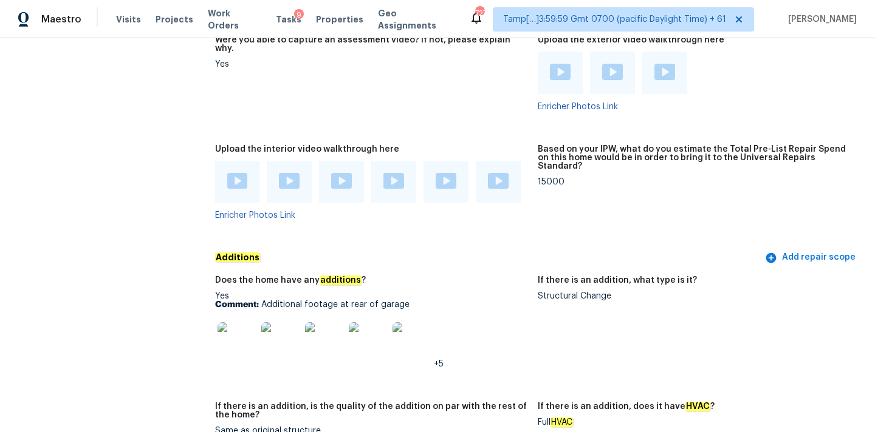
scroll to position [2340, 0]
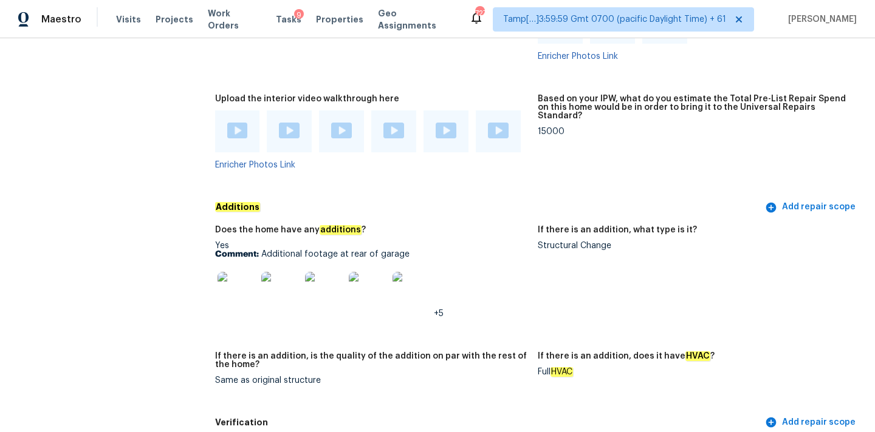
click at [549, 111] on figure "Based on your IPW, what do you estimate the Total Pre-List Repair Spend on this…" at bounding box center [699, 142] width 323 height 95
click at [550, 128] on div "15000" at bounding box center [694, 132] width 313 height 9
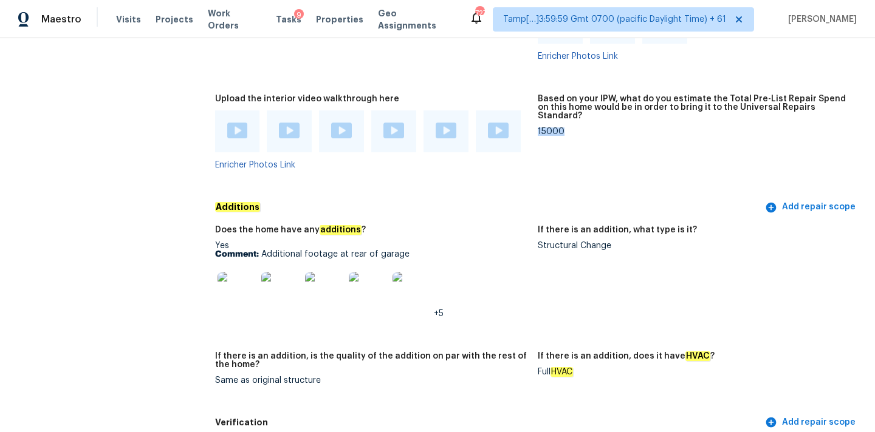
copy div "15000"
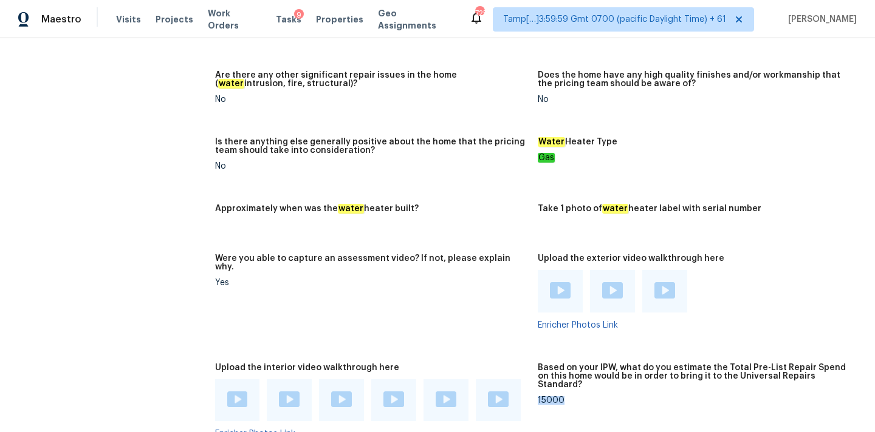
scroll to position [2193, 0]
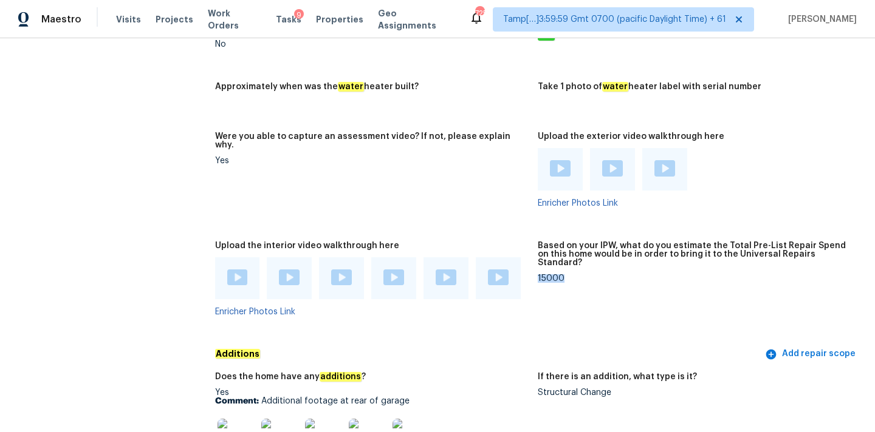
click at [551, 262] on figure "Based on your IPW, what do you estimate the Total Pre-List Repair Spend on this…" at bounding box center [699, 289] width 323 height 95
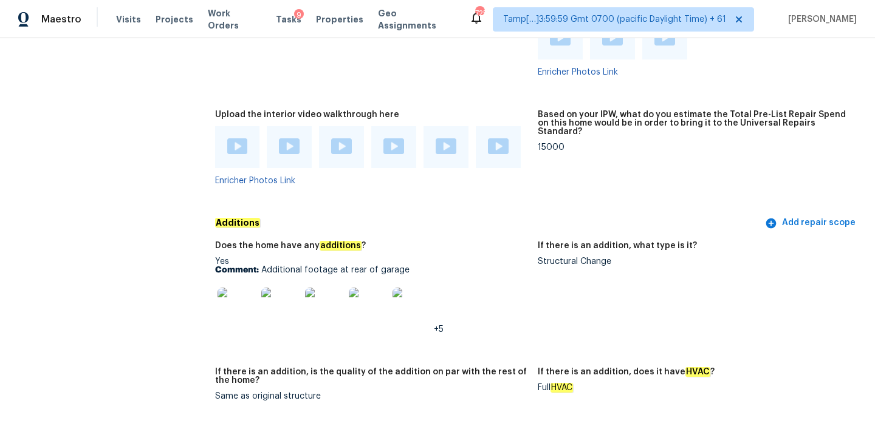
scroll to position [2271, 0]
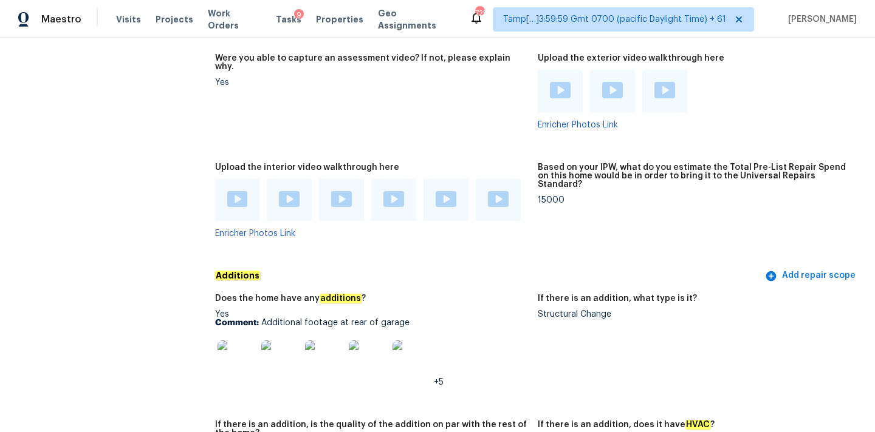
click at [438, 191] on img at bounding box center [445, 199] width 21 height 16
click at [504, 179] on div at bounding box center [498, 200] width 45 height 43
click at [495, 194] on div at bounding box center [498, 200] width 45 height 43
click at [497, 191] on img at bounding box center [498, 199] width 21 height 16
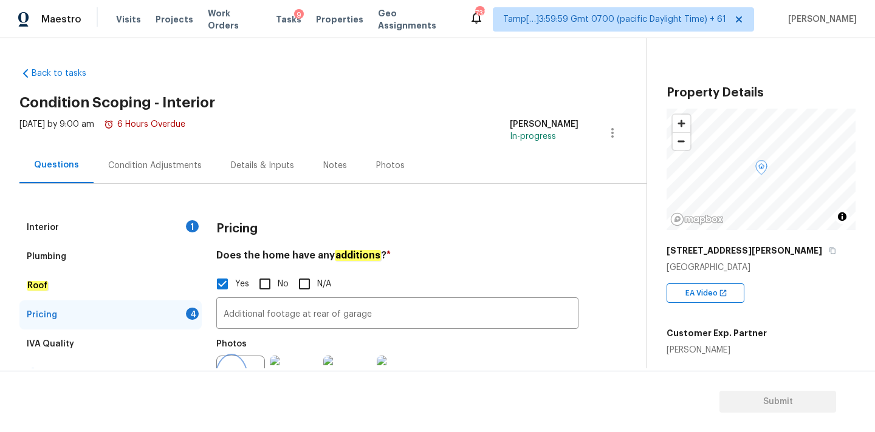
scroll to position [263, 0]
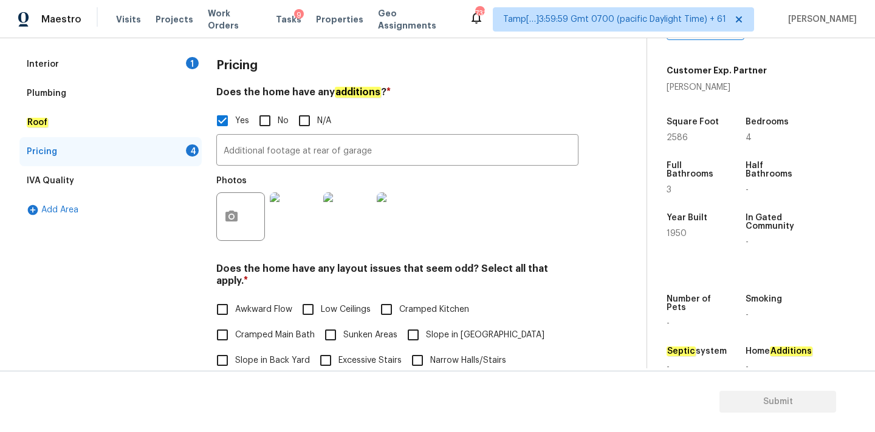
click at [152, 71] on div "Interior 1" at bounding box center [110, 64] width 182 height 29
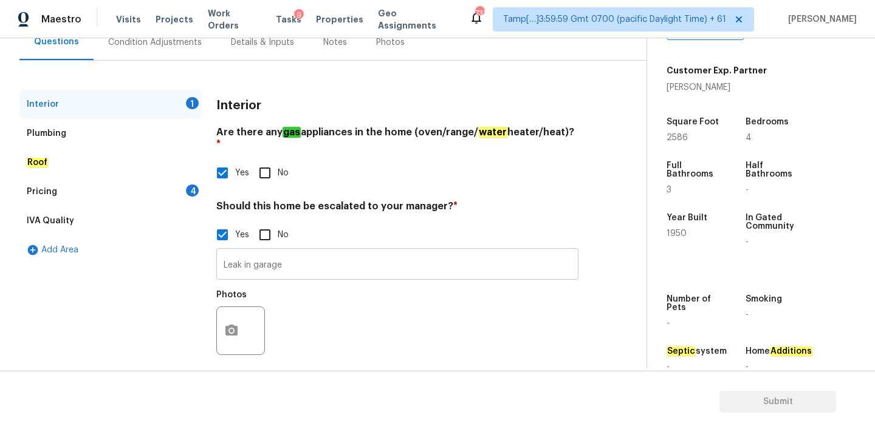
click at [302, 253] on input "Leak in garage" at bounding box center [397, 265] width 362 height 29
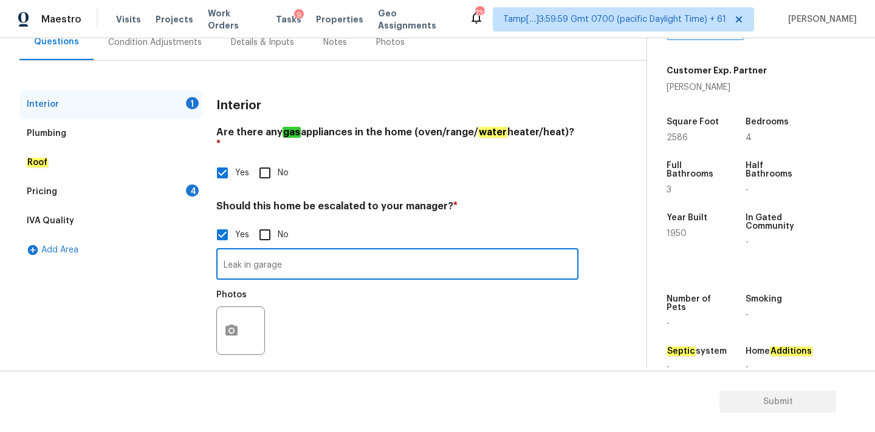
paste input "this home is on a pier and beam foundation"
click at [229, 251] on input "this home is on a pier and beam foundation" at bounding box center [397, 265] width 362 height 29
click at [407, 251] on input "This home is on a pier and beam foundation" at bounding box center [397, 265] width 362 height 29
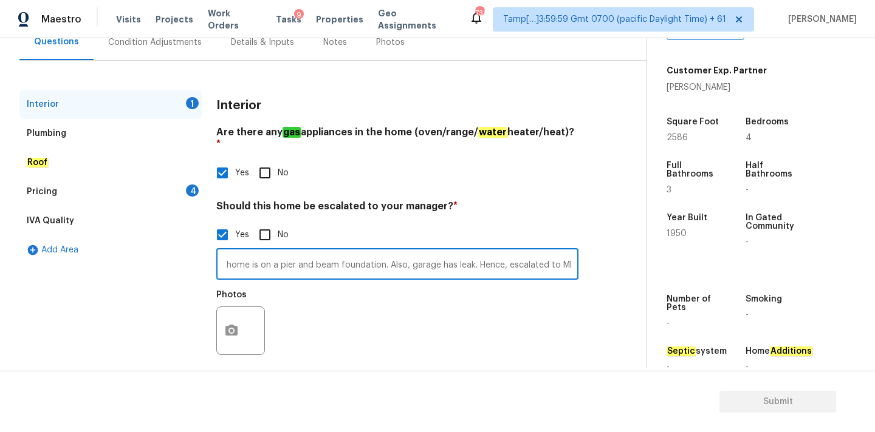
type input "This home is on a pier and beam foundation. Also, garage has leak. Hence, escal…"
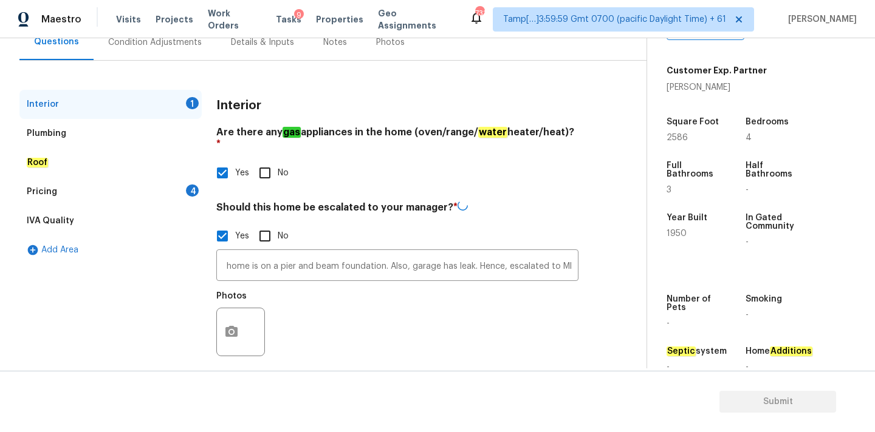
scroll to position [0, 0]
click at [231, 333] on button "button" at bounding box center [231, 332] width 29 height 47
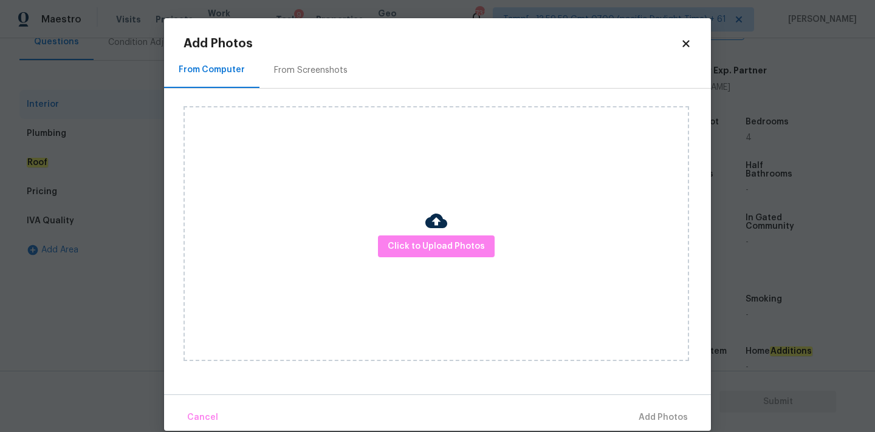
click at [689, 40] on icon at bounding box center [685, 43] width 7 height 7
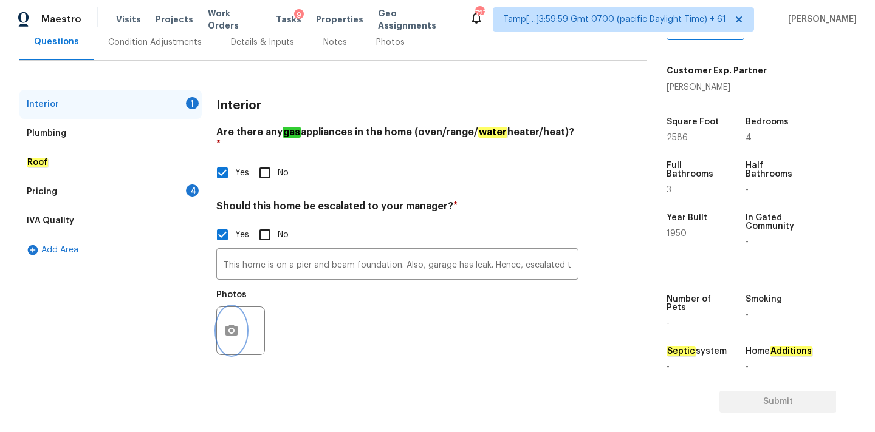
click at [238, 324] on icon "button" at bounding box center [231, 331] width 15 height 15
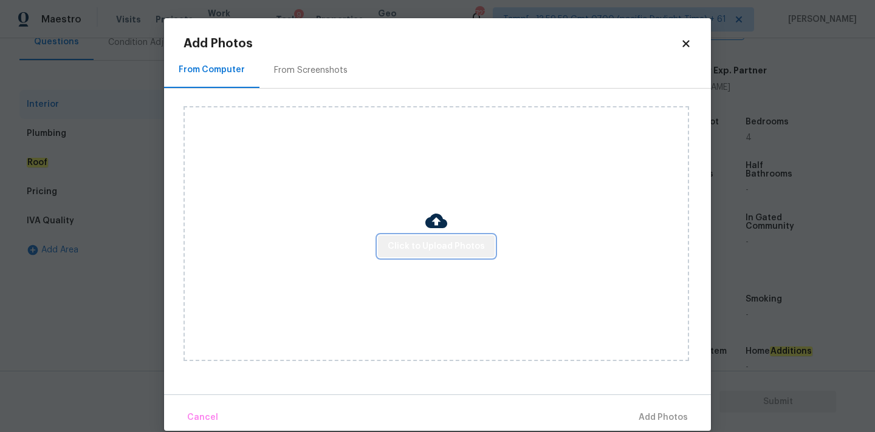
click at [442, 241] on span "Click to Upload Photos" at bounding box center [436, 246] width 97 height 15
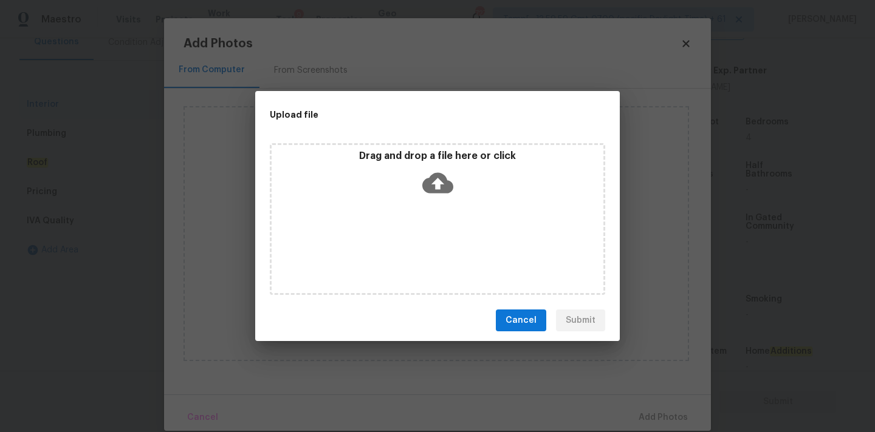
click at [442, 165] on div "Drag and drop a file here or click" at bounding box center [437, 176] width 332 height 52
click at [528, 327] on span "Cancel" at bounding box center [520, 320] width 31 height 15
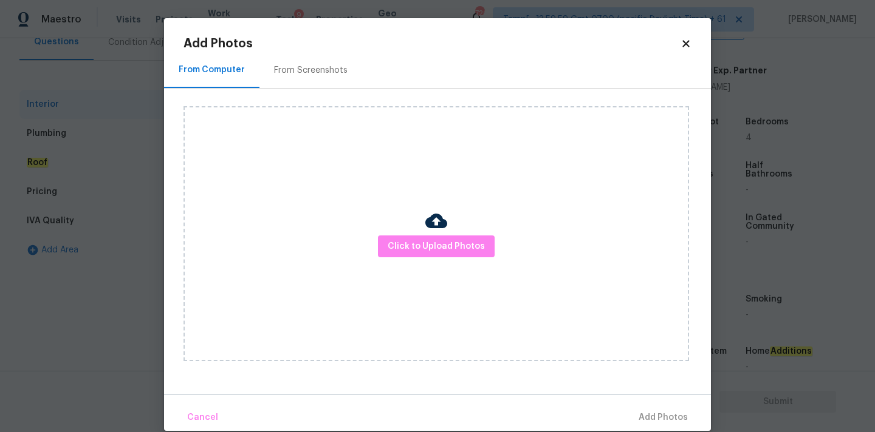
click at [681, 47] on icon at bounding box center [685, 43] width 11 height 11
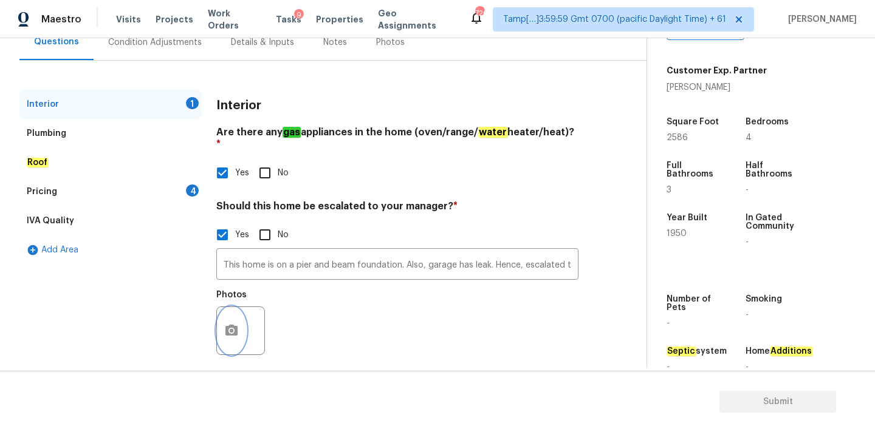
click at [234, 329] on button "button" at bounding box center [231, 330] width 29 height 47
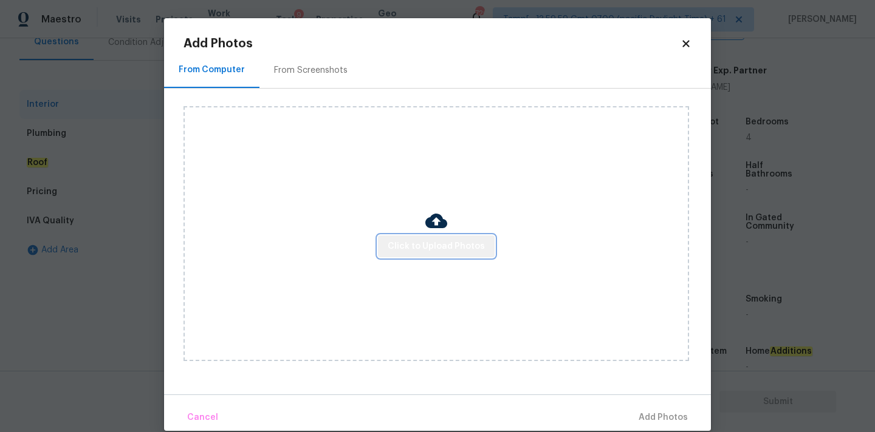
click at [456, 236] on button "Click to Upload Photos" at bounding box center [436, 247] width 117 height 22
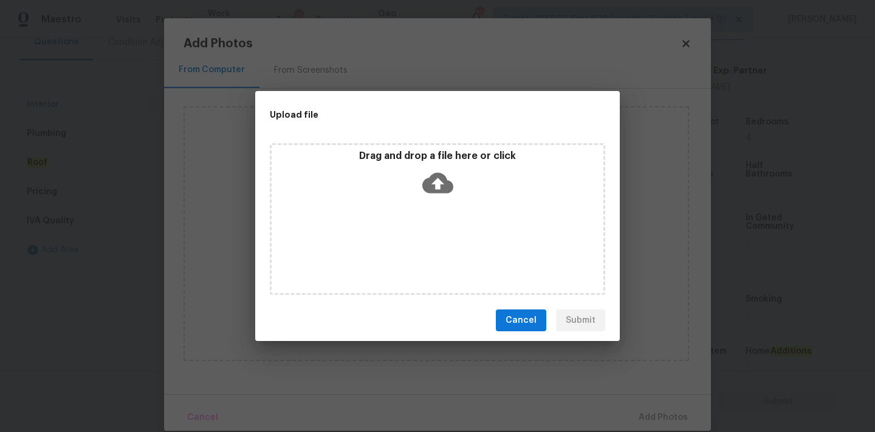
click at [427, 173] on icon at bounding box center [437, 183] width 31 height 31
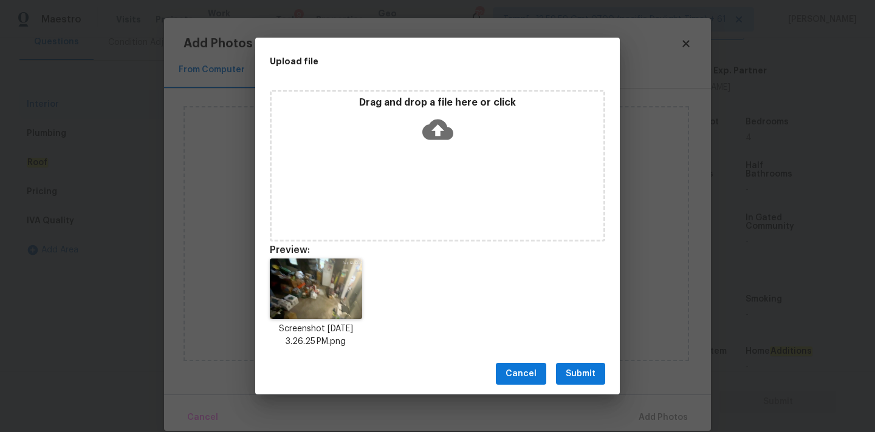
click at [593, 373] on span "Submit" at bounding box center [580, 374] width 30 height 15
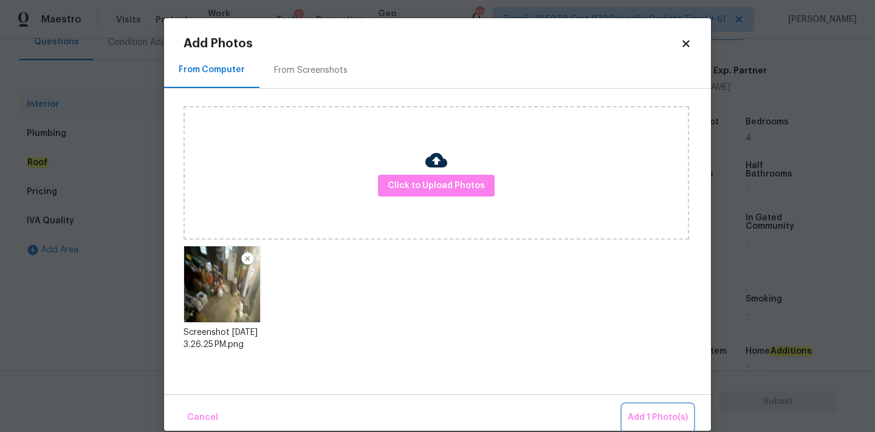
click at [660, 412] on span "Add 1 Photo(s)" at bounding box center [657, 418] width 60 height 15
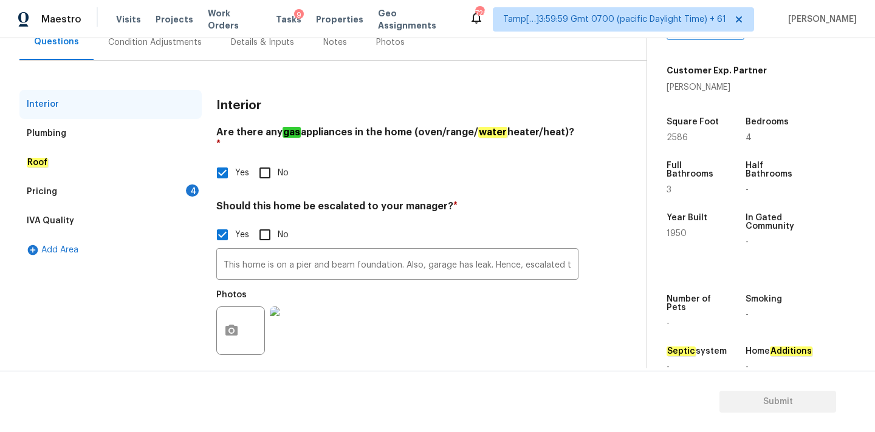
click at [182, 195] on div "Pricing 4" at bounding box center [110, 191] width 182 height 29
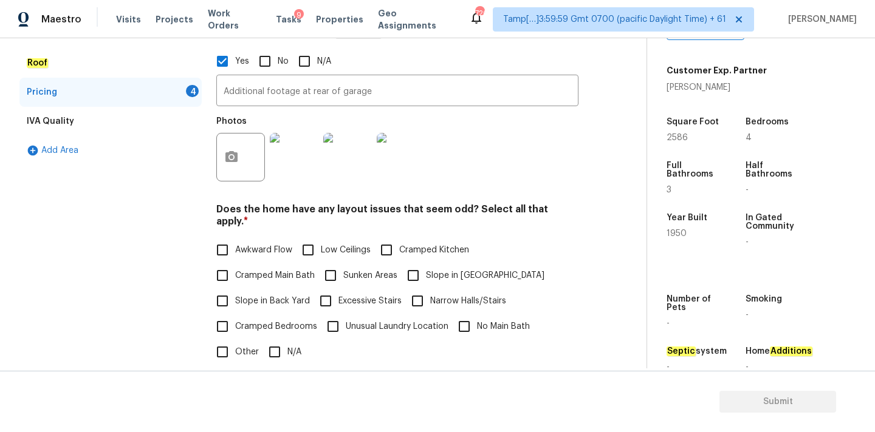
scroll to position [410, 0]
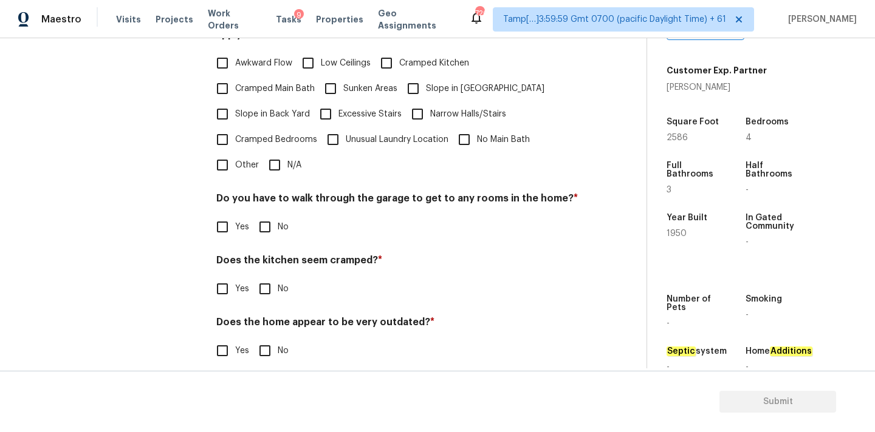
click at [292, 159] on span "N/A" at bounding box center [294, 165] width 14 height 13
click at [287, 156] on input "N/A" at bounding box center [275, 165] width 26 height 26
checkbox input "true"
click at [271, 214] on input "No" at bounding box center [265, 227] width 26 height 26
checkbox input "true"
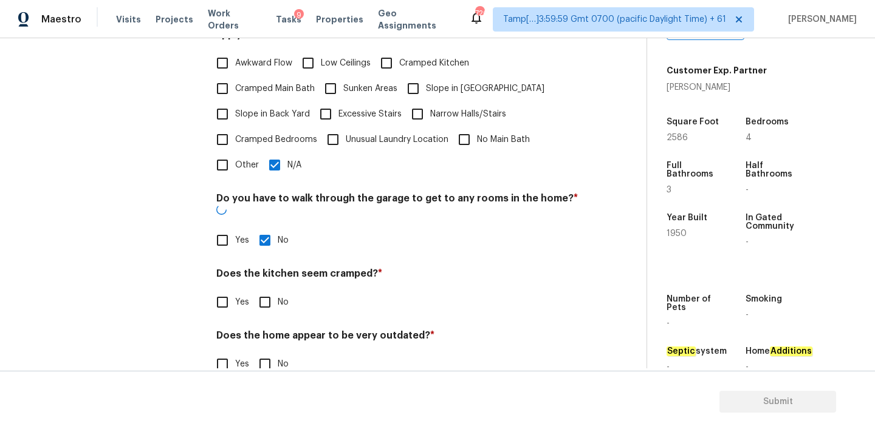
click at [271, 268] on div "Does the kitchen seem cramped? * Yes No" at bounding box center [397, 291] width 362 height 47
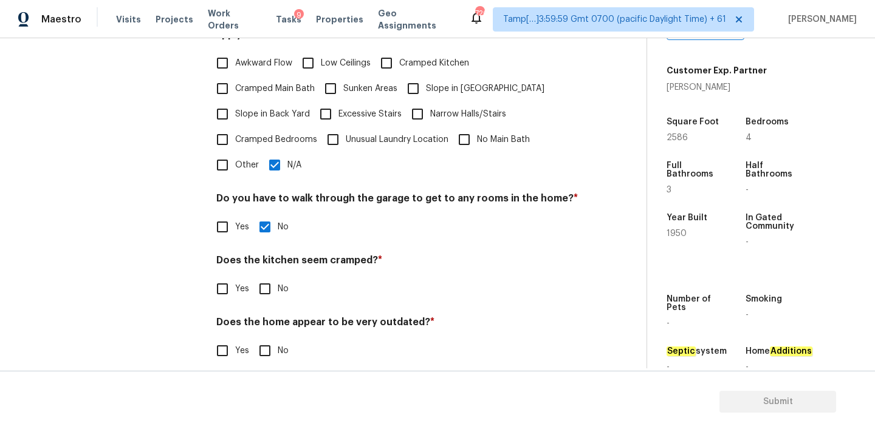
click at [271, 276] on input "No" at bounding box center [265, 289] width 26 height 26
checkbox input "true"
click at [275, 346] on input "No" at bounding box center [265, 351] width 26 height 26
checkbox input "true"
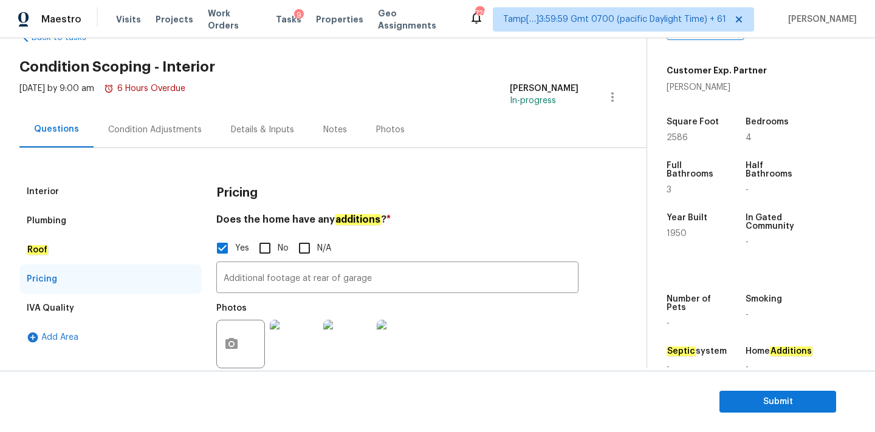
scroll to position [0, 0]
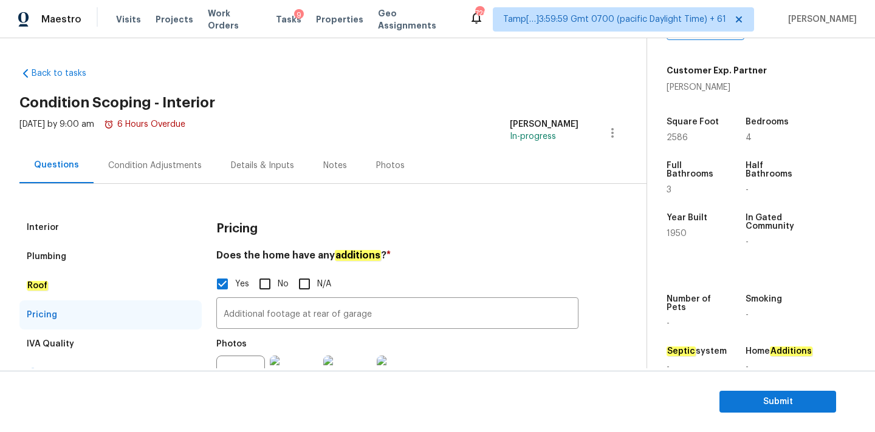
click at [157, 160] on div "Condition Adjustments" at bounding box center [155, 166] width 94 height 12
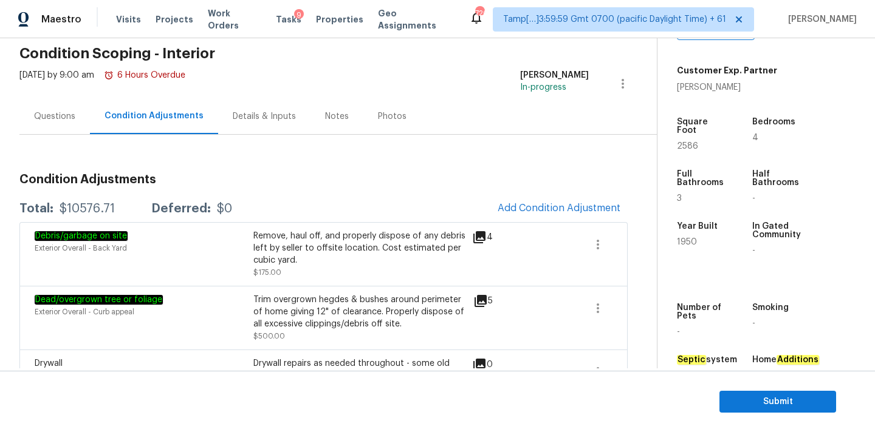
scroll to position [178, 0]
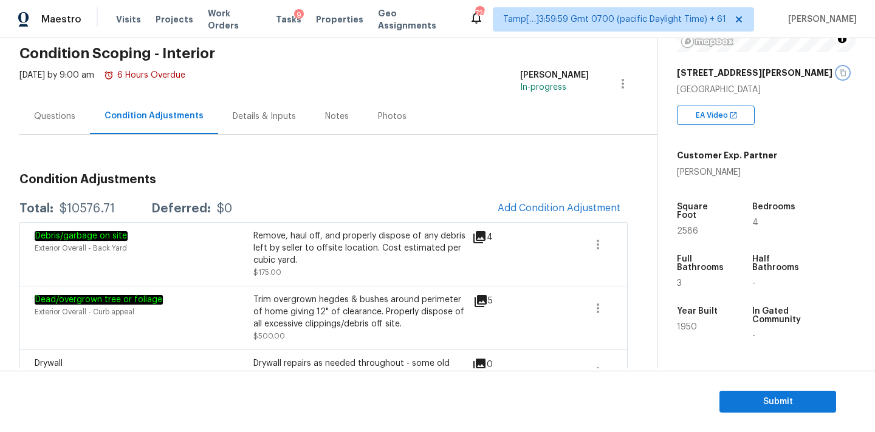
click at [839, 75] on icon "button" at bounding box center [842, 72] width 7 height 7
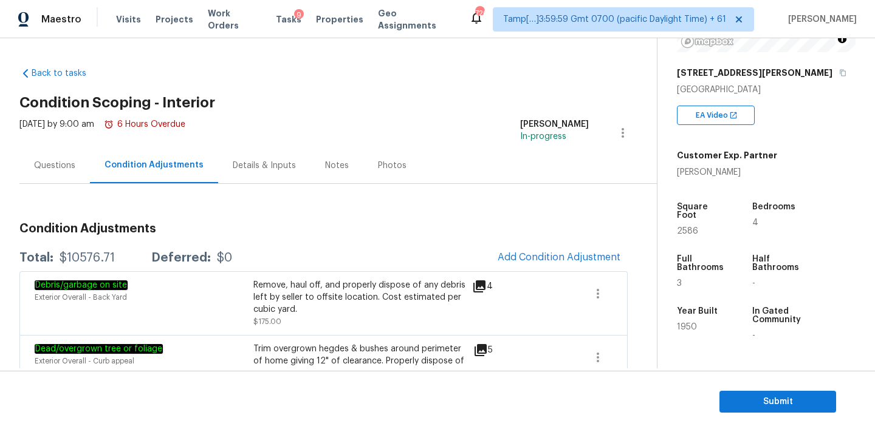
click at [58, 171] on div "Questions" at bounding box center [54, 166] width 70 height 36
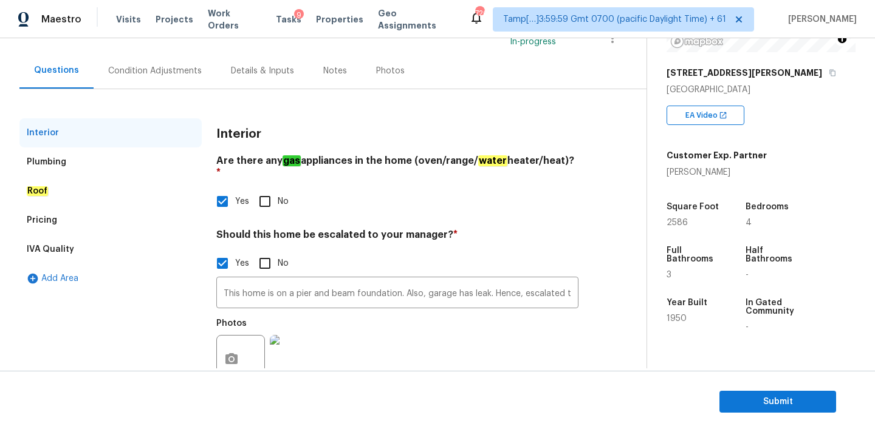
scroll to position [123, 0]
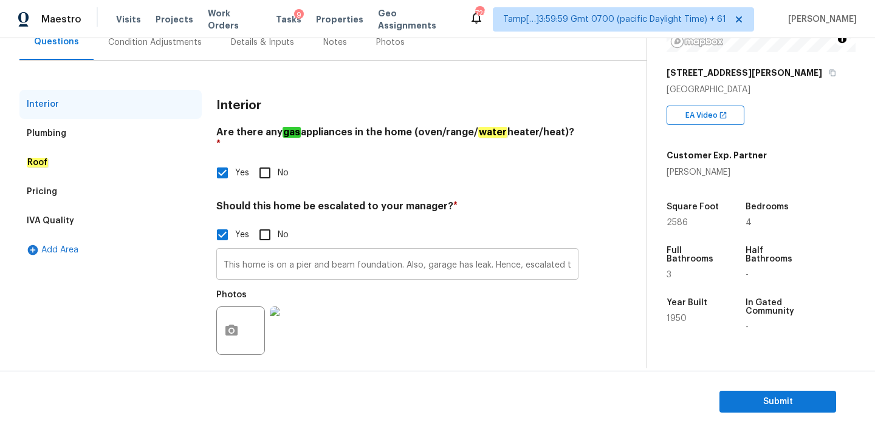
click at [353, 251] on input "This home is on a pier and beam foundation. Also, garage has leak. Hence, escal…" at bounding box center [397, 265] width 362 height 29
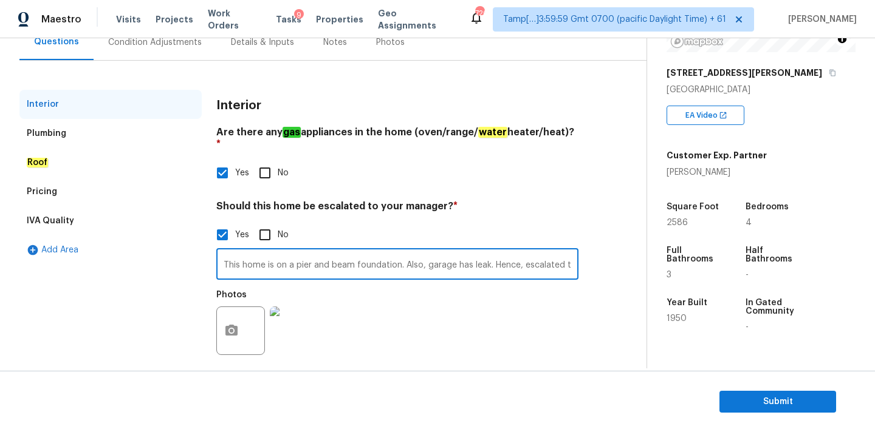
click at [298, 258] on input "This home is on a pier and beam foundation. Also, garage has leak. Hence, escal…" at bounding box center [397, 265] width 362 height 29
click at [829, 75] on icon "button" at bounding box center [832, 73] width 6 height 7
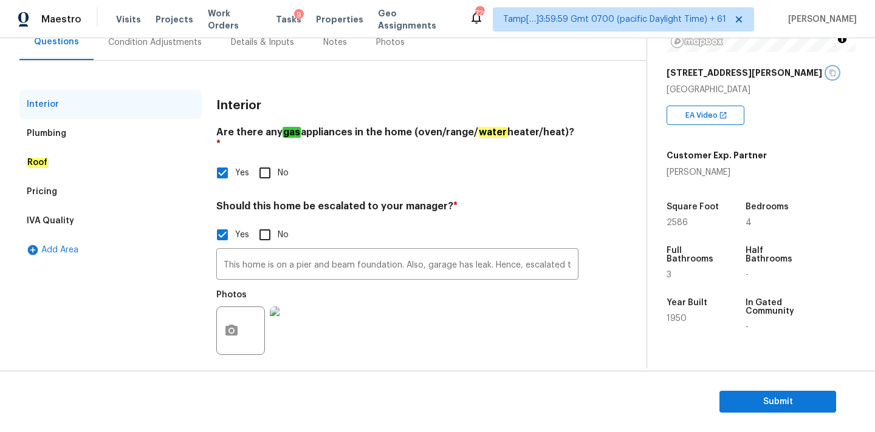
scroll to position [94, 0]
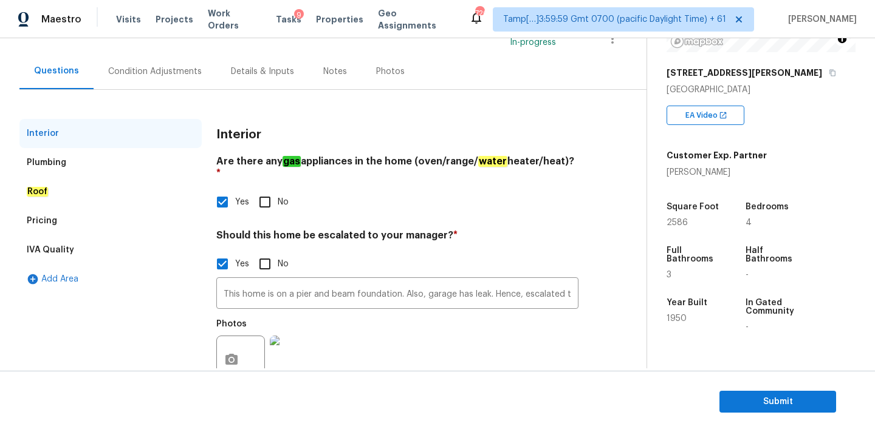
click at [160, 76] on div "Condition Adjustments" at bounding box center [155, 72] width 94 height 12
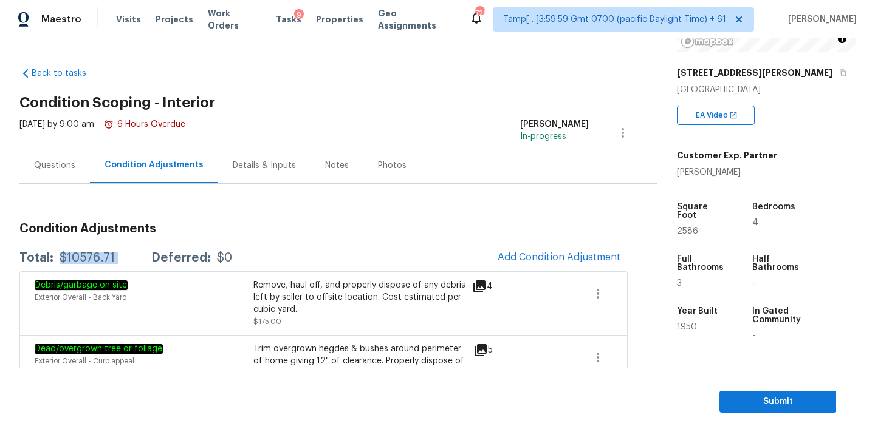
drag, startPoint x: 59, startPoint y: 257, endPoint x: 137, endPoint y: 256, distance: 78.4
click at [137, 256] on div "Total: $10576.71 Deferred: $0" at bounding box center [125, 258] width 213 height 12
copy div "$10576.71"
click at [516, 252] on span "Add Condition Adjustment" at bounding box center [558, 257] width 123 height 11
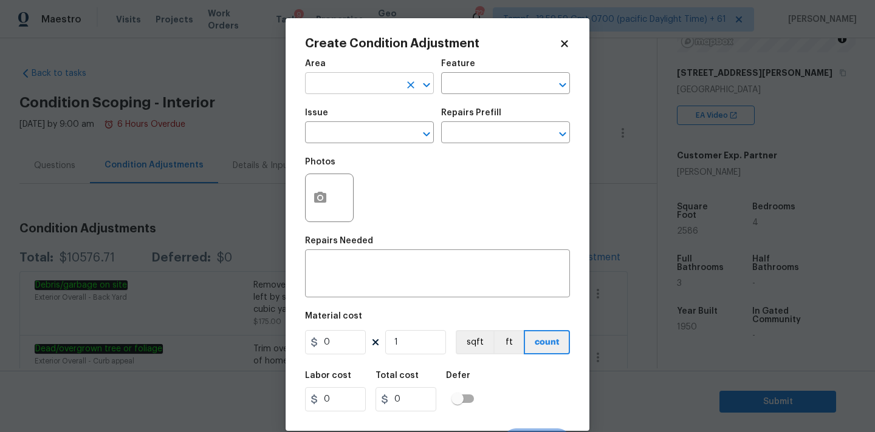
click at [341, 83] on input "text" at bounding box center [352, 84] width 95 height 19
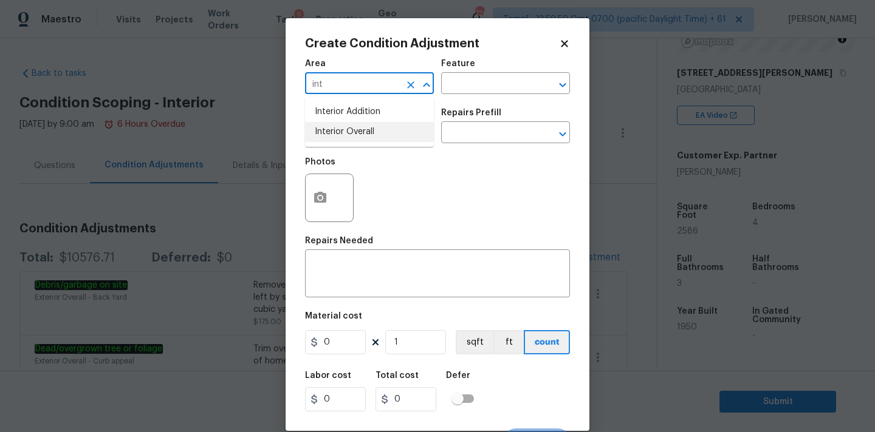
click at [344, 135] on li "Interior Overall" at bounding box center [369, 132] width 129 height 20
type input "Interior Overall"
click at [343, 137] on input "text" at bounding box center [352, 134] width 95 height 19
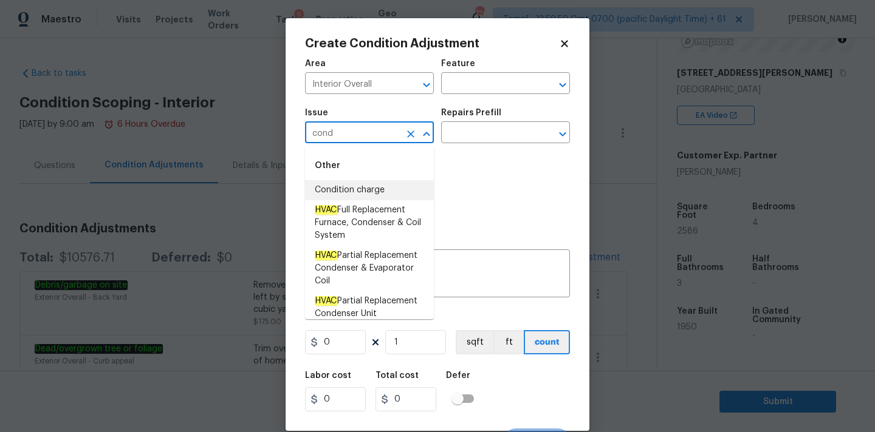
click at [354, 192] on li "Condition charge" at bounding box center [369, 190] width 129 height 20
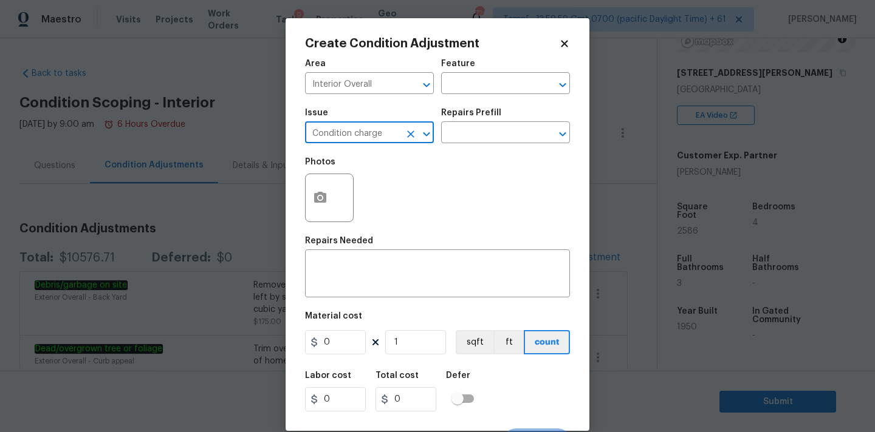
type input "Condition charge"
click at [482, 145] on div "Issue Condition charge ​ Repairs Prefill ​" at bounding box center [437, 125] width 265 height 49
click at [493, 131] on input "text" at bounding box center [488, 134] width 95 height 19
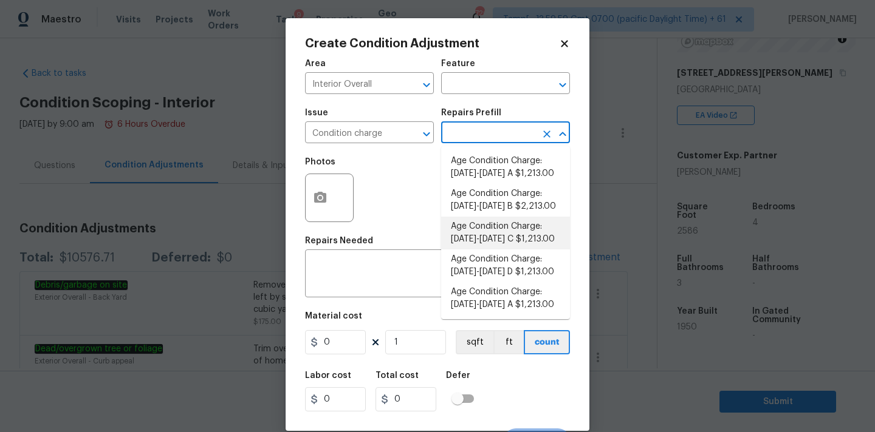
scroll to position [414, 0]
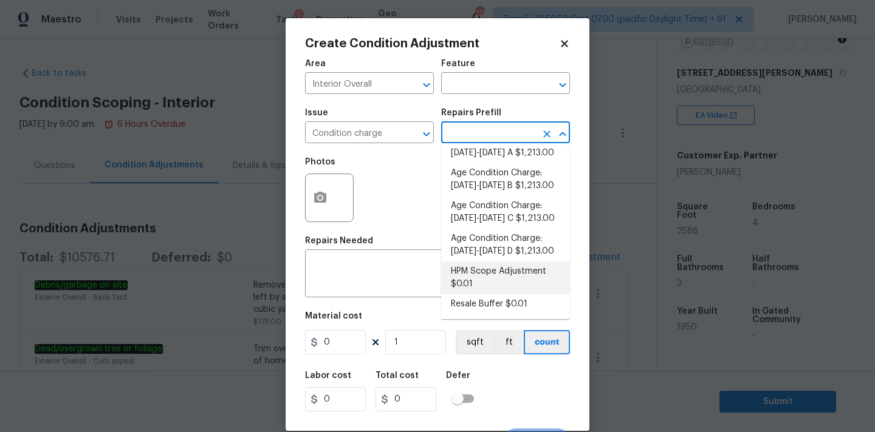
click at [472, 277] on li "HPM Scope Adjustment $0.01" at bounding box center [505, 278] width 129 height 33
type input "Home Readiness Packages"
type textarea "HPM Scope Adjustment"
type input "0.01"
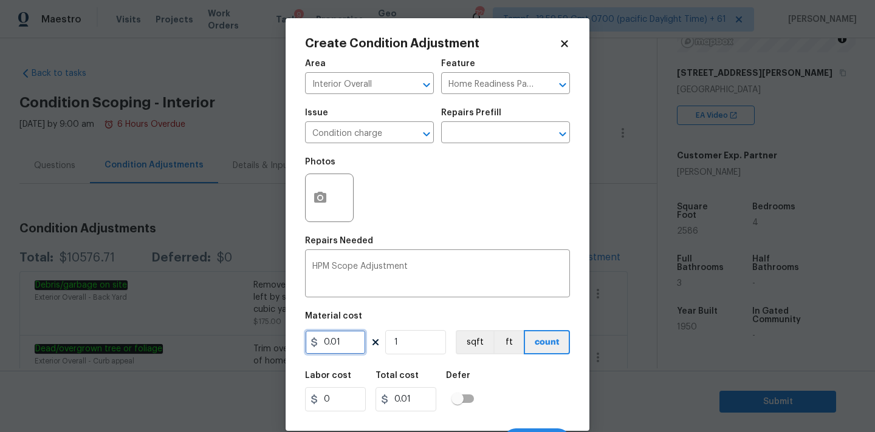
click at [343, 347] on input "0.01" at bounding box center [335, 342] width 61 height 24
type input "4423"
click at [408, 340] on input "1" at bounding box center [415, 342] width 61 height 24
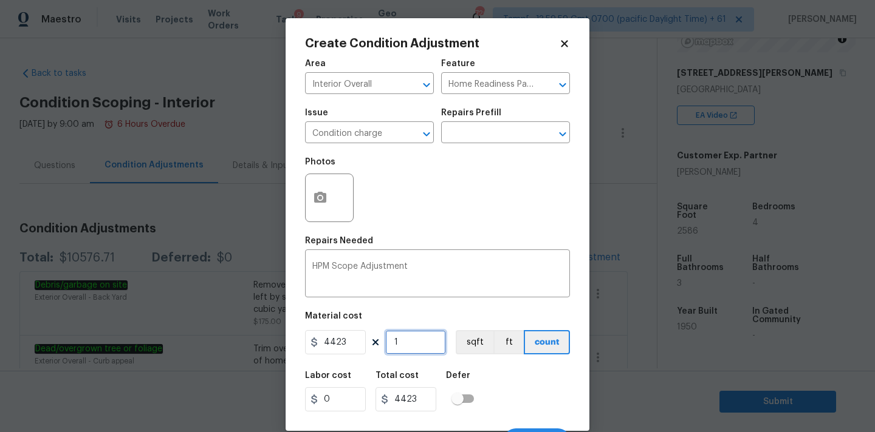
scroll to position [21, 0]
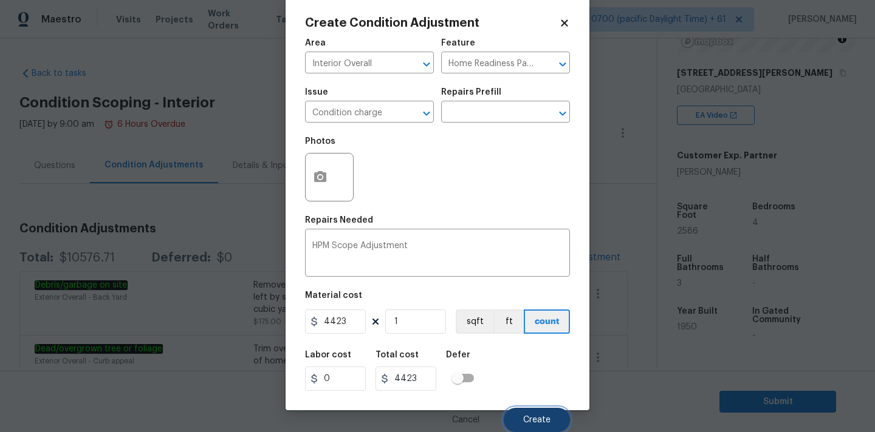
click at [519, 417] on button "Create" at bounding box center [537, 420] width 66 height 24
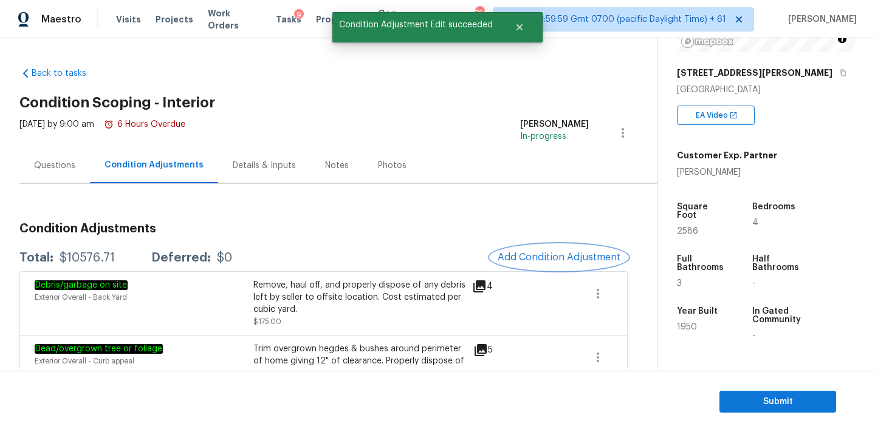
scroll to position [0, 0]
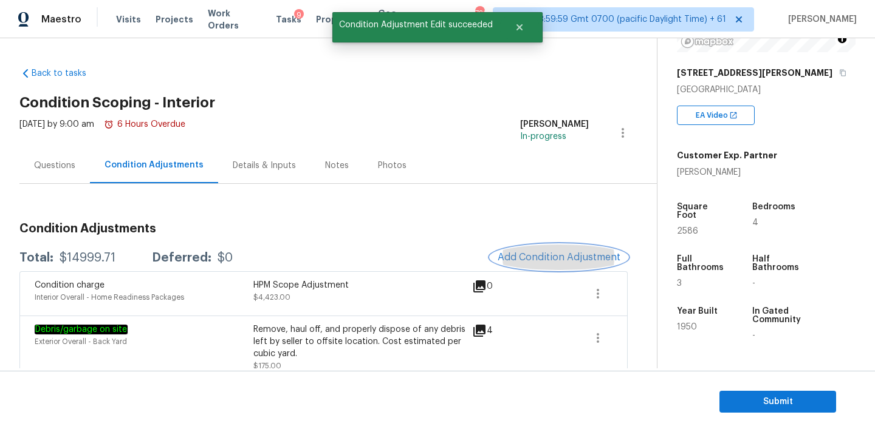
click at [517, 265] on button "Add Condition Adjustment" at bounding box center [558, 258] width 137 height 26
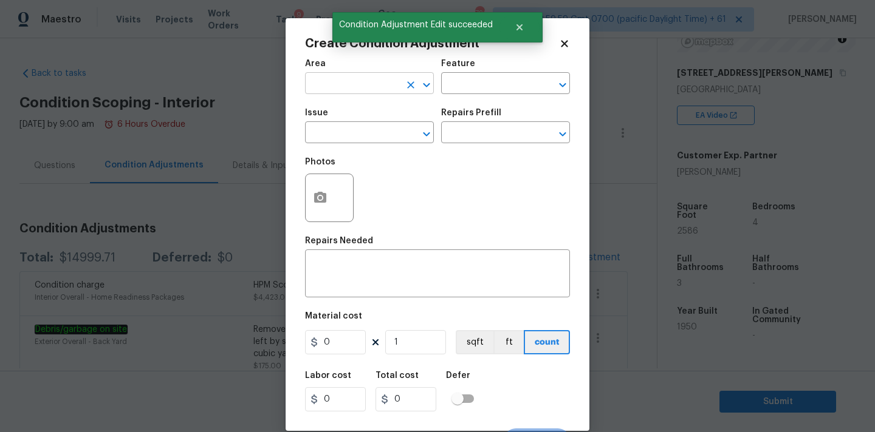
click at [366, 87] on input "text" at bounding box center [352, 84] width 95 height 19
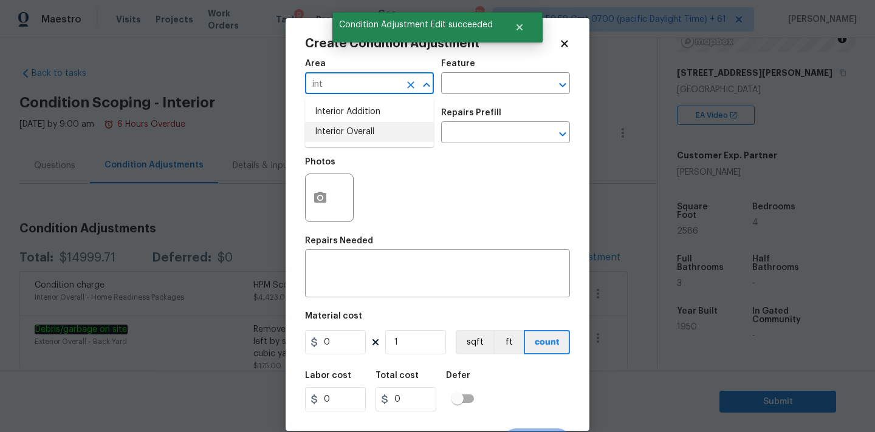
click at [363, 131] on li "Interior Overall" at bounding box center [369, 132] width 129 height 20
type input "Interior Overall"
click at [363, 140] on input "text" at bounding box center [352, 134] width 95 height 19
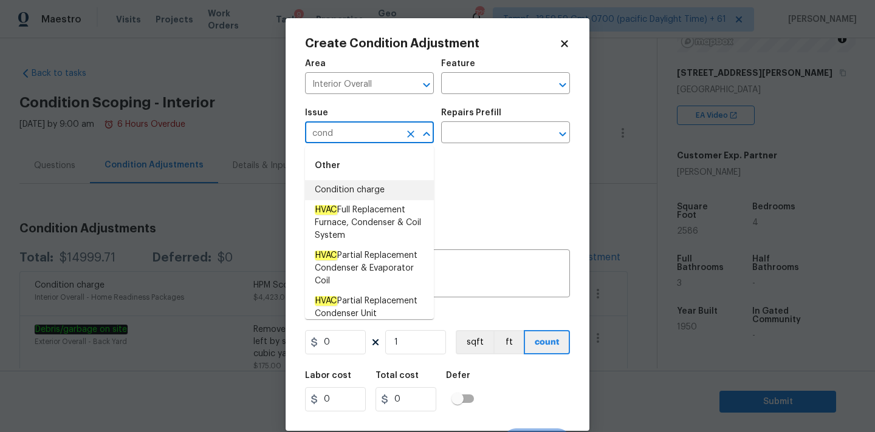
click at [359, 193] on li "Condition charge" at bounding box center [369, 190] width 129 height 20
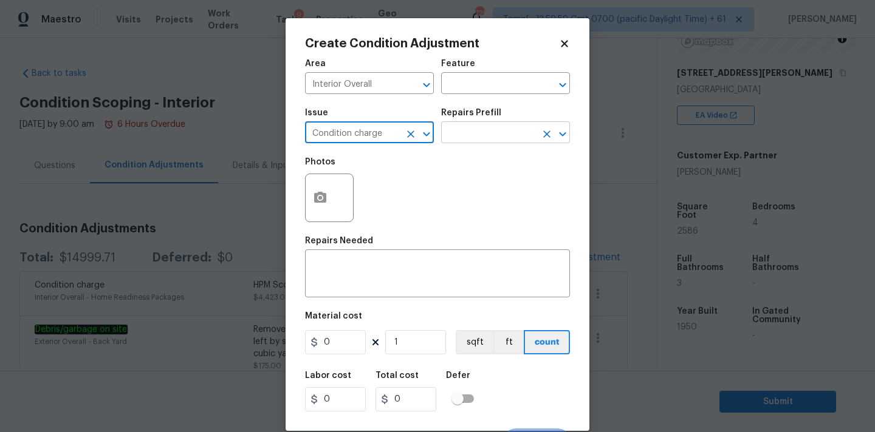
type input "Condition charge"
click at [474, 137] on input "text" at bounding box center [488, 134] width 95 height 19
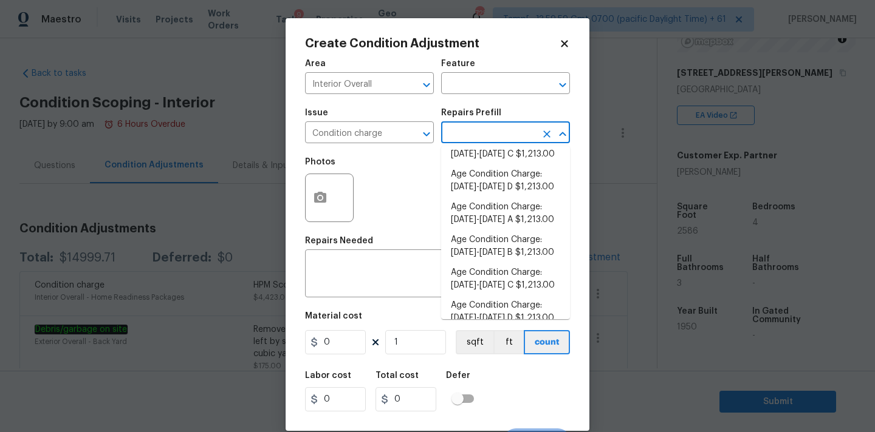
scroll to position [414, 0]
click at [476, 303] on li "Resale Buffer $0.01" at bounding box center [505, 305] width 129 height 20
type input "Home Readiness Packages"
type textarea "Resale Buffer"
type input "0.01"
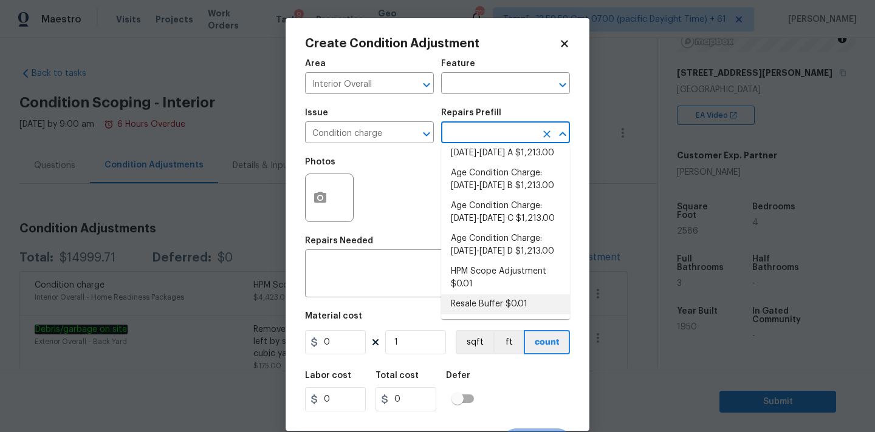
type input "0.01"
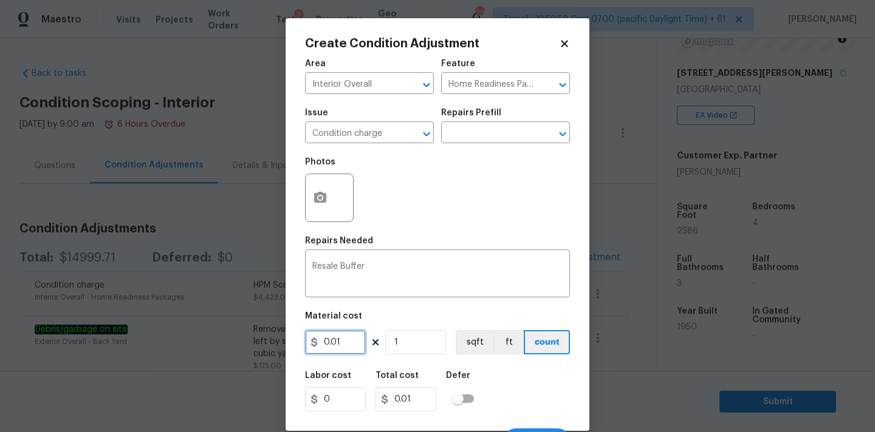
click at [341, 343] on input "0.01" at bounding box center [335, 342] width 61 height 24
type input "6600"
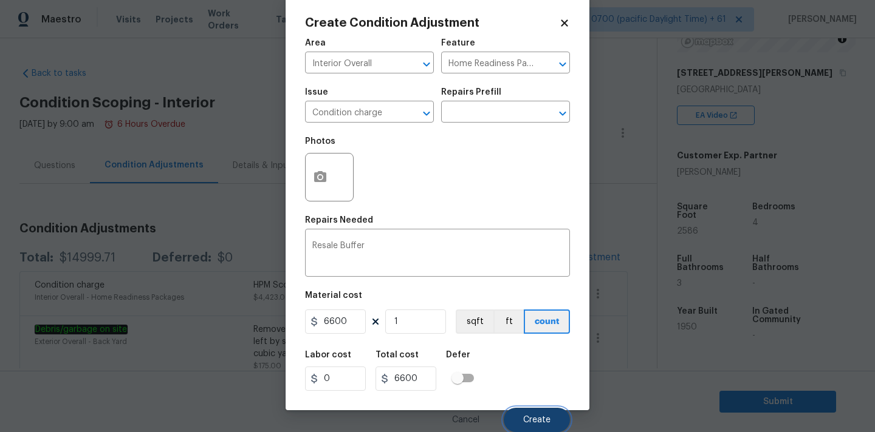
click at [528, 417] on span "Create" at bounding box center [536, 420] width 27 height 9
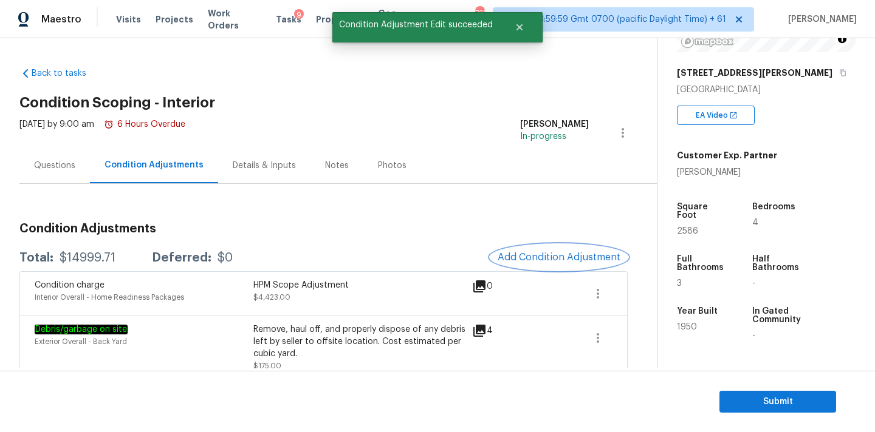
scroll to position [0, 0]
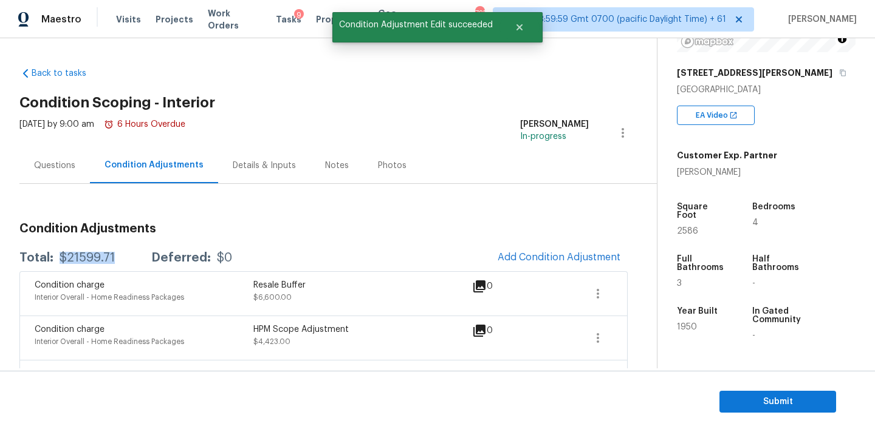
drag, startPoint x: 57, startPoint y: 258, endPoint x: 127, endPoint y: 259, distance: 69.9
click at [127, 259] on div "Total: $21599.71 Deferred: $0" at bounding box center [125, 258] width 213 height 12
copy div "$21599.71"
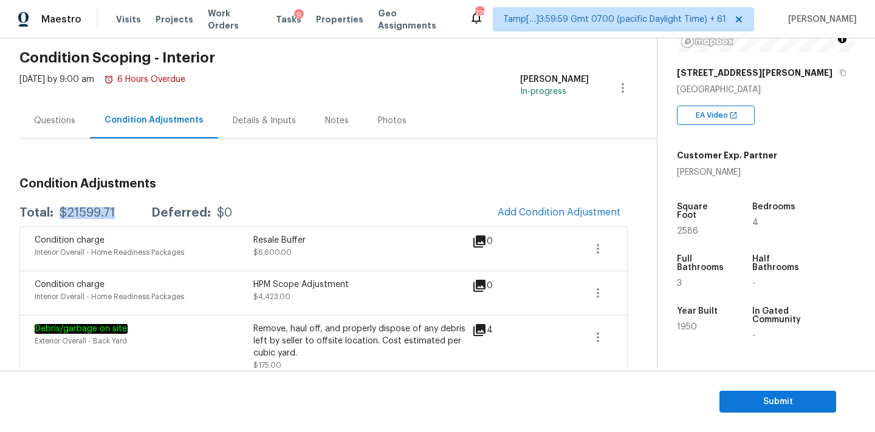
scroll to position [42, 0]
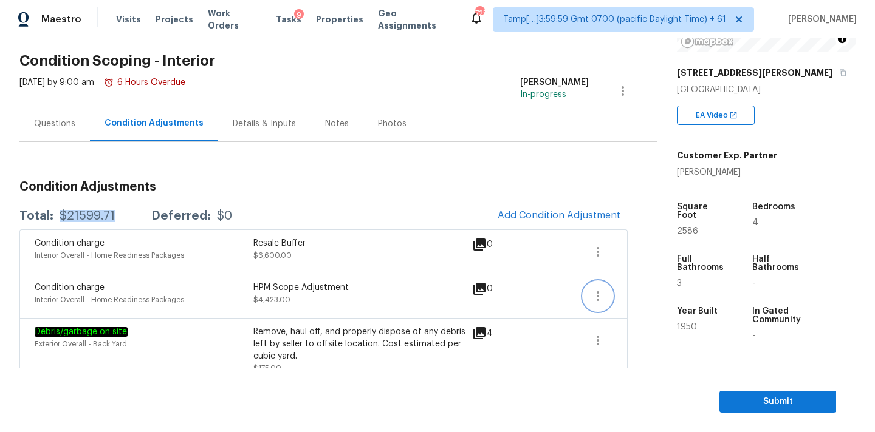
click at [601, 301] on icon "button" at bounding box center [597, 296] width 15 height 15
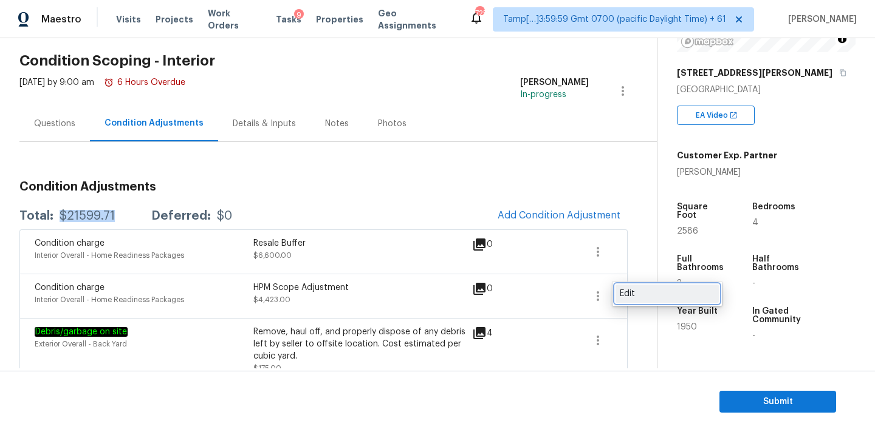
click at [627, 294] on div "Edit" at bounding box center [667, 294] width 95 height 12
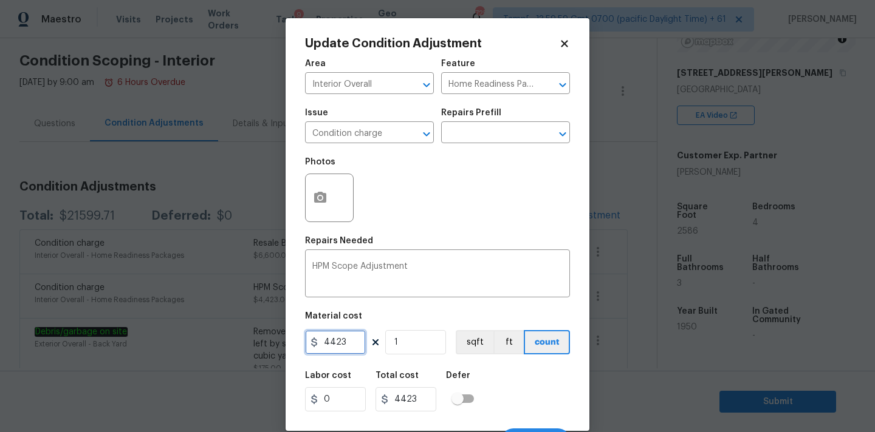
click at [341, 343] on input "4423" at bounding box center [335, 342] width 61 height 24
type input "0"
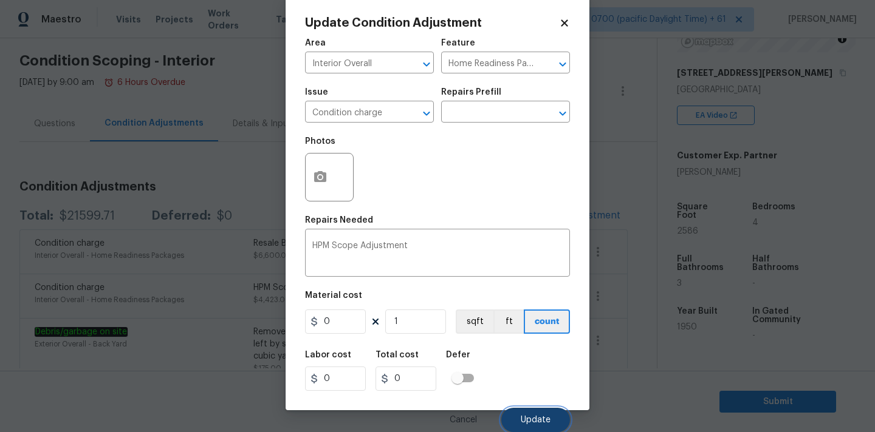
click at [515, 415] on button "Update" at bounding box center [535, 420] width 69 height 24
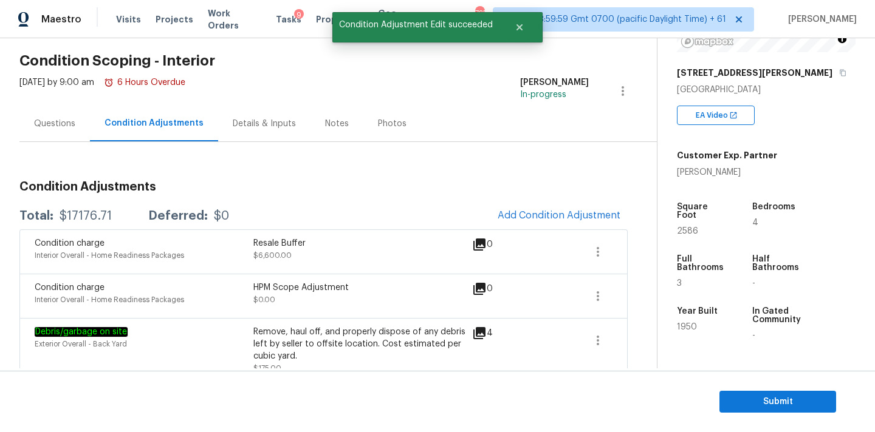
scroll to position [0, 0]
click at [601, 256] on icon "button" at bounding box center [597, 252] width 15 height 15
click at [625, 249] on div "Edit" at bounding box center [667, 250] width 95 height 12
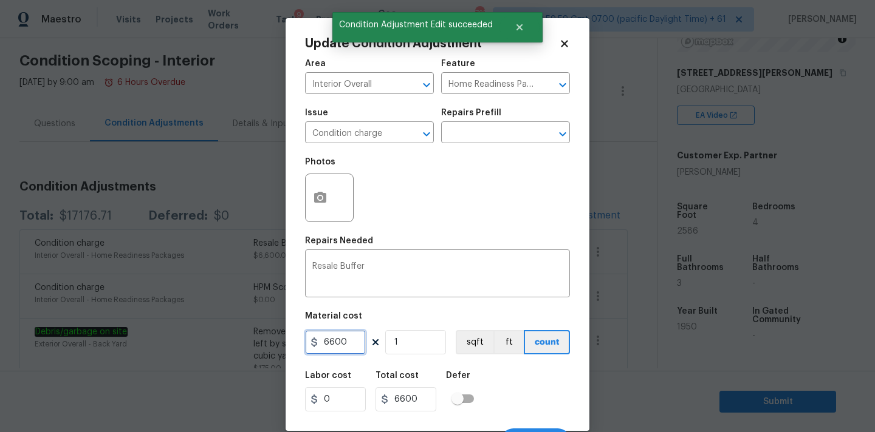
click at [340, 350] on input "6600" at bounding box center [335, 342] width 61 height 24
type input "0"
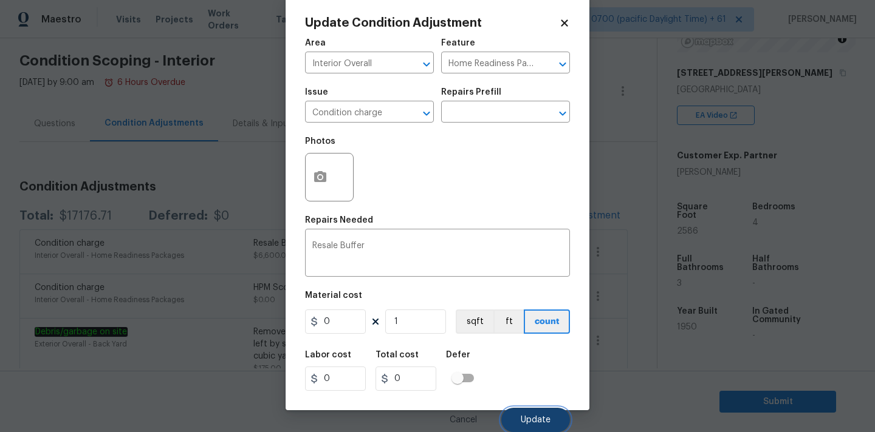
click at [530, 414] on button "Update" at bounding box center [535, 420] width 69 height 24
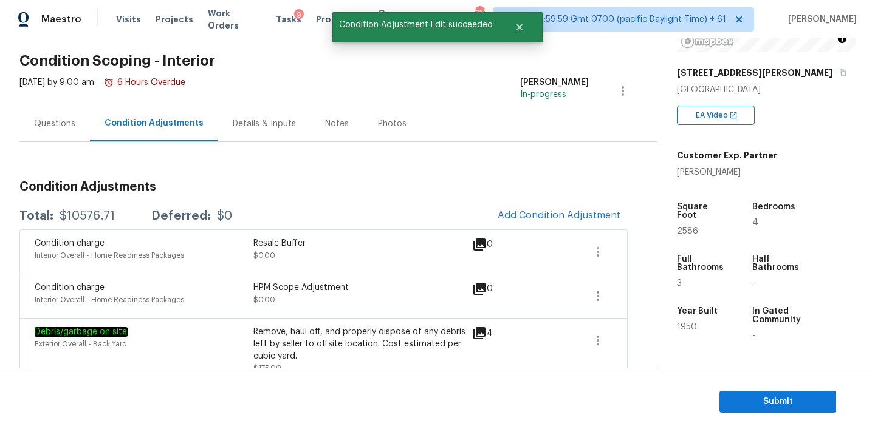
scroll to position [0, 0]
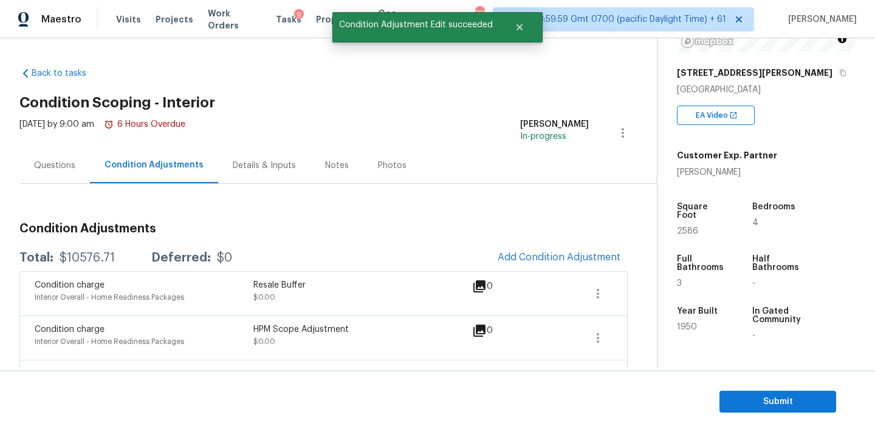
click at [539, 271] on div "Condition charge Interior Overall - Home Readiness Packages Resale Buffer $0.00…" at bounding box center [323, 293] width 608 height 44
click at [544, 256] on span "Add Condition Adjustment" at bounding box center [558, 257] width 123 height 11
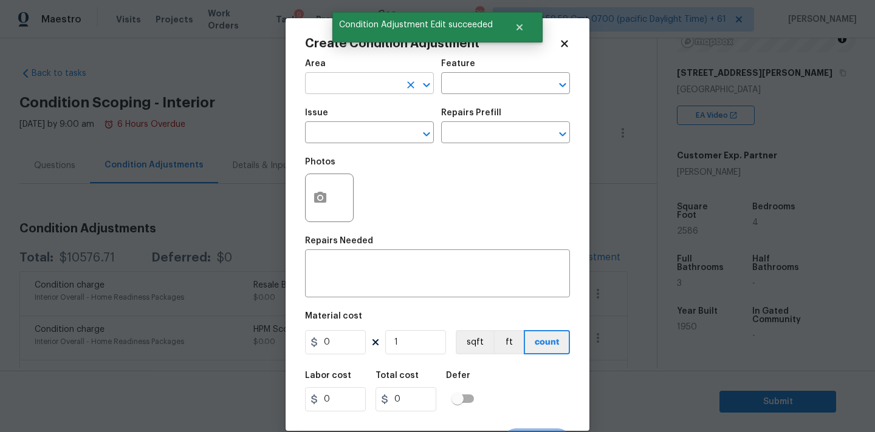
click at [361, 94] on input "text" at bounding box center [352, 84] width 95 height 19
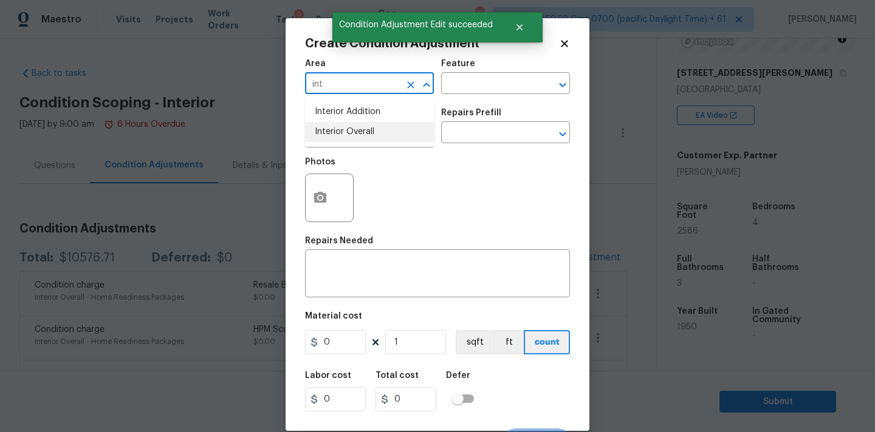
click at [370, 125] on li "Interior Overall" at bounding box center [369, 132] width 129 height 20
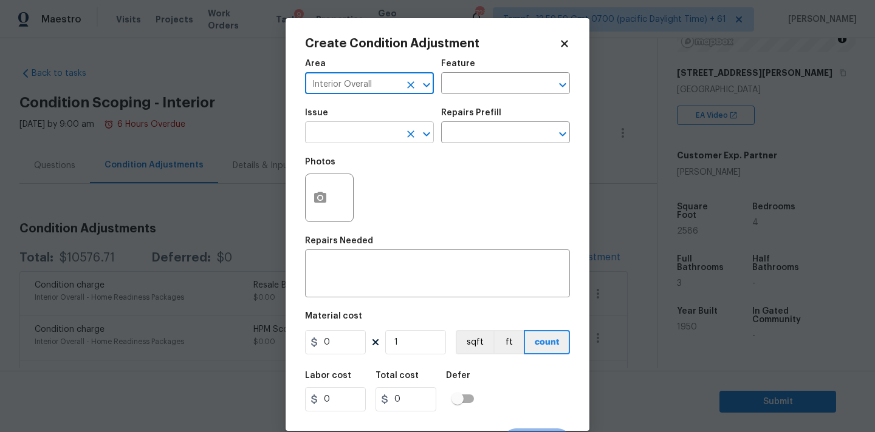
type input "Interior Overall"
click at [370, 131] on input "text" at bounding box center [352, 134] width 95 height 19
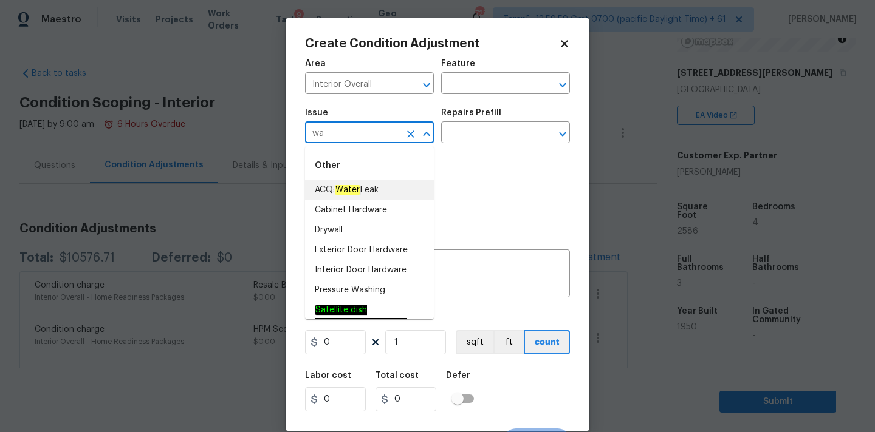
click at [366, 185] on span "ACQ: Water Leak" at bounding box center [347, 190] width 64 height 13
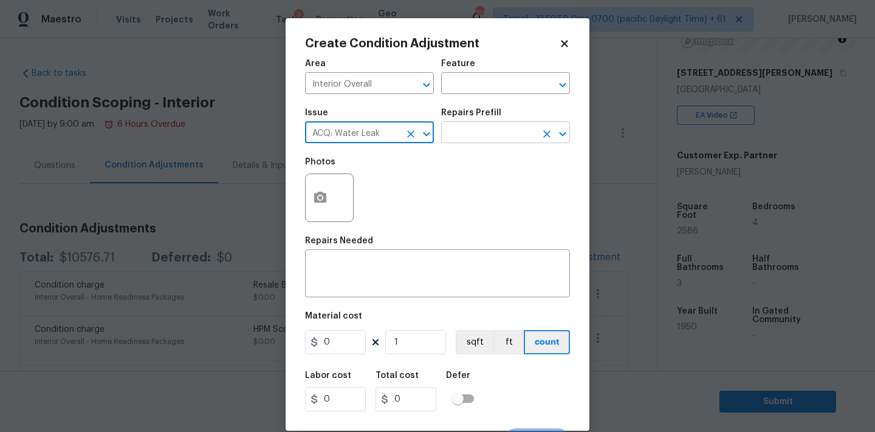
type input "ACQ: Water Leak"
click at [463, 138] on input "text" at bounding box center [488, 134] width 95 height 19
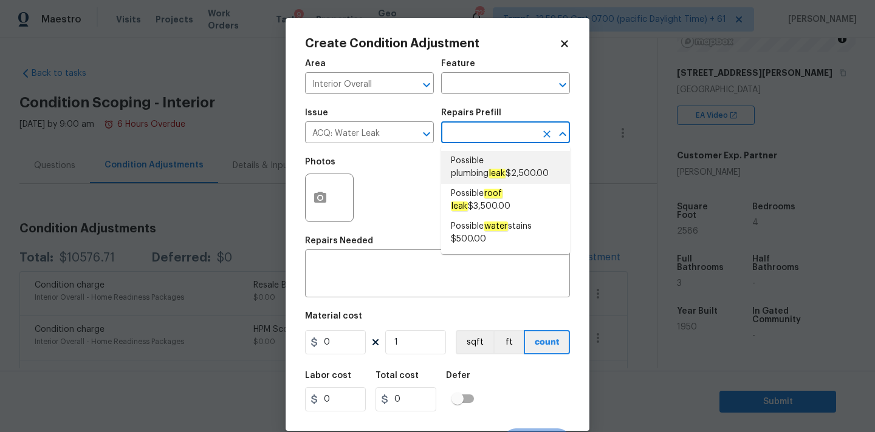
click at [489, 169] on span "Possible plumbing leak $2,500.00" at bounding box center [505, 168] width 109 height 26
type input "Acquisition"
type textarea "Acquisition Scope: Possible plumbing leak"
type input "2500"
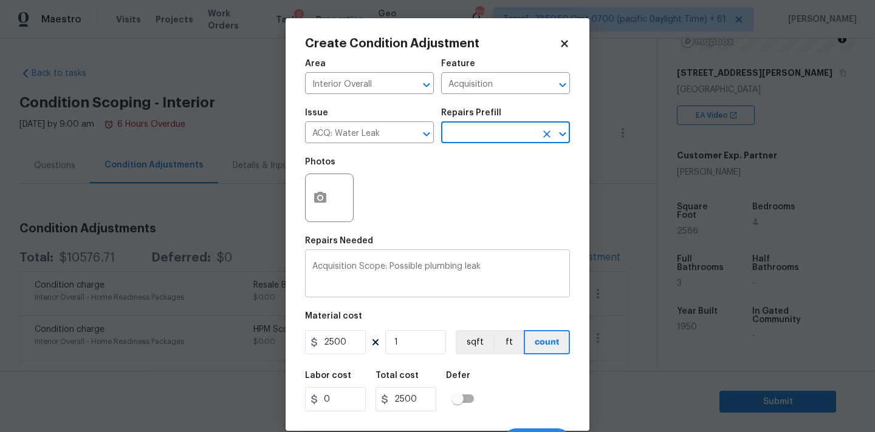
click at [430, 266] on textarea "Acquisition Scope: Possible plumbing leak" at bounding box center [437, 275] width 250 height 26
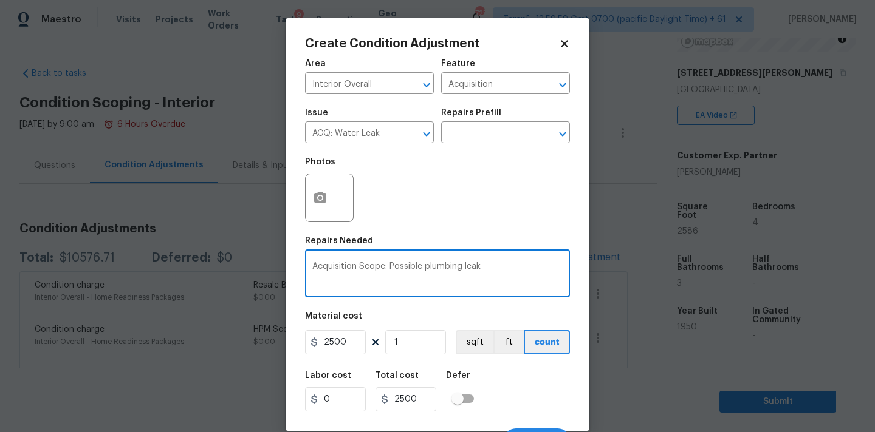
click at [430, 266] on textarea "Acquisition Scope: Possible plumbing leak" at bounding box center [437, 275] width 250 height 26
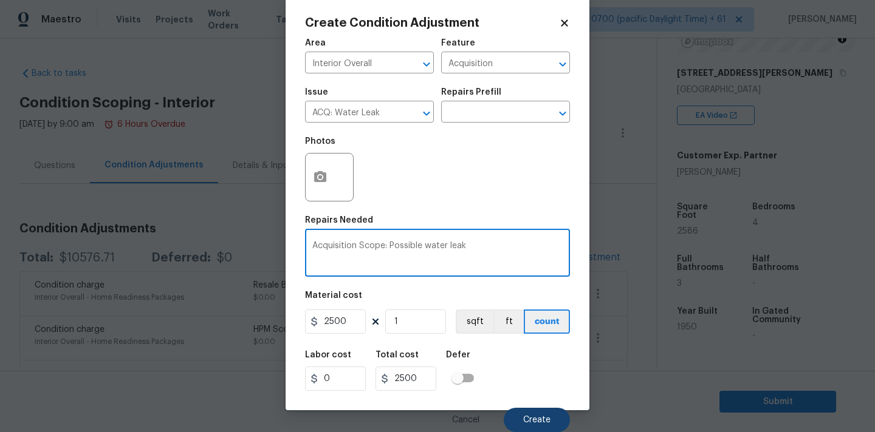
type textarea "Acquisition Scope: Possible water leak"
click at [536, 416] on span "Create" at bounding box center [536, 420] width 27 height 9
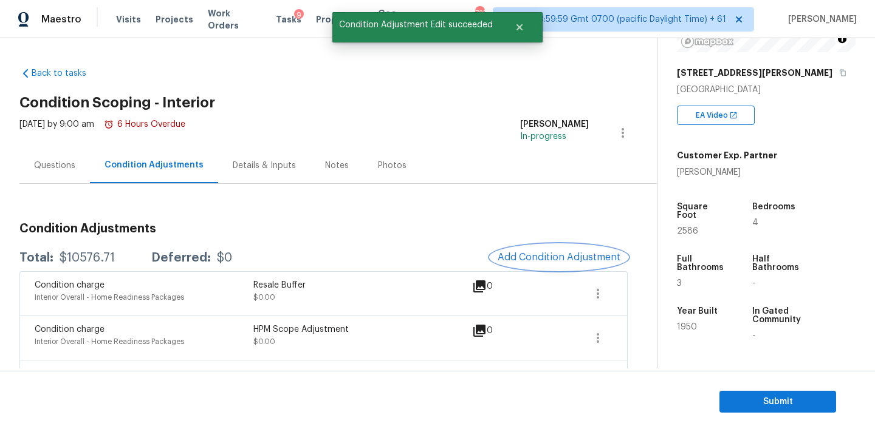
scroll to position [0, 0]
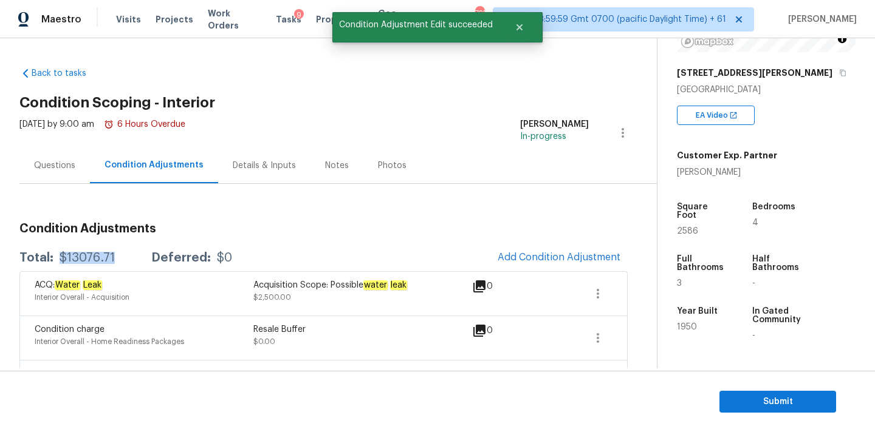
drag, startPoint x: 61, startPoint y: 259, endPoint x: 113, endPoint y: 259, distance: 52.2
click at [113, 259] on div "Total: $13076.71 Deferred: $0" at bounding box center [125, 258] width 213 height 12
copy div "$13076.71"
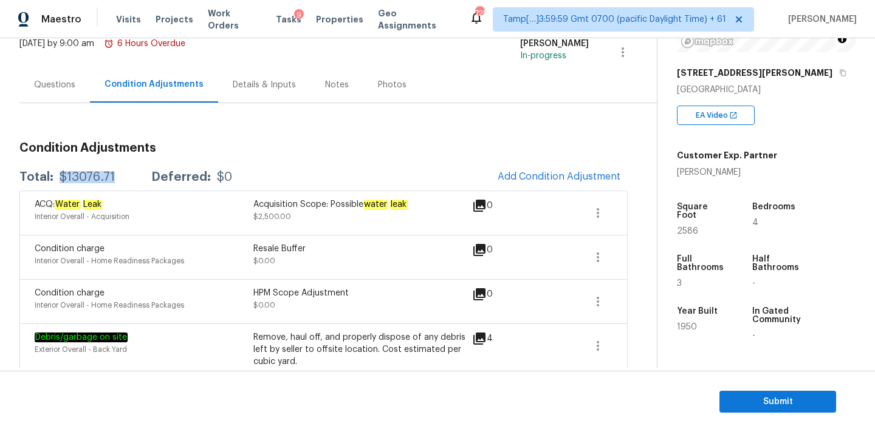
scroll to position [83, 0]
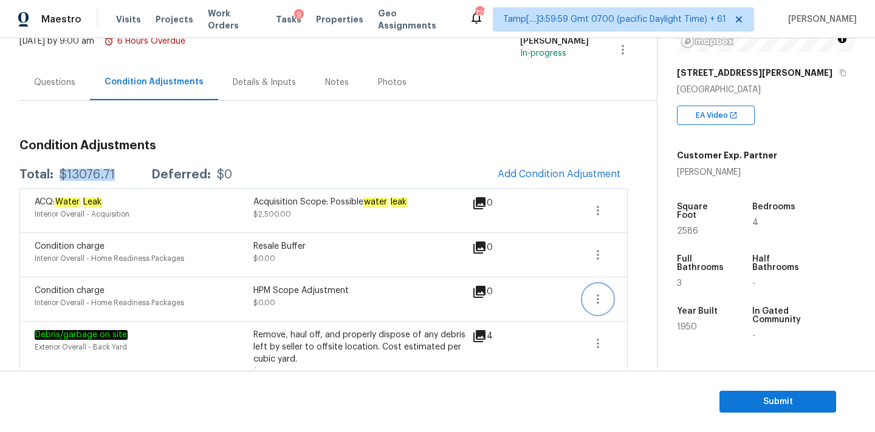
click at [598, 303] on icon "button" at bounding box center [597, 300] width 2 height 10
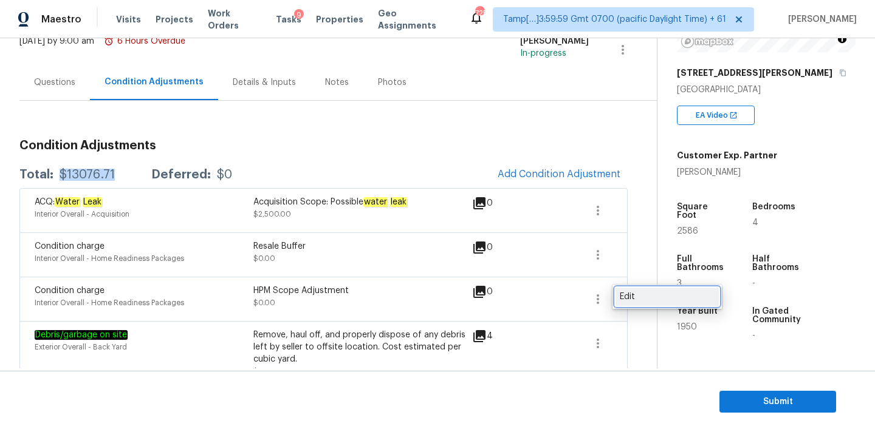
click at [630, 294] on div "Edit" at bounding box center [667, 297] width 95 height 12
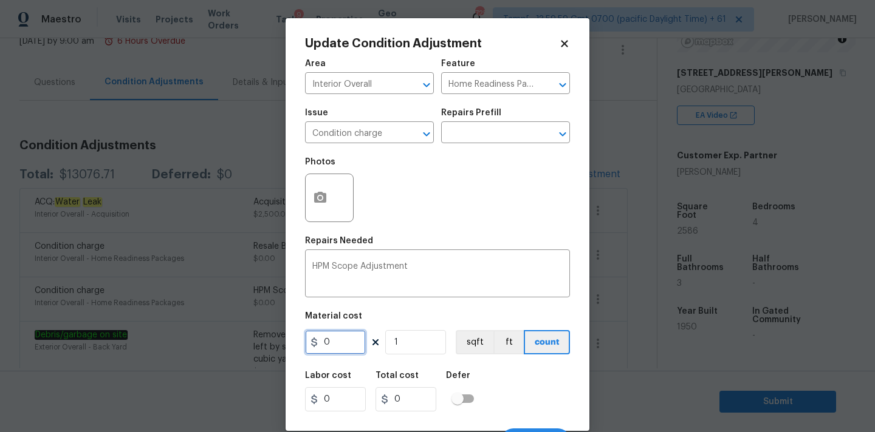
click at [344, 344] on input "0" at bounding box center [335, 342] width 61 height 24
type input "1923"
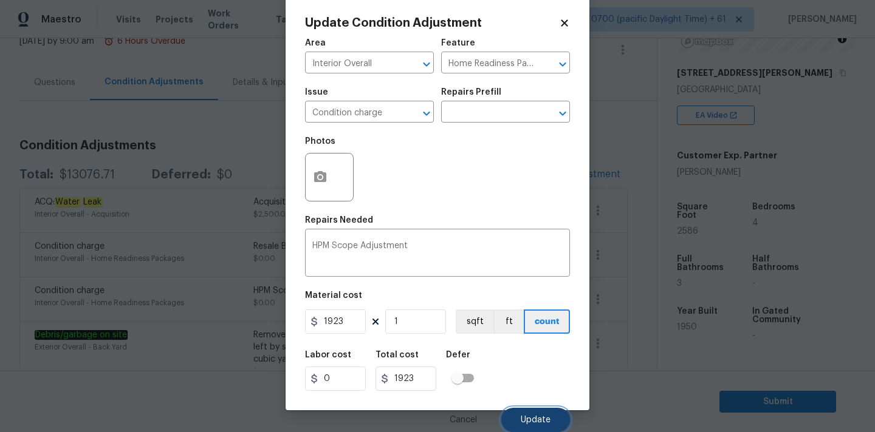
click at [527, 416] on span "Update" at bounding box center [536, 420] width 30 height 9
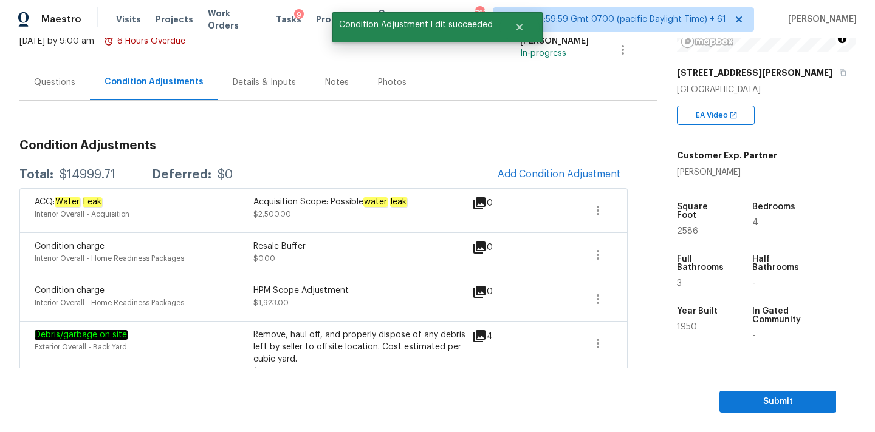
scroll to position [0, 0]
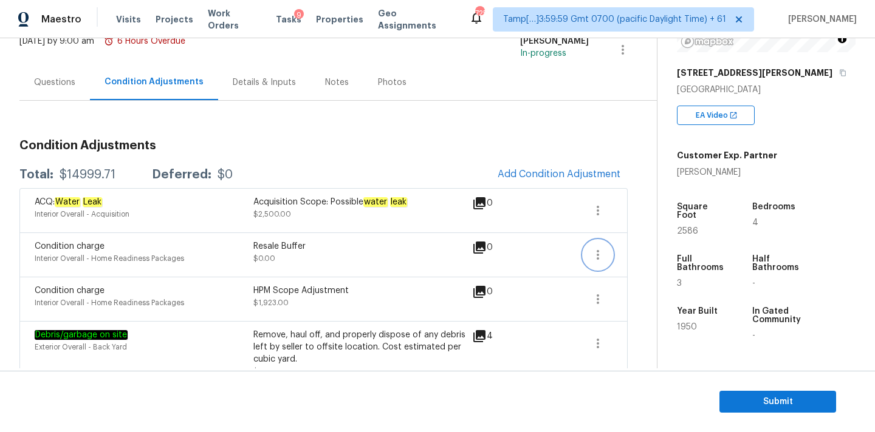
click at [603, 253] on icon "button" at bounding box center [597, 255] width 15 height 15
click at [630, 255] on div "Edit" at bounding box center [667, 253] width 95 height 12
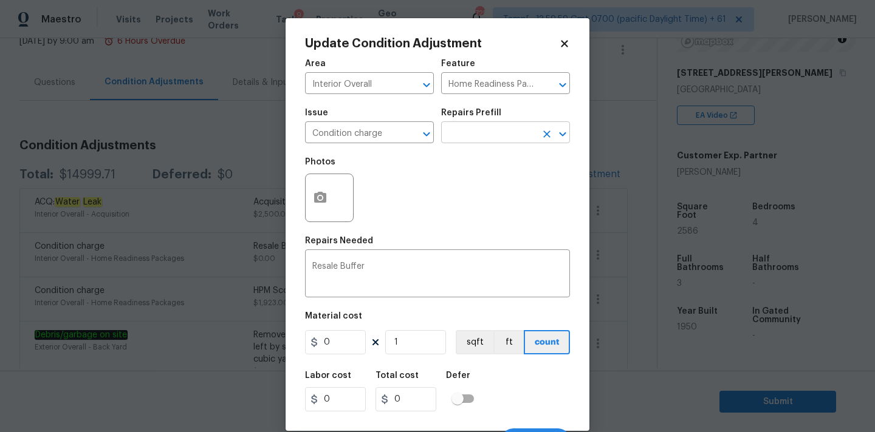
click at [477, 135] on input "text" at bounding box center [488, 134] width 95 height 19
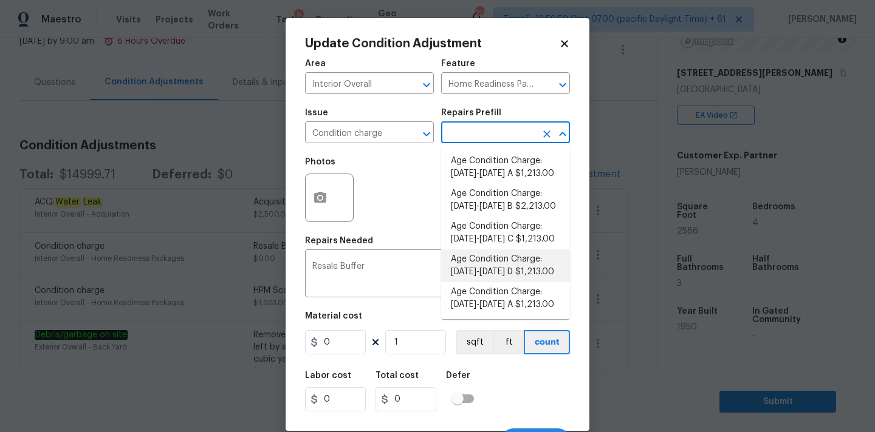
scroll to position [414, 0]
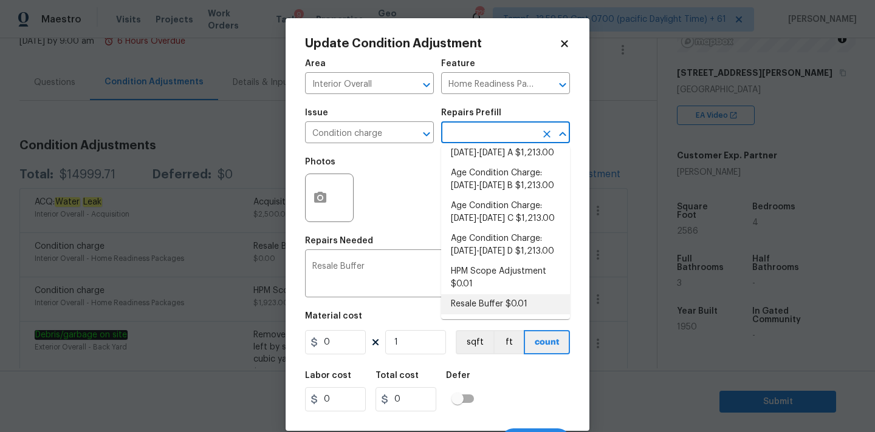
click at [488, 298] on li "Resale Buffer $0.01" at bounding box center [505, 305] width 129 height 20
type input "0.01"
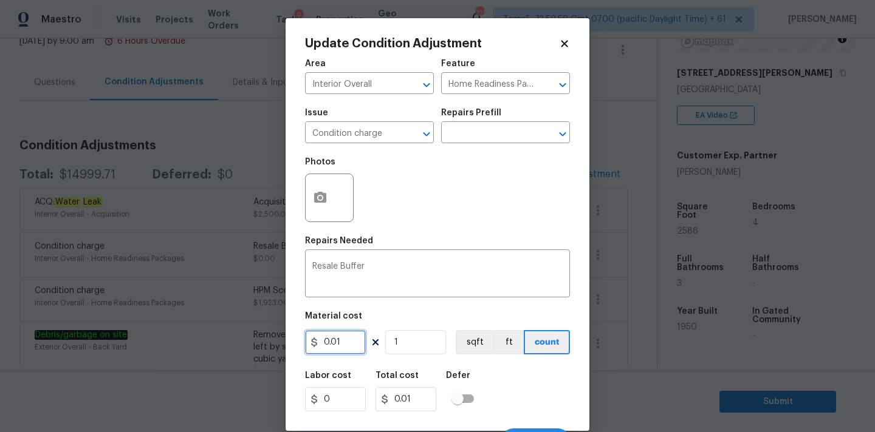
click at [330, 353] on input "0.01" at bounding box center [335, 342] width 61 height 24
type input "6600"
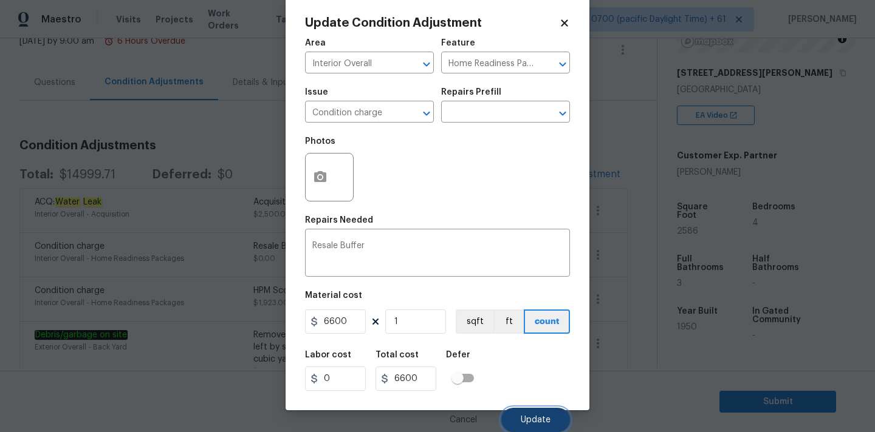
click at [539, 411] on button "Update" at bounding box center [535, 420] width 69 height 24
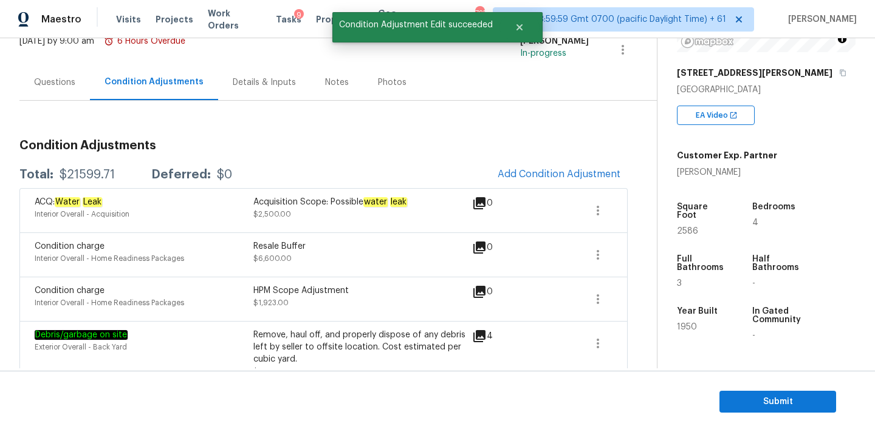
scroll to position [0, 0]
drag, startPoint x: 58, startPoint y: 174, endPoint x: 132, endPoint y: 173, distance: 74.1
click at [132, 173] on div "Total: $21599.71 Deferred: $0" at bounding box center [125, 175] width 213 height 12
copy div "$21599.71"
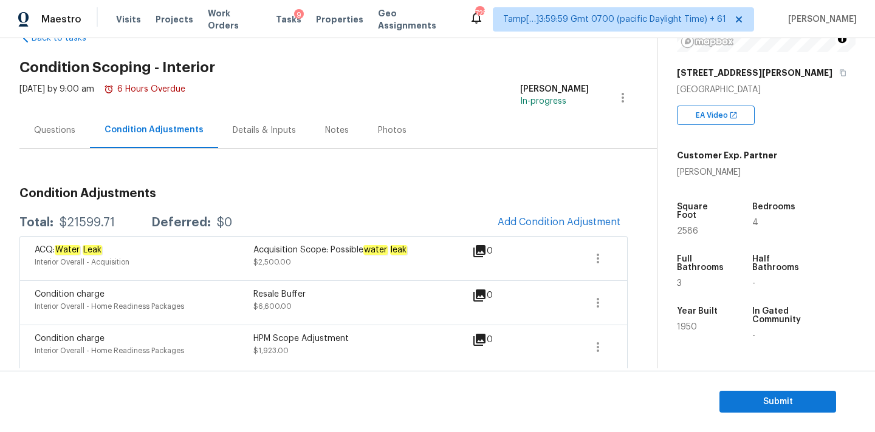
click at [50, 133] on div "Questions" at bounding box center [54, 131] width 41 height 12
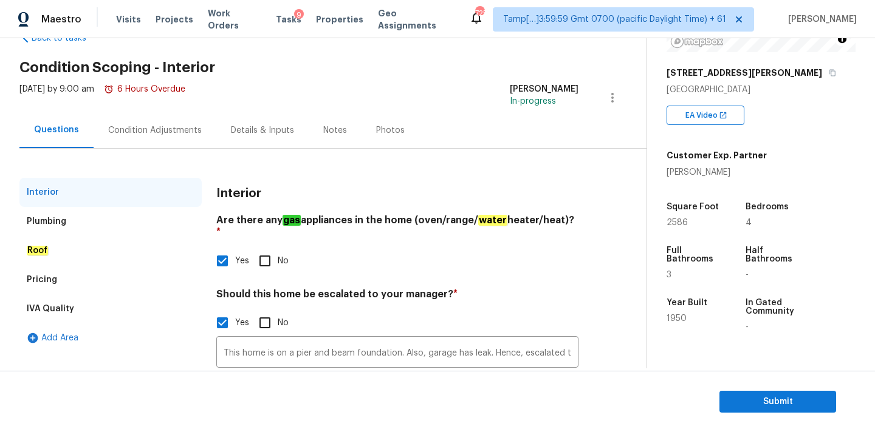
scroll to position [123, 0]
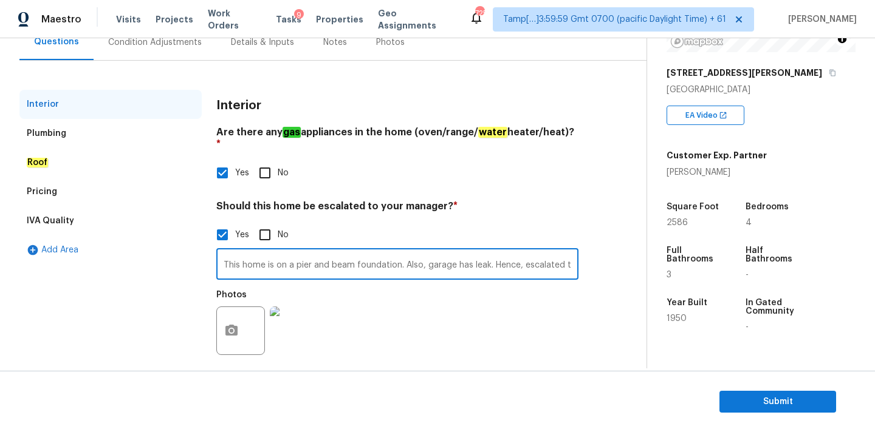
click at [323, 251] on input "This home is on a pier and beam foundation. Also, garage has leak. Hence, escal…" at bounding box center [397, 265] width 362 height 29
click at [470, 256] on input "This home is on a pier and beam foundation. Also, garage has leak. Hence, escal…" at bounding box center [397, 265] width 362 height 29
click at [487, 253] on input "This home is on a pier and beam foundation. Also, garage has leak. Hence, escal…" at bounding box center [397, 265] width 362 height 29
click at [380, 251] on input "This home is on a pier and beam foundation. Also, garage has leak @0:03. Hence,…" at bounding box center [397, 265] width 362 height 29
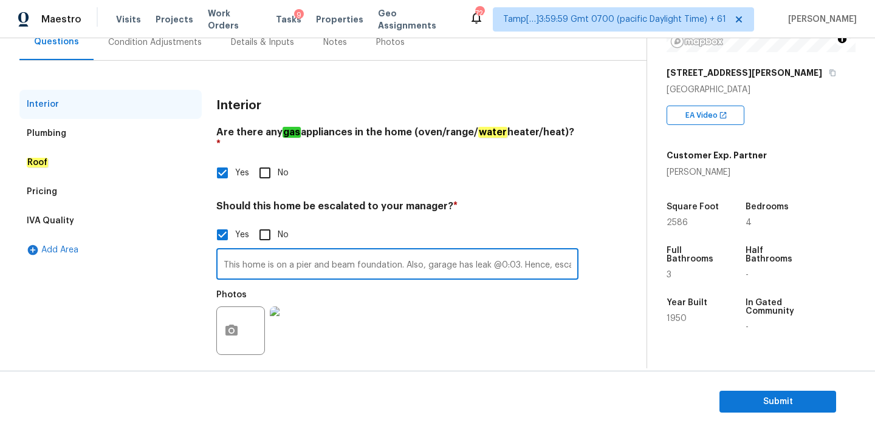
scroll to position [0, 45]
click at [475, 253] on input "This home is on a pier and beam foundation. Also, garage has leak @0:03. Hence,…" at bounding box center [397, 265] width 362 height 29
paste input "home been damaged by fire, water intrusion/leaks, or organic growth"
click at [476, 253] on input "This home is on a pier and beam foundation. Also, garage has leak @0:03. home b…" at bounding box center [397, 265] width 362 height 29
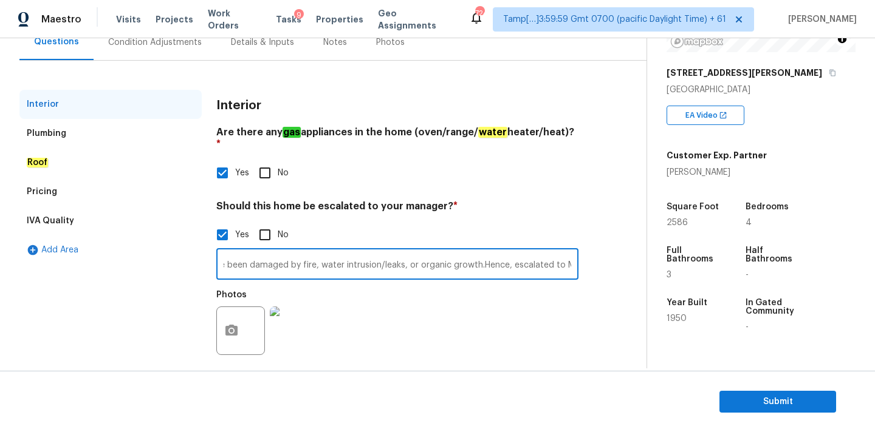
type input "This home is on a pier and beam foundation. Also, garage has leak @0:03. home b…"
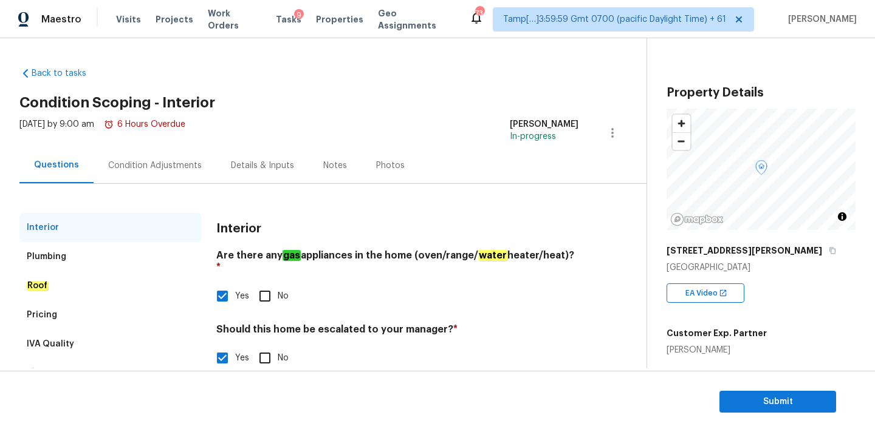
scroll to position [123, 0]
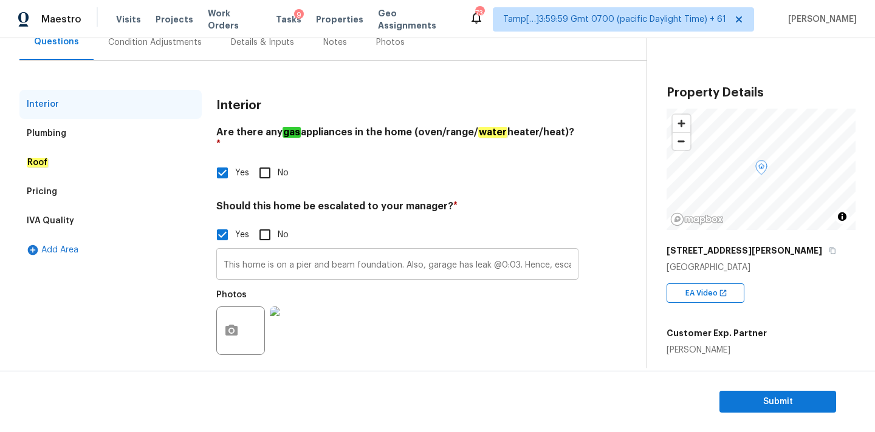
click at [408, 251] on input "This home is on a pier and beam foundation. Also, garage has leak @0:03. Hence,…" at bounding box center [397, 265] width 362 height 29
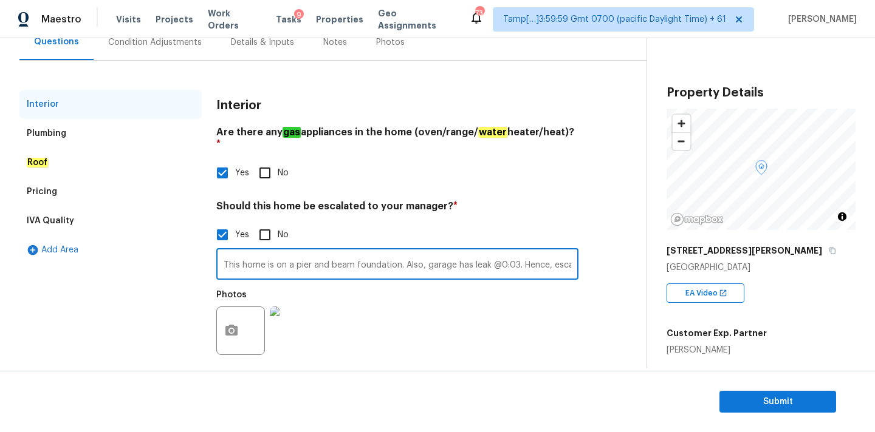
scroll to position [0, 45]
click at [475, 253] on input "This home is on a pier and beam foundation. Also, garage has leak @0:03. Hence,…" at bounding box center [397, 265] width 362 height 29
paste input "home been damaged by fire, water intrusion/leaks, or organic growth"
click at [293, 252] on input "This home is on a pier and beam foundation. Also, garage has leak @0:03. home b…" at bounding box center [397, 265] width 362 height 29
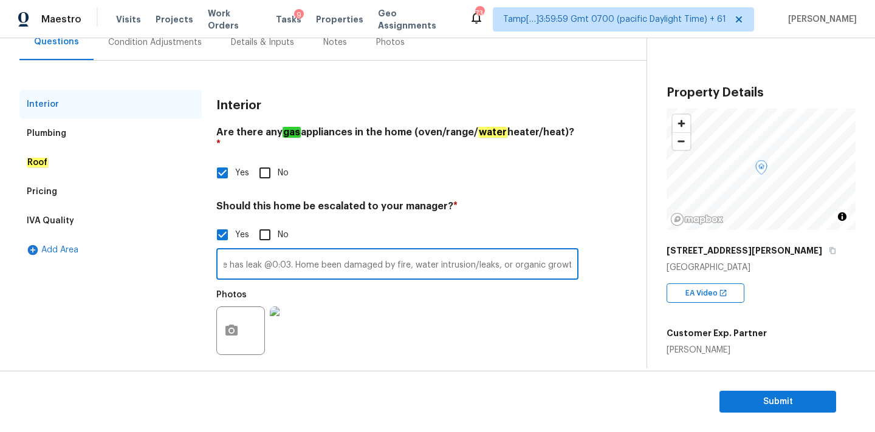
click at [315, 255] on input "This home is on a pier and beam foundation. Also, garage has leak @0:03. Home b…" at bounding box center [397, 265] width 362 height 29
type input "This home is on a pier and beam foundation. Also, garage has leak @0:03. Home h…"
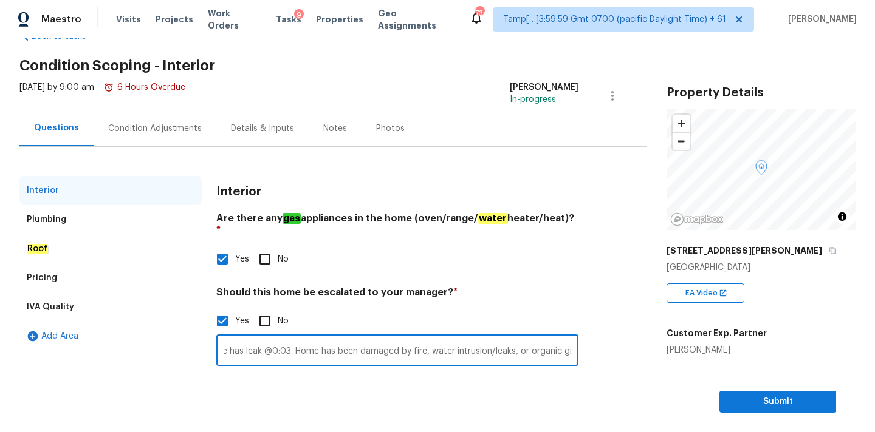
scroll to position [32, 0]
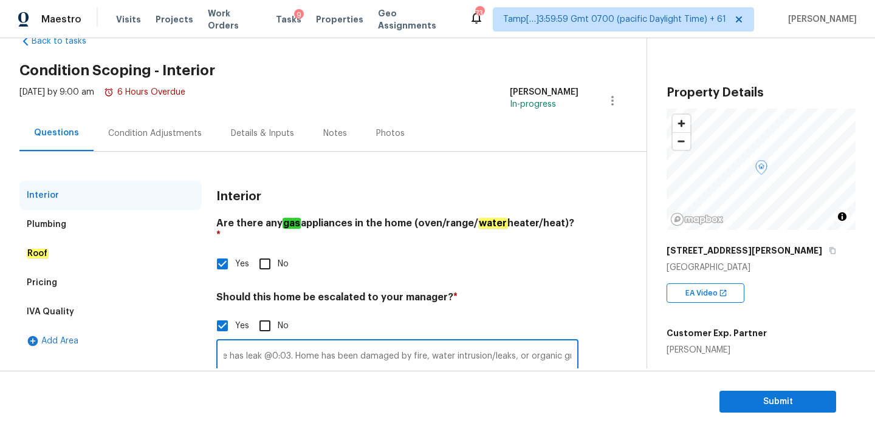
click at [169, 136] on div "Condition Adjustments" at bounding box center [155, 134] width 94 height 12
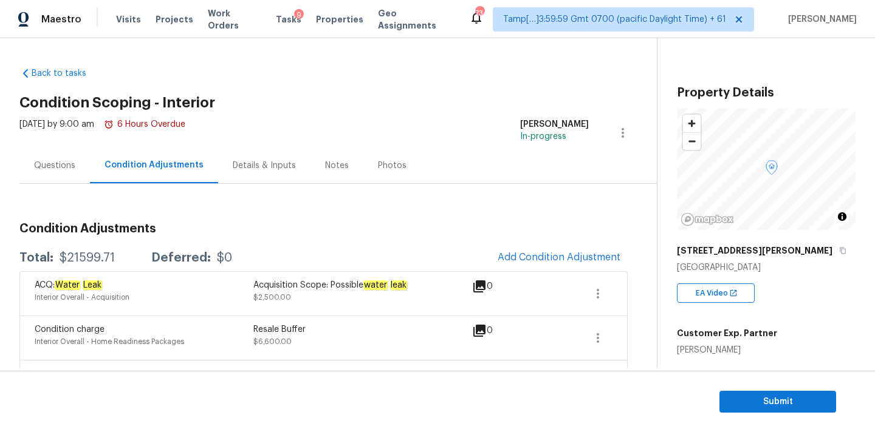
click at [61, 159] on div "Questions" at bounding box center [54, 166] width 70 height 36
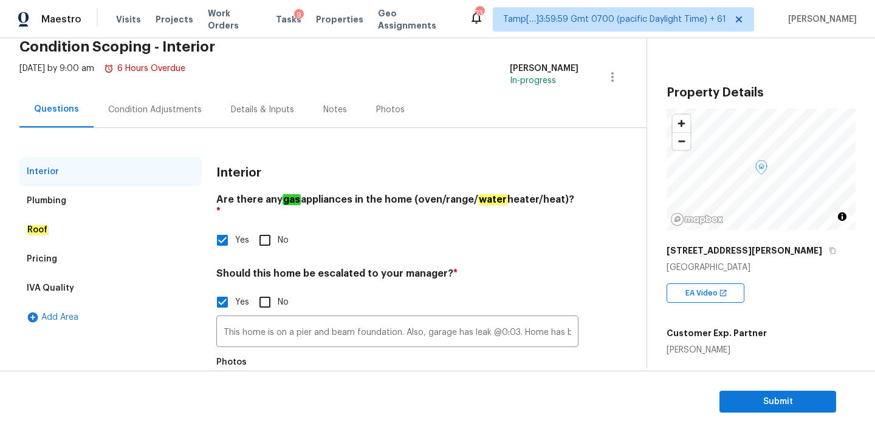
scroll to position [123, 0]
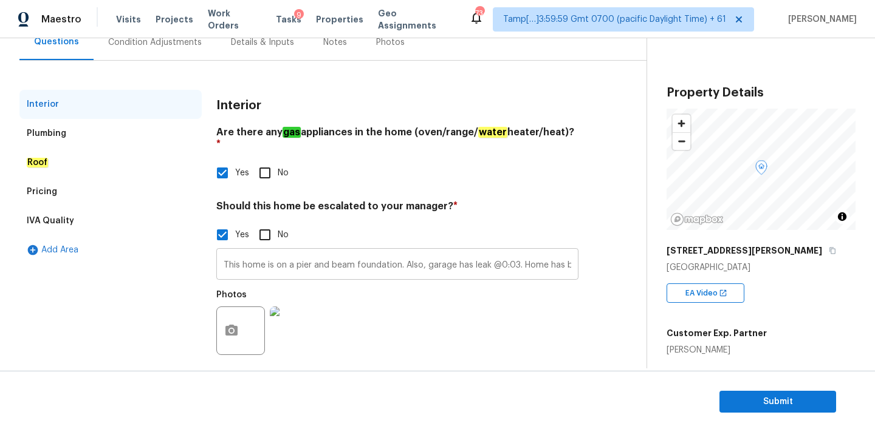
click at [324, 258] on input "This home is on a pier and beam foundation. Also, garage has leak @0:03. Home h…" at bounding box center [397, 265] width 362 height 29
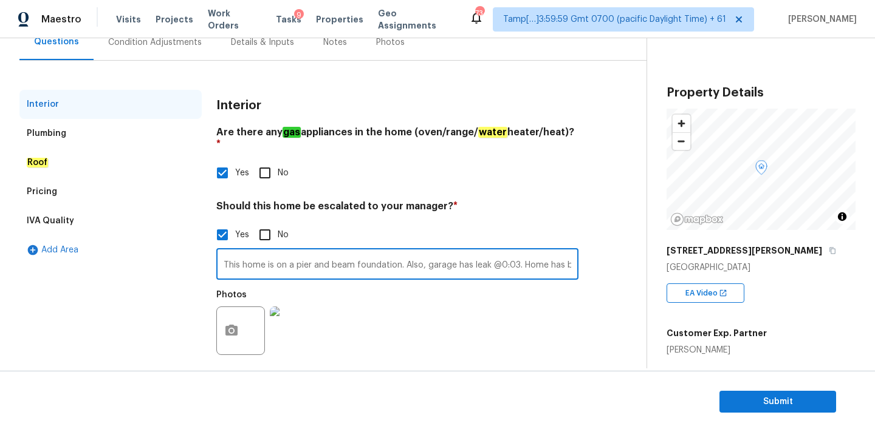
click at [489, 256] on input "This home is on a pier and beam foundation. Also, garage has leak @0:03. Home h…" at bounding box center [397, 265] width 362 height 29
click at [469, 253] on input "This home is on a pier and beam foundation. Also, garage has leak @0:03. Home h…" at bounding box center [397, 265] width 362 height 29
click at [517, 253] on input "This home is on a pier and beam foundation. Also, garage has leak @0:03. Home h…" at bounding box center [397, 265] width 362 height 29
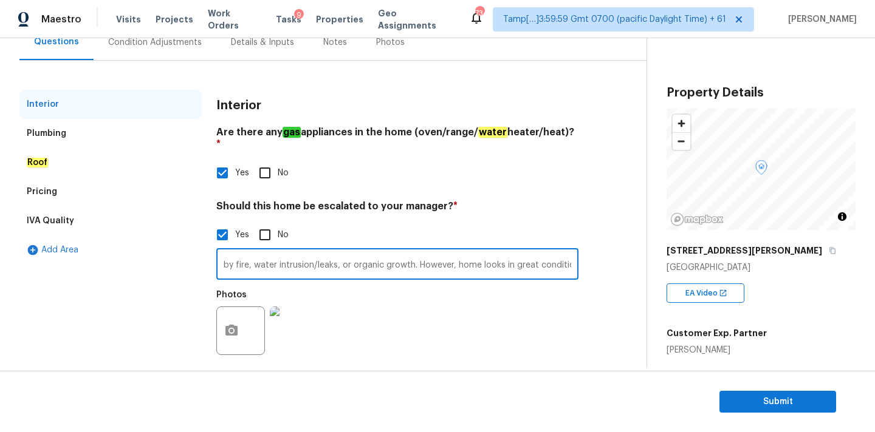
click at [517, 253] on input "This home is on a pier and beam foundation. Also, garage has leak @0:03. Home h…" at bounding box center [397, 265] width 362 height 29
click at [566, 256] on input "This home is on a pier and beam foundation. Also, garage has leak @0:03. Home h…" at bounding box center [397, 265] width 362 height 29
click at [572, 254] on input "This home is on a pier and beam foundation. Also, garage has leak @0:03. Home h…" at bounding box center [397, 265] width 362 height 29
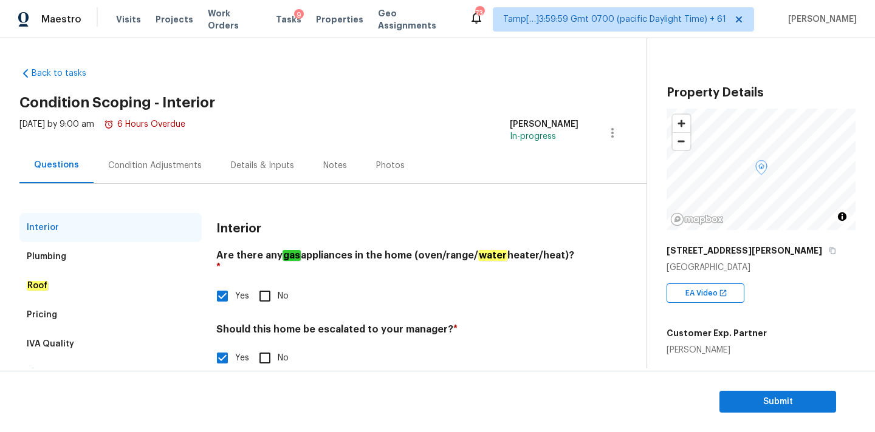
type input "This home is on a pier and beam foundation. Also, garage has leak @0:03. Home h…"
click at [194, 165] on div "Condition Adjustments" at bounding box center [155, 166] width 94 height 12
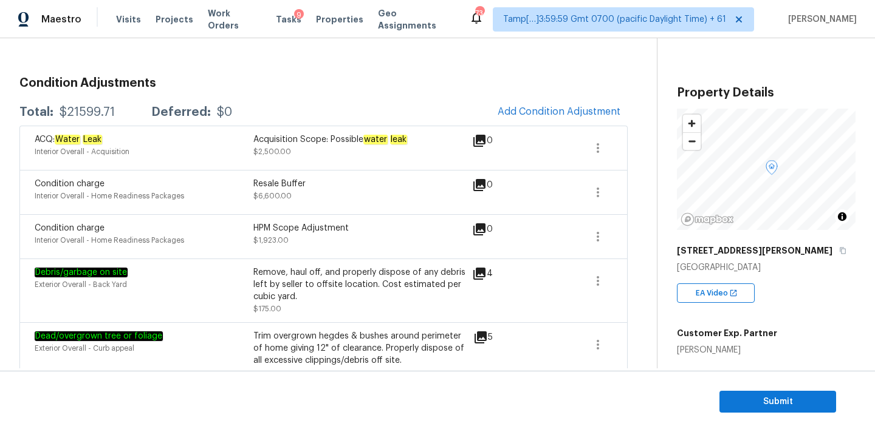
scroll to position [15, 0]
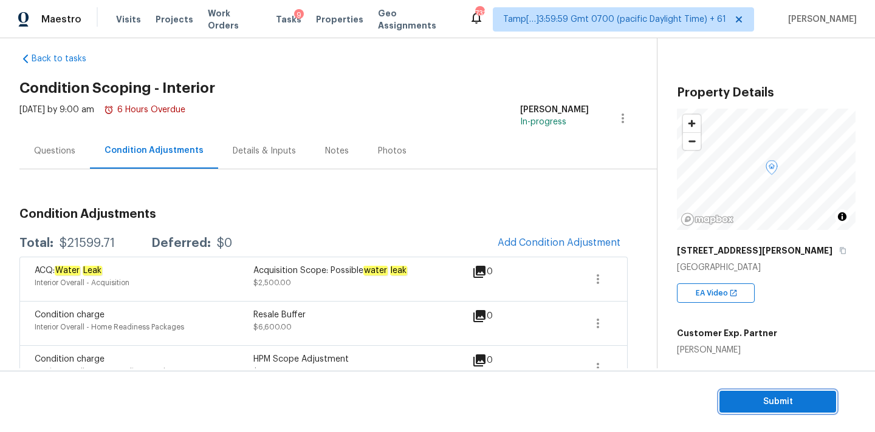
click at [739, 400] on span "Submit" at bounding box center [777, 402] width 97 height 15
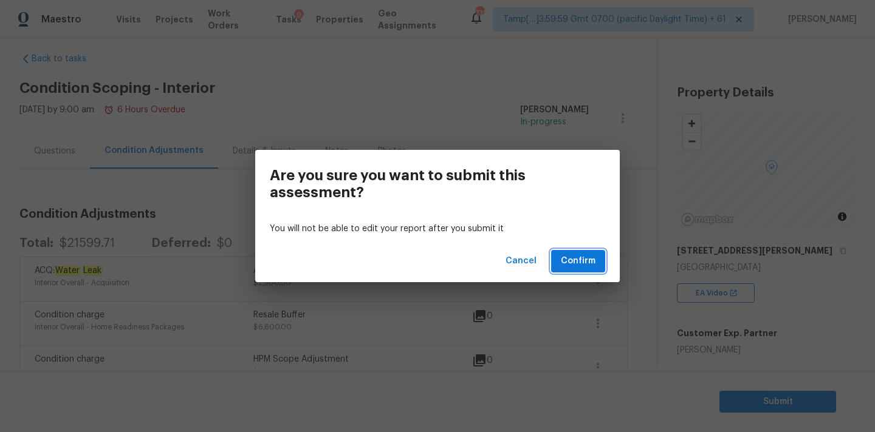
click at [569, 265] on span "Confirm" at bounding box center [578, 261] width 35 height 15
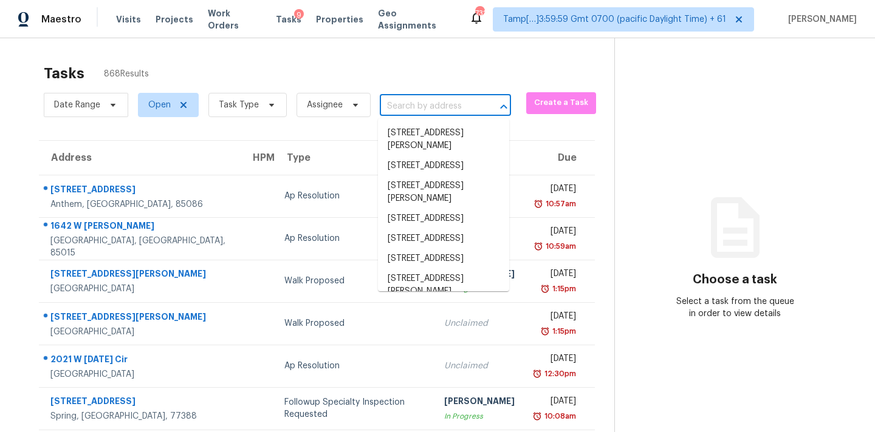
click at [429, 106] on input "text" at bounding box center [428, 106] width 97 height 19
paste input "[STREET_ADDRESS]"
type input "[STREET_ADDRESS]"
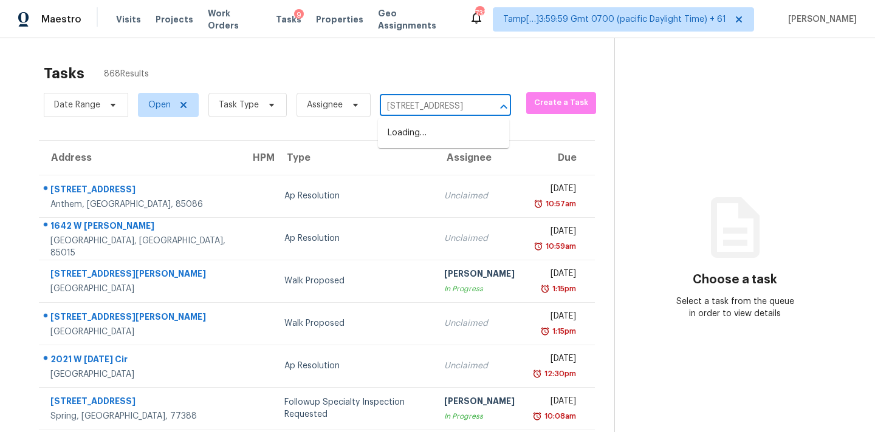
scroll to position [0, 57]
click at [428, 142] on li "[STREET_ADDRESS]" at bounding box center [443, 133] width 131 height 20
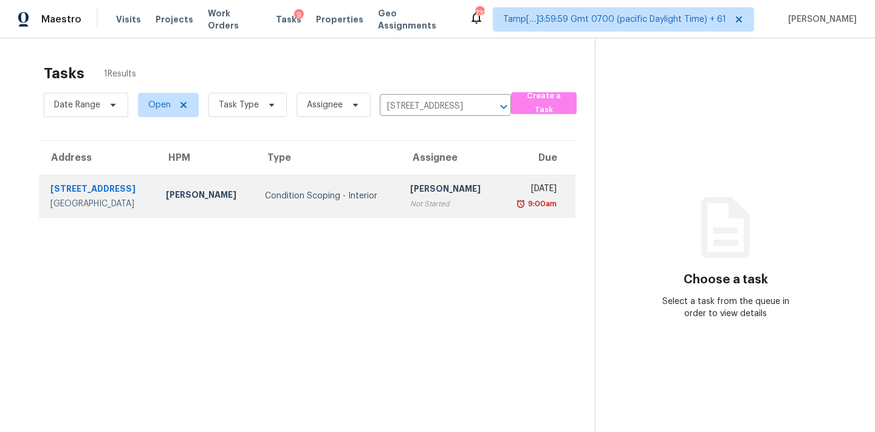
click at [412, 212] on td "[PERSON_NAME] Not Started" at bounding box center [449, 196] width 99 height 43
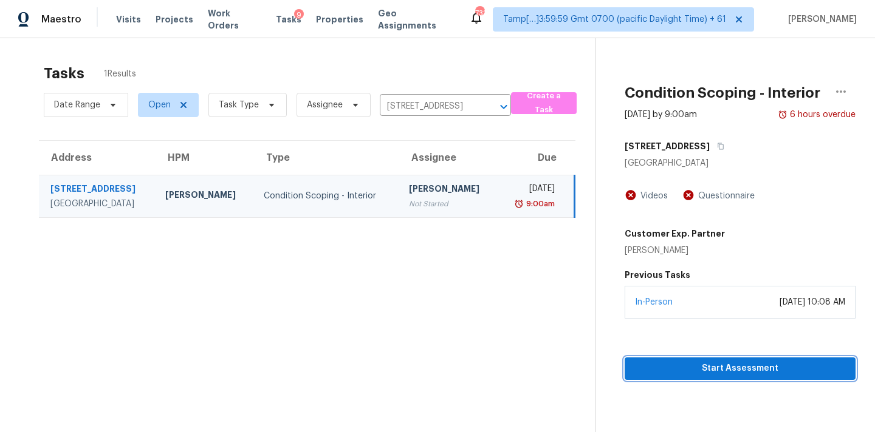
click at [742, 367] on span "Start Assessment" at bounding box center [739, 368] width 211 height 15
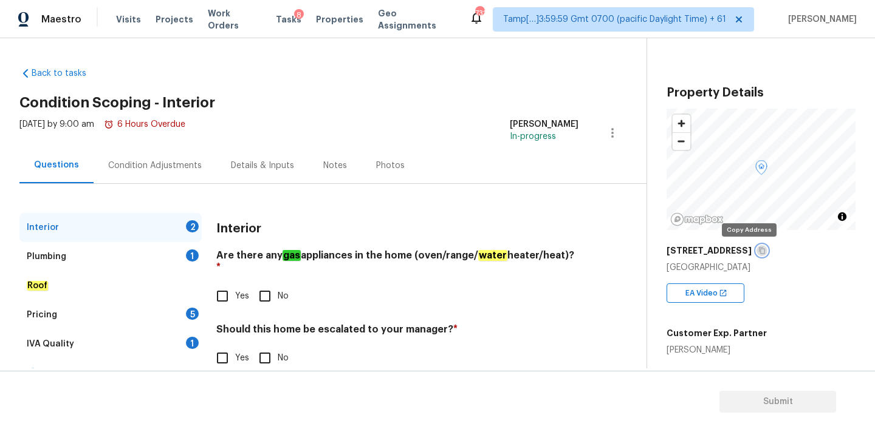
click at [756, 256] on button "button" at bounding box center [761, 250] width 11 height 11
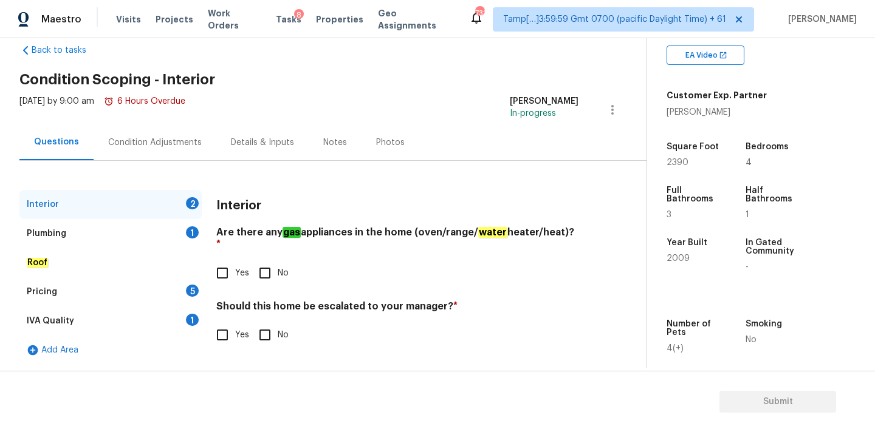
scroll to position [237, 0]
click at [217, 261] on input "Yes" at bounding box center [223, 274] width 26 height 26
checkbox input "true"
click at [263, 323] on input "No" at bounding box center [265, 336] width 26 height 26
checkbox input "true"
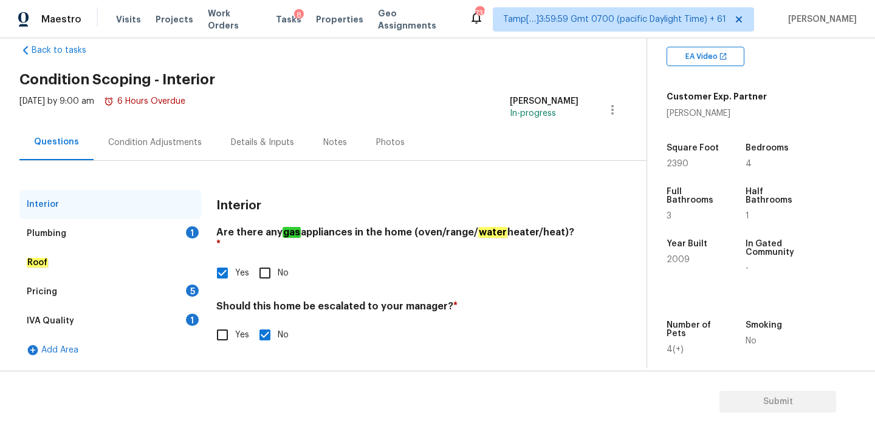
click at [153, 233] on div "Plumbing 1" at bounding box center [110, 233] width 182 height 29
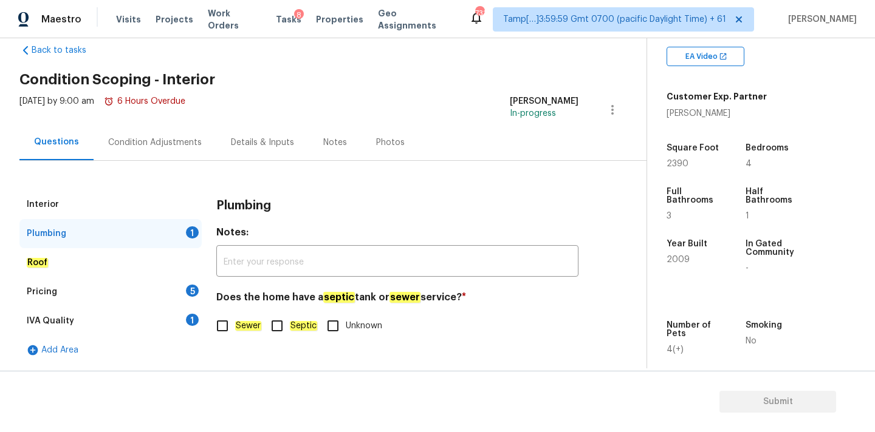
click at [234, 324] on input "Sewer" at bounding box center [223, 326] width 26 height 26
checkbox input "true"
click at [180, 318] on div "IVA Quality 1" at bounding box center [110, 321] width 182 height 29
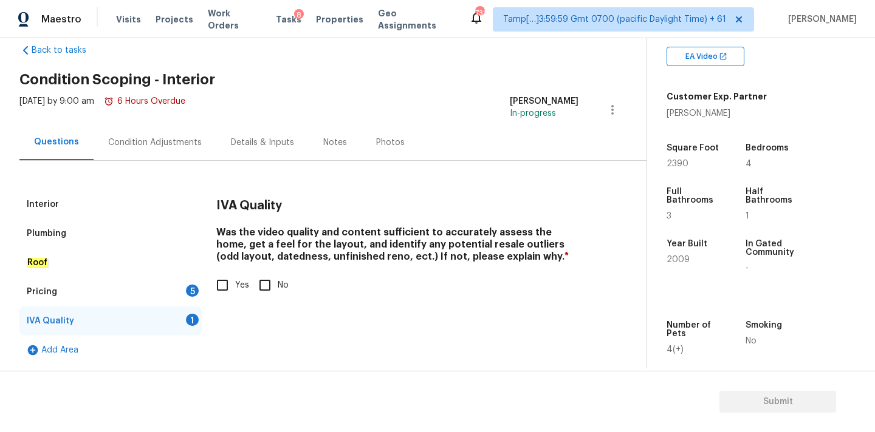
click at [219, 288] on input "Yes" at bounding box center [223, 286] width 26 height 26
checkbox input "true"
click at [183, 297] on div "Pricing 5" at bounding box center [110, 292] width 182 height 29
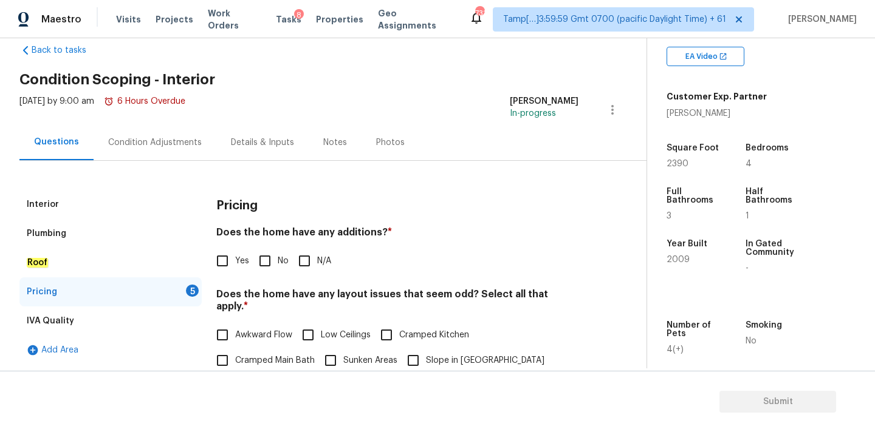
click at [272, 273] on input "No" at bounding box center [265, 261] width 26 height 26
checkbox input "true"
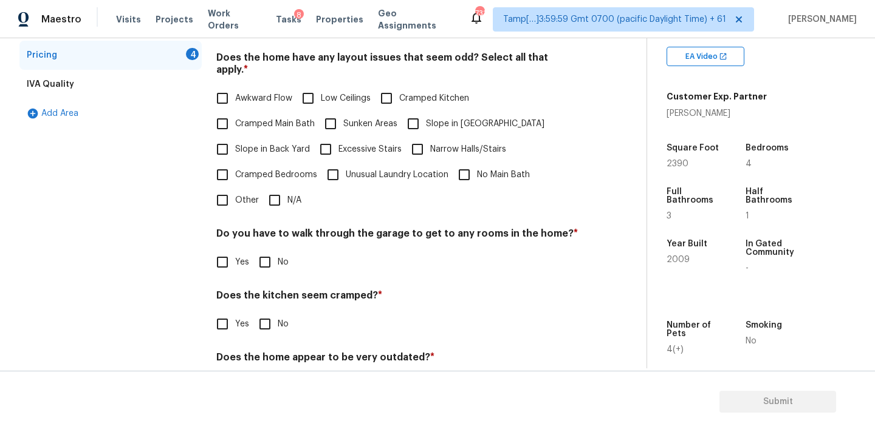
scroll to position [296, 0]
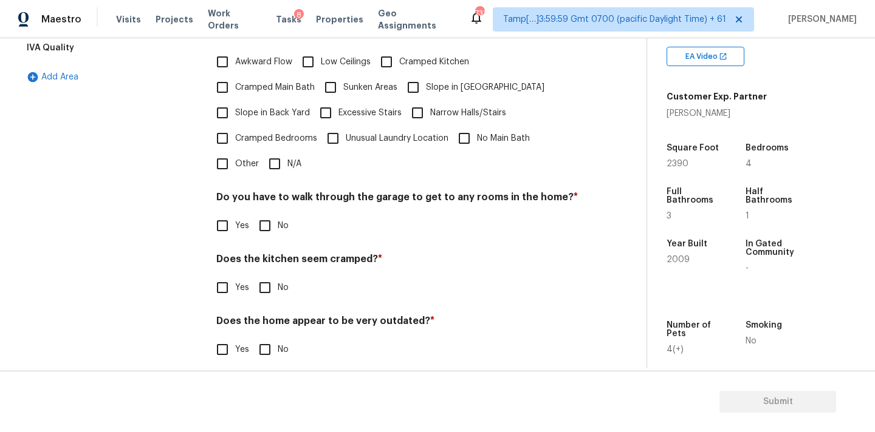
click at [276, 158] on input "N/A" at bounding box center [275, 164] width 26 height 26
checkbox input "true"
click at [265, 217] on input "No" at bounding box center [265, 226] width 26 height 26
checkbox input "true"
click at [273, 275] on input "No" at bounding box center [265, 288] width 26 height 26
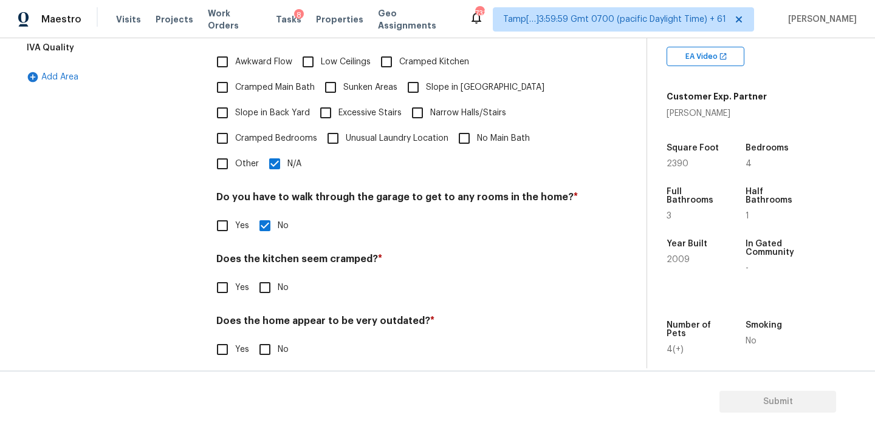
checkbox input "true"
click at [273, 338] on input "No" at bounding box center [265, 351] width 26 height 26
checkbox input "true"
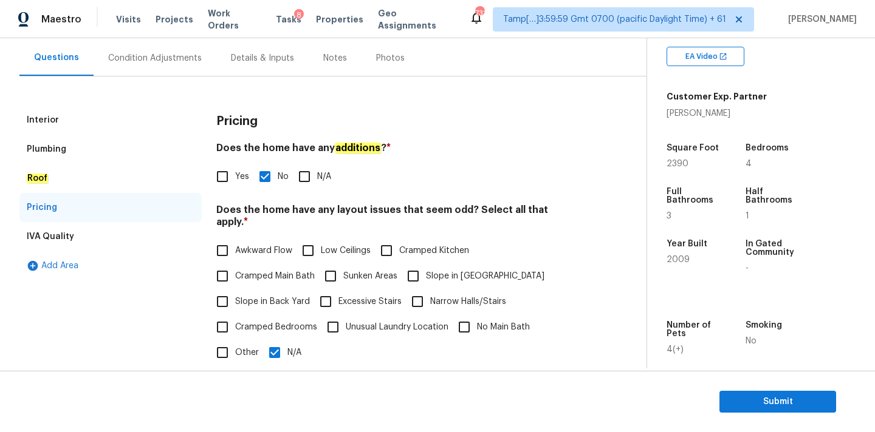
scroll to position [0, 0]
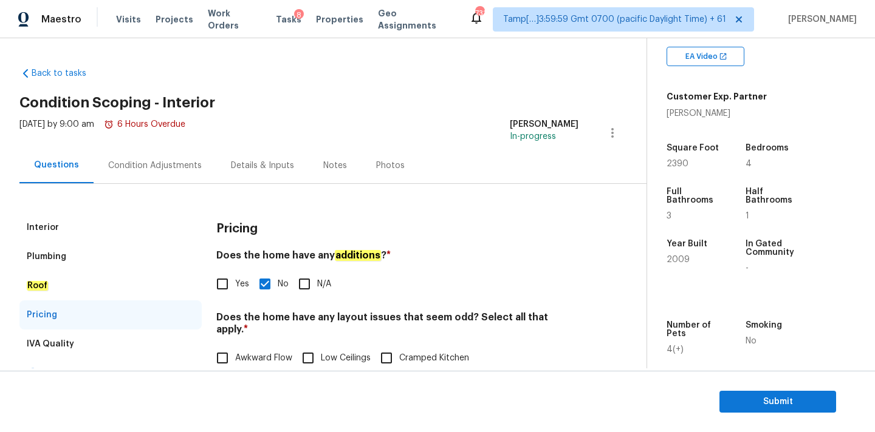
click at [143, 224] on div "Interior" at bounding box center [110, 227] width 182 height 29
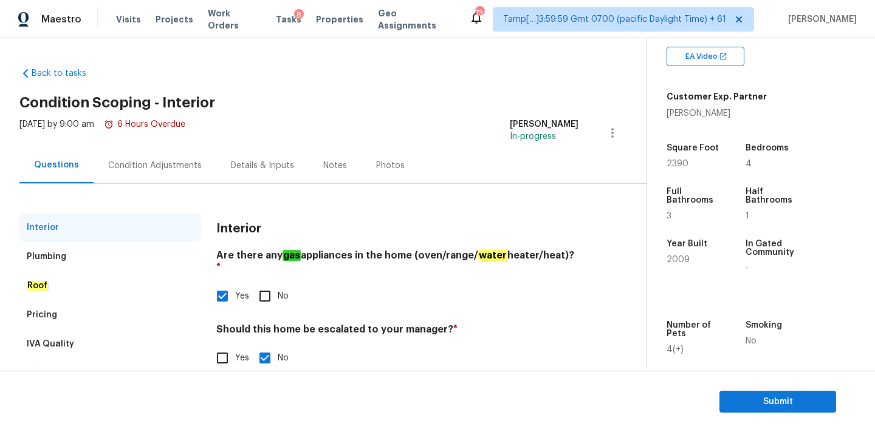
scroll to position [23, 0]
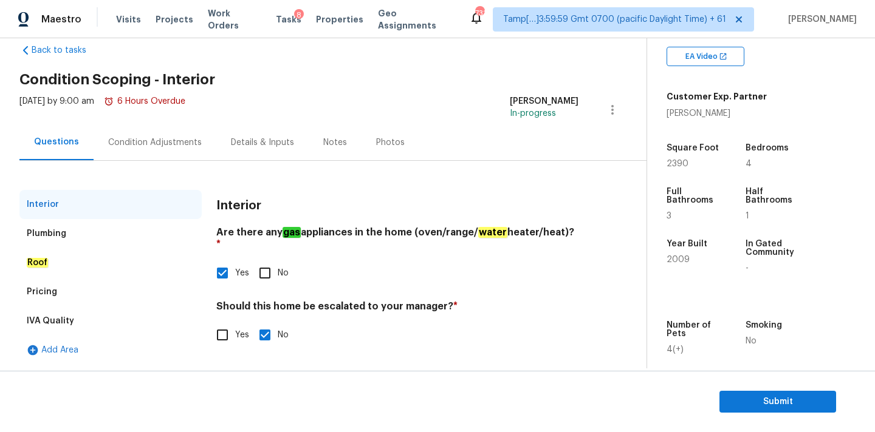
click at [138, 135] on div "Condition Adjustments" at bounding box center [155, 143] width 123 height 36
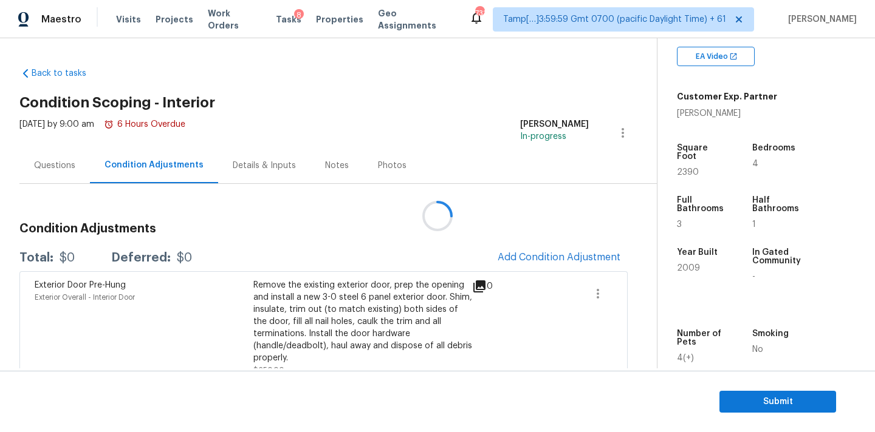
click at [60, 157] on div at bounding box center [437, 216] width 875 height 432
click at [34, 157] on div at bounding box center [437, 216] width 875 height 432
click at [59, 170] on div "Questions" at bounding box center [54, 166] width 41 height 12
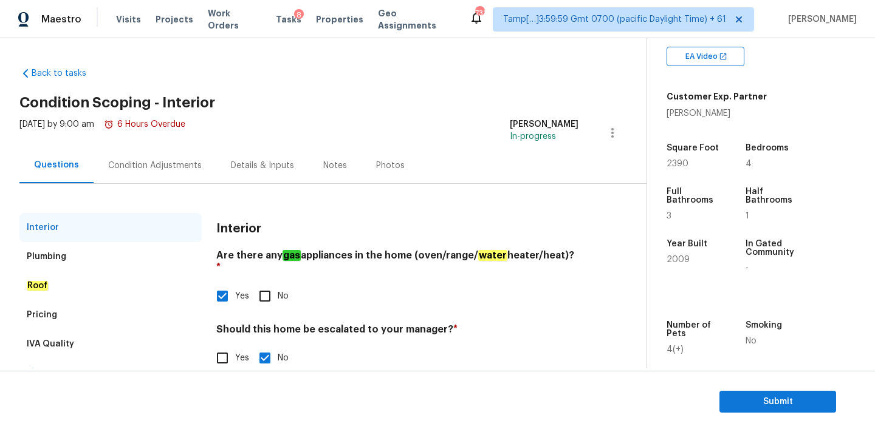
scroll to position [23, 0]
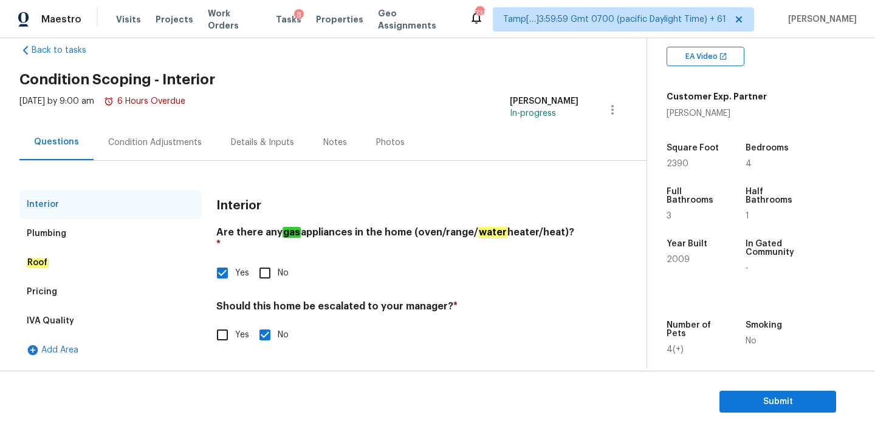
click at [244, 331] on label "Yes" at bounding box center [229, 336] width 39 height 26
click at [235, 331] on input "Yes" at bounding box center [223, 336] width 26 height 26
checkbox input "true"
checkbox input "false"
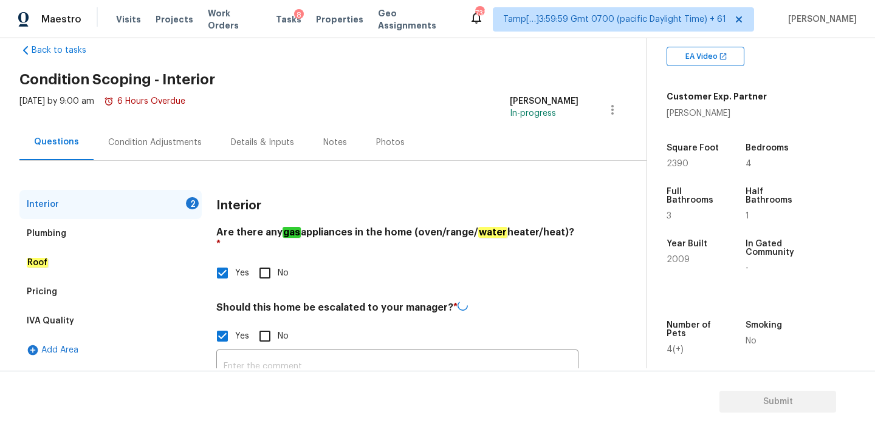
scroll to position [114, 0]
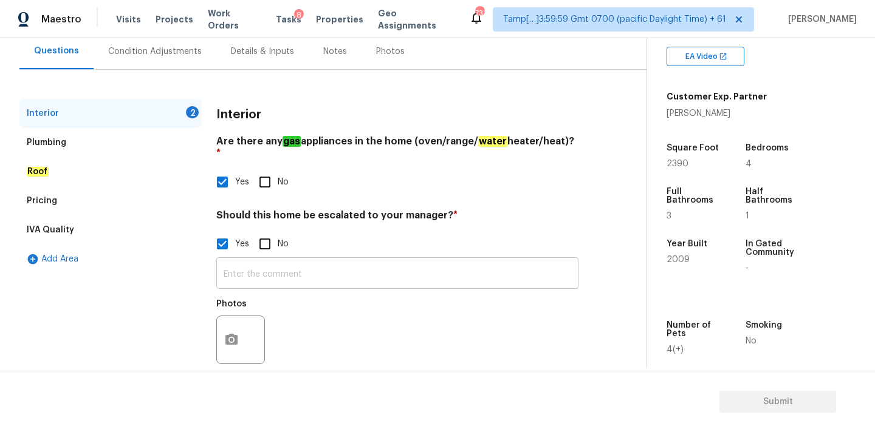
click at [282, 271] on input "text" at bounding box center [397, 275] width 362 height 29
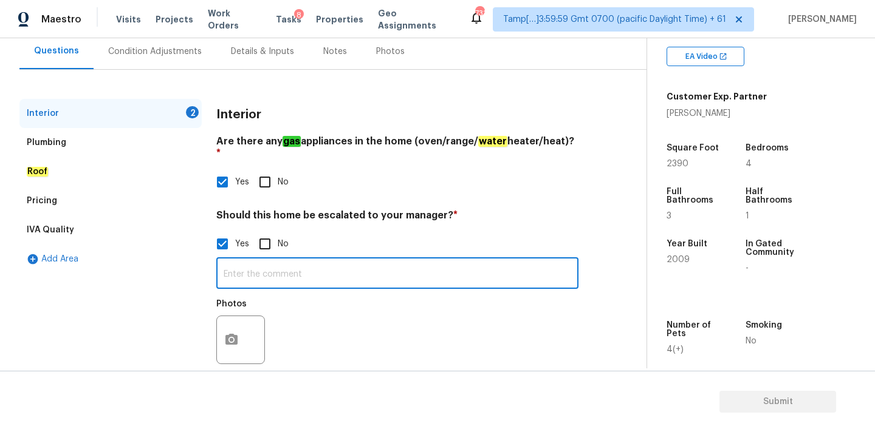
paste input "Mold Remediation"
click at [281, 265] on input "Mold Remediation" at bounding box center [397, 275] width 362 height 29
paste input "There are signs of a plumbing leak, which looked like it was coming from the ba…"
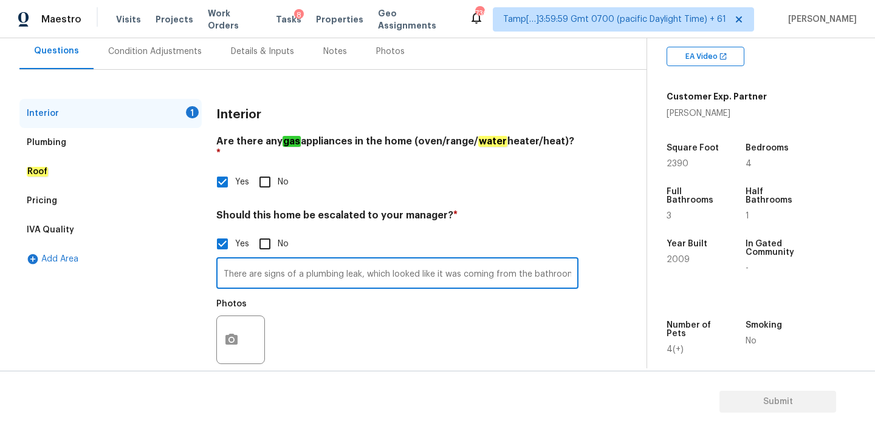
click at [435, 264] on input "There are signs of a plumbing leak, which looked like it was coming from the ba…" at bounding box center [397, 275] width 362 height 29
paste input "some new drywall that was installed, but not finished. There was a lot of drywa…"
click at [290, 263] on input "There are signs of a plumbing leak, which looked like it was coming from the ba…" at bounding box center [397, 275] width 362 height 29
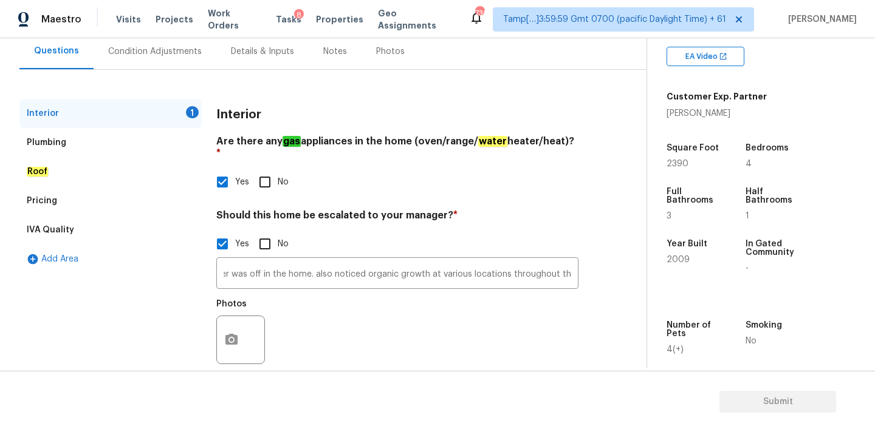
scroll to position [0, 0]
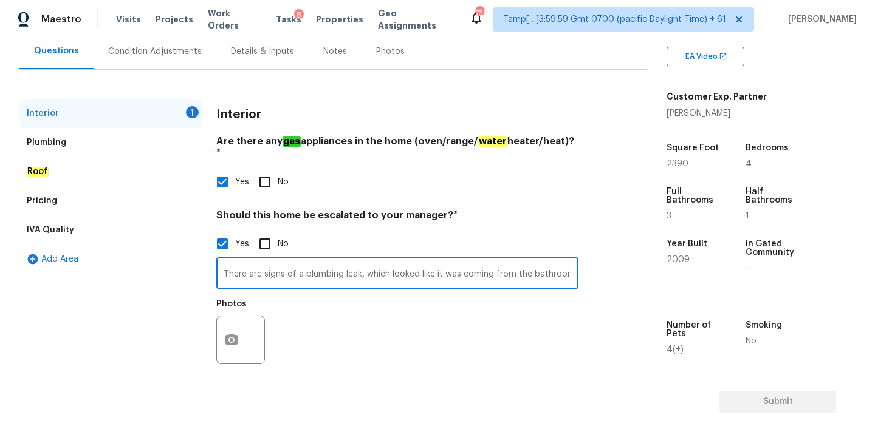
click at [496, 264] on input "There are signs of a plumbing leak, which looked like it was coming from the ba…" at bounding box center [397, 275] width 362 height 29
click at [482, 265] on input "There are signs of a plumbing leak, which looked like it was coming from the ba…" at bounding box center [397, 275] width 362 height 29
click at [536, 267] on input "There are signs of a plumbing leak, which looked like it was coming from the ba…" at bounding box center [397, 275] width 362 height 29
click at [505, 263] on input "There are signs of a plumbing leak, which looked like it was coming from the ba…" at bounding box center [397, 275] width 362 height 29
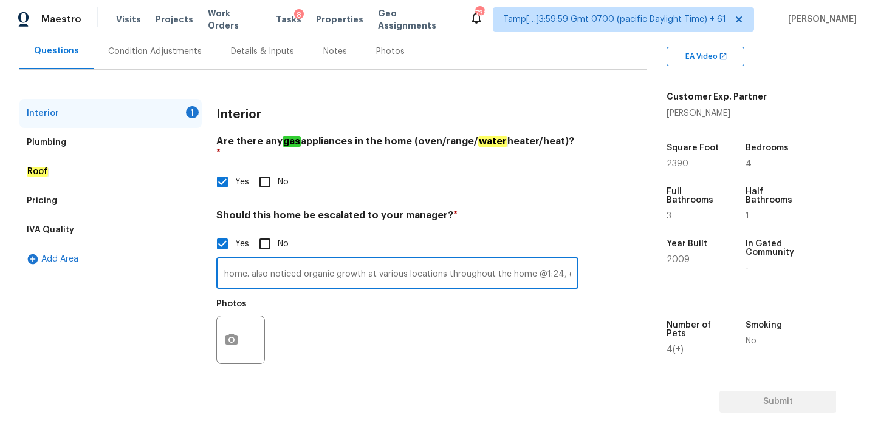
scroll to position [0, 0]
click at [491, 261] on input "There are signs of a plumbing leak, which looked like it was coming from the ba…" at bounding box center [397, 275] width 362 height 29
click at [495, 262] on input "There are signs of a plumbing leak, which looked like it was coming from the ba…" at bounding box center [397, 275] width 362 height 29
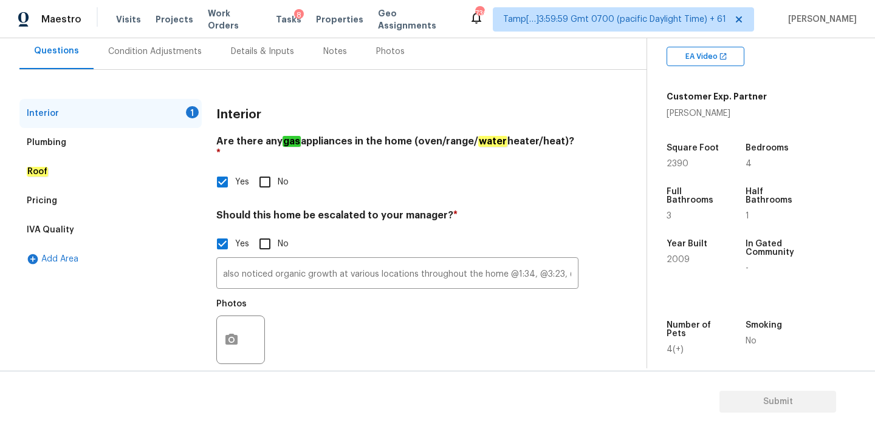
scroll to position [0, 0]
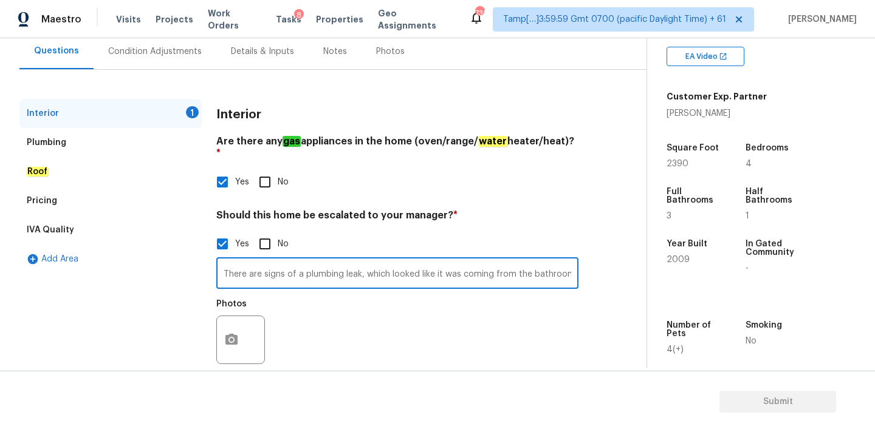
click at [508, 263] on input "There are signs of a plumbing leak, which looked like it was coming from the ba…" at bounding box center [397, 275] width 362 height 29
click at [473, 262] on input "There are signs of a plumbing leak, which looked like it was coming from the ba…" at bounding box center [397, 275] width 362 height 29
click at [513, 261] on input "There are signs of a plumbing leak, which looked like it was coming from the ba…" at bounding box center [397, 275] width 362 height 29
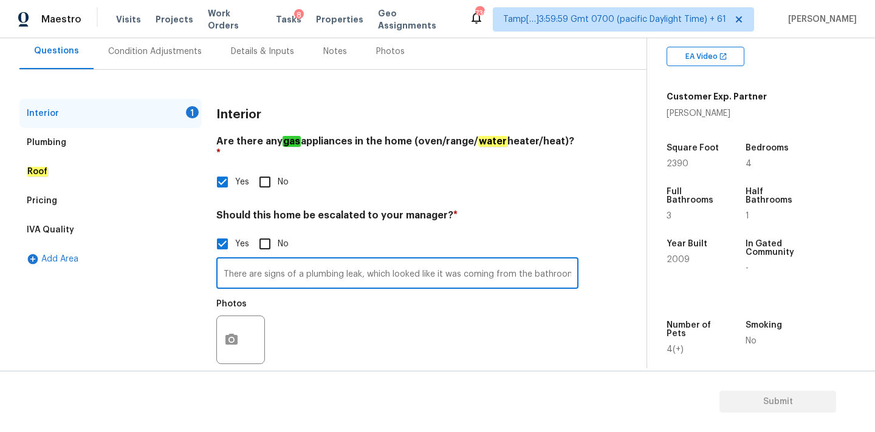
click at [503, 267] on input "There are signs of a plumbing leak, which looked like it was coming from the ba…" at bounding box center [397, 275] width 362 height 29
click at [485, 263] on input "There are signs of a plumbing leak, which looked like it was coming from the ba…" at bounding box center [397, 275] width 362 height 29
click at [459, 265] on input "There are signs of a plumbing leak, which looked like it was coming from the ba…" at bounding box center [397, 275] width 362 height 29
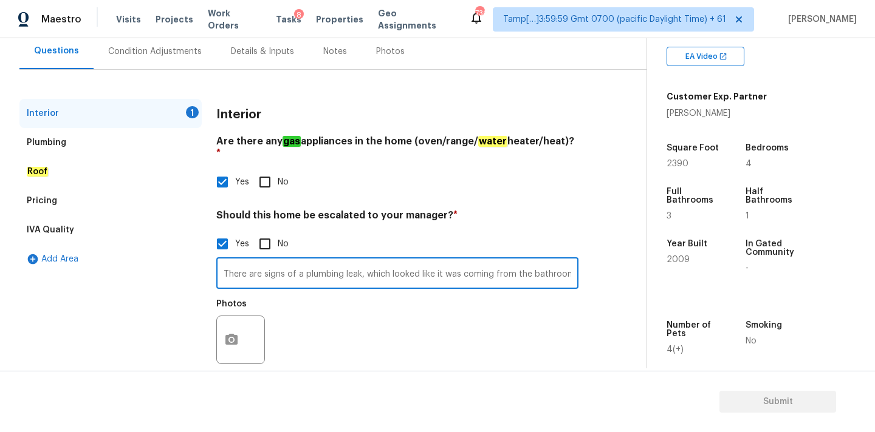
scroll to position [0, 1271]
type input "There are signs of a plumbing leak, which looked like it was coming from the ba…"
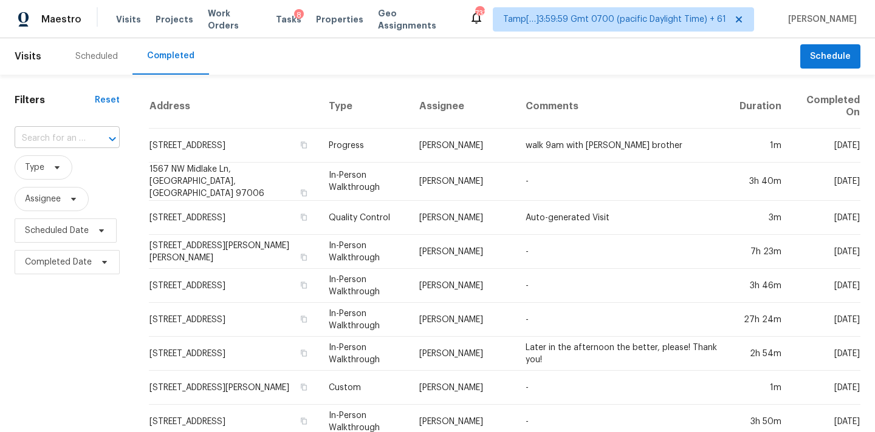
click at [64, 138] on input "text" at bounding box center [50, 138] width 71 height 19
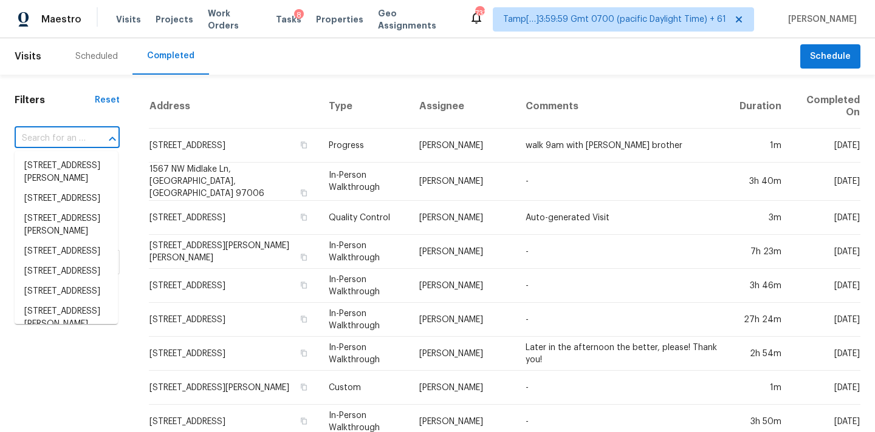
paste input "[STREET_ADDRESS]"
type input "[STREET_ADDRESS]"
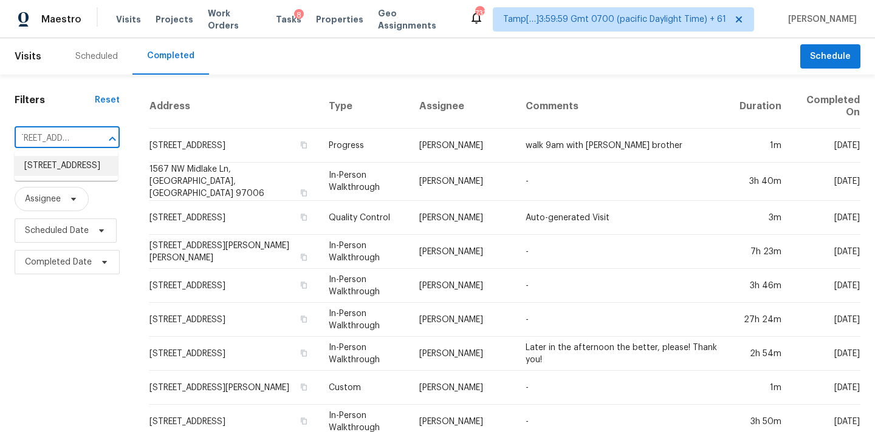
click at [67, 161] on li "[STREET_ADDRESS]" at bounding box center [66, 166] width 103 height 20
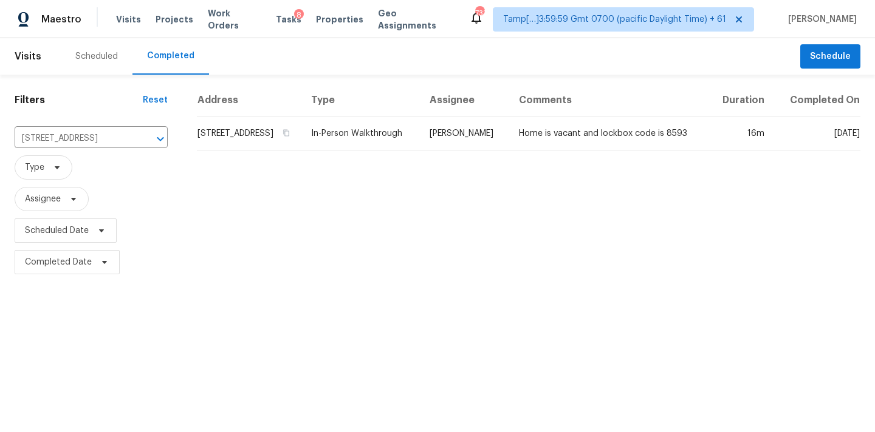
click at [461, 165] on div "Address Type Assignee Comments Duration Completed On [STREET_ADDRESS] In-Person…" at bounding box center [528, 181] width 692 height 194
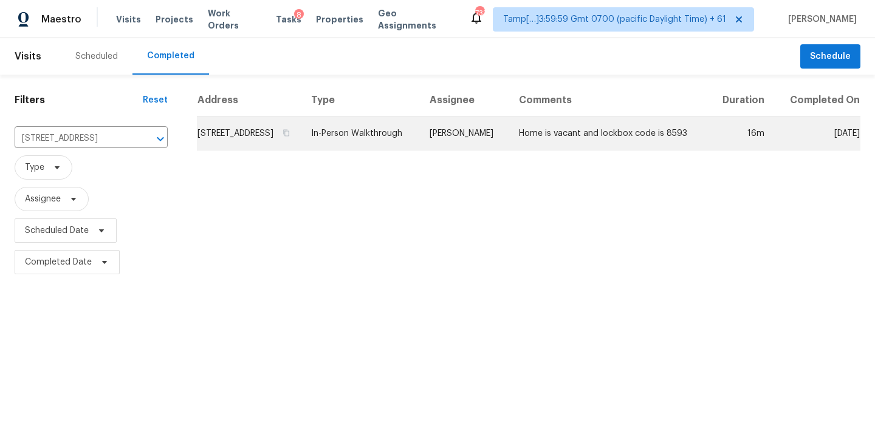
click at [477, 149] on td "[PERSON_NAME]" at bounding box center [464, 134] width 89 height 34
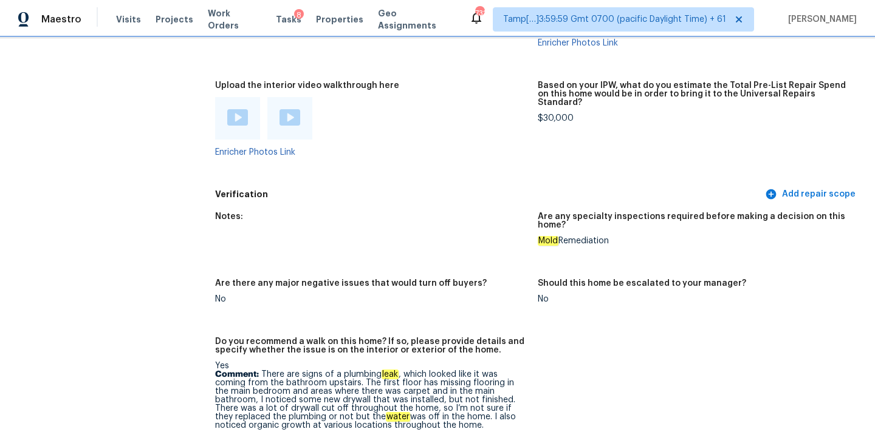
scroll to position [2197, 0]
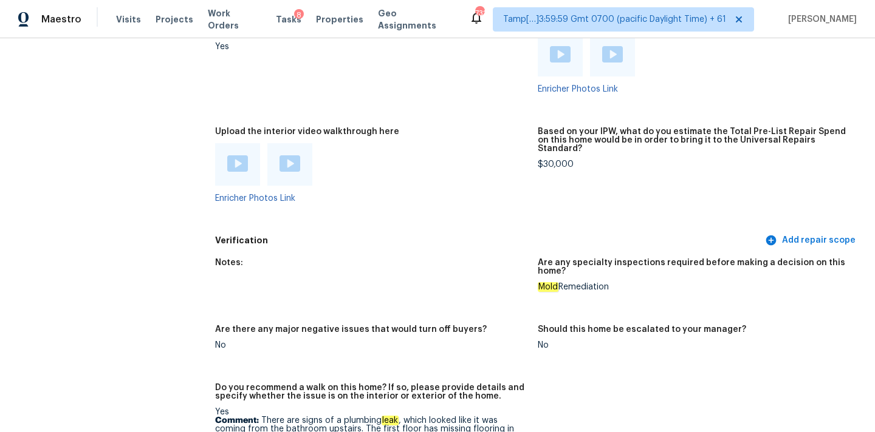
drag, startPoint x: 536, startPoint y: 268, endPoint x: 629, endPoint y: 268, distance: 92.9
click at [629, 268] on div "Notes: Are any specialty inspections required before making a decision on this …" at bounding box center [537, 406] width 645 height 311
click at [606, 283] on div "Mold Remediation" at bounding box center [694, 287] width 313 height 9
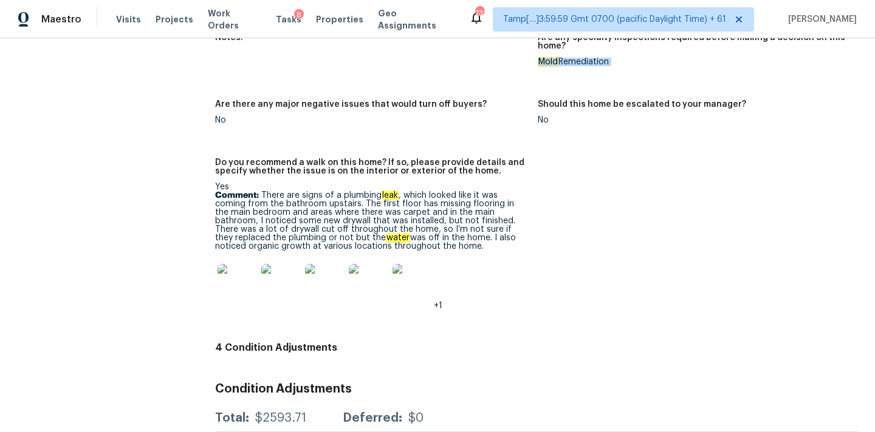
scroll to position [2424, 0]
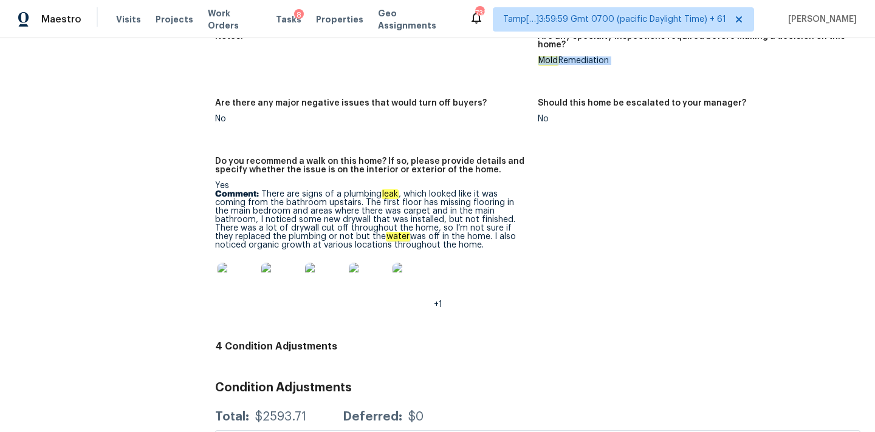
click at [248, 267] on img at bounding box center [236, 282] width 39 height 39
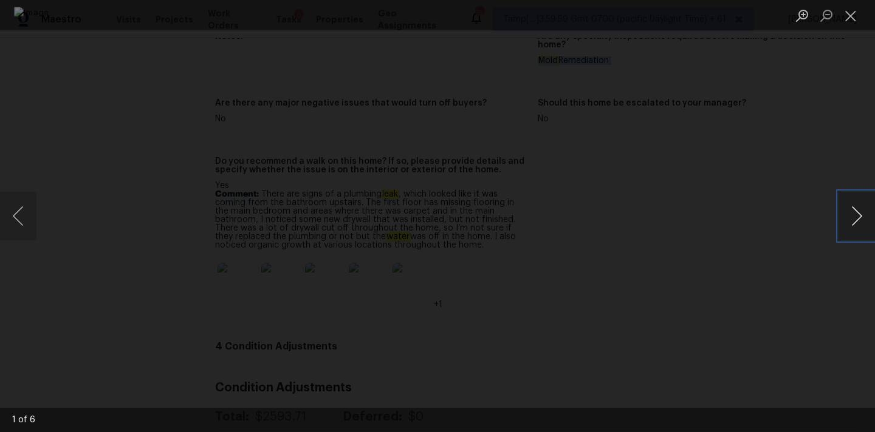
click at [859, 216] on button "Next image" at bounding box center [856, 216] width 36 height 49
click at [853, 23] on button "Close lightbox" at bounding box center [850, 15] width 24 height 21
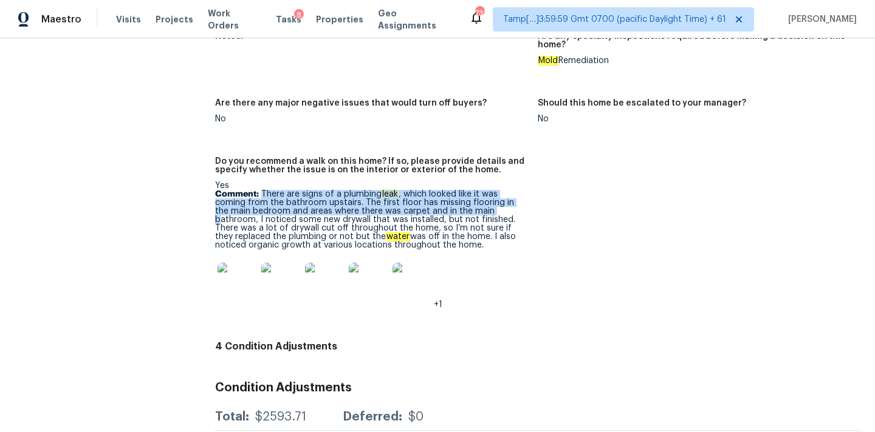
drag, startPoint x: 263, startPoint y: 179, endPoint x: 482, endPoint y: 190, distance: 219.0
click at [482, 190] on p "Comment: There are signs of a plumbing leak , which looked like it was coming f…" at bounding box center [371, 220] width 313 height 60
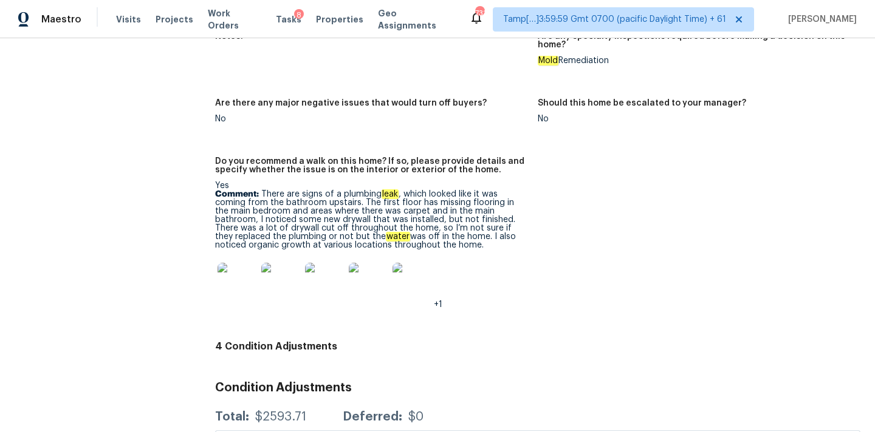
click at [410, 208] on p "Comment: There are signs of a plumbing leak , which looked like it was coming f…" at bounding box center [371, 220] width 313 height 60
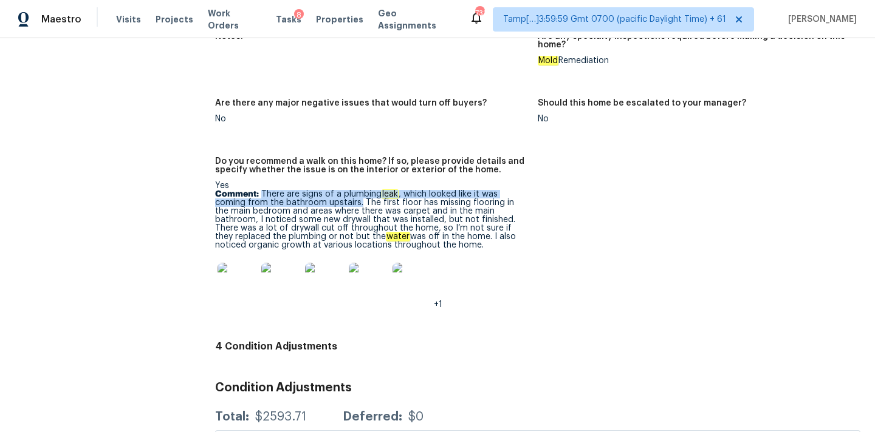
copy p "There are signs of a plumbing leak , which looked like it was coming from the b…"
drag, startPoint x: 261, startPoint y: 177, endPoint x: 359, endPoint y: 186, distance: 98.9
click at [359, 190] on p "Comment: There are signs of a plumbing leak , which looked like it was coming f…" at bounding box center [371, 220] width 313 height 60
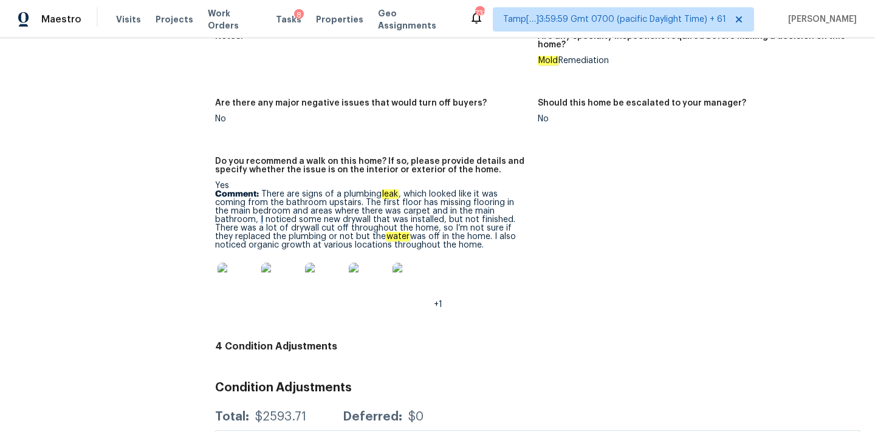
drag, startPoint x: 519, startPoint y: 193, endPoint x: 536, endPoint y: 197, distance: 17.4
click at [536, 197] on figure "Do you recommend a walk on this home? If so, please provide details and specify…" at bounding box center [376, 242] width 323 height 171
click at [521, 196] on p "Comment: There are signs of a plumbing leak , which looked like it was coming f…" at bounding box center [371, 220] width 313 height 60
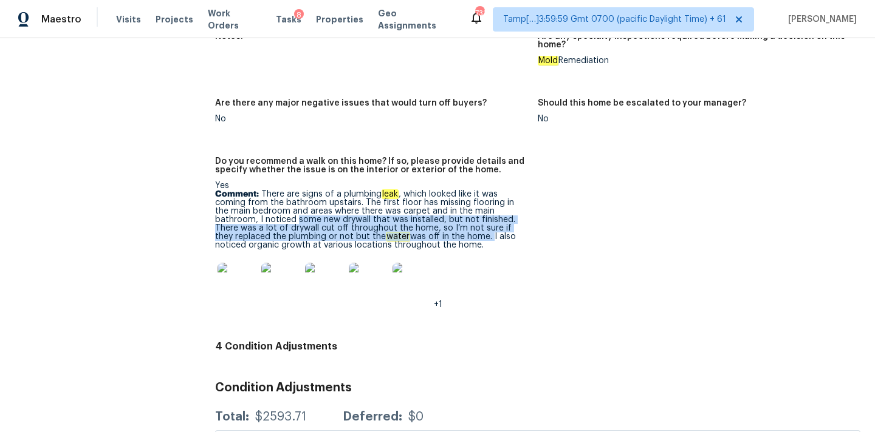
copy p "some new drywall that was installed, but not finished. There was a lot of drywa…"
drag, startPoint x: 248, startPoint y: 202, endPoint x: 418, endPoint y: 225, distance: 171.0
click at [418, 225] on p "Comment: There are signs of a plumbing leak , which looked like it was coming f…" at bounding box center [371, 220] width 313 height 60
click at [243, 263] on img at bounding box center [236, 282] width 39 height 39
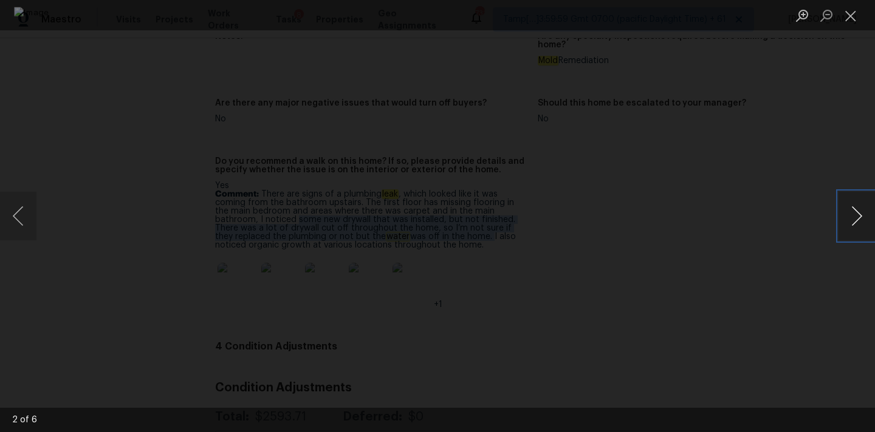
click at [853, 216] on button "Next image" at bounding box center [856, 216] width 36 height 49
click at [850, 230] on button "Next image" at bounding box center [856, 216] width 36 height 49
click at [844, 212] on button "Next image" at bounding box center [856, 216] width 36 height 49
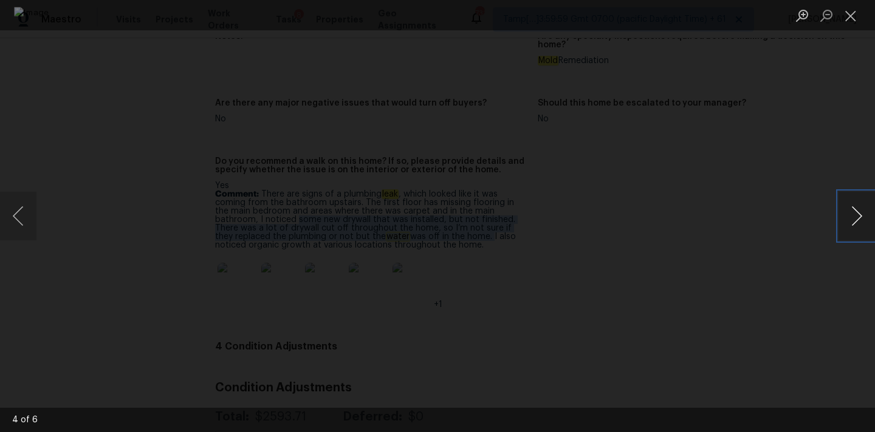
click at [847, 202] on button "Next image" at bounding box center [856, 216] width 36 height 49
click at [852, 219] on button "Next image" at bounding box center [856, 216] width 36 height 49
click at [849, 212] on button "Next image" at bounding box center [856, 216] width 36 height 49
click at [853, 21] on button "Close lightbox" at bounding box center [850, 15] width 24 height 21
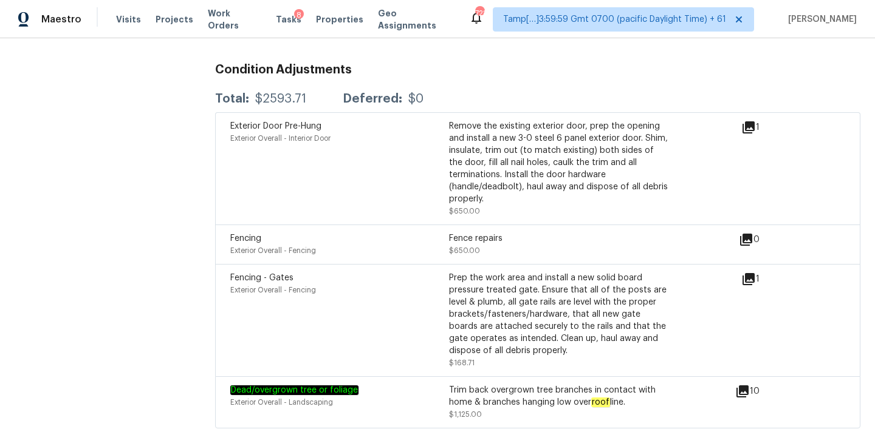
scroll to position [2762, 0]
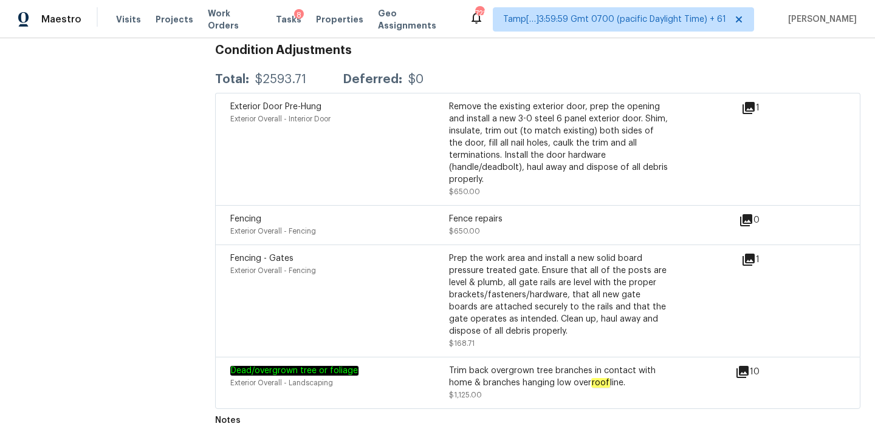
click at [743, 366] on icon at bounding box center [742, 372] width 12 height 12
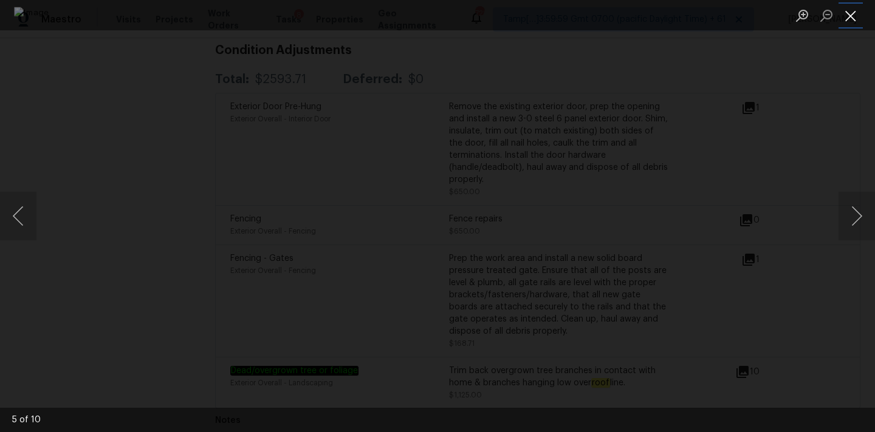
click at [852, 12] on button "Close lightbox" at bounding box center [850, 15] width 24 height 21
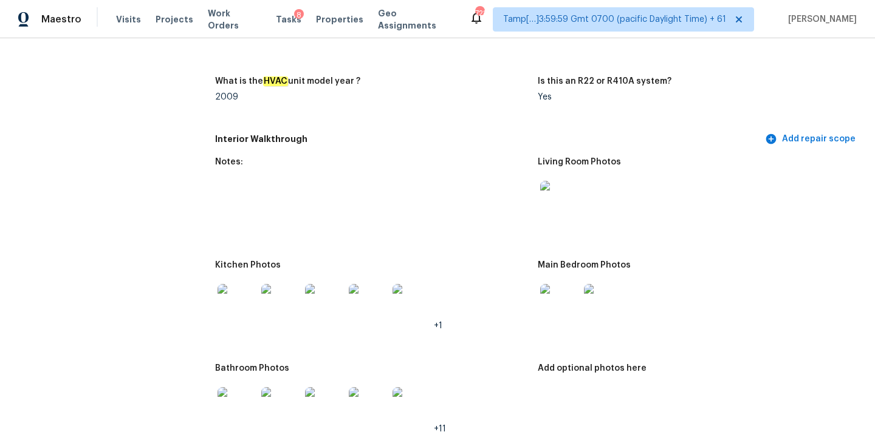
scroll to position [1198, 0]
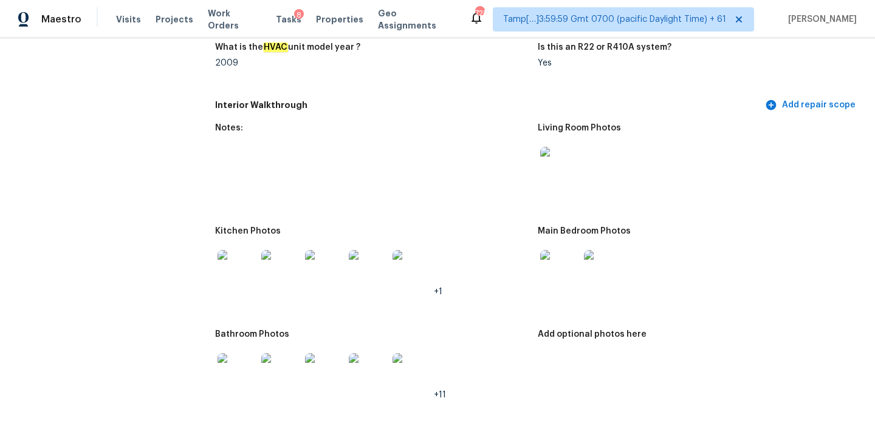
click at [556, 168] on img at bounding box center [559, 166] width 39 height 39
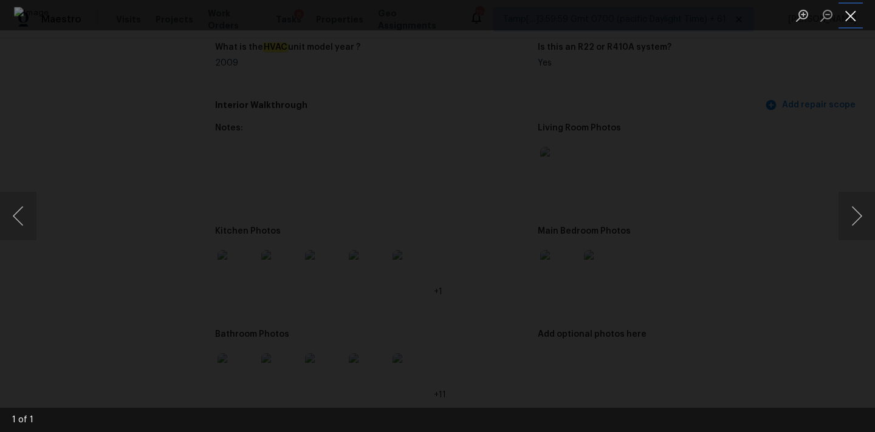
click at [848, 22] on button "Close lightbox" at bounding box center [850, 15] width 24 height 21
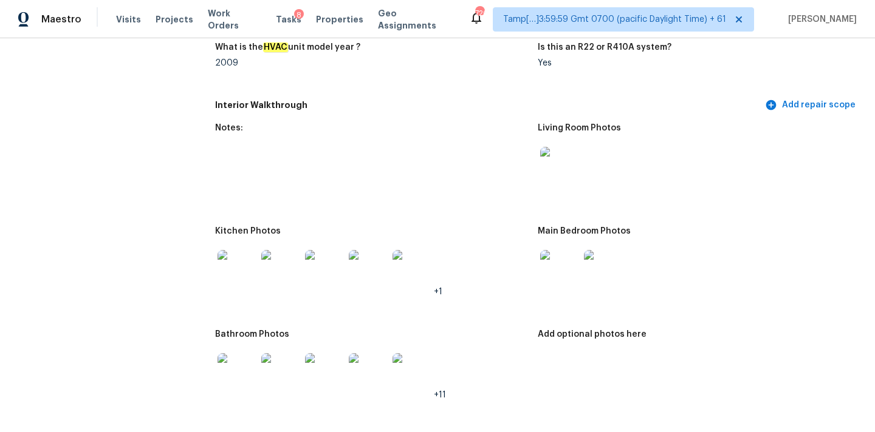
click at [557, 262] on img at bounding box center [559, 269] width 39 height 39
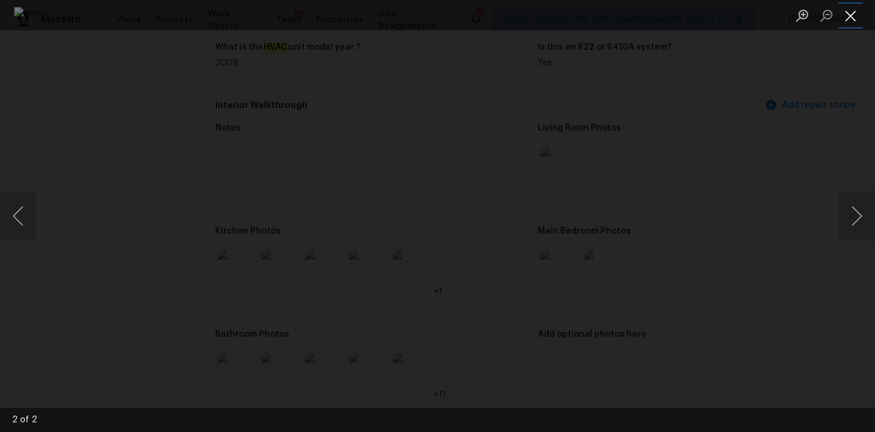
click at [849, 18] on button "Close lightbox" at bounding box center [850, 15] width 24 height 21
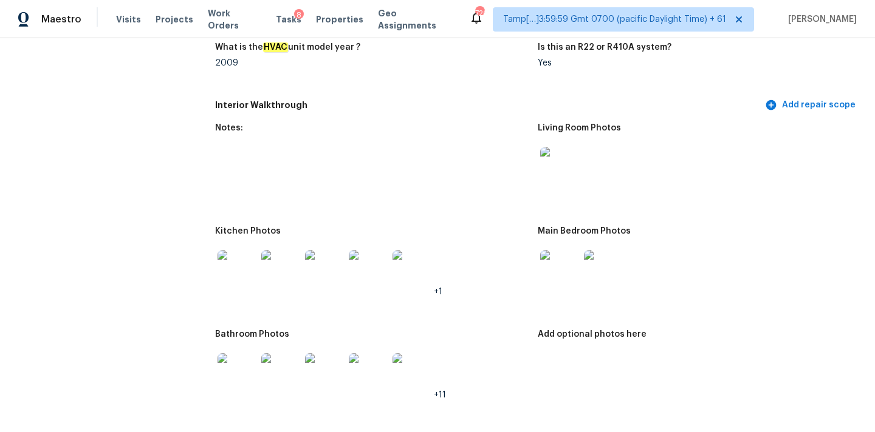
click at [599, 258] on img at bounding box center [603, 269] width 39 height 39
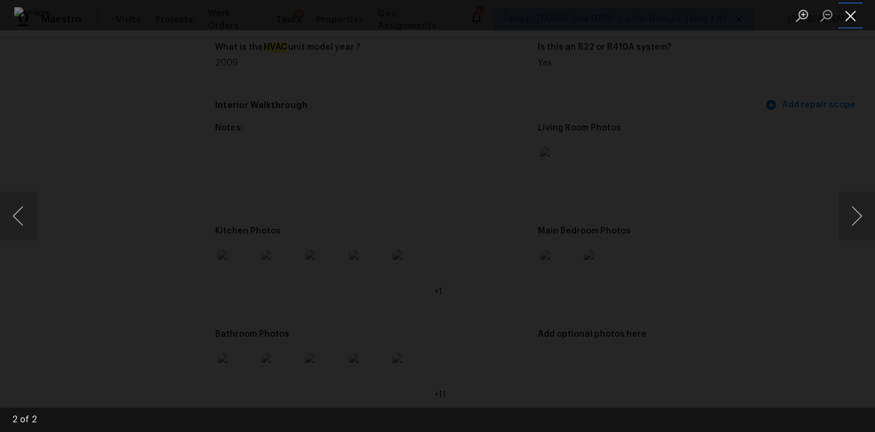
click at [851, 16] on button "Close lightbox" at bounding box center [850, 15] width 24 height 21
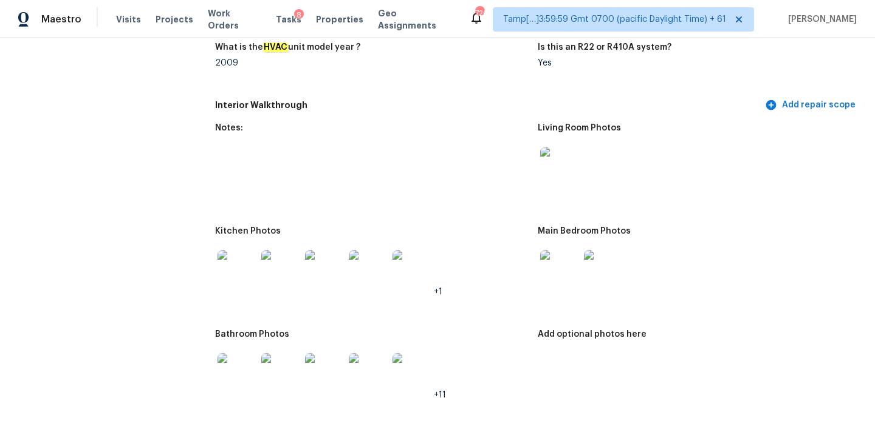
click at [244, 264] on img at bounding box center [236, 269] width 39 height 39
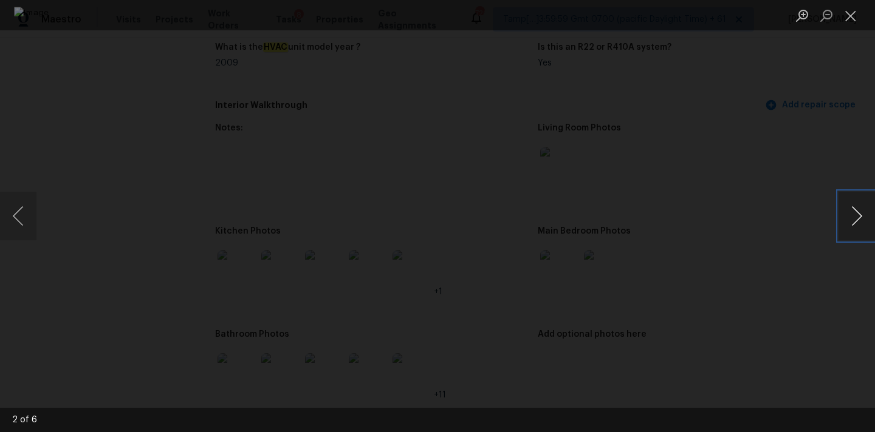
click at [853, 216] on button "Next image" at bounding box center [856, 216] width 36 height 49
click at [853, 12] on button "Close lightbox" at bounding box center [850, 15] width 24 height 21
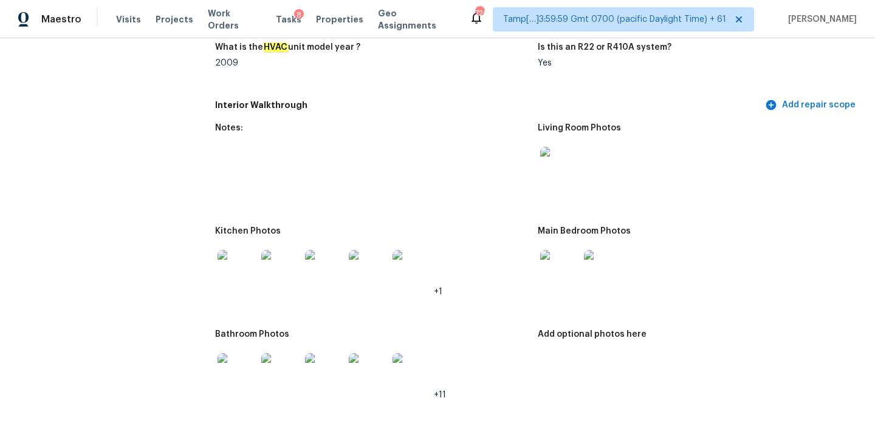
click at [244, 361] on img at bounding box center [236, 372] width 39 height 39
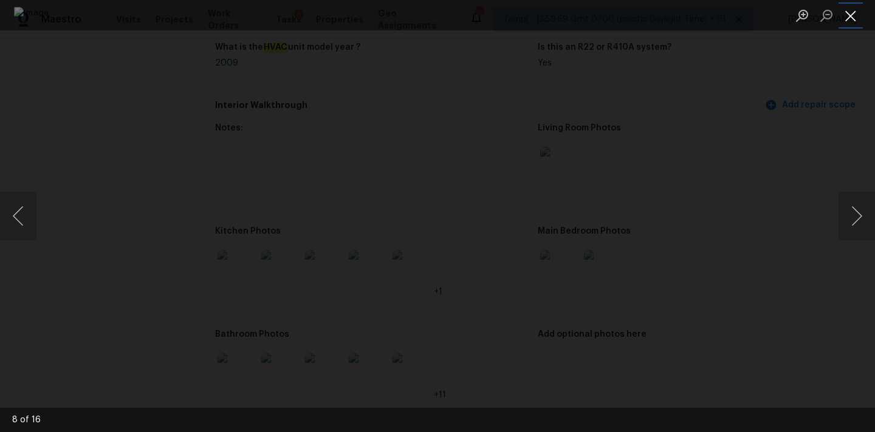
click at [857, 7] on button "Close lightbox" at bounding box center [850, 15] width 24 height 21
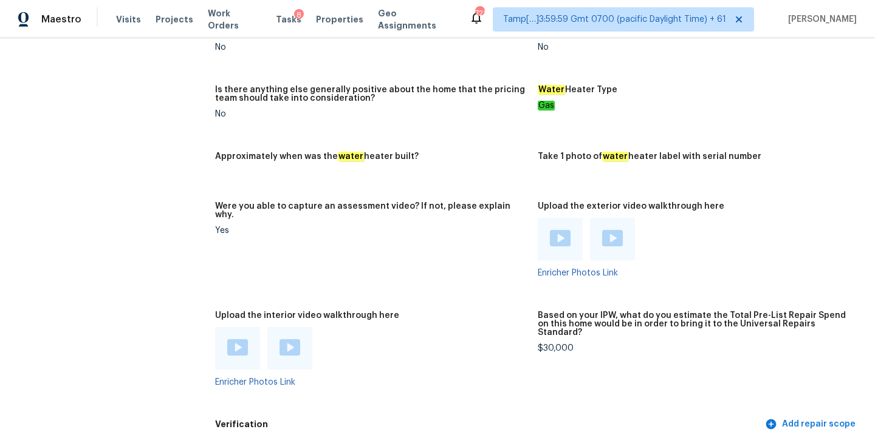
scroll to position [2151, 0]
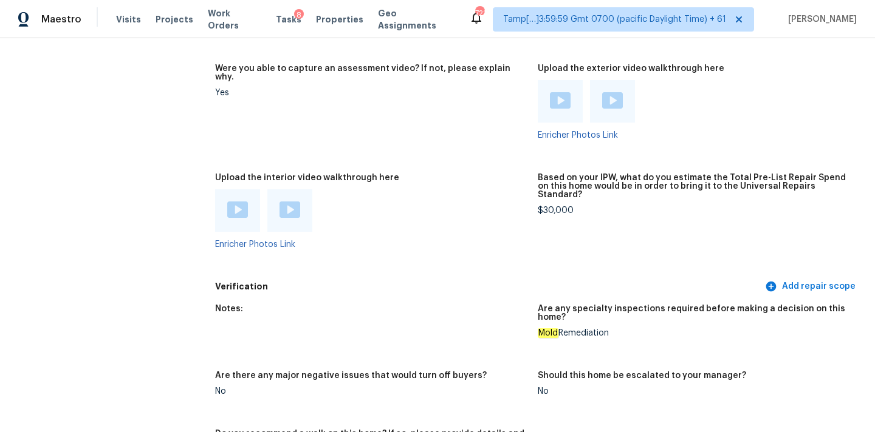
click at [549, 207] on div "$30,000" at bounding box center [694, 211] width 313 height 9
copy div "$30,000"
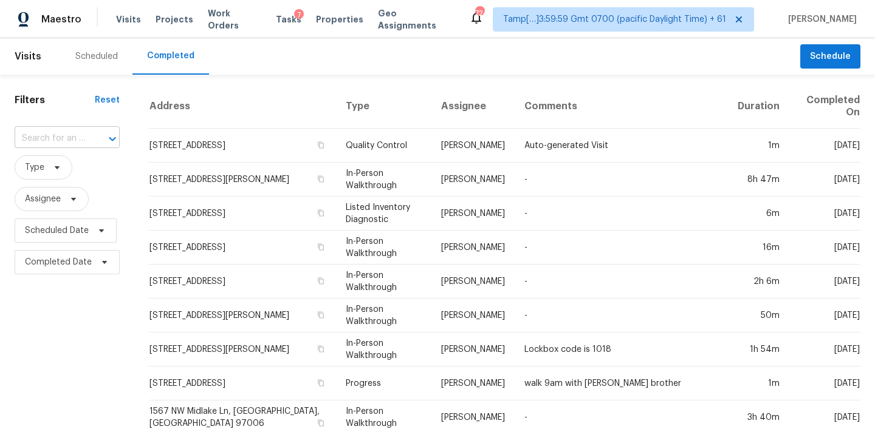
click at [69, 142] on input "text" at bounding box center [50, 138] width 71 height 19
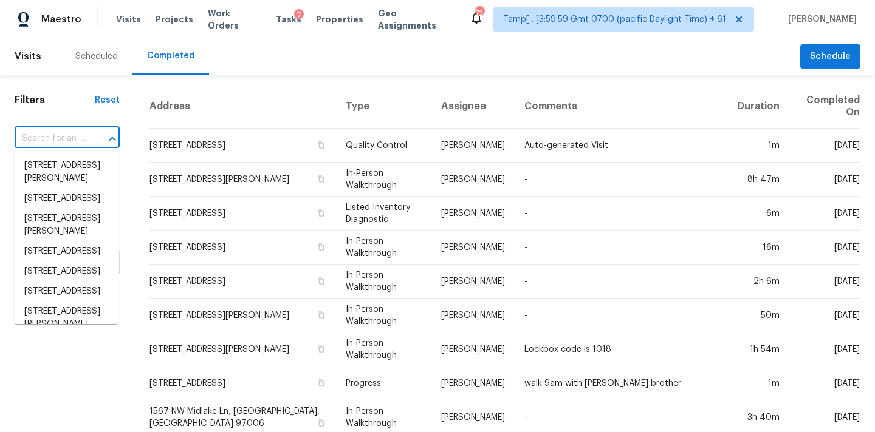
type input "[STREET_ADDRESS]"
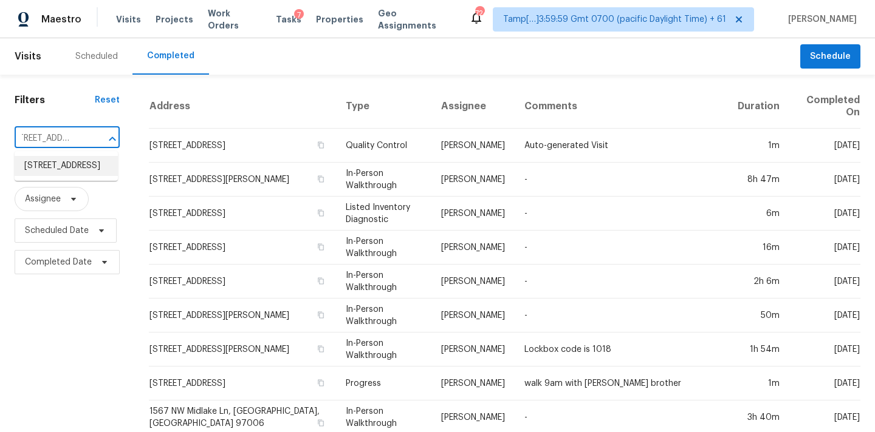
click at [69, 165] on li "7078 N Sierra Way, Eagle Mountain, UT 84005" at bounding box center [66, 166] width 103 height 20
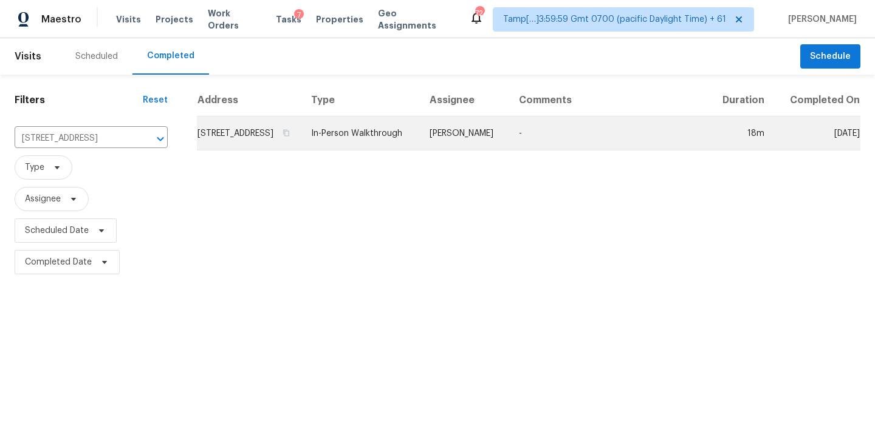
click at [420, 149] on td "In-Person Walkthrough" at bounding box center [360, 134] width 118 height 34
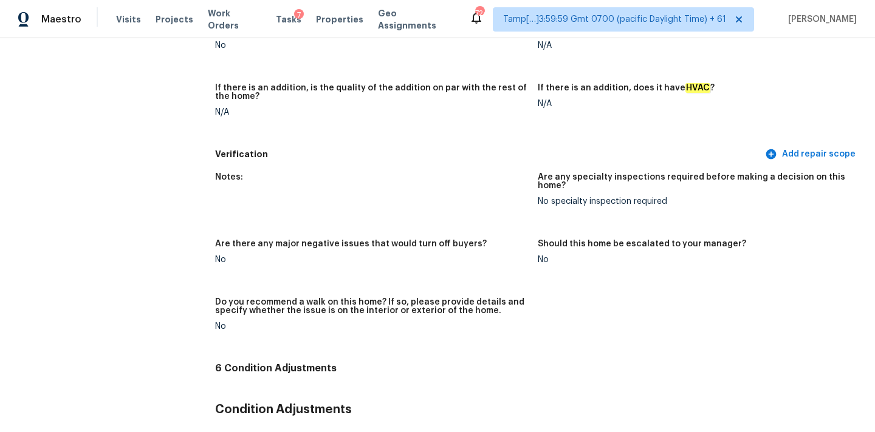
scroll to position [83, 0]
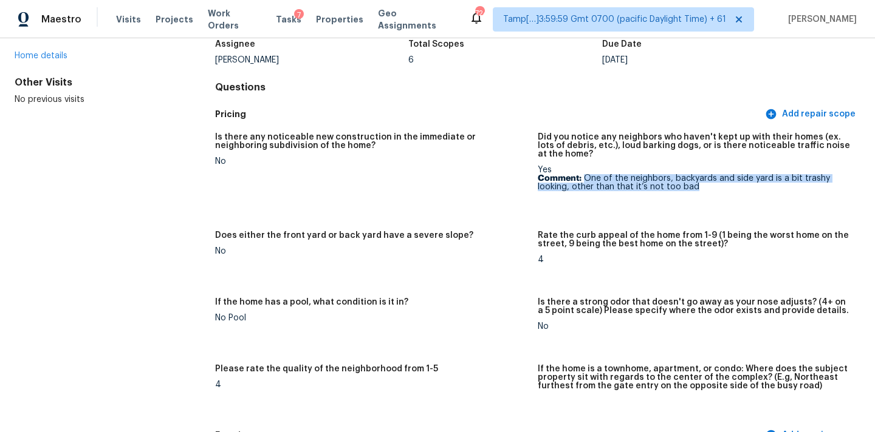
drag, startPoint x: 584, startPoint y: 177, endPoint x: 722, endPoint y: 183, distance: 137.4
click at [722, 183] on p "Comment: One of the neighbors, backyards and side yard is a bit trashy looking,…" at bounding box center [694, 182] width 313 height 17
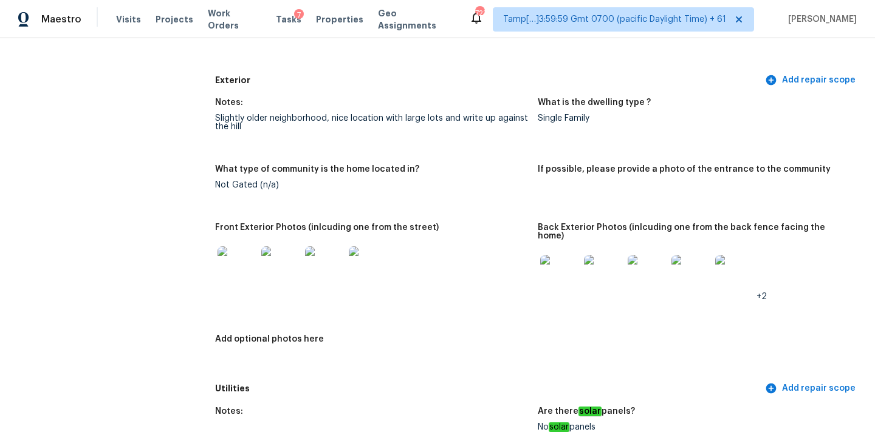
scroll to position [407, 0]
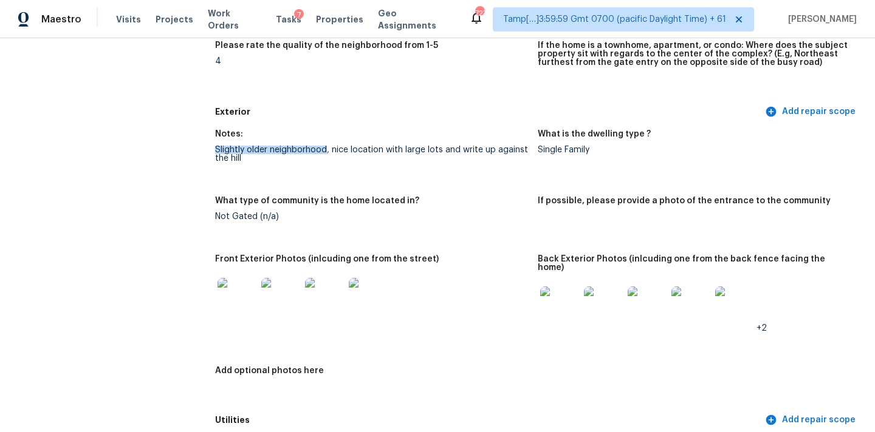
drag, startPoint x: 216, startPoint y: 148, endPoint x: 325, endPoint y: 151, distance: 109.4
click at [325, 151] on div "Slightly older neighborhood, nice location with large lots and write up against…" at bounding box center [371, 154] width 313 height 17
click at [339, 155] on div "Slightly older neighborhood, nice location with large lots and write up against…" at bounding box center [371, 154] width 313 height 17
drag, startPoint x: 215, startPoint y: 151, endPoint x: 325, endPoint y: 149, distance: 109.9
click at [325, 149] on div "Slightly older neighborhood, nice location with large lots and write up against…" at bounding box center [371, 154] width 313 height 17
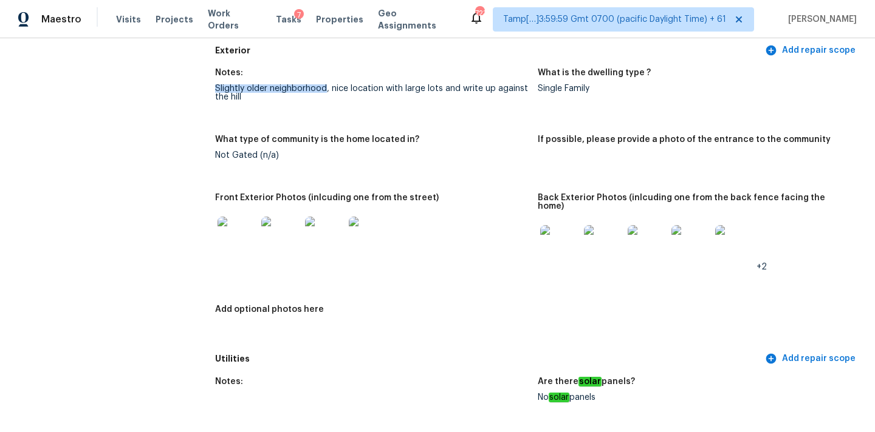
scroll to position [539, 0]
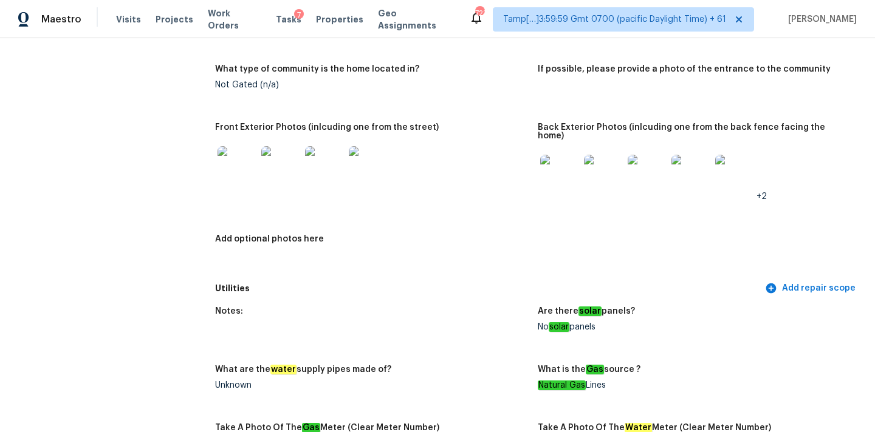
click at [564, 163] on img at bounding box center [559, 174] width 39 height 39
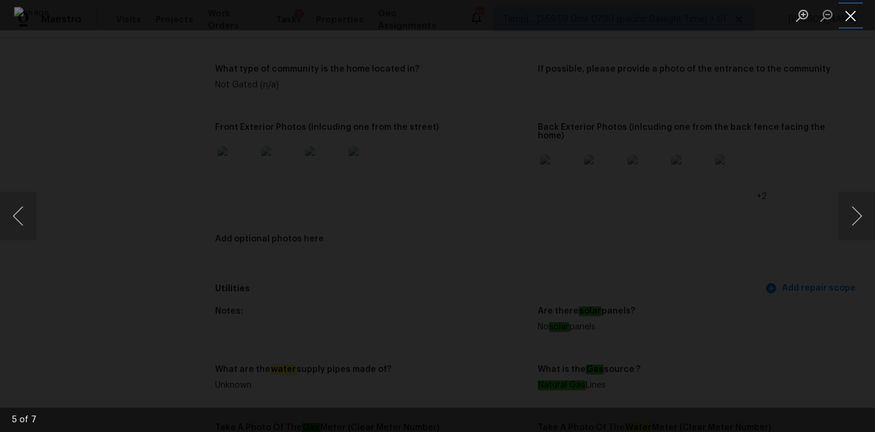
click at [854, 12] on button "Close lightbox" at bounding box center [850, 15] width 24 height 21
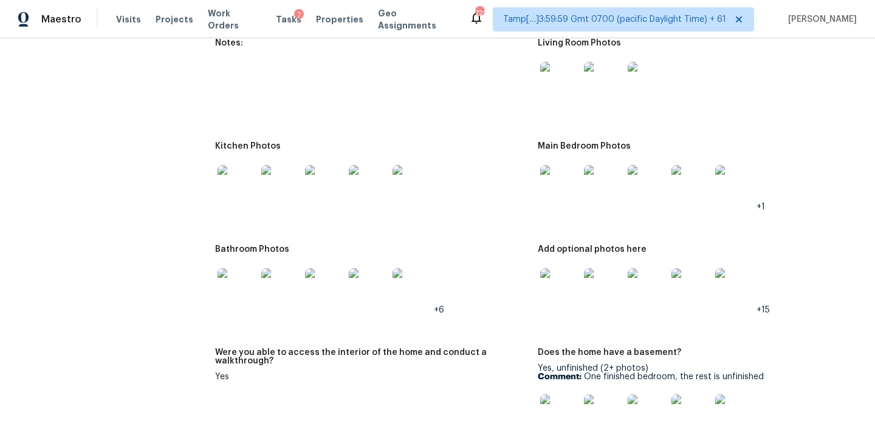
scroll to position [1635, 0]
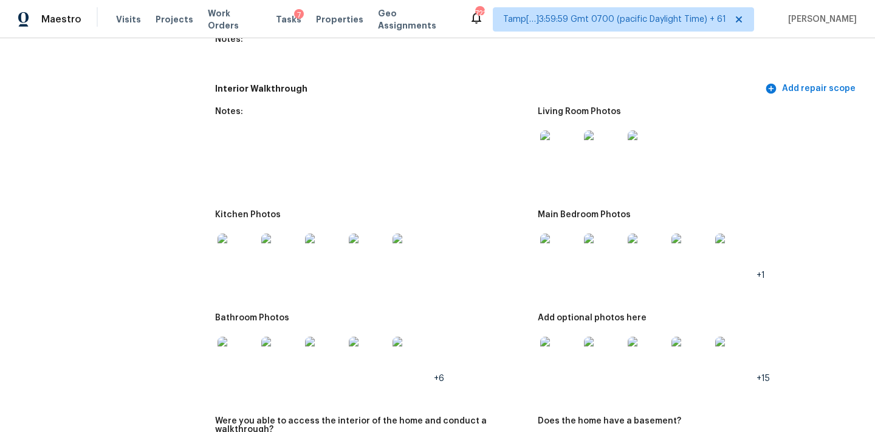
click at [572, 140] on img at bounding box center [559, 150] width 39 height 39
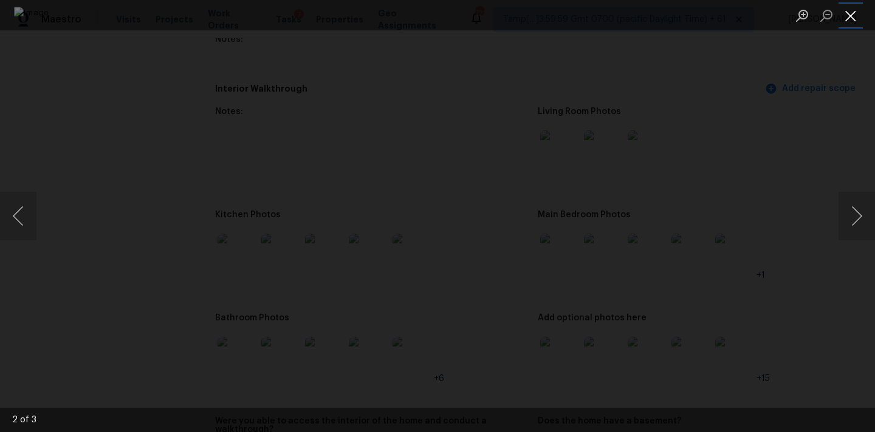
click at [846, 10] on button "Close lightbox" at bounding box center [850, 15] width 24 height 21
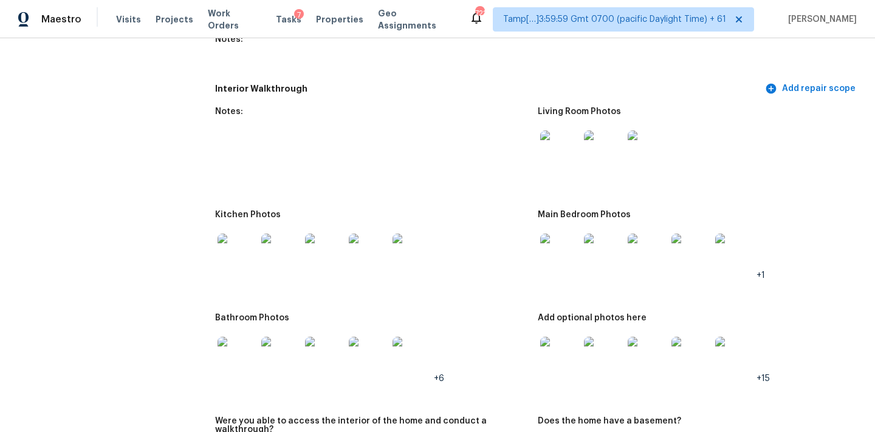
click at [562, 244] on img at bounding box center [559, 253] width 39 height 39
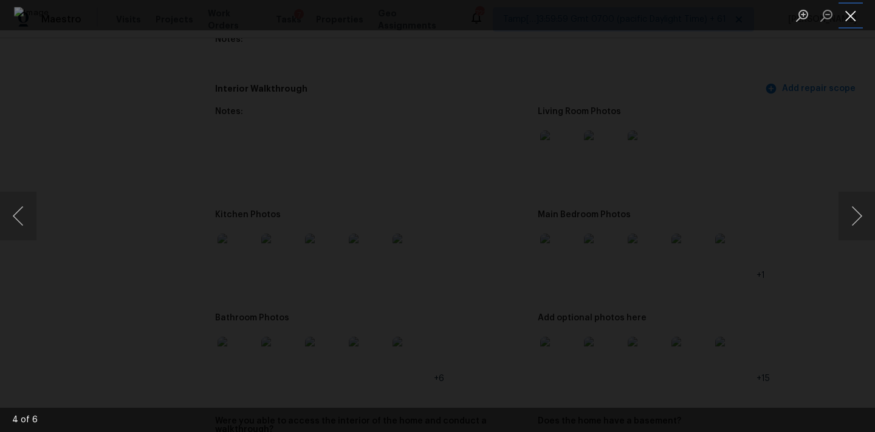
click at [850, 10] on button "Close lightbox" at bounding box center [850, 15] width 24 height 21
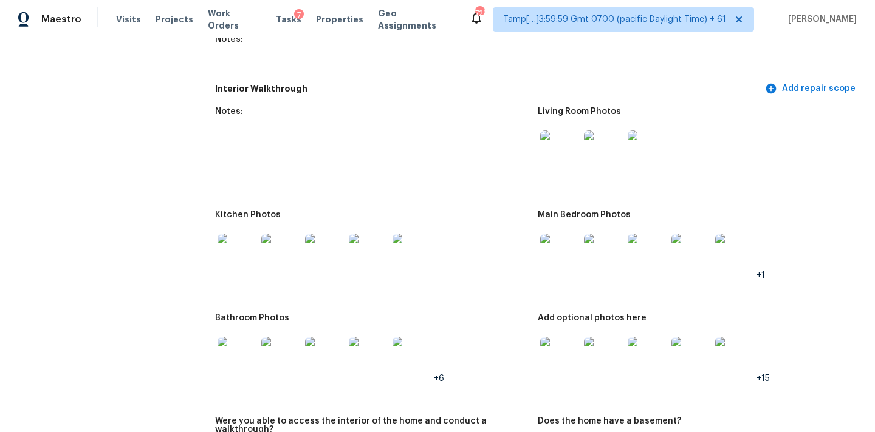
click at [545, 346] on img at bounding box center [559, 356] width 39 height 39
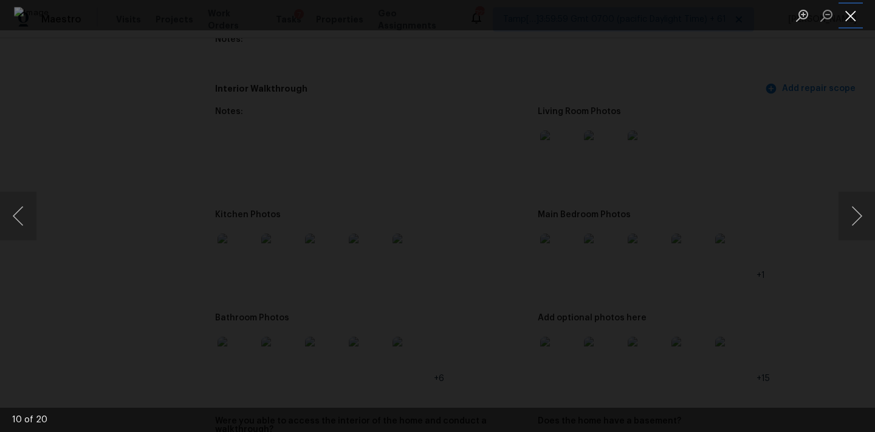
click at [855, 14] on button "Close lightbox" at bounding box center [850, 15] width 24 height 21
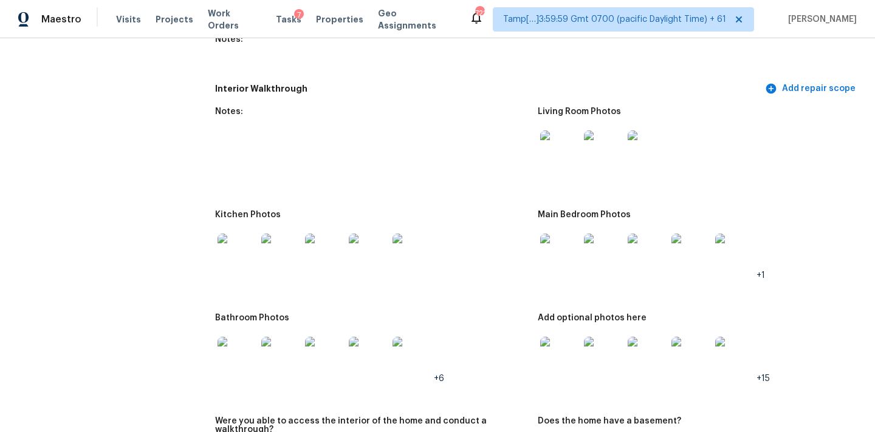
click at [242, 337] on img at bounding box center [236, 356] width 39 height 39
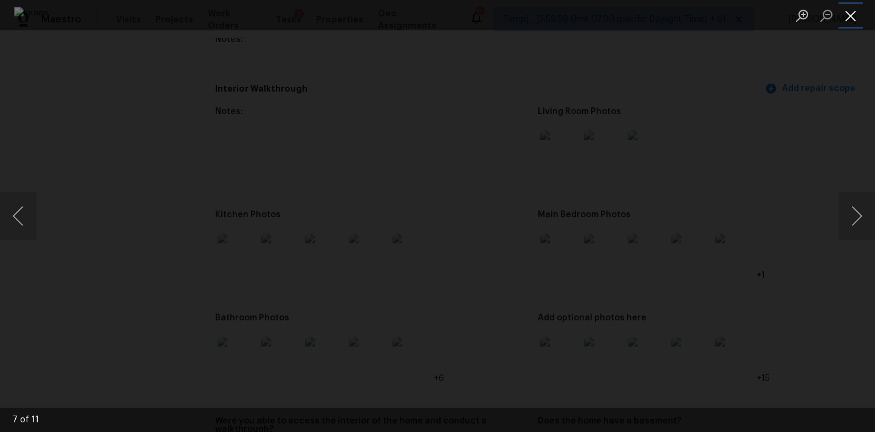
click at [856, 15] on button "Close lightbox" at bounding box center [850, 15] width 24 height 21
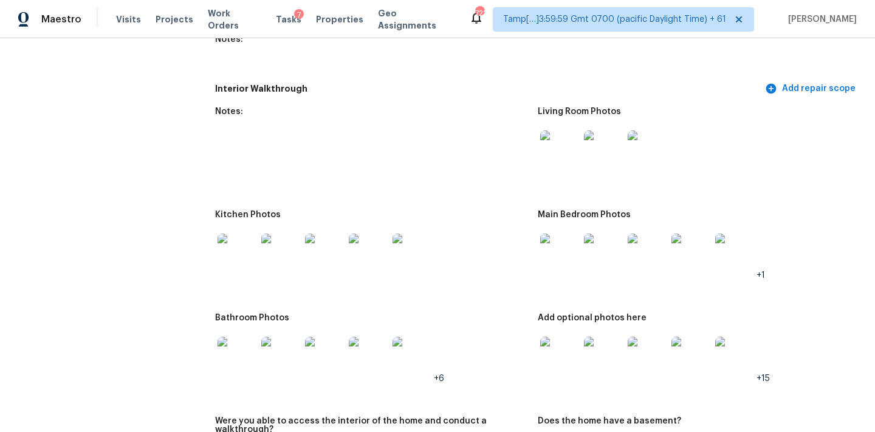
click at [232, 244] on img at bounding box center [236, 253] width 39 height 39
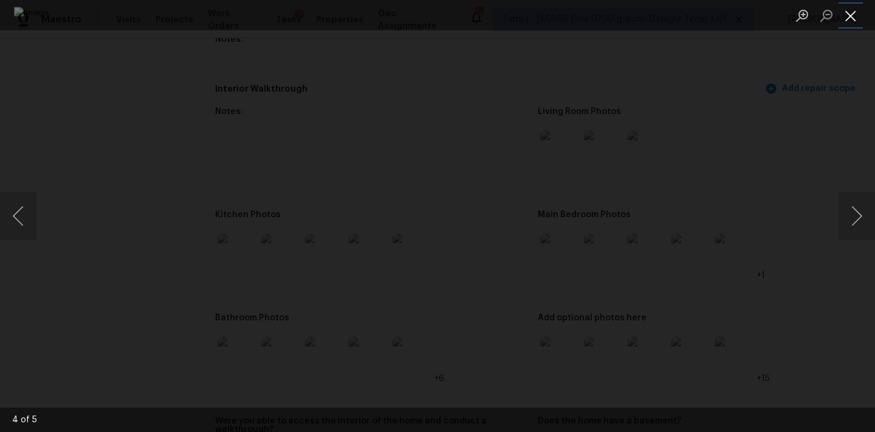
click at [852, 15] on button "Close lightbox" at bounding box center [850, 15] width 24 height 21
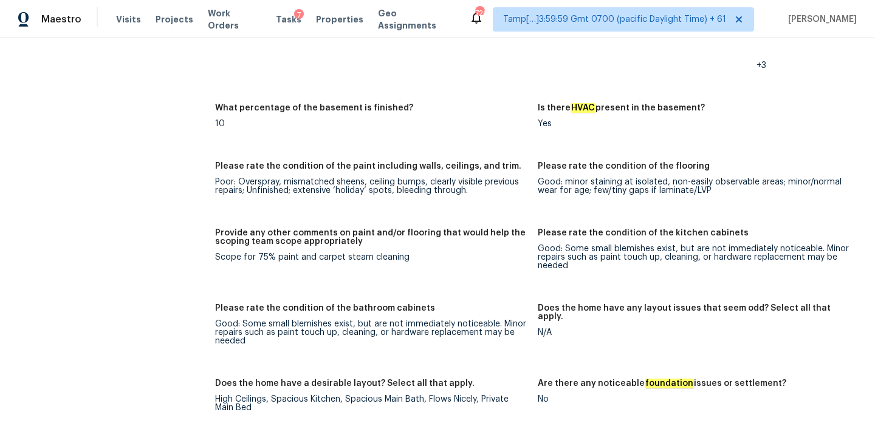
scroll to position [2087, 0]
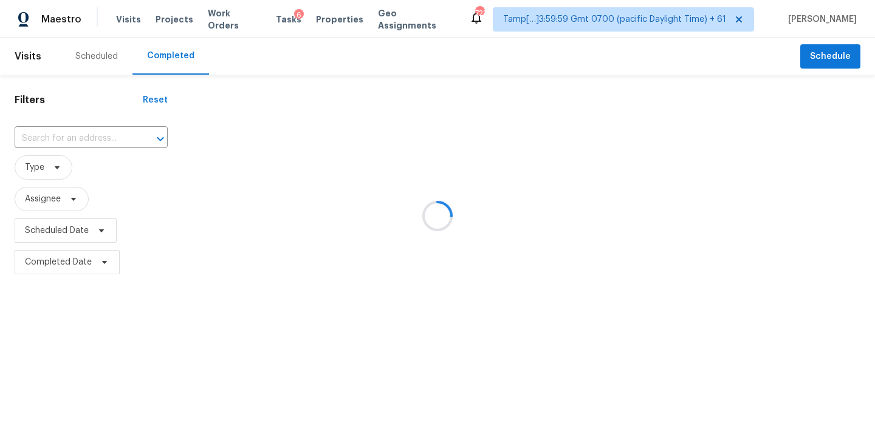
click at [50, 136] on div at bounding box center [437, 216] width 875 height 432
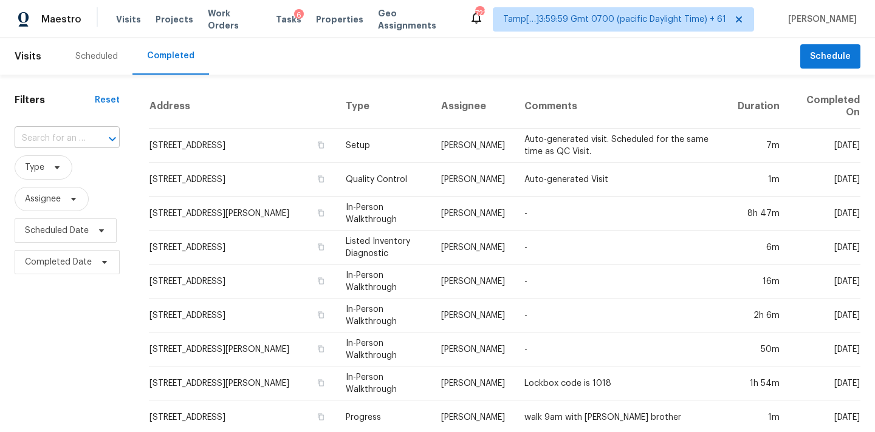
click at [50, 137] on input "text" at bounding box center [50, 138] width 71 height 19
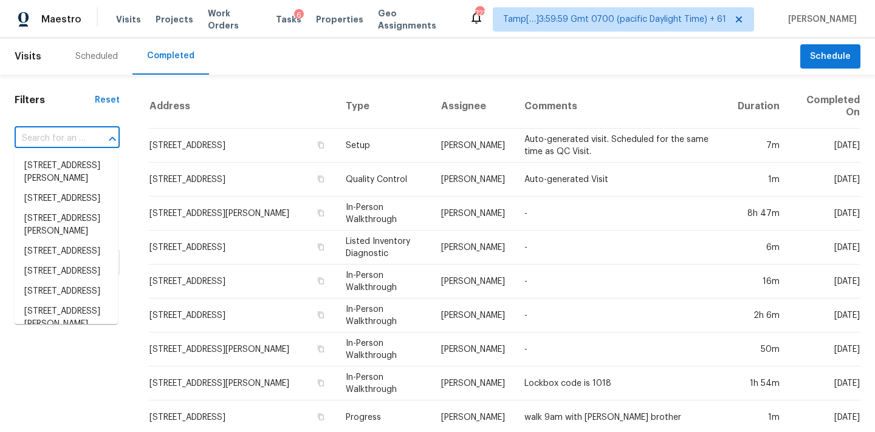
paste input "[STREET_ADDRESS][PERSON_NAME]"
type input "[STREET_ADDRESS][PERSON_NAME]"
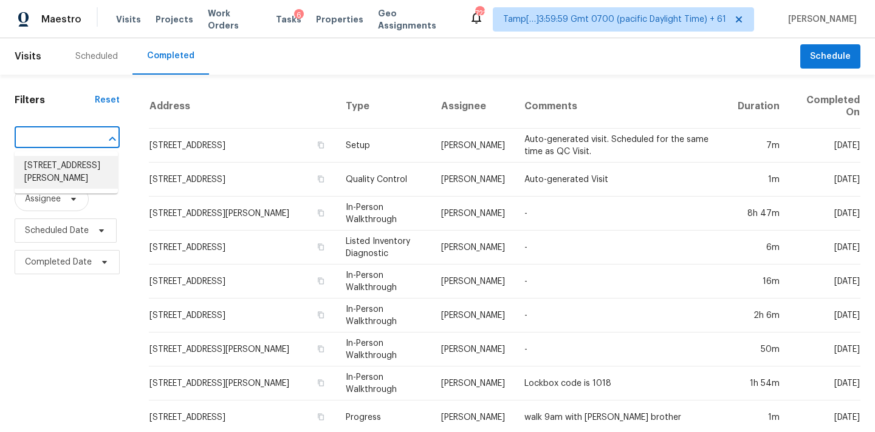
click at [60, 169] on li "[STREET_ADDRESS][PERSON_NAME]" at bounding box center [66, 172] width 103 height 33
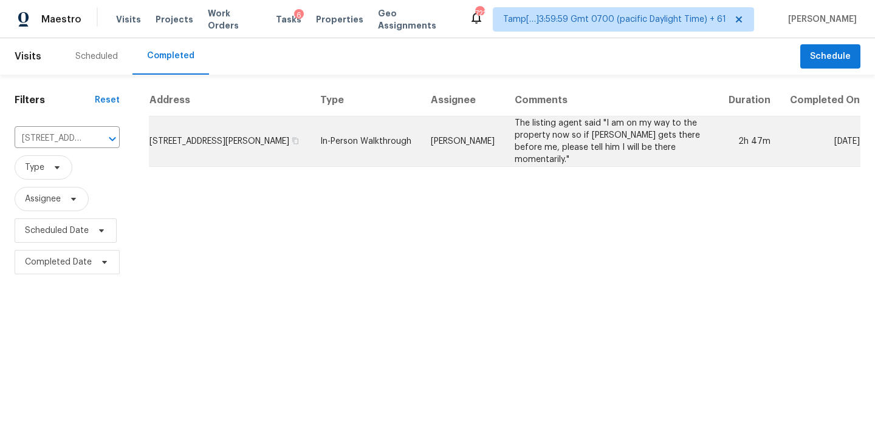
click at [462, 140] on td "[PERSON_NAME]" at bounding box center [462, 142] width 83 height 50
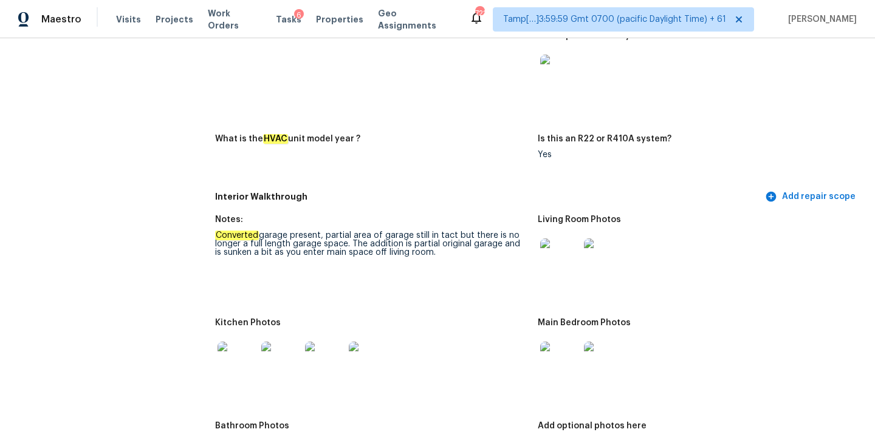
scroll to position [2305, 0]
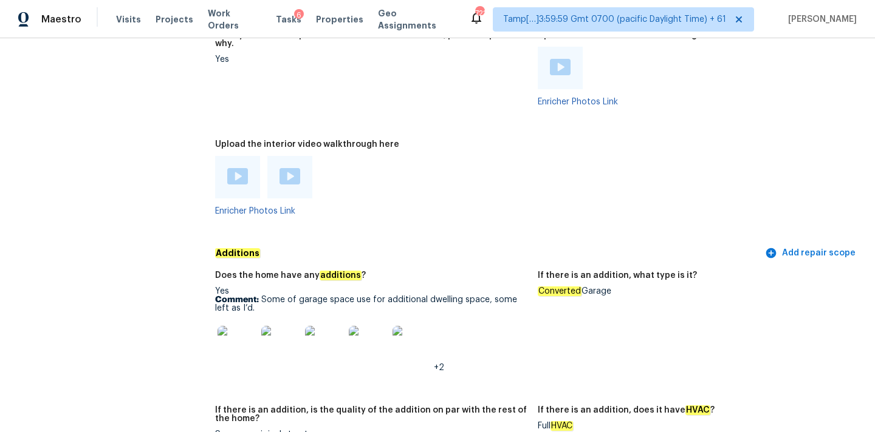
copy div "Converted Garage"
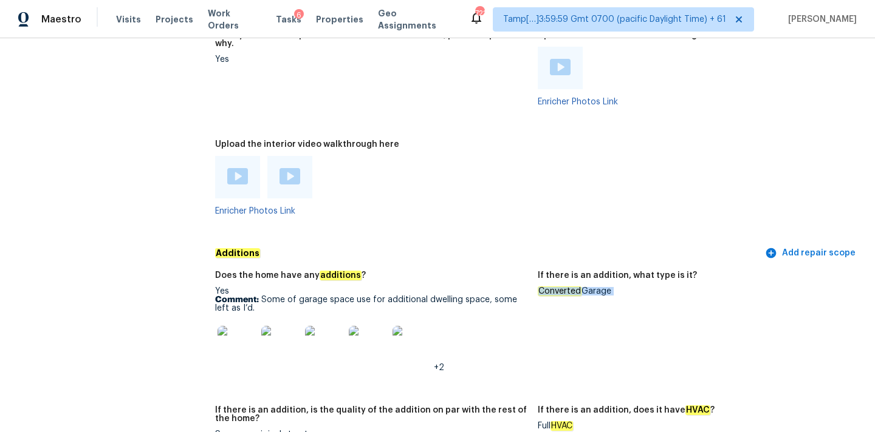
click at [244, 326] on img at bounding box center [236, 345] width 39 height 39
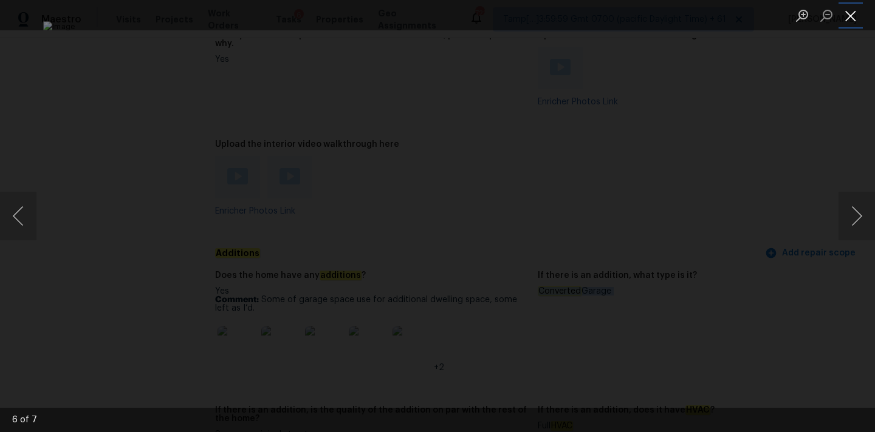
click at [845, 11] on button "Close lightbox" at bounding box center [850, 15] width 24 height 21
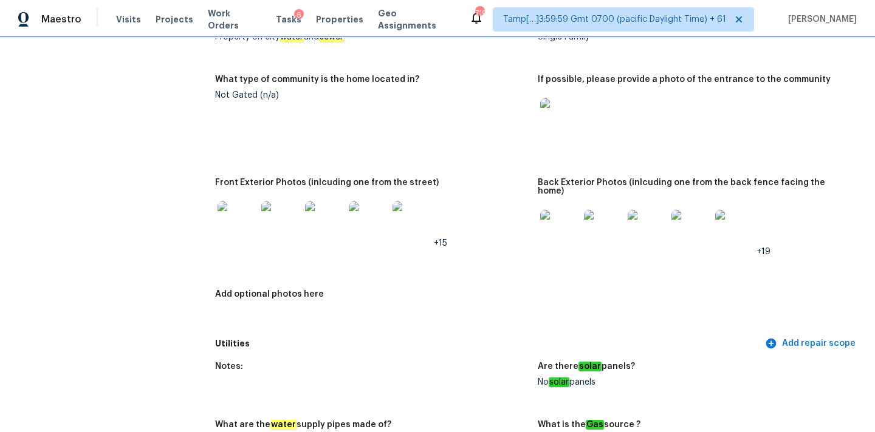
scroll to position [498, 0]
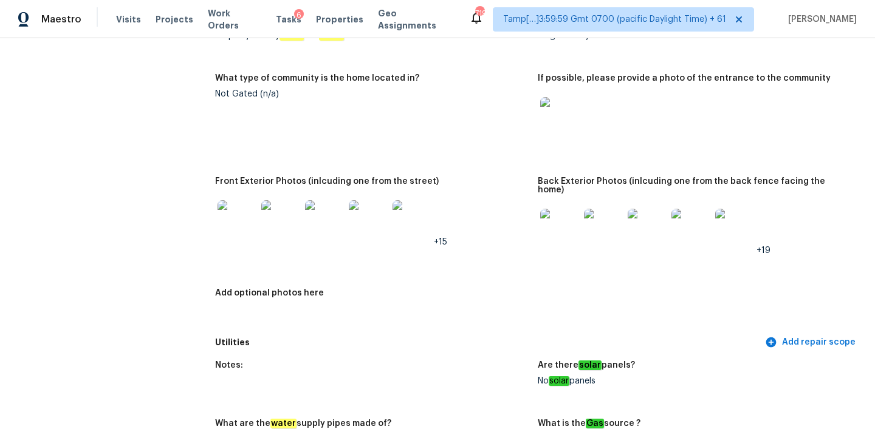
click at [350, 224] on img at bounding box center [368, 219] width 39 height 39
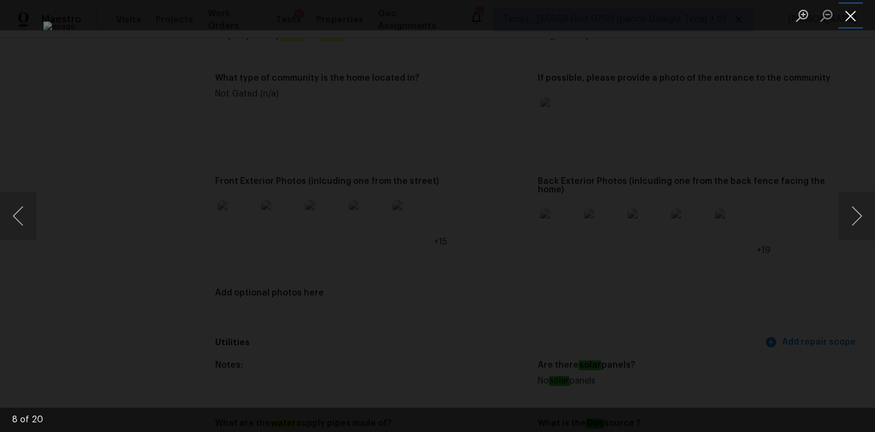
click at [849, 16] on button "Close lightbox" at bounding box center [850, 15] width 24 height 21
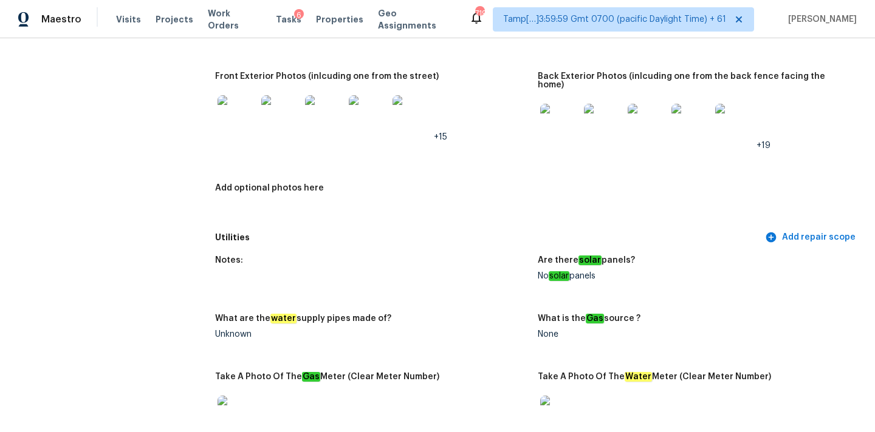
scroll to position [609, 0]
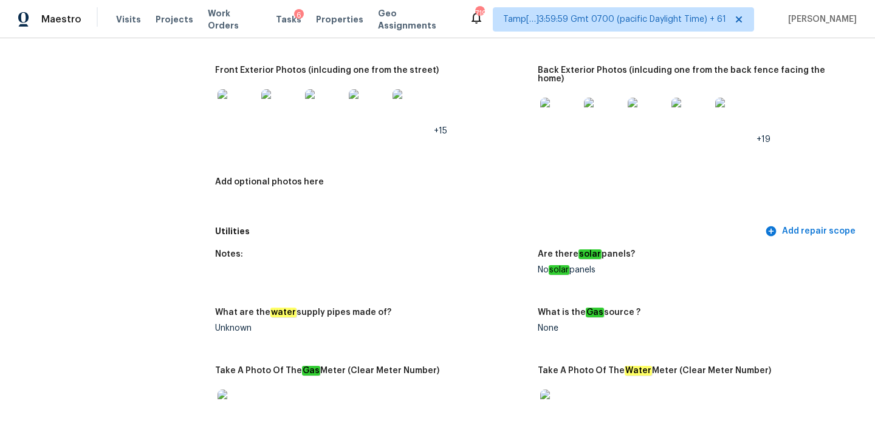
click at [569, 105] on img at bounding box center [559, 117] width 39 height 39
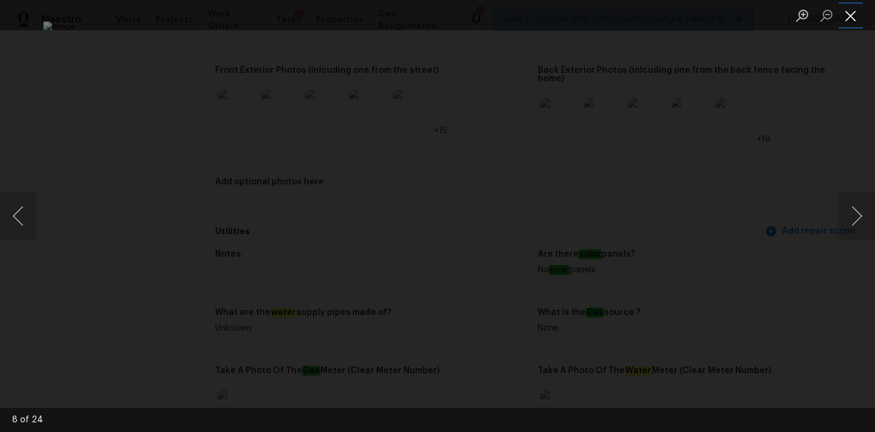
click at [857, 15] on button "Close lightbox" at bounding box center [850, 15] width 24 height 21
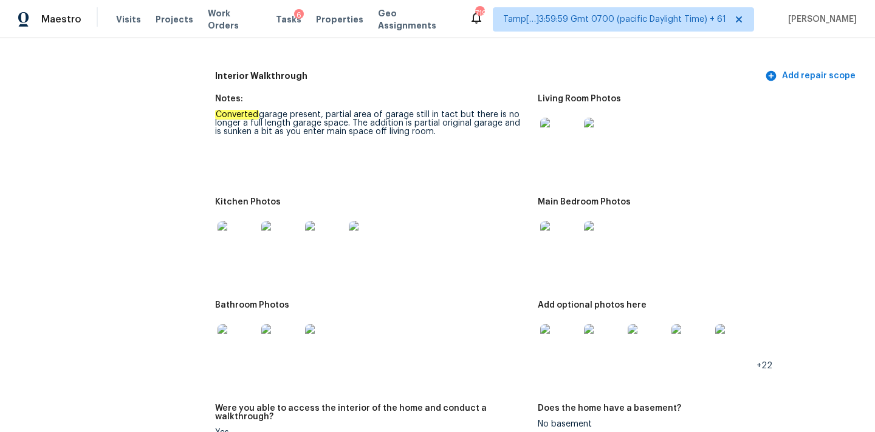
scroll to position [1250, 0]
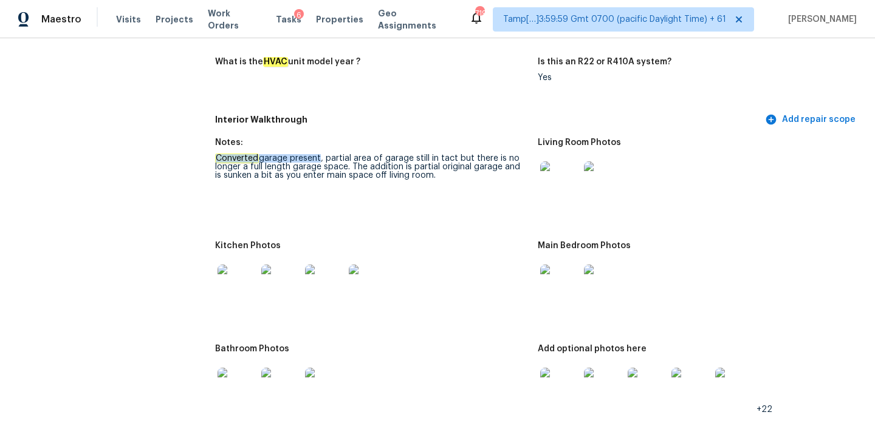
drag, startPoint x: 215, startPoint y: 148, endPoint x: 316, endPoint y: 147, distance: 101.4
click at [316, 154] on div "Converted garage present, partial area of garage still in tact but there is no …" at bounding box center [371, 167] width 313 height 26
drag, startPoint x: 247, startPoint y: 162, endPoint x: 459, endPoint y: 163, distance: 212.0
click at [459, 163] on div "Converted garage present, partial area of garage still in tact but there is no …" at bounding box center [371, 167] width 313 height 26
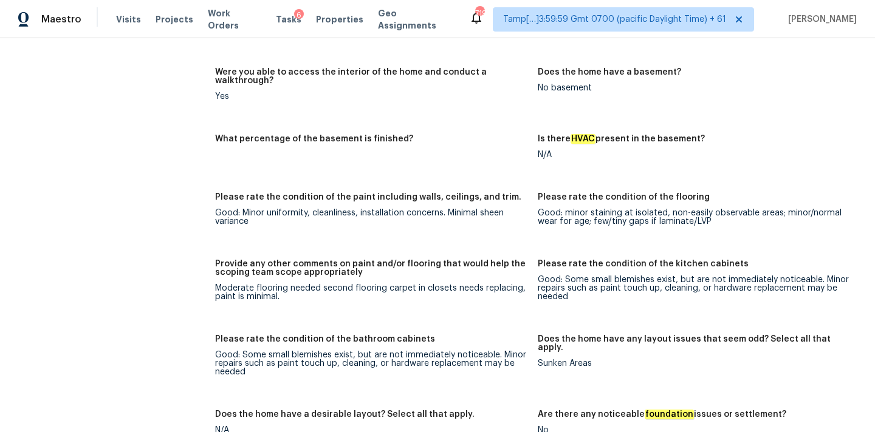
scroll to position [1631, 0]
drag, startPoint x: 216, startPoint y: 271, endPoint x: 318, endPoint y: 268, distance: 102.1
click at [318, 284] on div "Moderate flooring needed second flooring carpet in closets needs replacing, pai…" at bounding box center [371, 292] width 313 height 17
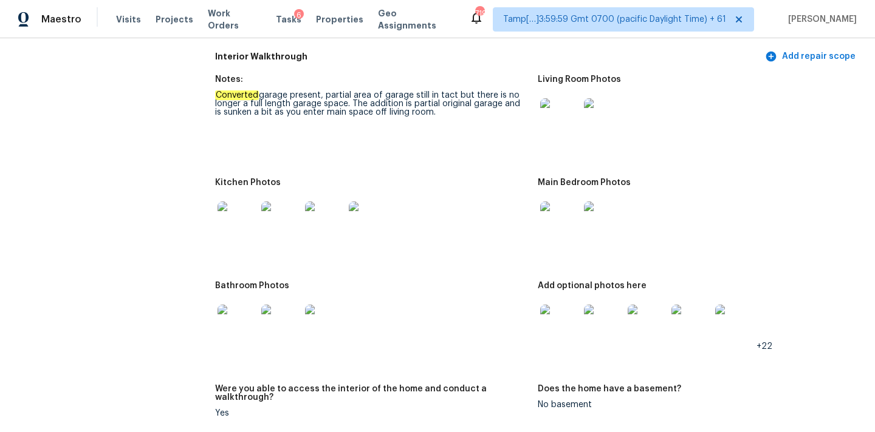
scroll to position [1283, 0]
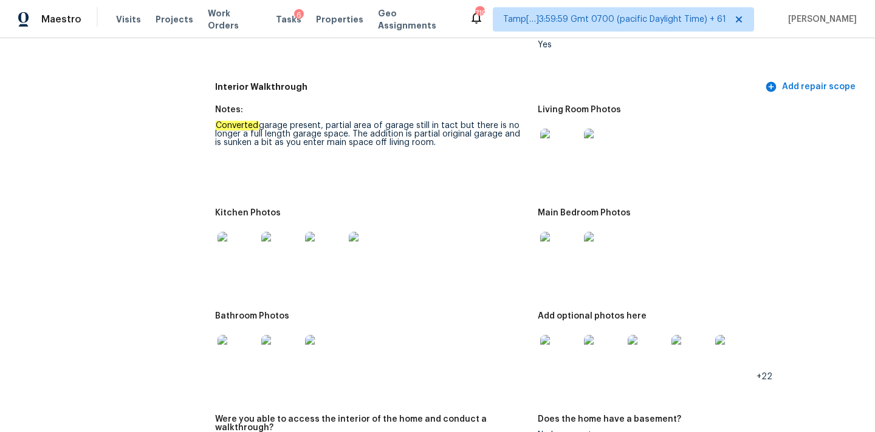
click at [555, 145] on img at bounding box center [559, 148] width 39 height 39
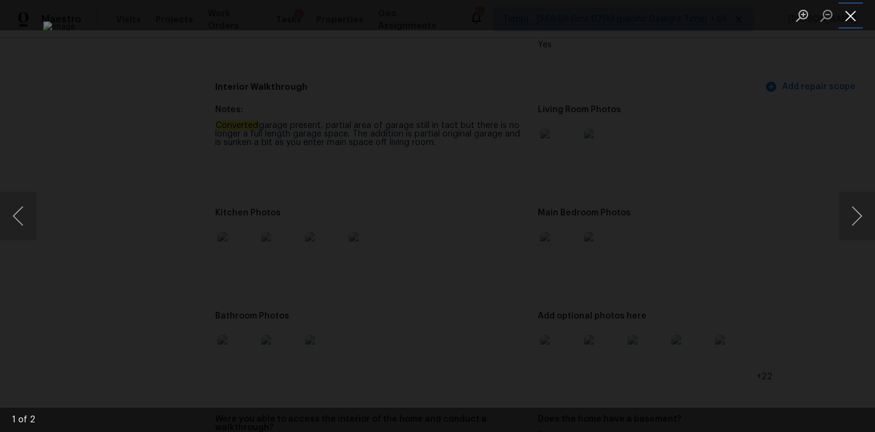
click at [842, 12] on button "Close lightbox" at bounding box center [850, 15] width 24 height 21
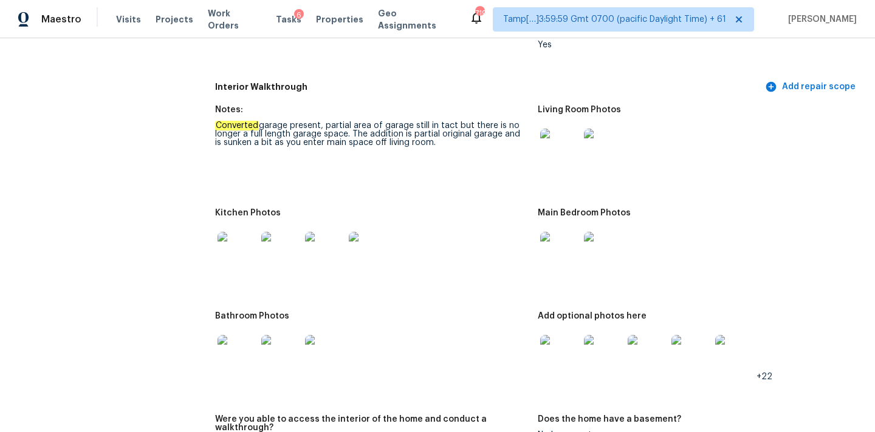
click at [543, 258] on img at bounding box center [559, 251] width 39 height 39
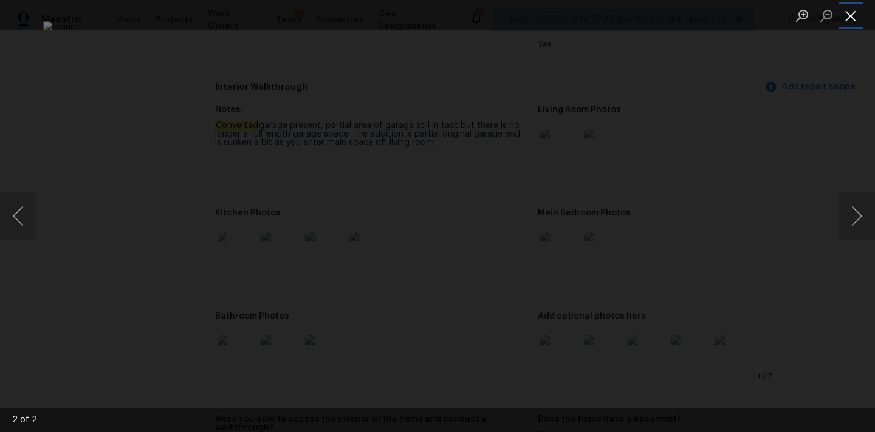
click at [850, 12] on button "Close lightbox" at bounding box center [850, 15] width 24 height 21
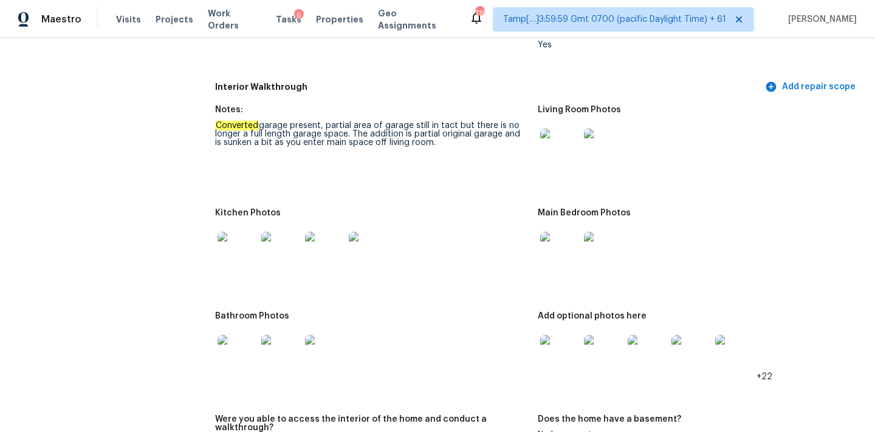
click at [230, 237] on img at bounding box center [236, 251] width 39 height 39
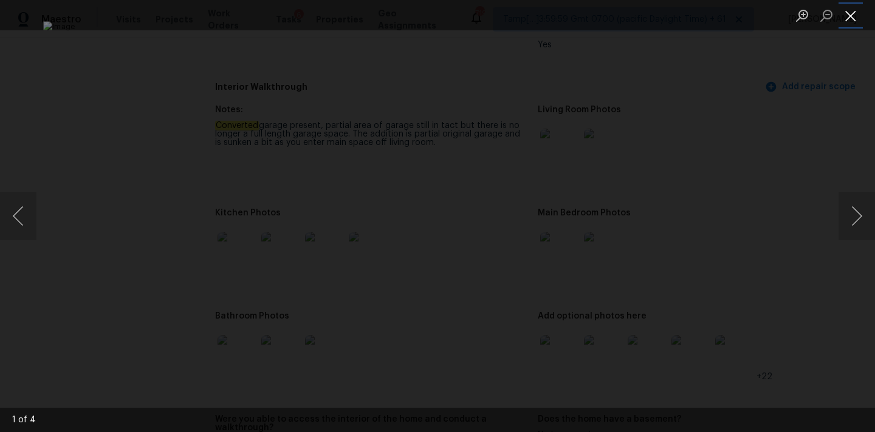
click at [853, 16] on button "Close lightbox" at bounding box center [850, 15] width 24 height 21
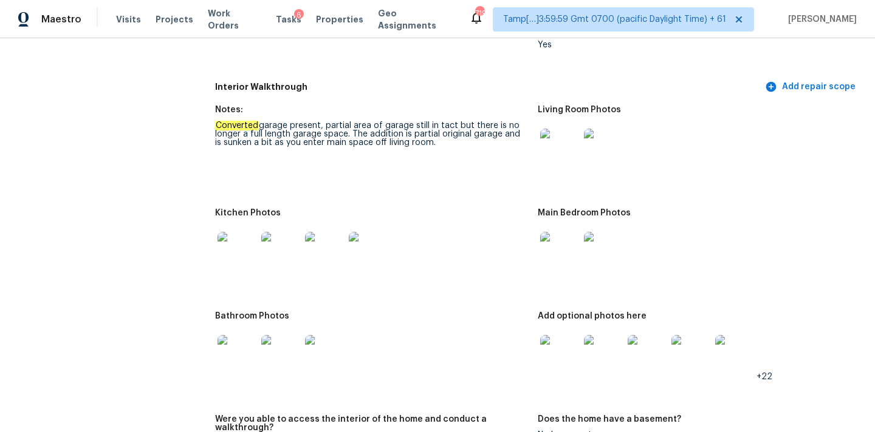
click at [235, 347] on img at bounding box center [236, 354] width 39 height 39
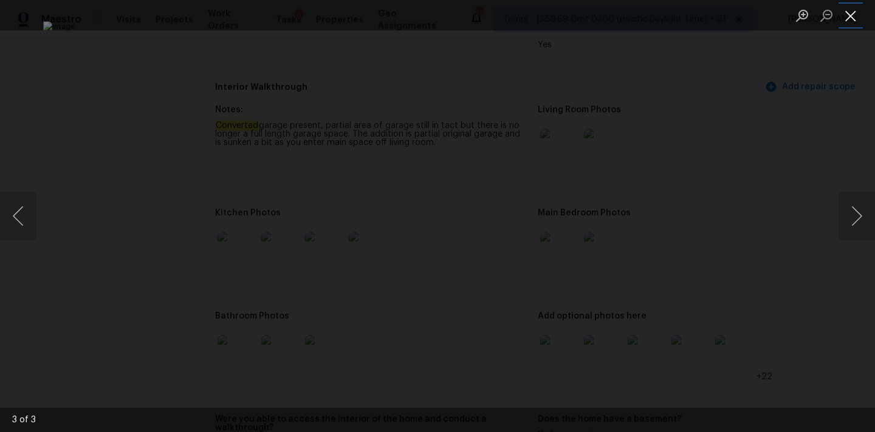
click at [851, 19] on button "Close lightbox" at bounding box center [850, 15] width 24 height 21
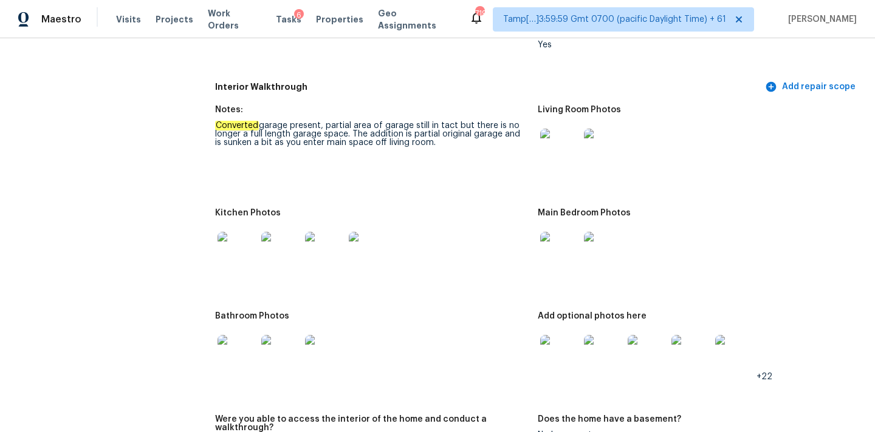
click at [553, 335] on img at bounding box center [559, 354] width 39 height 39
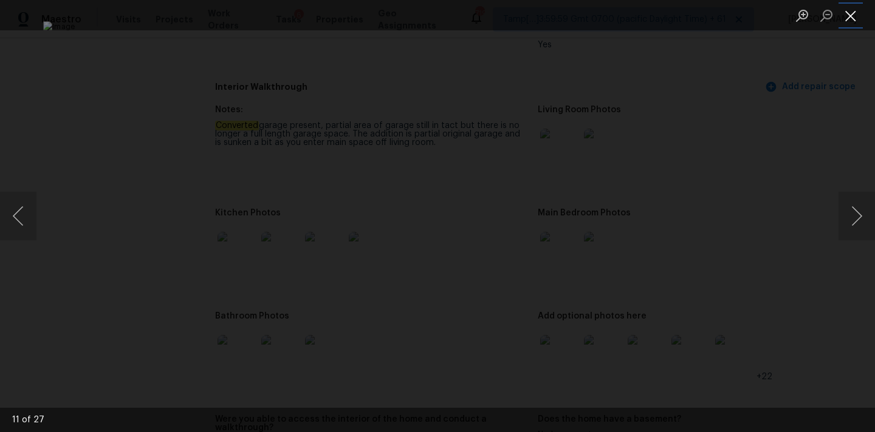
click at [852, 16] on button "Close lightbox" at bounding box center [850, 15] width 24 height 21
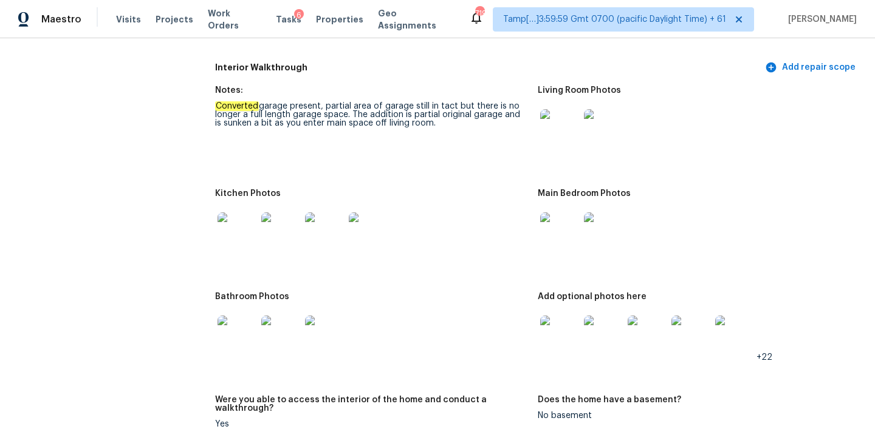
scroll to position [1323, 0]
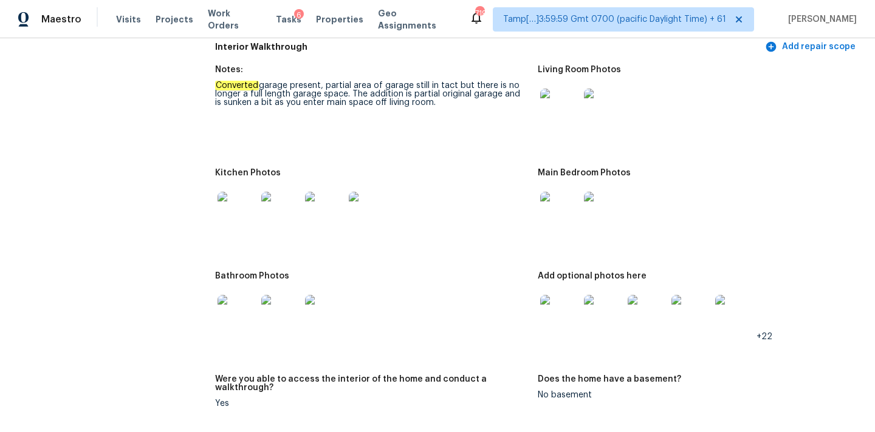
click at [647, 303] on img at bounding box center [646, 314] width 39 height 39
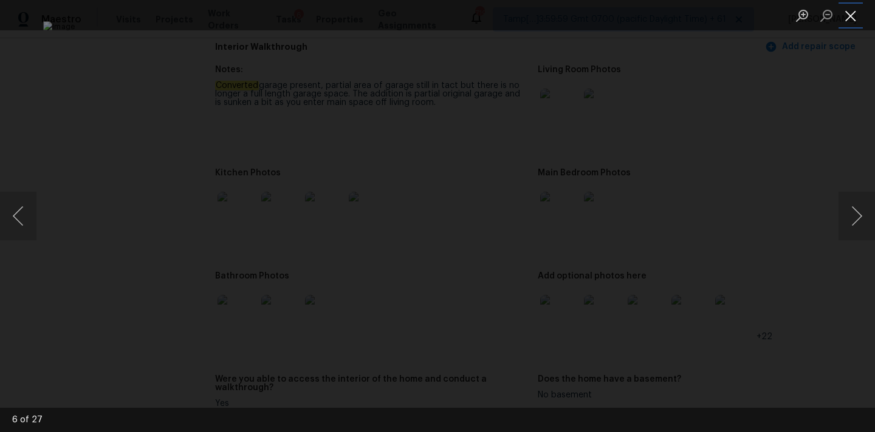
click at [853, 20] on button "Close lightbox" at bounding box center [850, 15] width 24 height 21
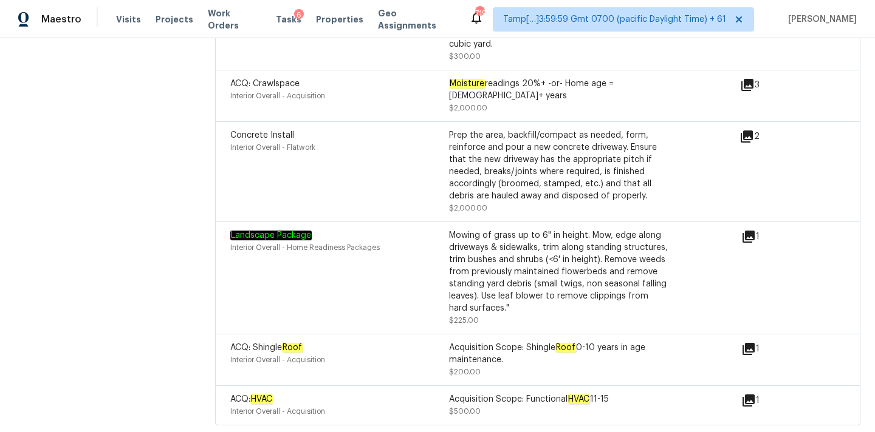
scroll to position [3147, 0]
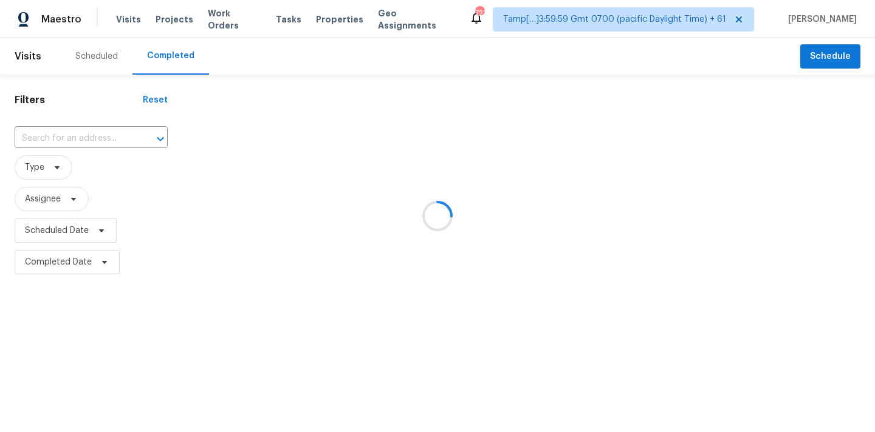
click at [42, 140] on div at bounding box center [437, 216] width 875 height 432
click at [68, 134] on div at bounding box center [437, 216] width 875 height 432
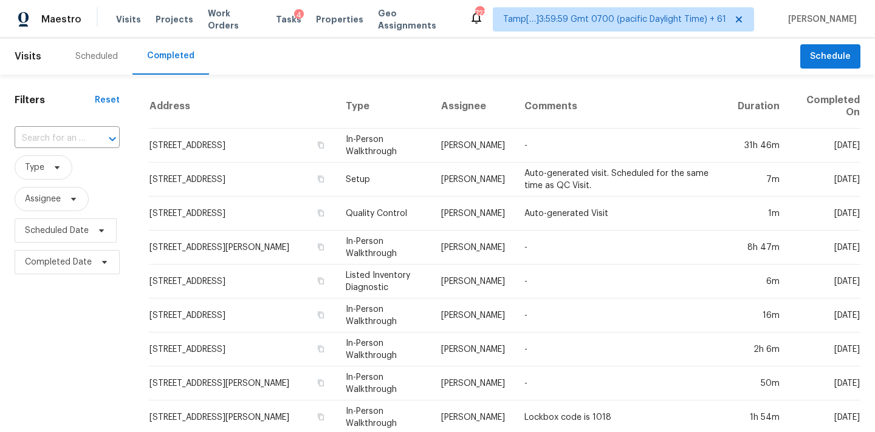
click at [68, 134] on input "text" at bounding box center [50, 138] width 71 height 19
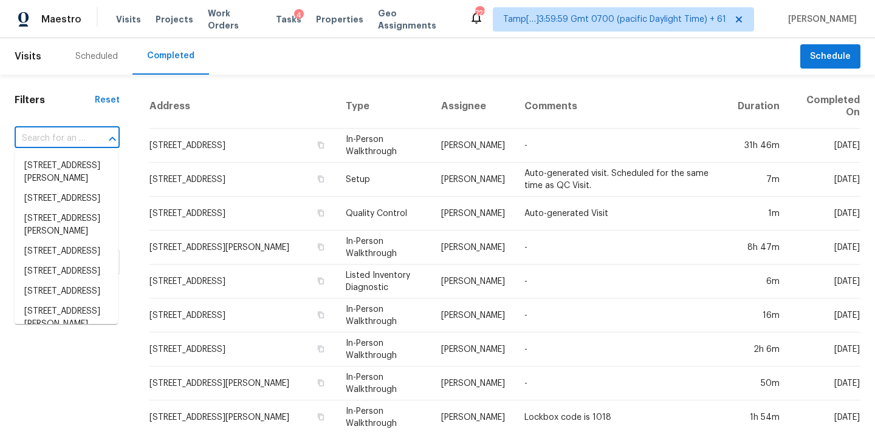
paste input "[STREET_ADDRESS]"
type input "[STREET_ADDRESS]"
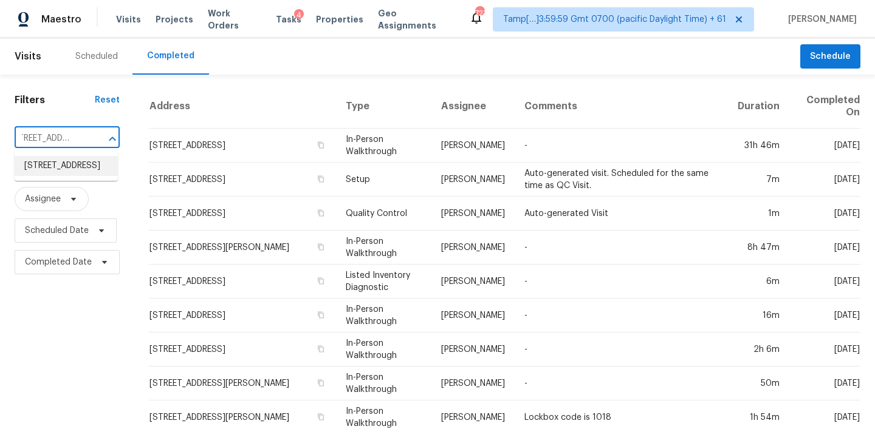
click at [74, 172] on li "[STREET_ADDRESS]" at bounding box center [66, 166] width 103 height 20
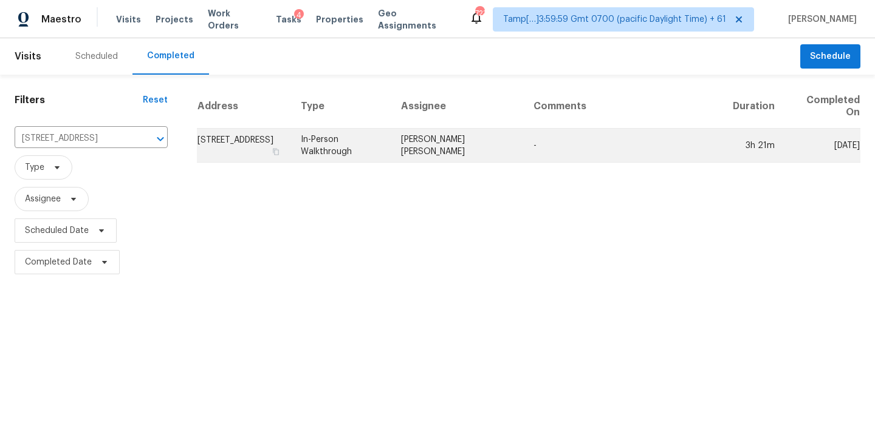
click at [517, 149] on td "[PERSON_NAME] [PERSON_NAME]" at bounding box center [457, 146] width 132 height 34
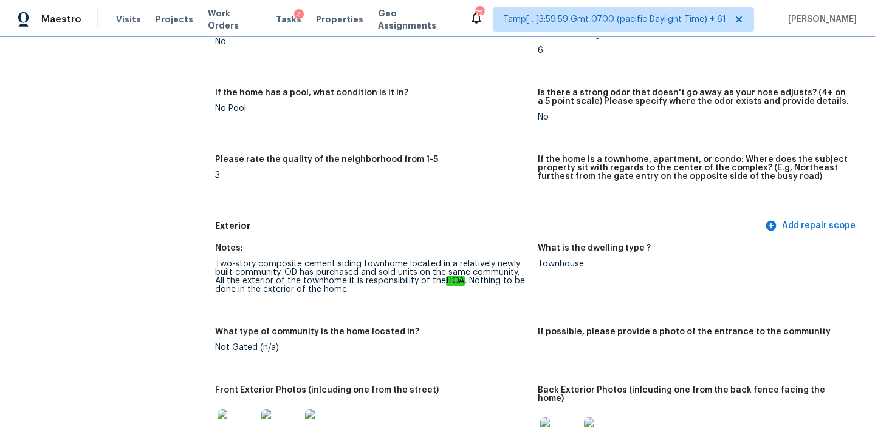
scroll to position [301, 0]
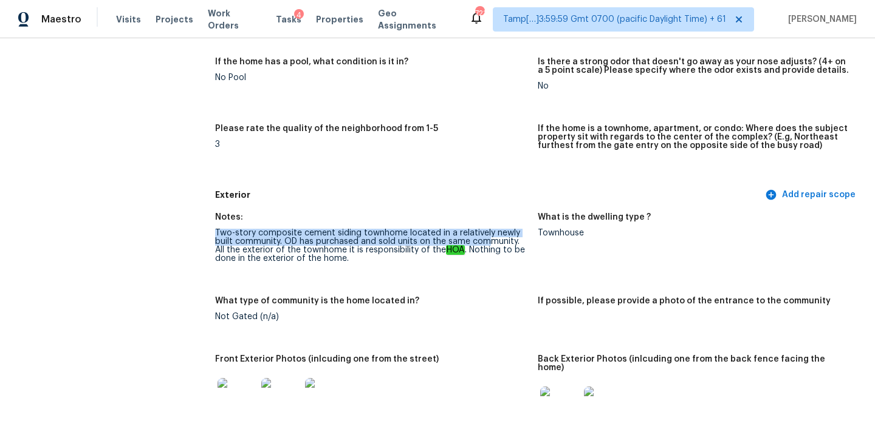
drag, startPoint x: 214, startPoint y: 230, endPoint x: 483, endPoint y: 241, distance: 269.3
click at [483, 241] on div "Two-story composite cement siding townhome located in a relatively newly built …" at bounding box center [371, 246] width 313 height 34
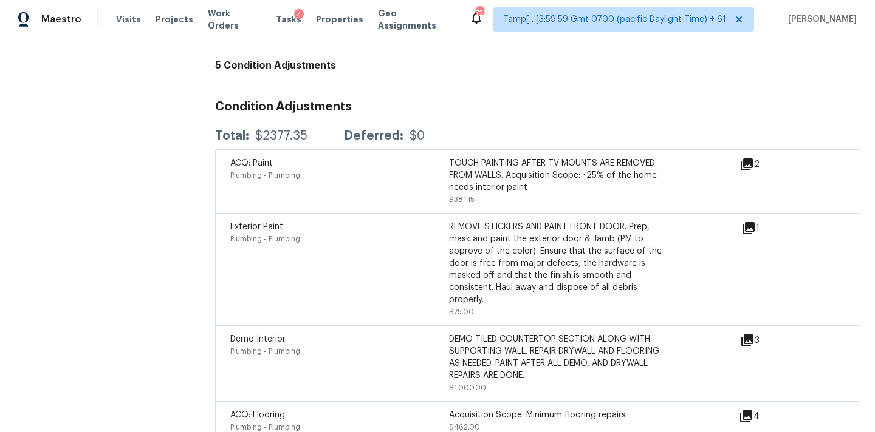
scroll to position [3188, 0]
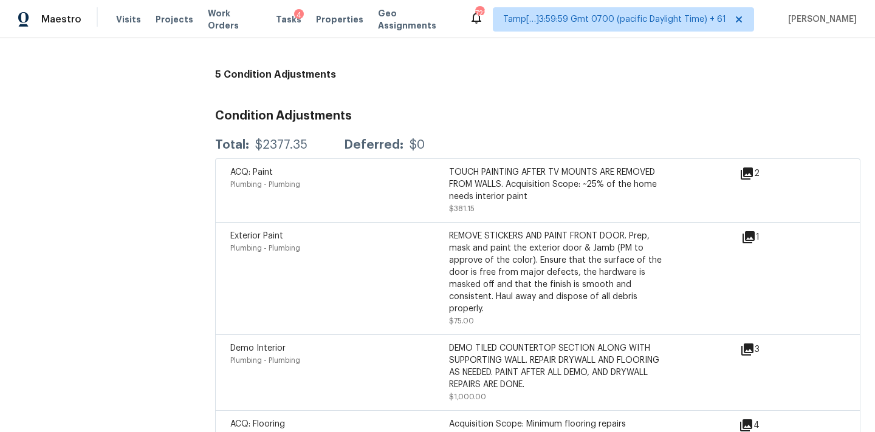
click at [750, 168] on icon at bounding box center [746, 174] width 12 height 12
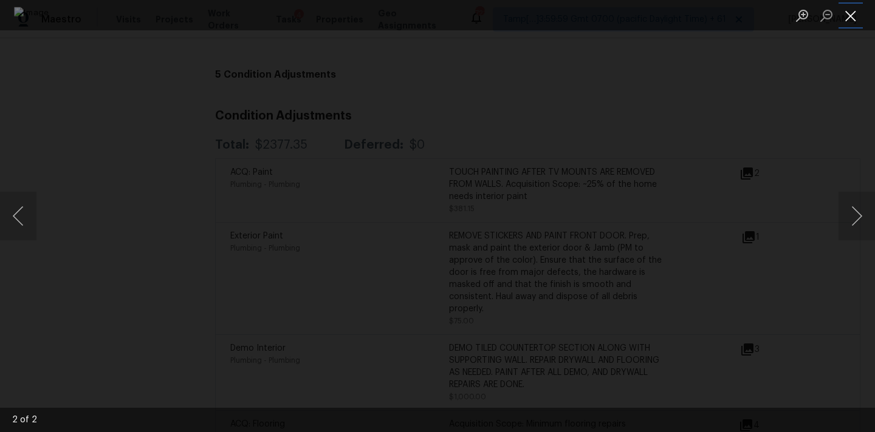
click at [848, 13] on button "Close lightbox" at bounding box center [850, 15] width 24 height 21
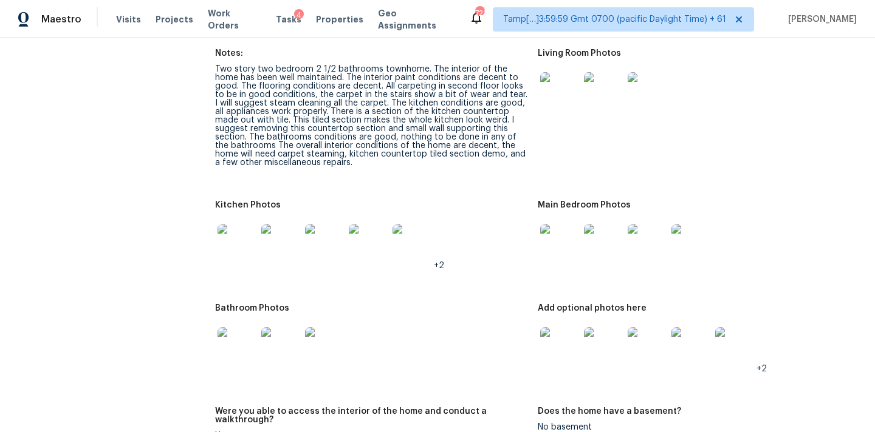
scroll to position [1499, 0]
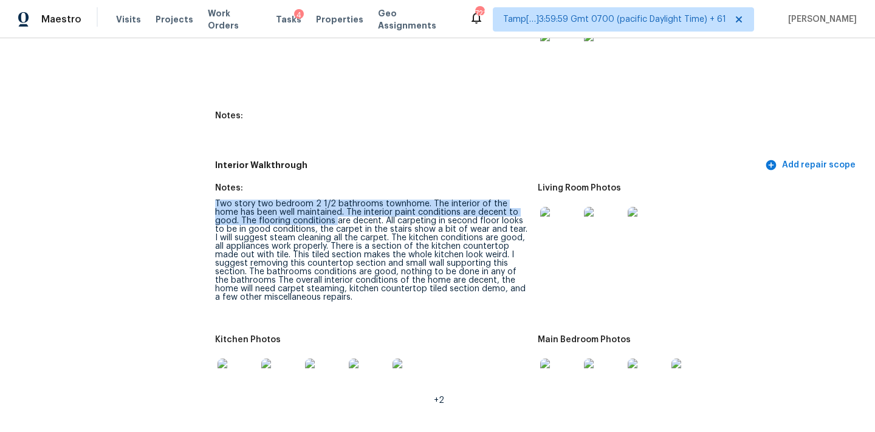
drag, startPoint x: 216, startPoint y: 193, endPoint x: 301, endPoint y: 213, distance: 86.9
click at [305, 214] on div "Two story two bedroom 2 1/2 bathrooms townhome. The interior of the home has be…" at bounding box center [371, 251] width 313 height 102
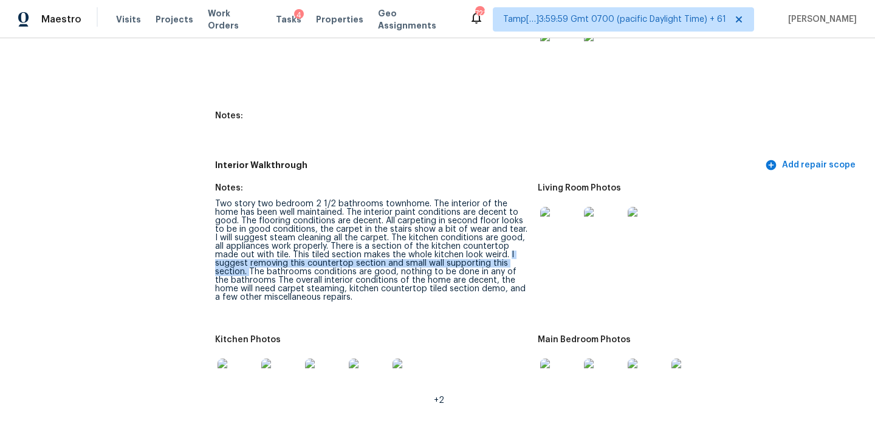
drag, startPoint x: 483, startPoint y: 246, endPoint x: 505, endPoint y: 253, distance: 22.3
click at [505, 253] on div "Two story two bedroom 2 1/2 bathrooms townhome. The interior of the home has be…" at bounding box center [371, 251] width 313 height 102
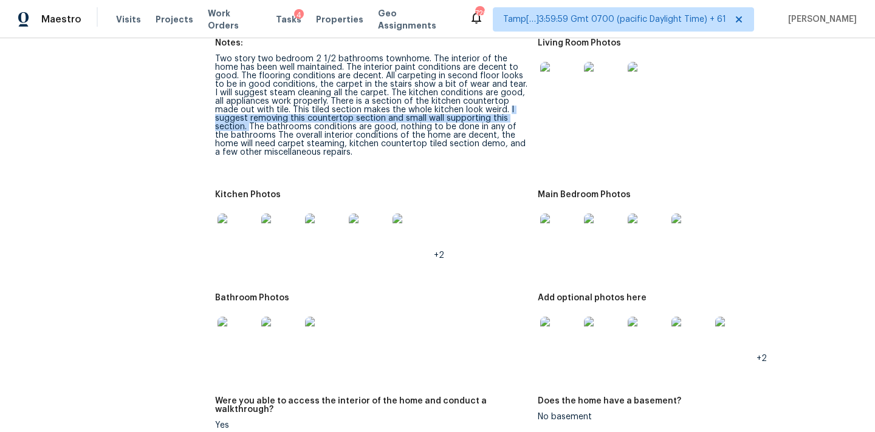
click at [564, 73] on img at bounding box center [559, 81] width 39 height 39
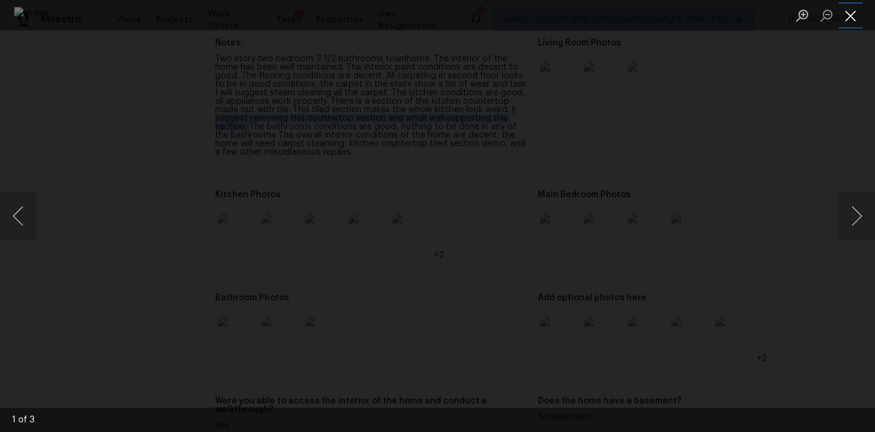
click at [843, 11] on button "Close lightbox" at bounding box center [850, 15] width 24 height 21
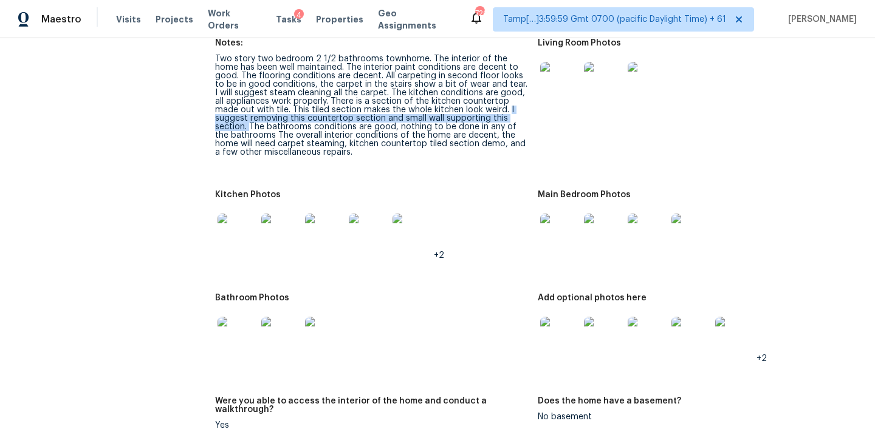
click at [558, 230] on img at bounding box center [559, 233] width 39 height 39
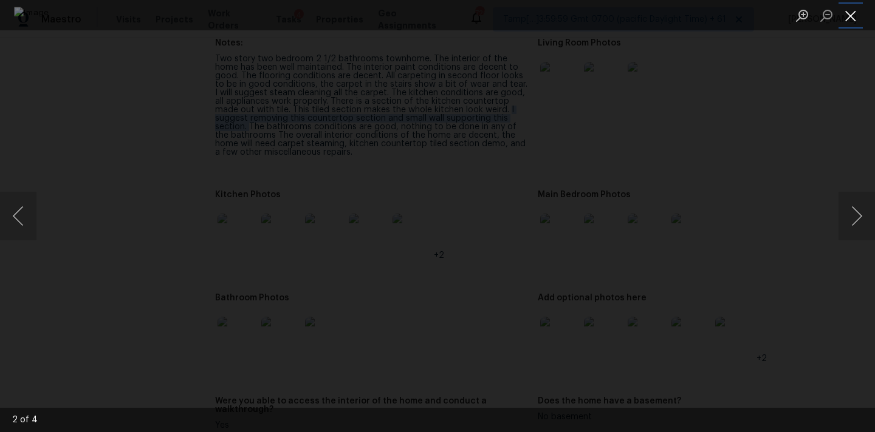
click at [850, 13] on button "Close lightbox" at bounding box center [850, 15] width 24 height 21
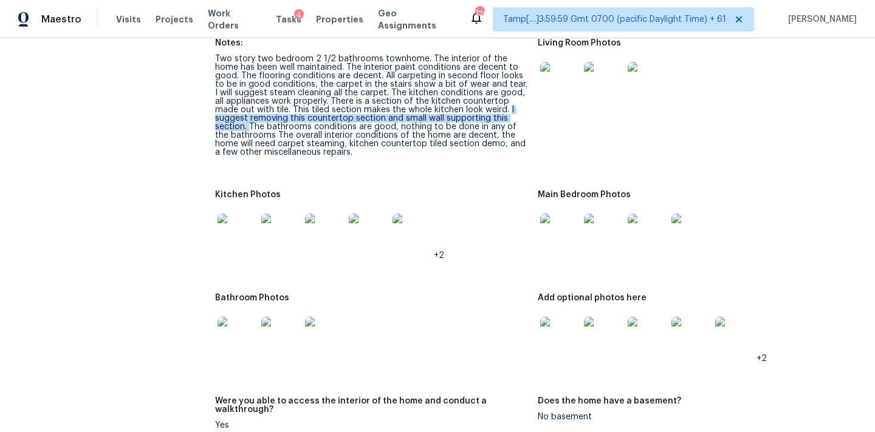
click at [224, 219] on img at bounding box center [236, 233] width 39 height 39
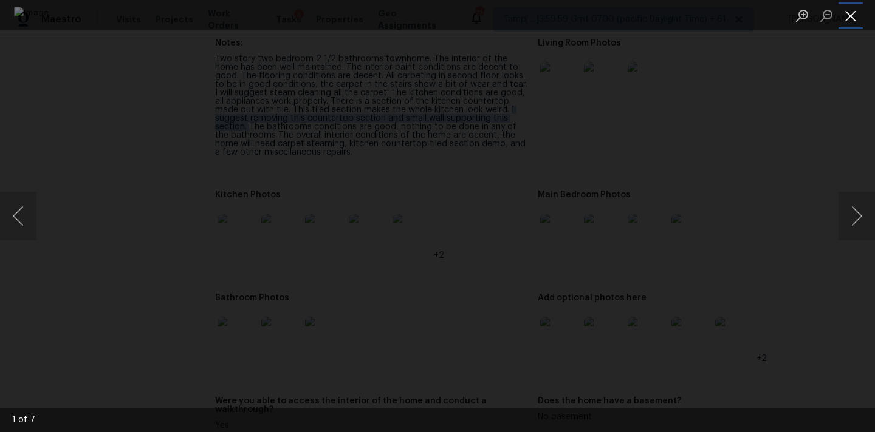
click at [849, 15] on button "Close lightbox" at bounding box center [850, 15] width 24 height 21
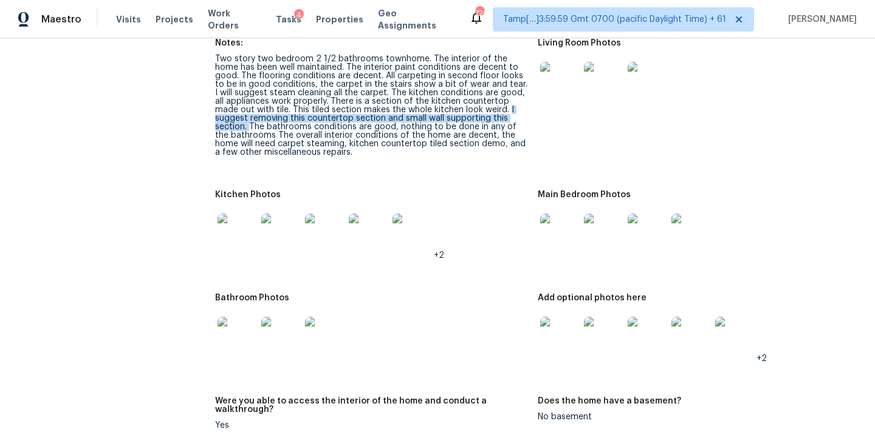
click at [246, 319] on img at bounding box center [236, 336] width 39 height 39
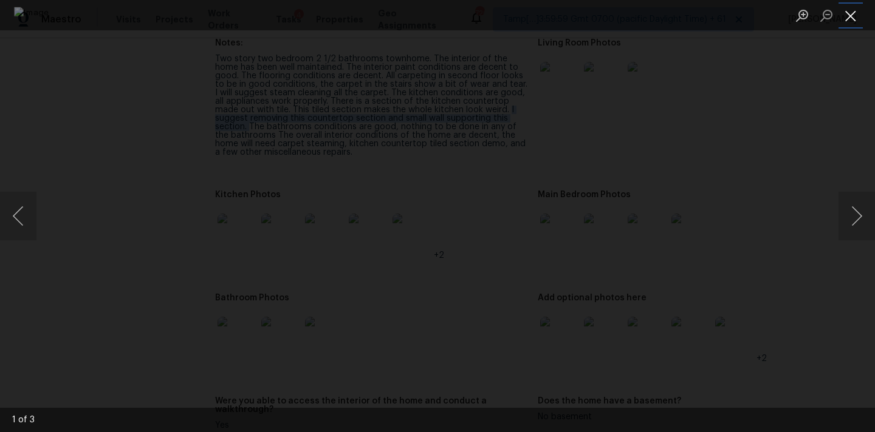
click at [845, 16] on button "Close lightbox" at bounding box center [850, 15] width 24 height 21
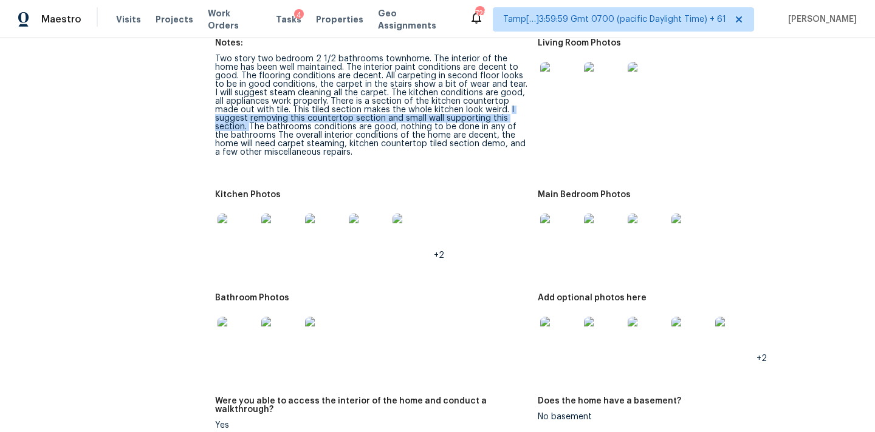
click at [547, 332] on img at bounding box center [559, 336] width 39 height 39
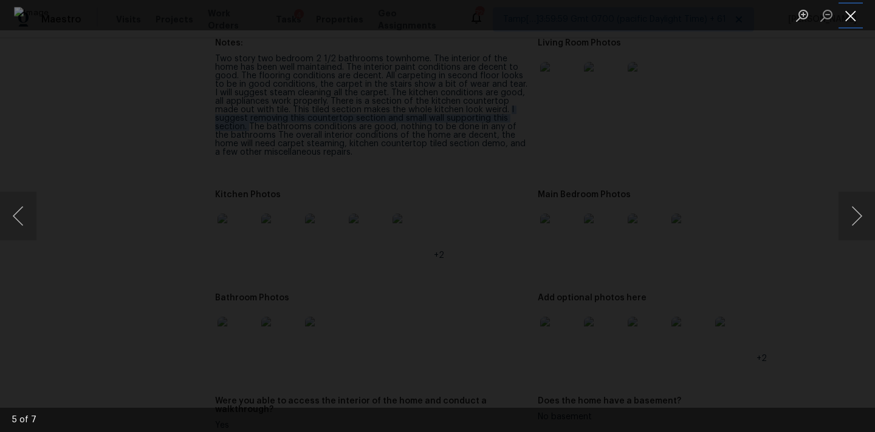
click at [850, 16] on button "Close lightbox" at bounding box center [850, 15] width 24 height 21
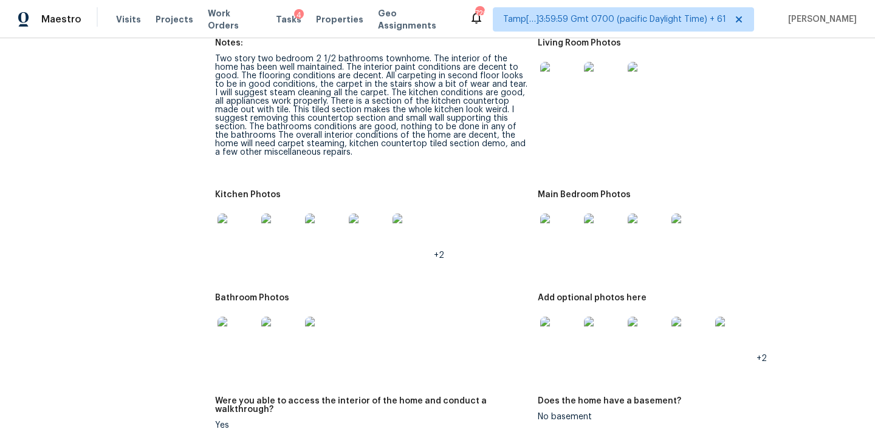
scroll to position [658, 0]
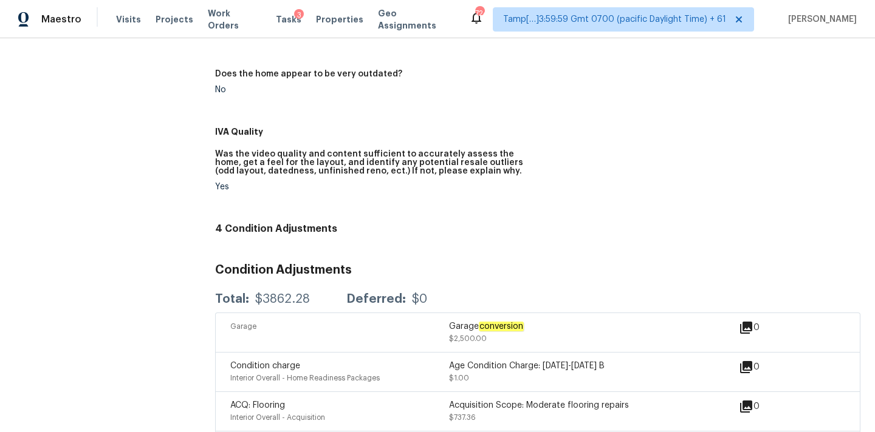
scroll to position [704, 0]
